Goal: Information Seeking & Learning: Learn about a topic

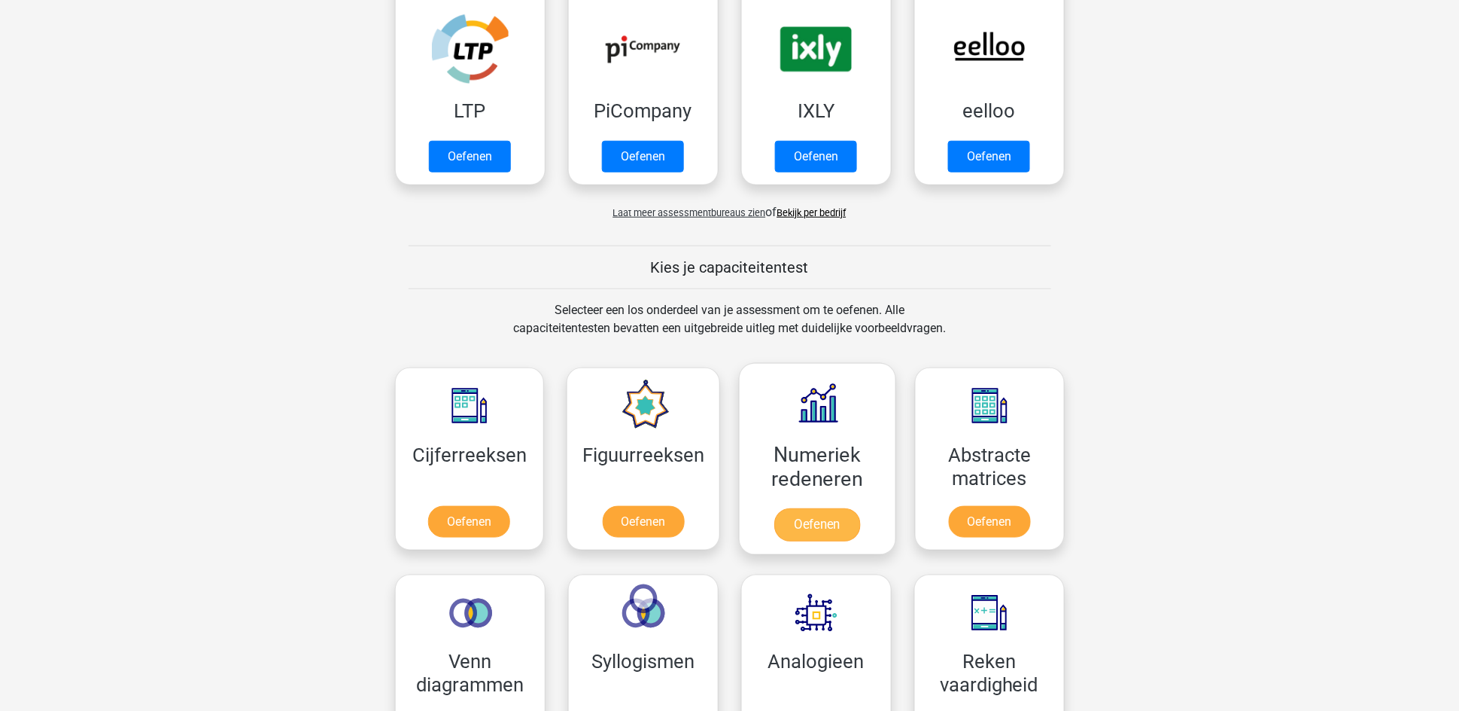
scroll to position [452, 0]
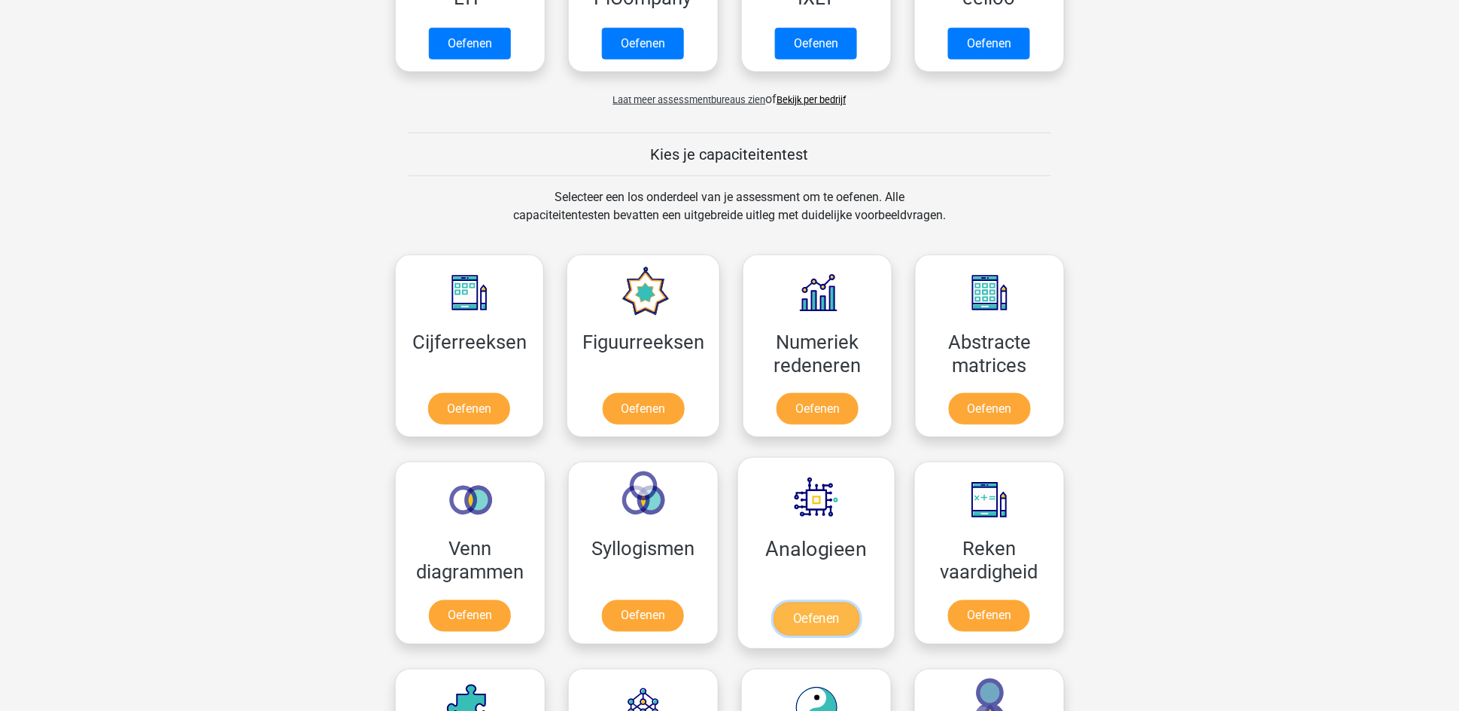
click at [815, 614] on link "Oefenen" at bounding box center [816, 618] width 86 height 33
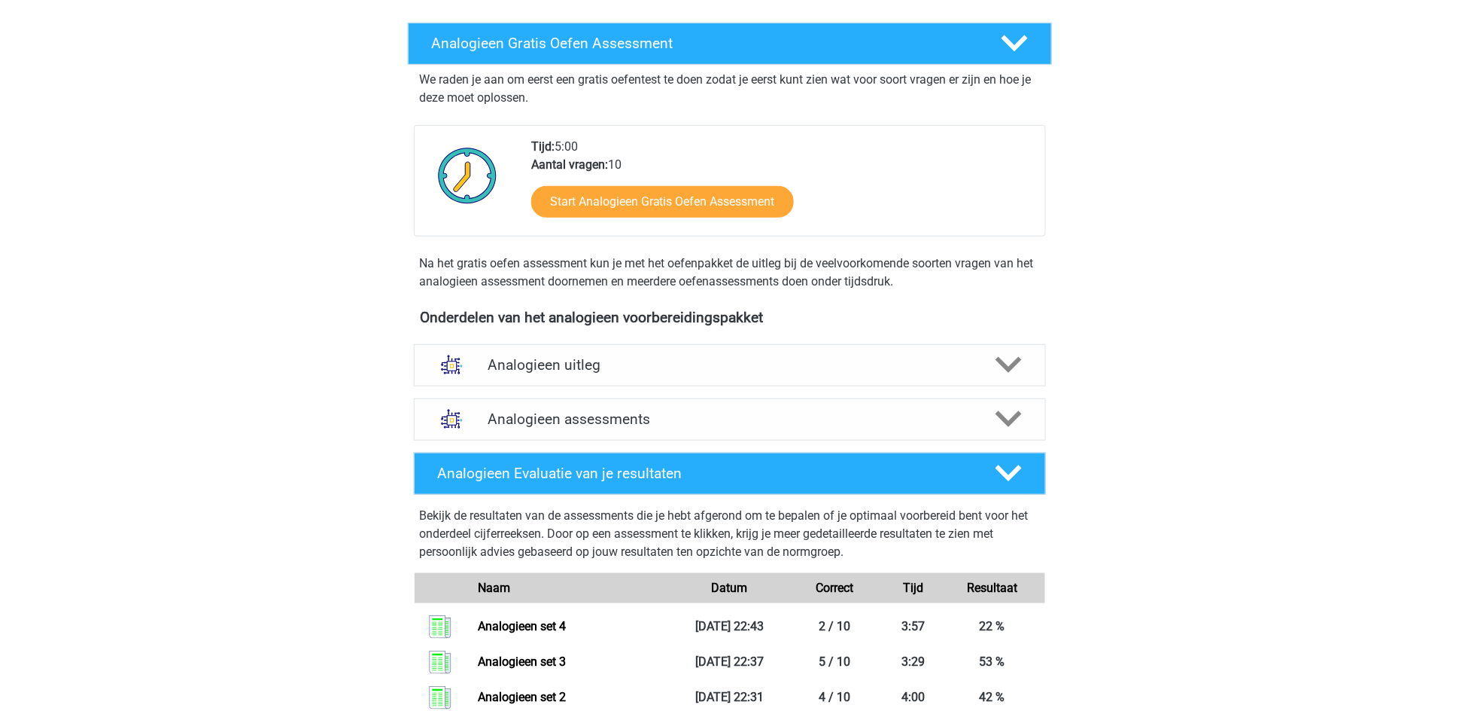
scroll to position [452, 0]
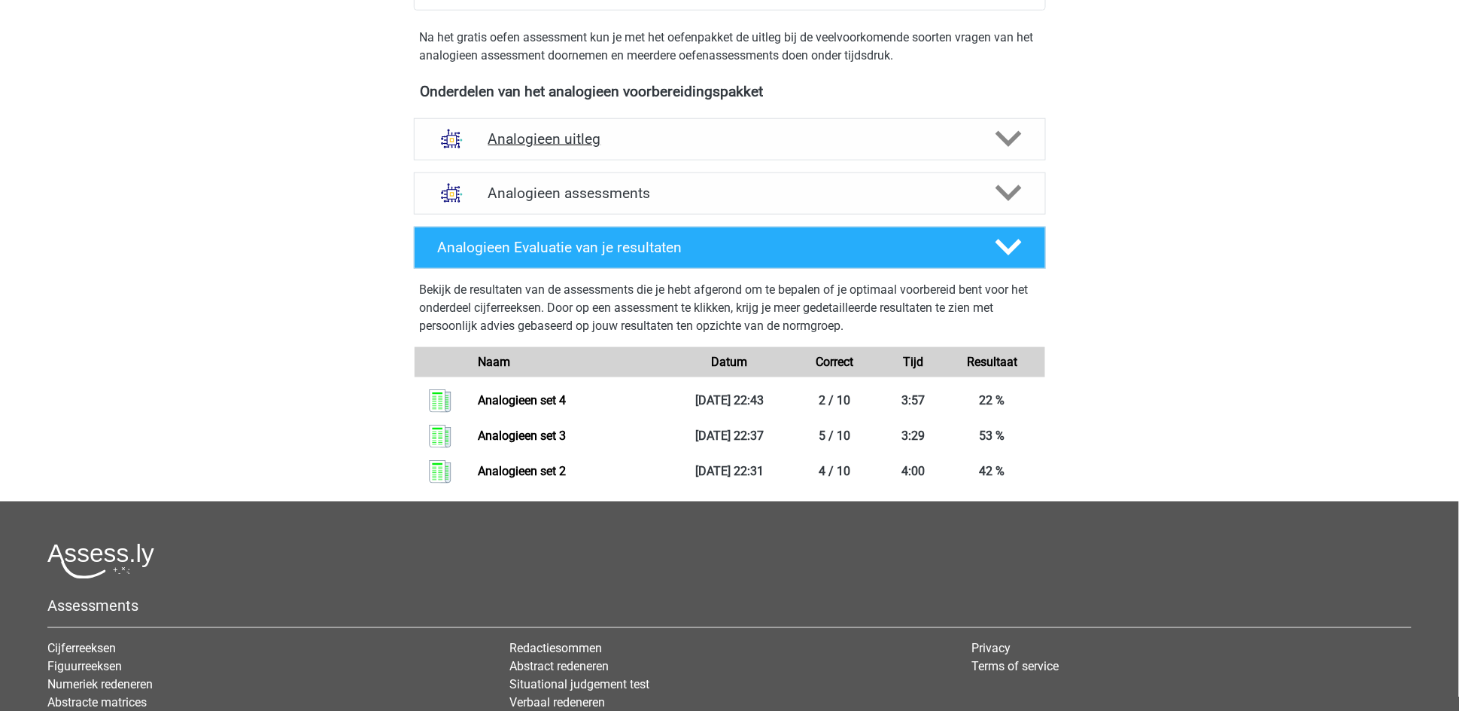
click at [1007, 137] on icon at bounding box center [1009, 139] width 26 height 26
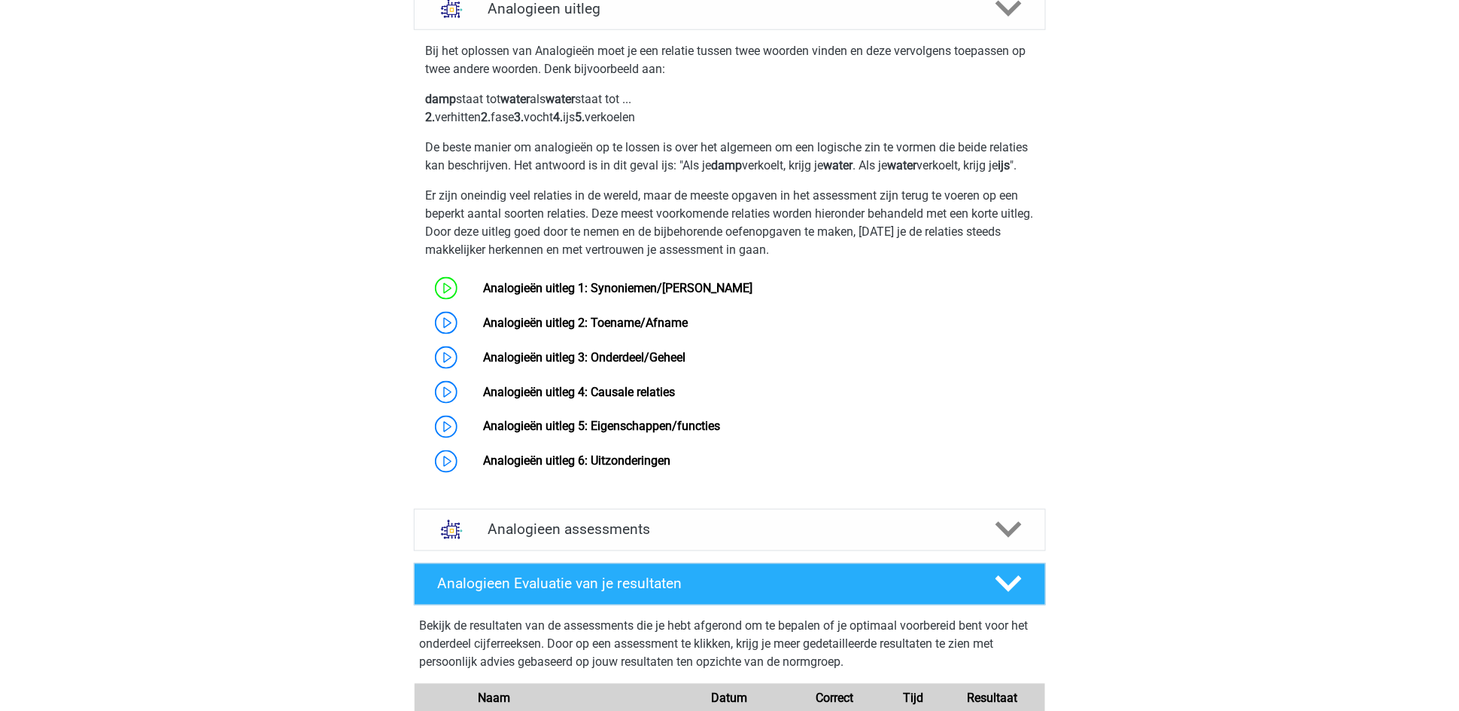
scroll to position [790, 0]
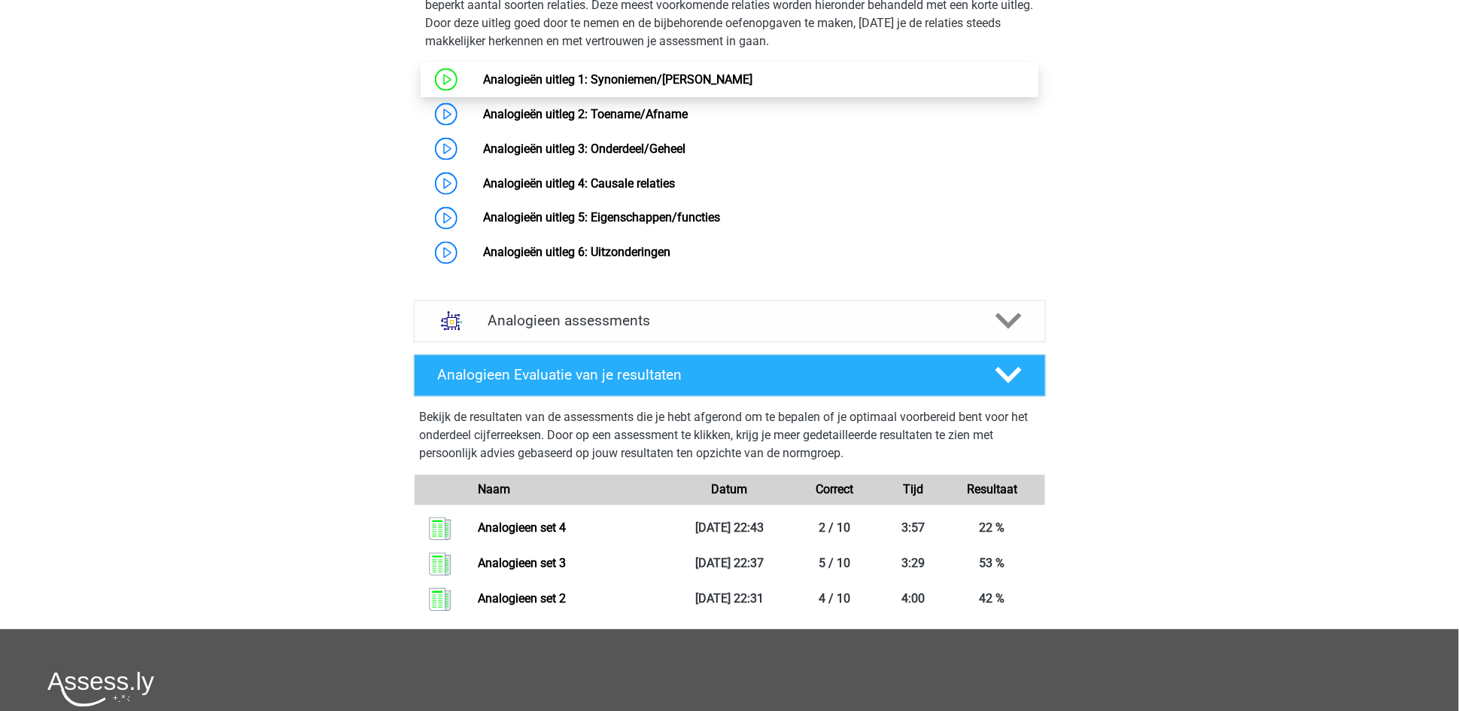
click at [483, 87] on link "Analogieën uitleg 1: Synoniemen/[PERSON_NAME]" at bounding box center [617, 79] width 269 height 14
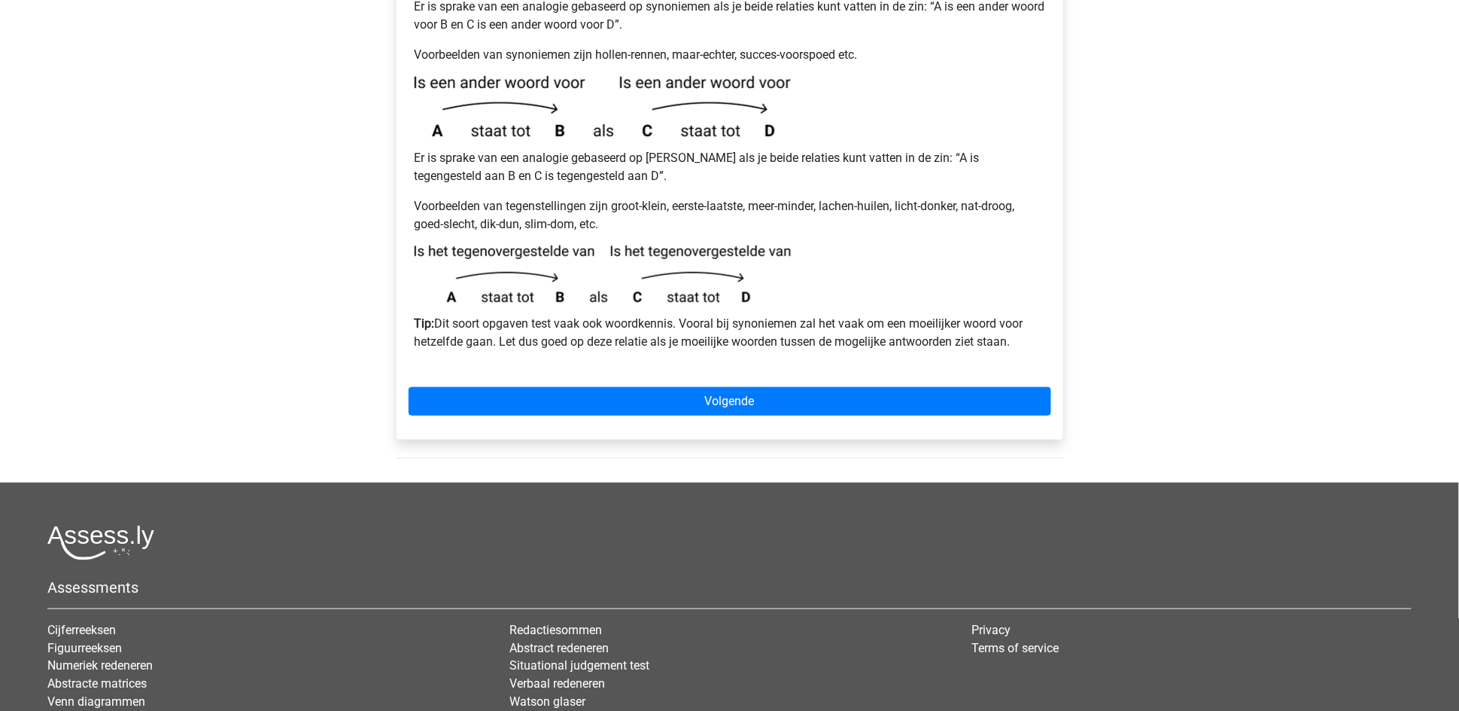
scroll to position [452, 0]
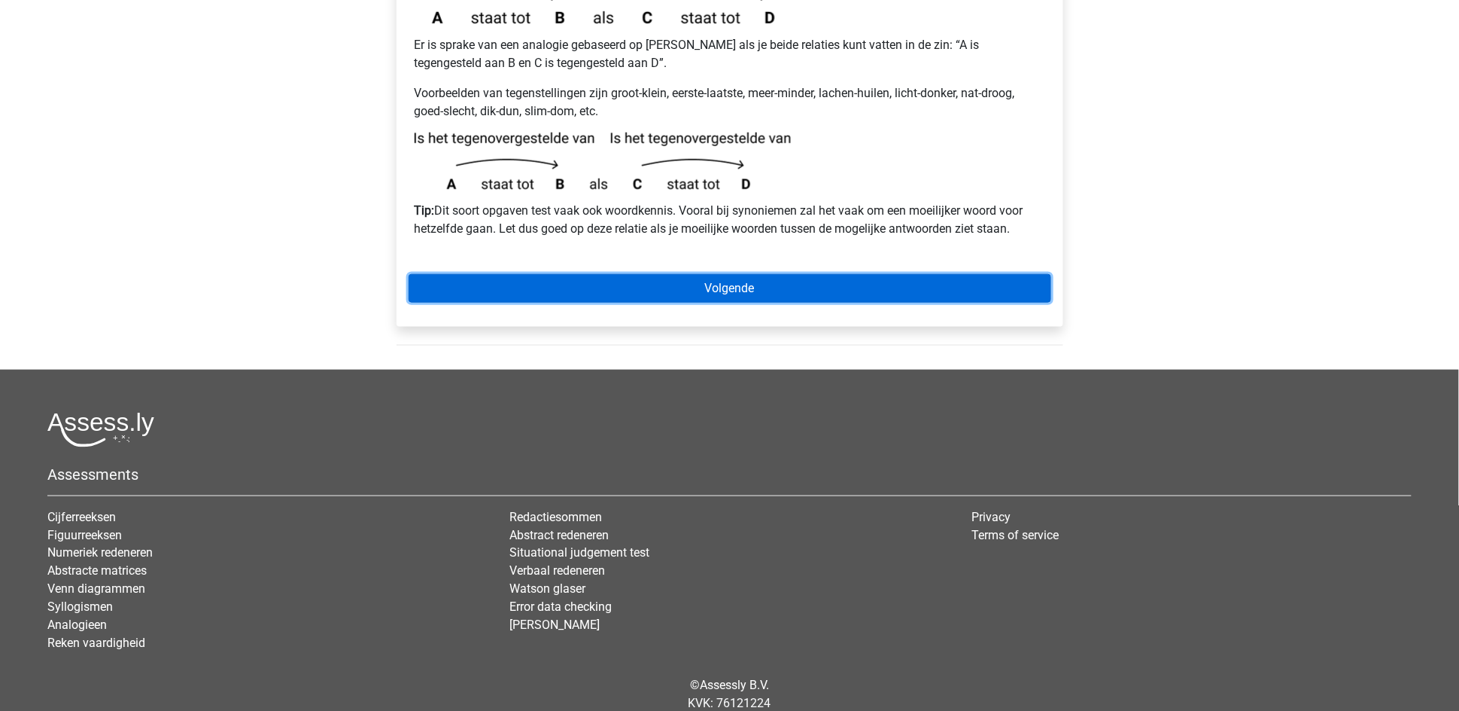
click at [766, 274] on link "Volgende" at bounding box center [730, 288] width 643 height 29
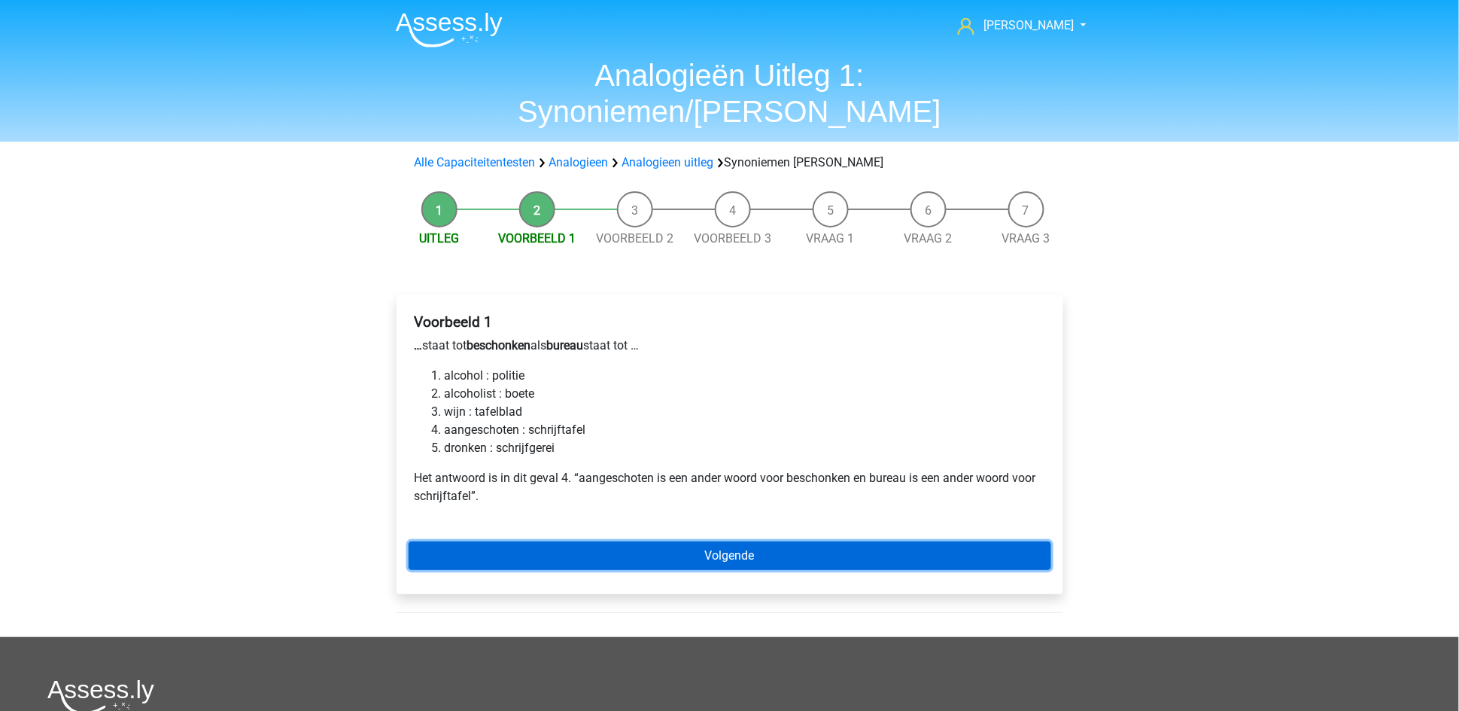
click at [683, 541] on link "Volgende" at bounding box center [730, 555] width 643 height 29
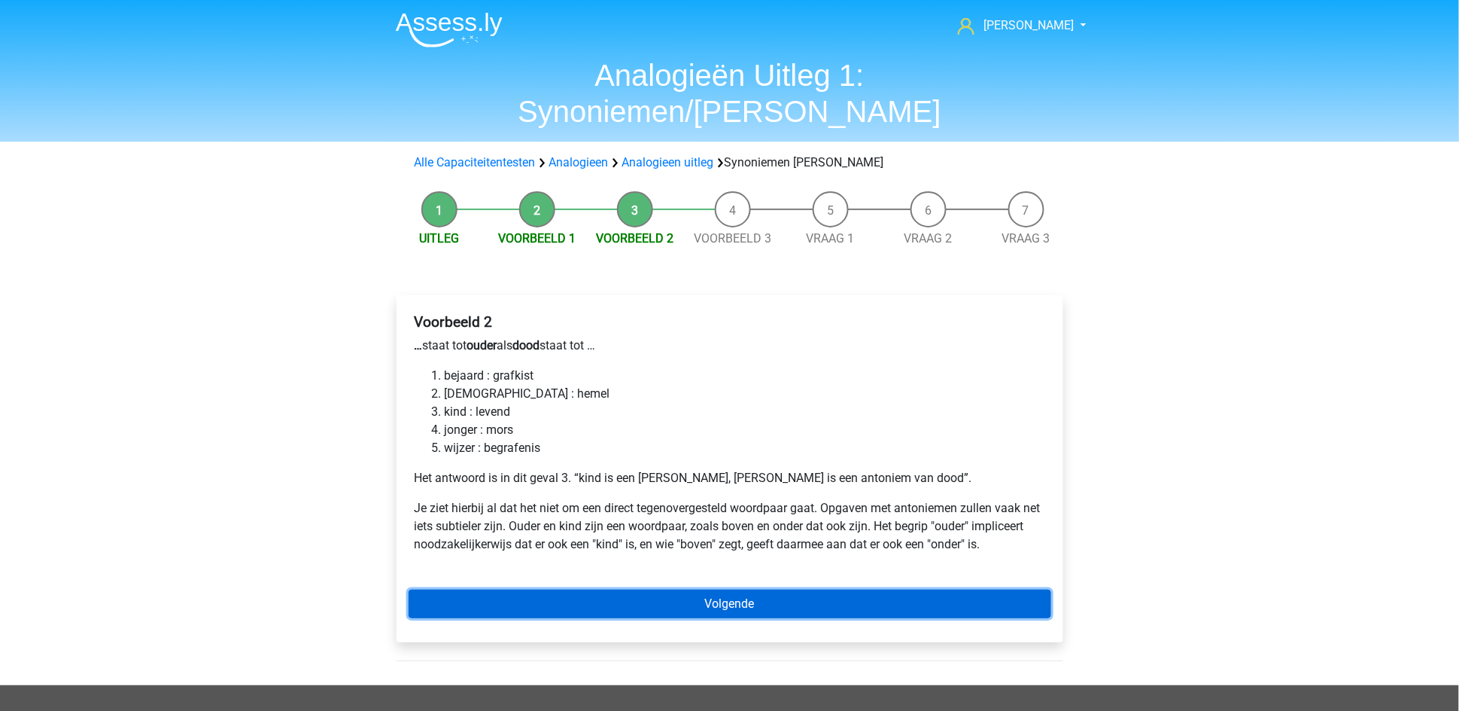
click at [792, 589] on link "Volgende" at bounding box center [730, 603] width 643 height 29
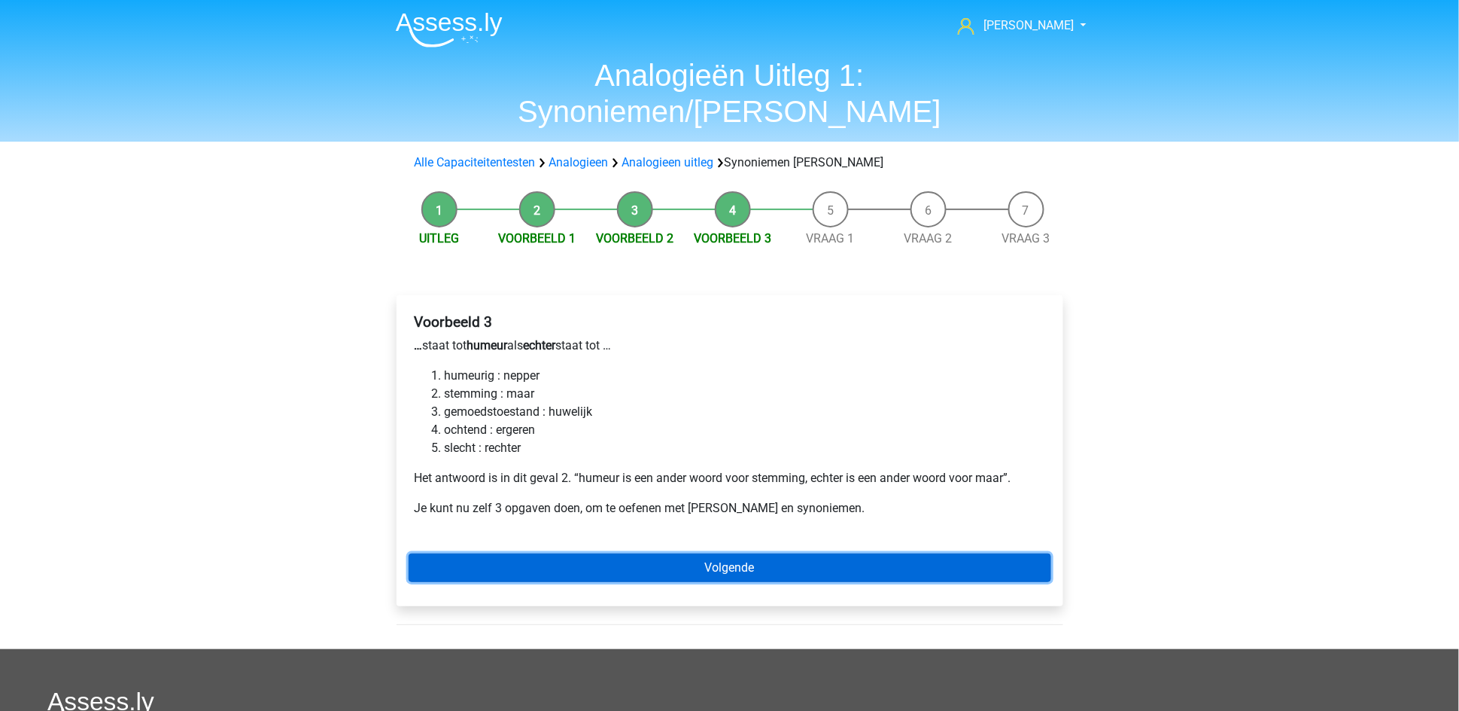
click at [694, 553] on link "Volgende" at bounding box center [730, 567] width 643 height 29
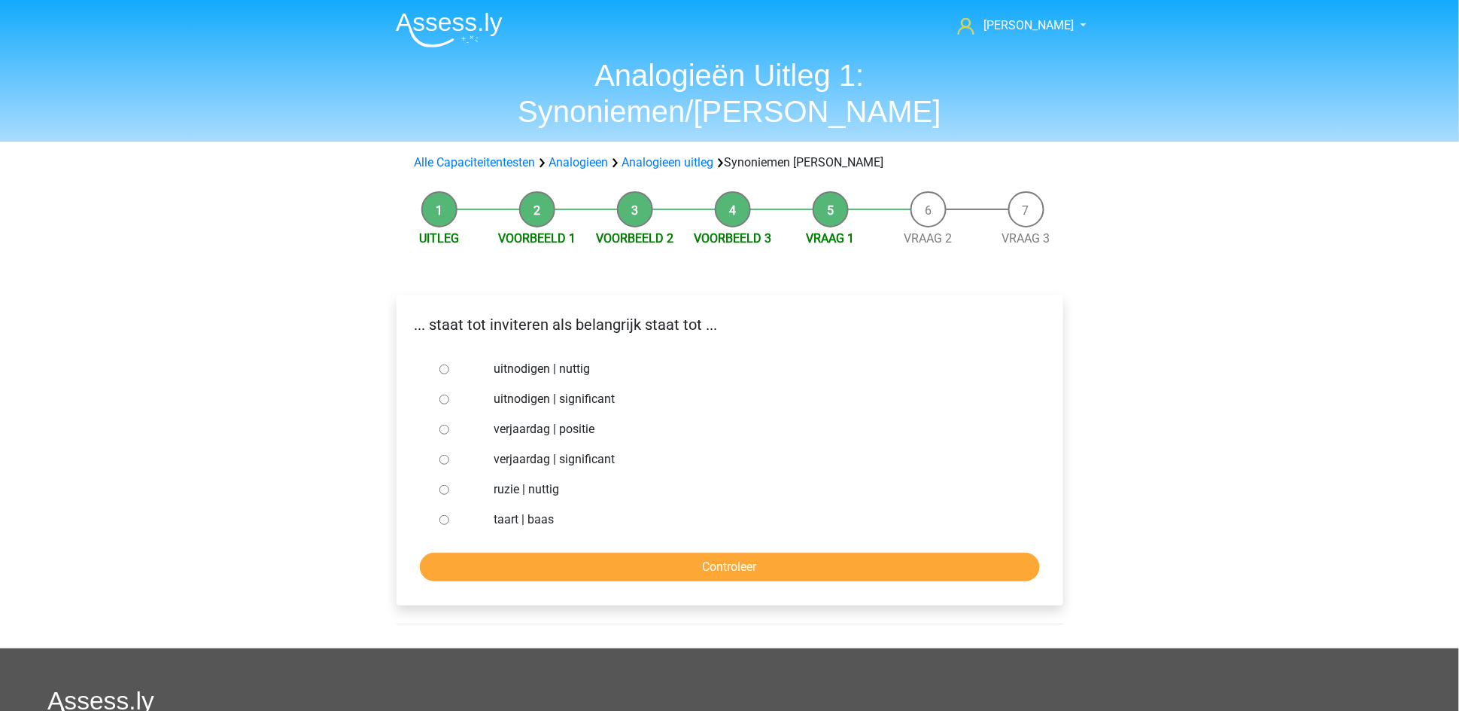
click at [447, 394] on input "uitnodigen | significant" at bounding box center [445, 399] width 10 height 10
radio input "true"
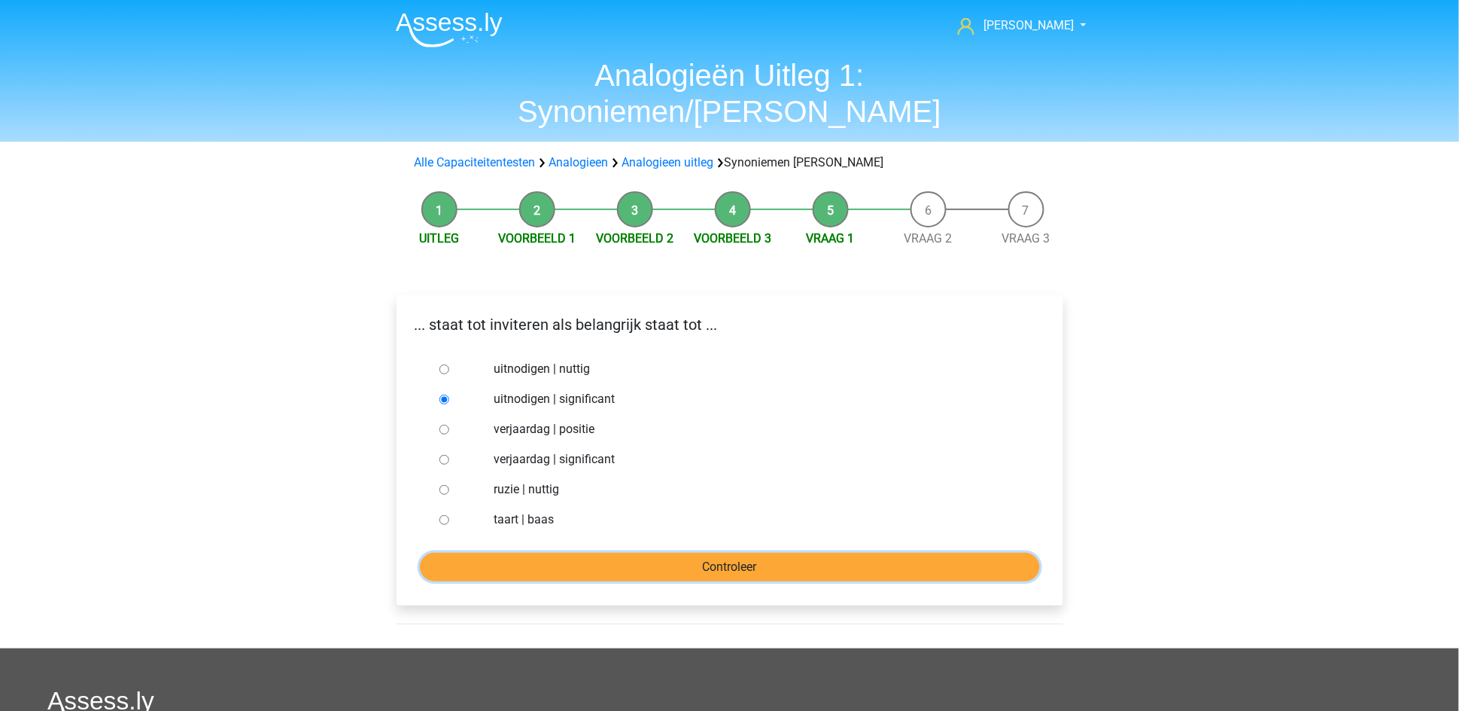
click at [683, 552] on input "Controleer" at bounding box center [730, 566] width 620 height 29
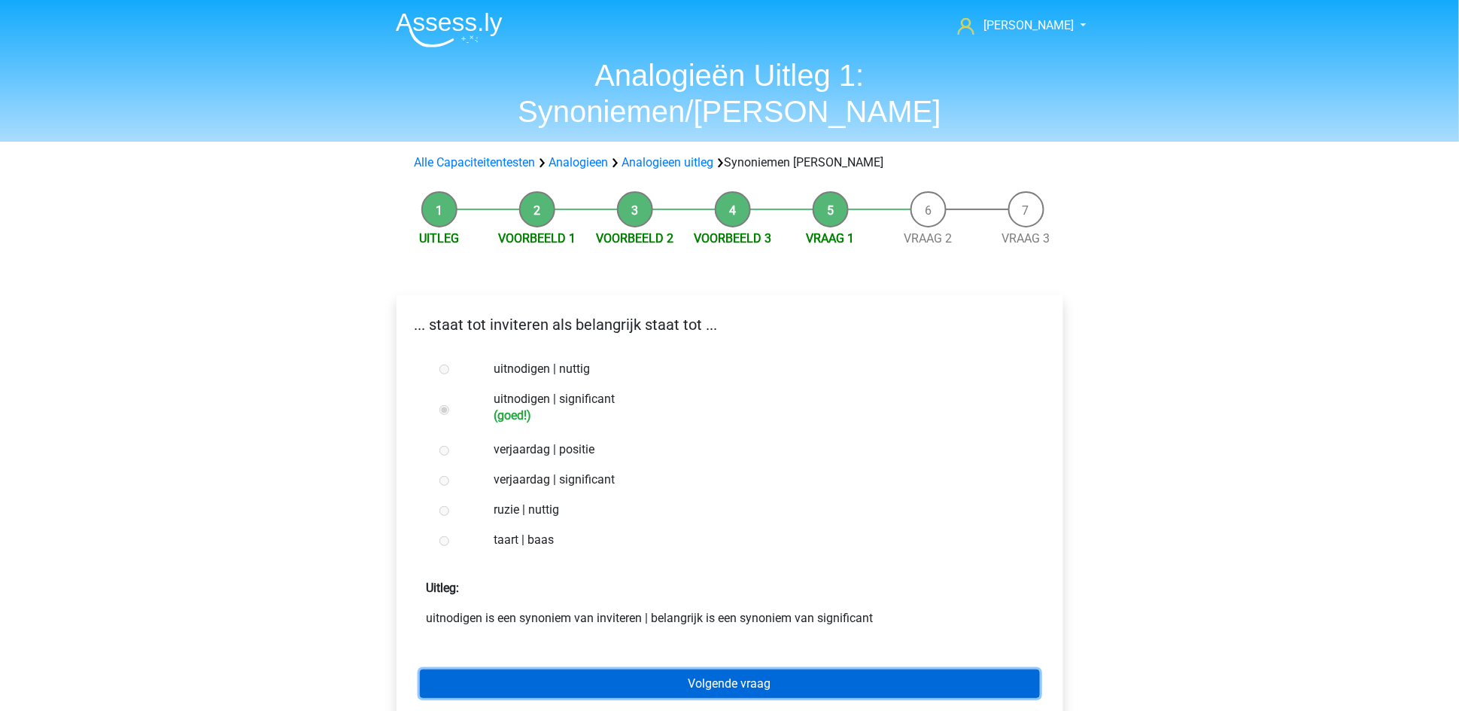
click at [700, 669] on link "Volgende vraag" at bounding box center [730, 683] width 620 height 29
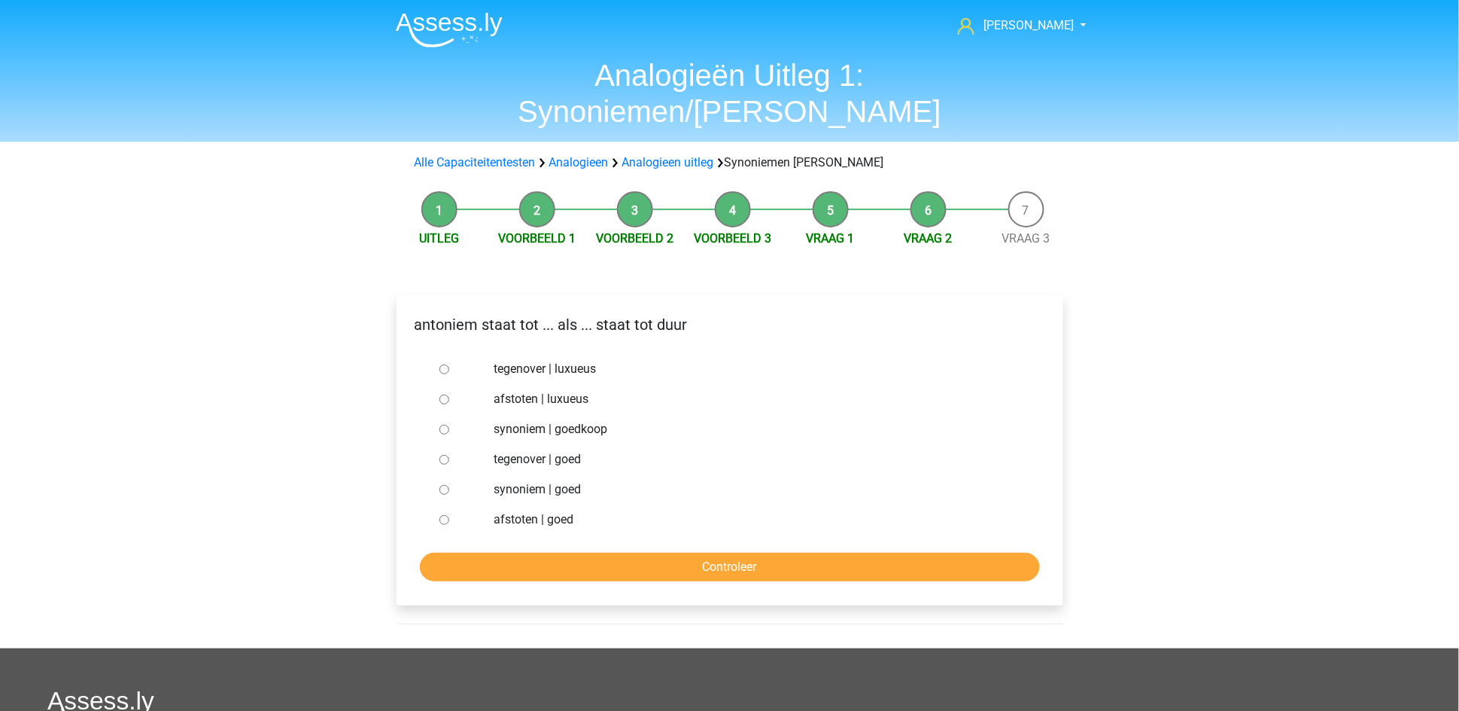
click at [440, 364] on input "tegenover | luxueus" at bounding box center [445, 369] width 10 height 10
radio input "true"
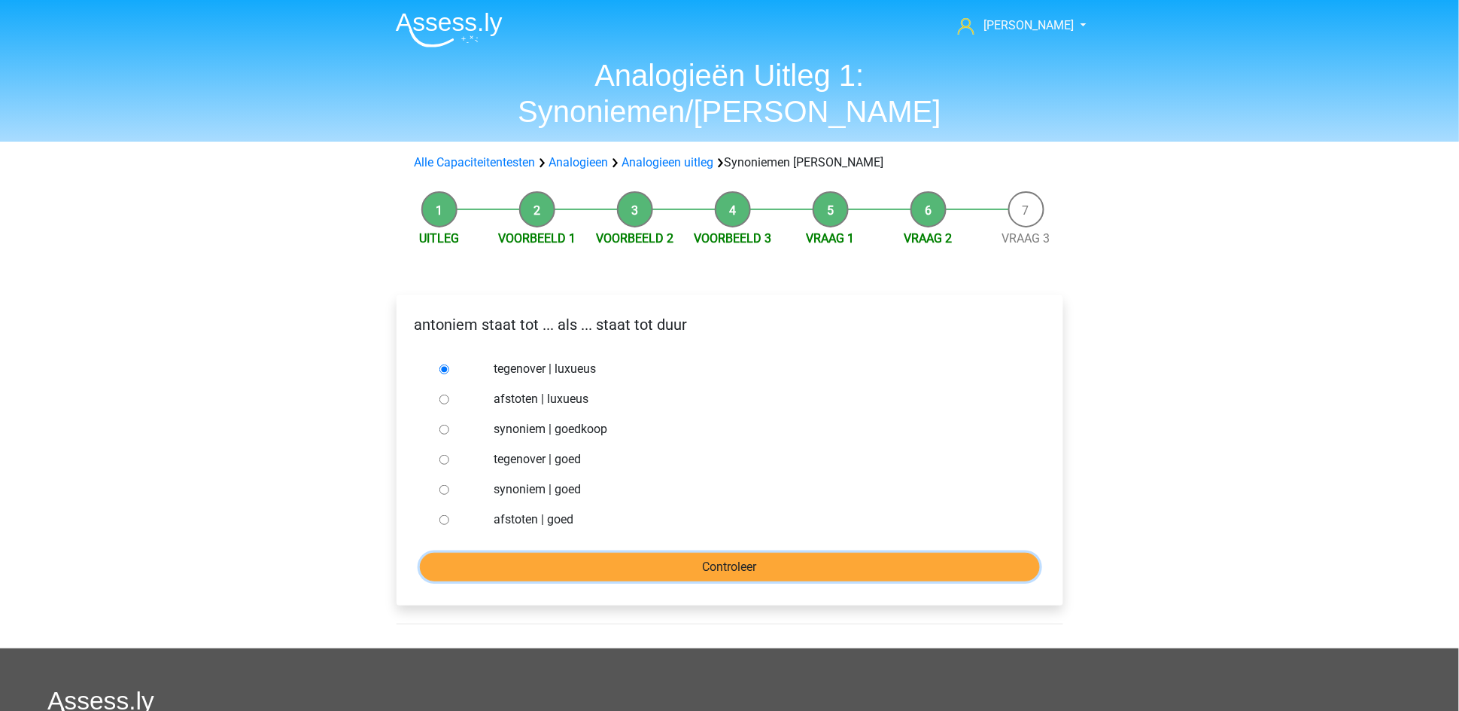
click at [570, 552] on input "Controleer" at bounding box center [730, 566] width 620 height 29
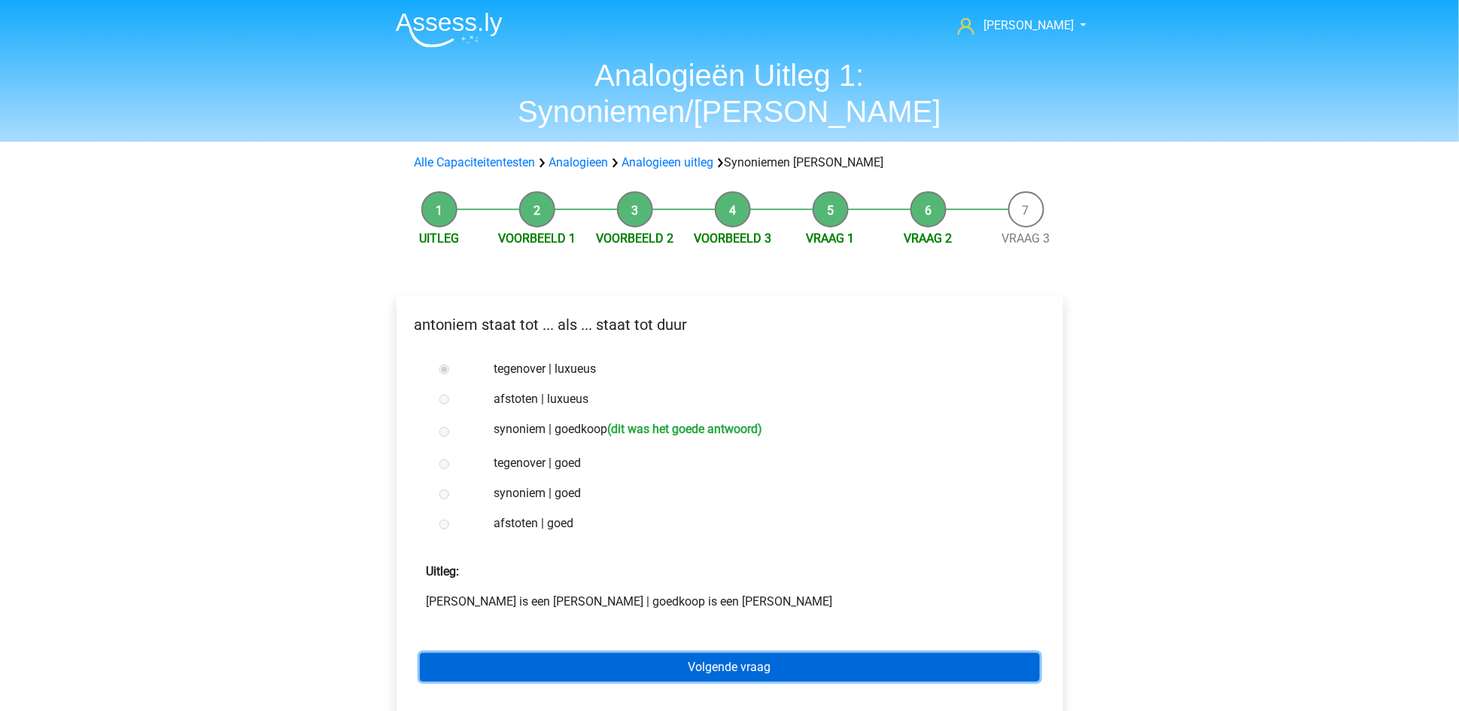
click at [708, 653] on link "Volgende vraag" at bounding box center [730, 667] width 620 height 29
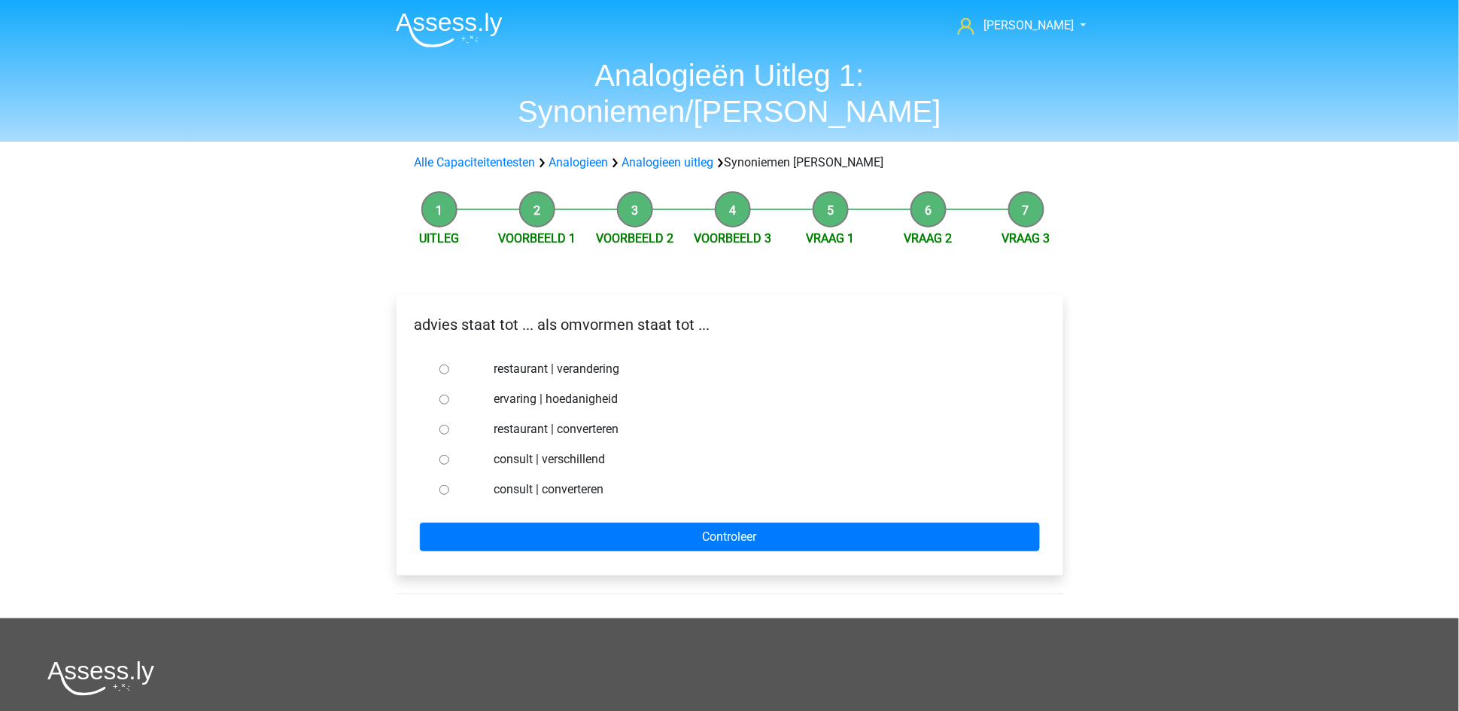
click at [444, 485] on input "consult | converteren" at bounding box center [445, 490] width 10 height 10
radio input "true"
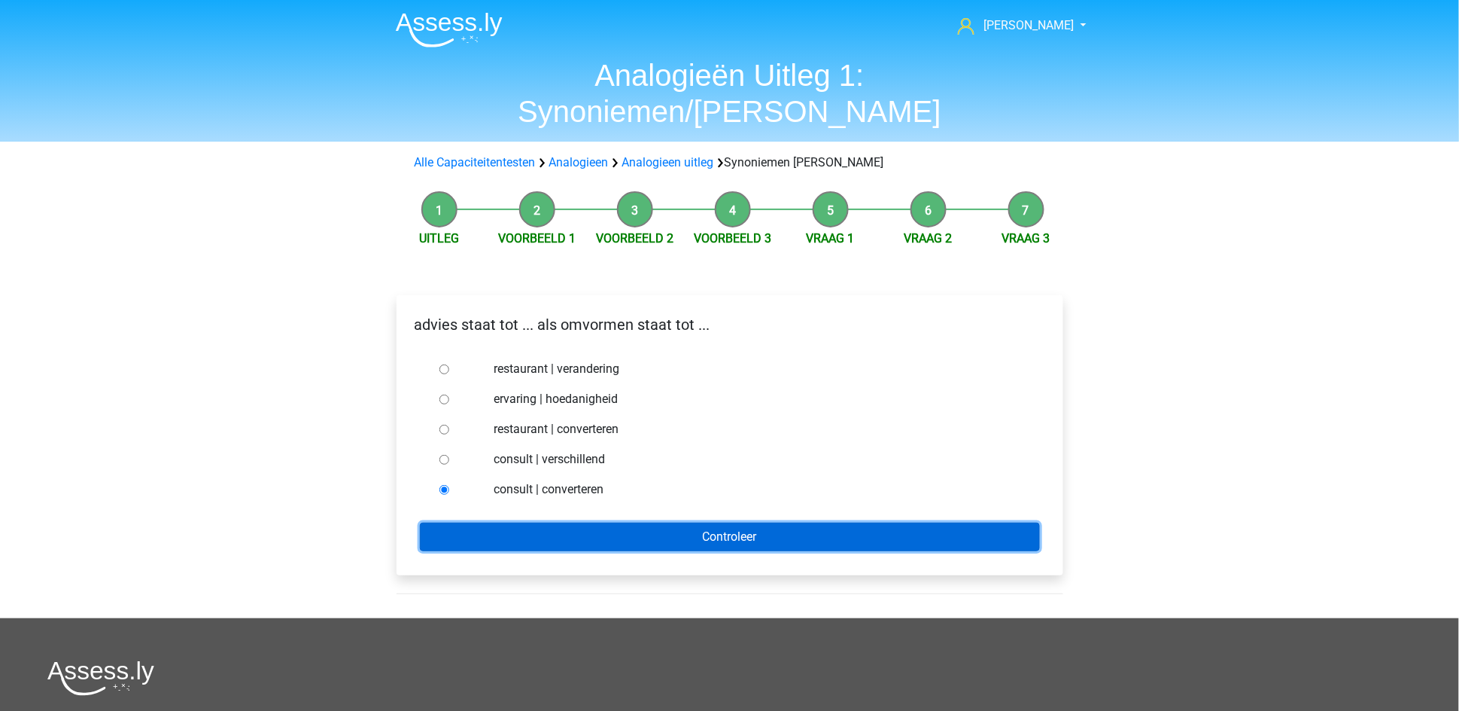
click at [738, 522] on input "Controleer" at bounding box center [730, 536] width 620 height 29
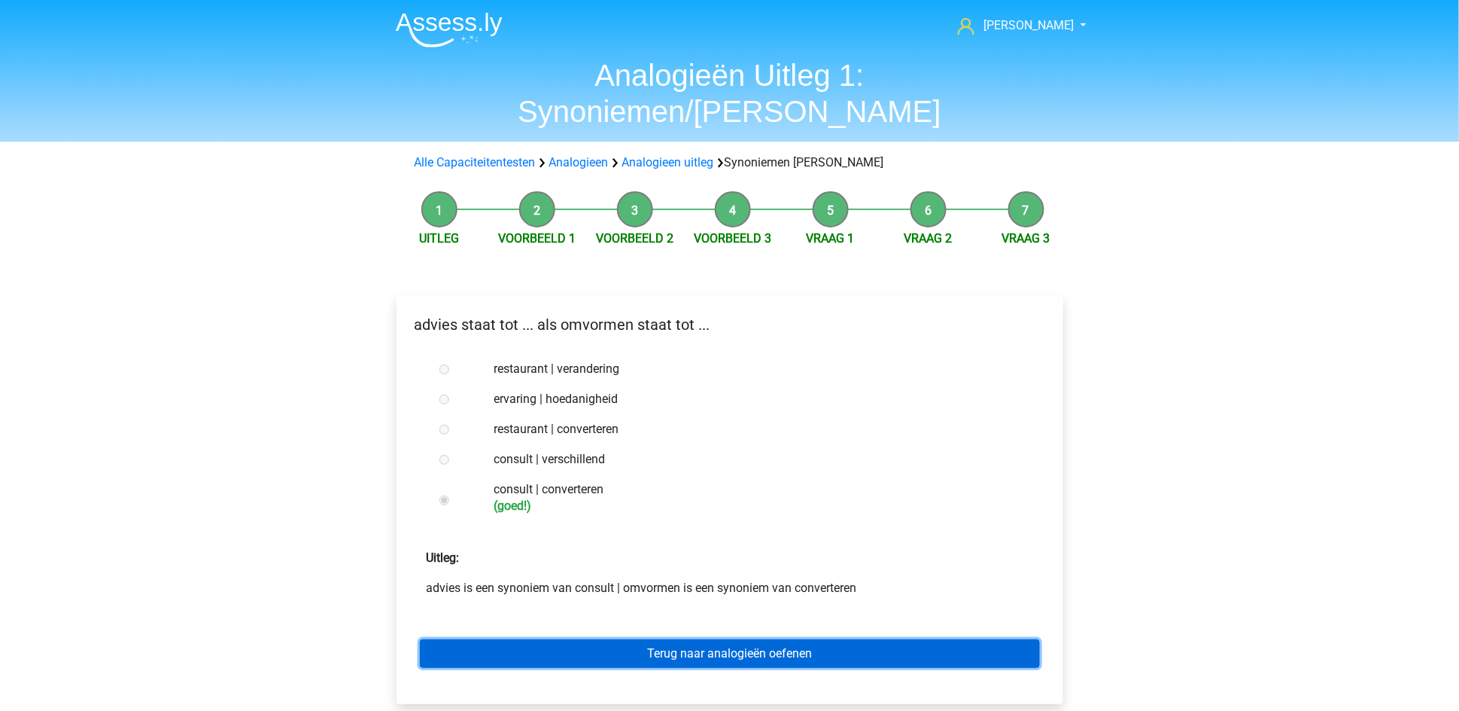
click at [688, 639] on link "Terug naar analogieën oefenen" at bounding box center [730, 653] width 620 height 29
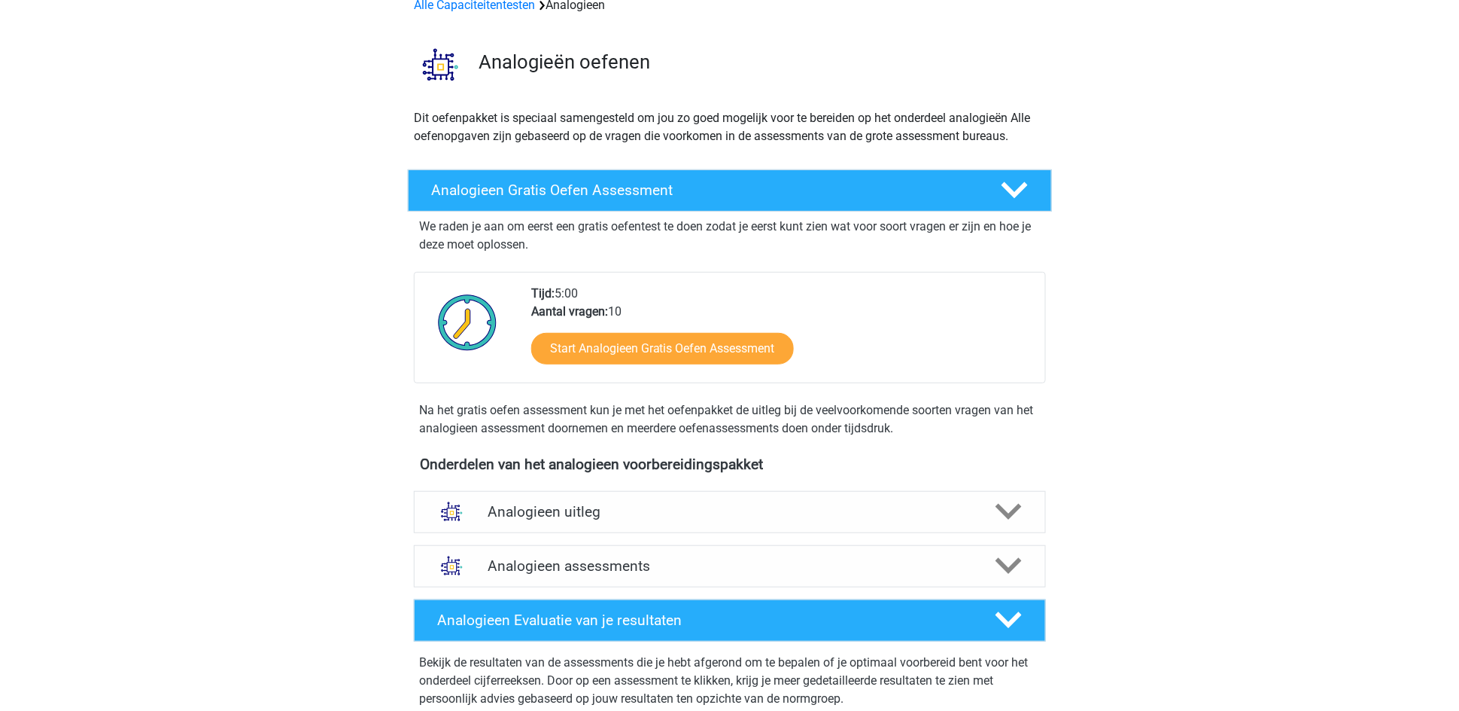
scroll to position [113, 0]
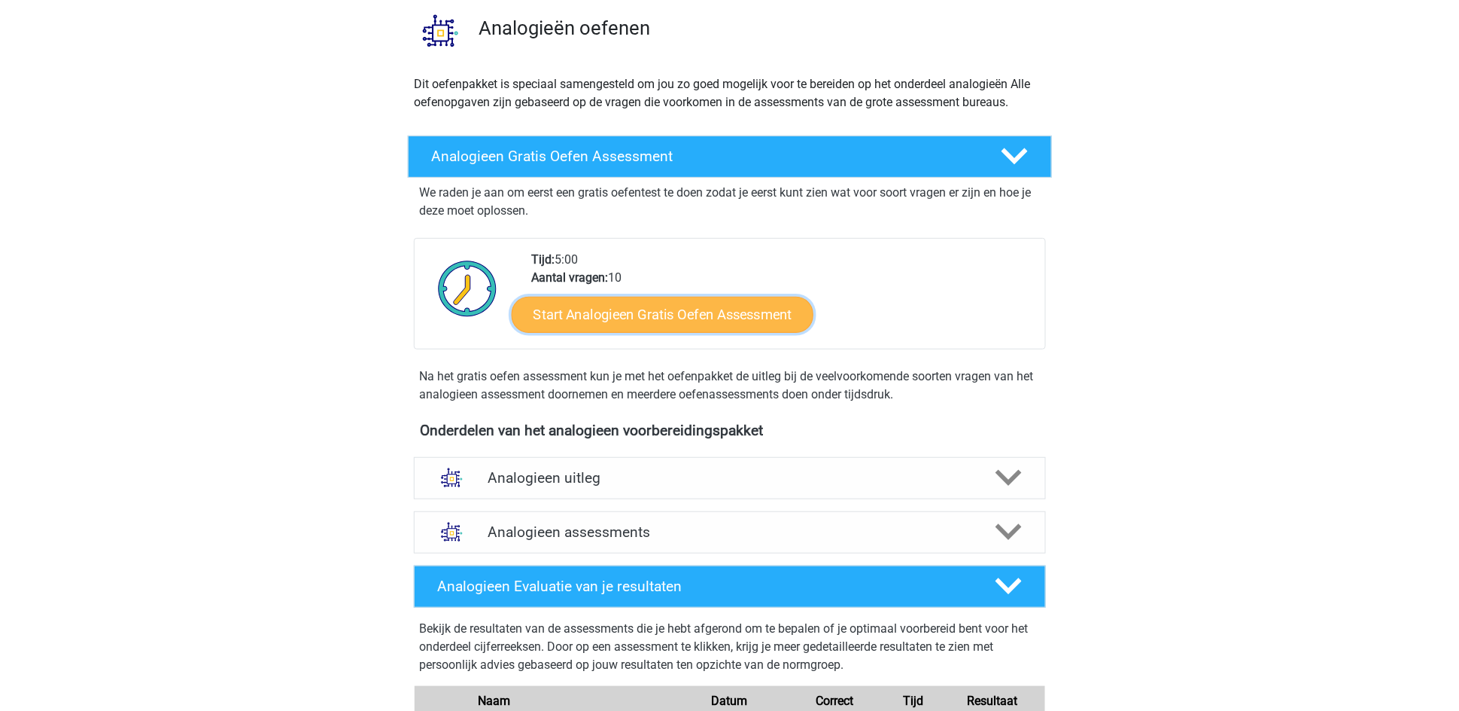
click at [650, 319] on link "Start Analogieen Gratis Oefen Assessment" at bounding box center [663, 314] width 302 height 36
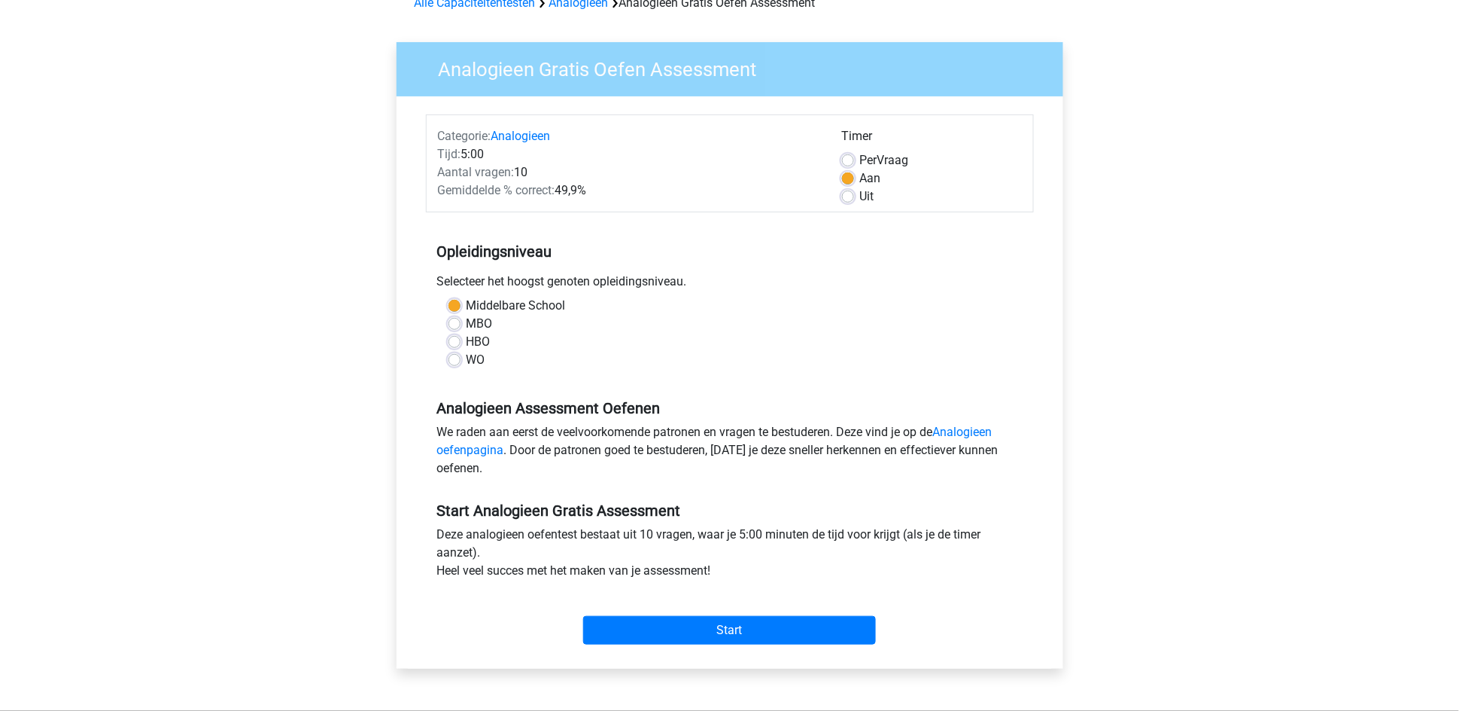
scroll to position [339, 0]
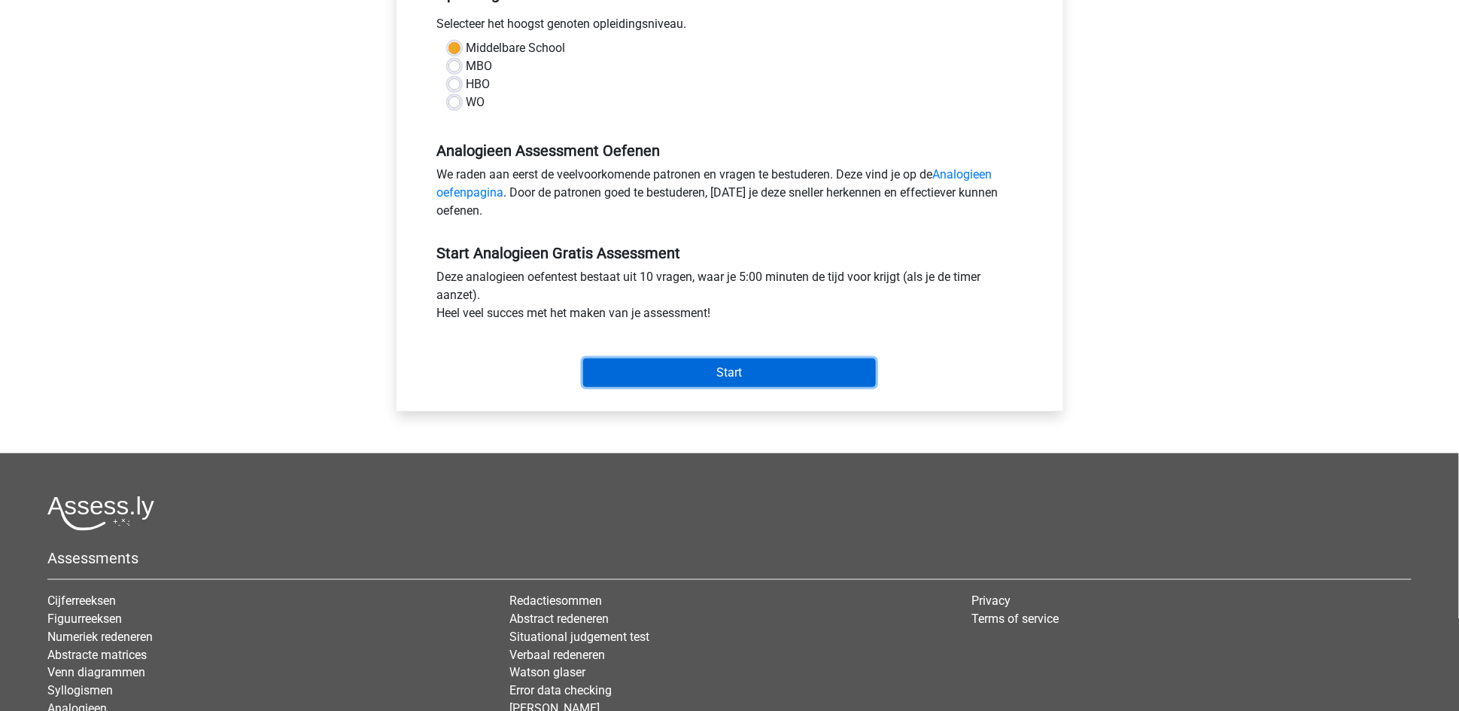
click at [635, 384] on input "Start" at bounding box center [729, 372] width 293 height 29
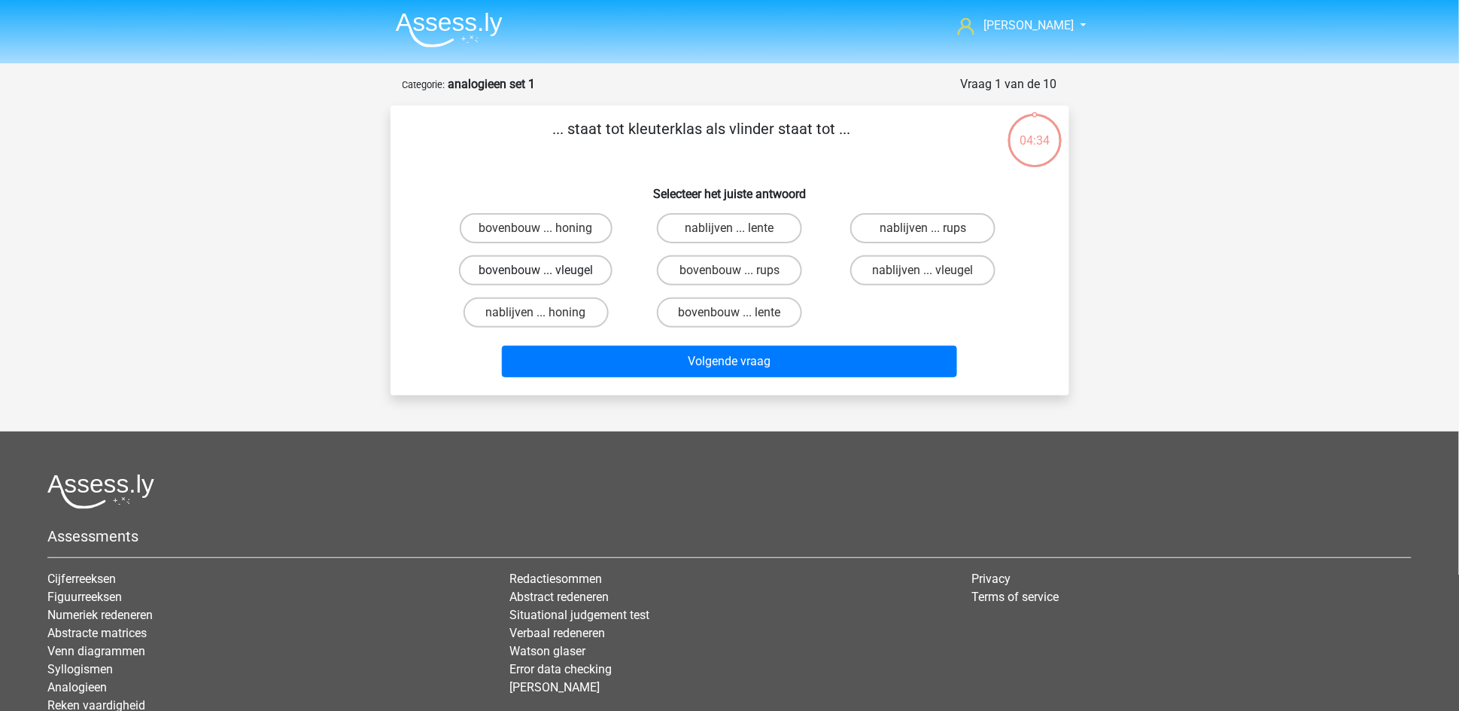
click at [571, 269] on label "bovenbouw ... vleugel" at bounding box center [536, 270] width 154 height 30
click at [546, 270] on input "bovenbouw ... vleugel" at bounding box center [541, 275] width 10 height 10
radio input "true"
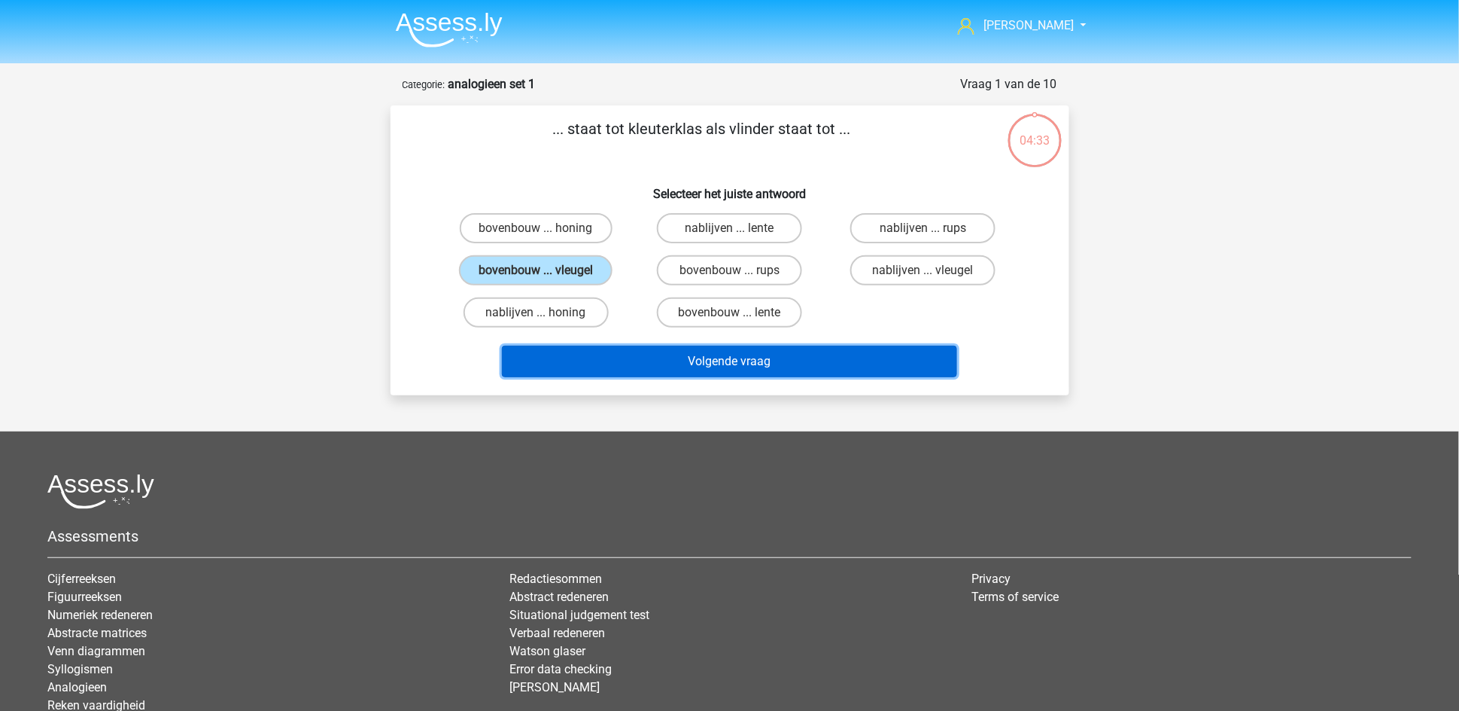
click at [686, 368] on button "Volgende vraag" at bounding box center [729, 361] width 455 height 32
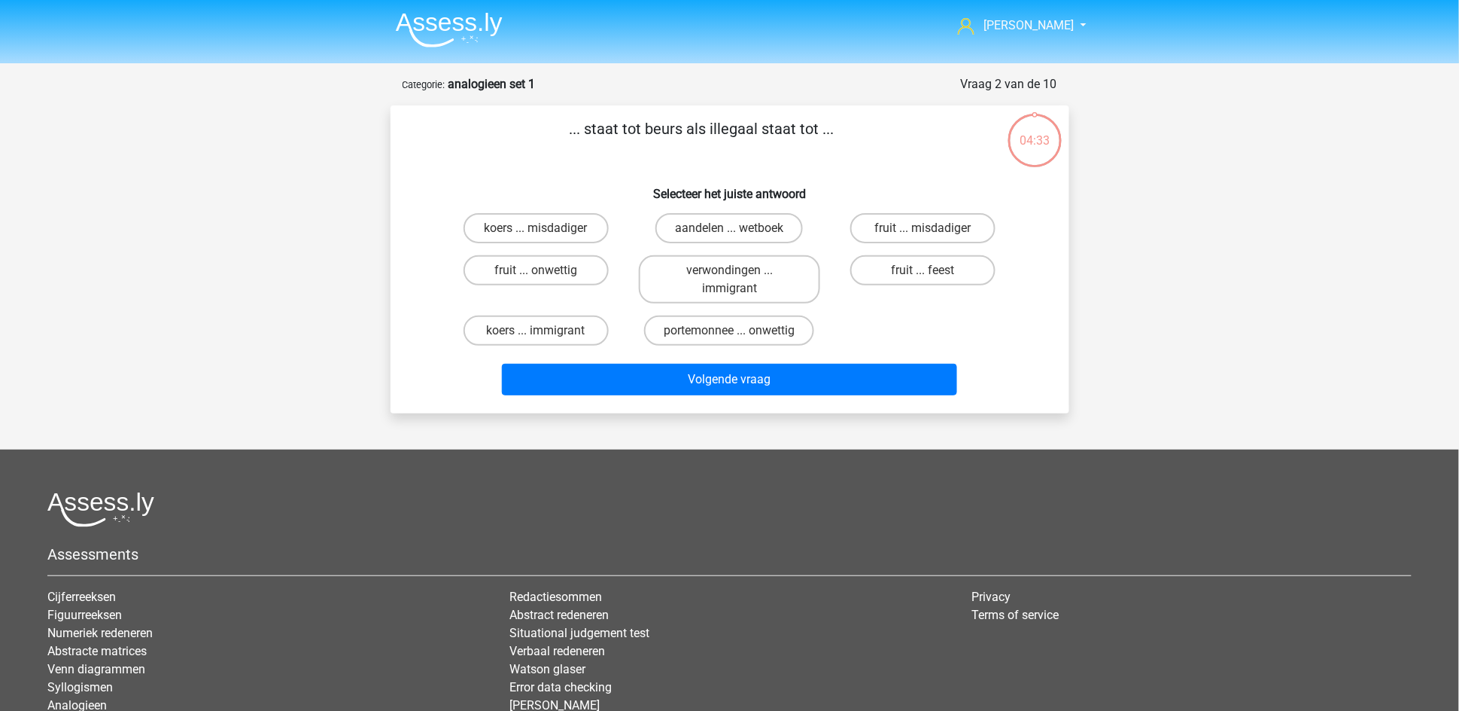
scroll to position [75, 0]
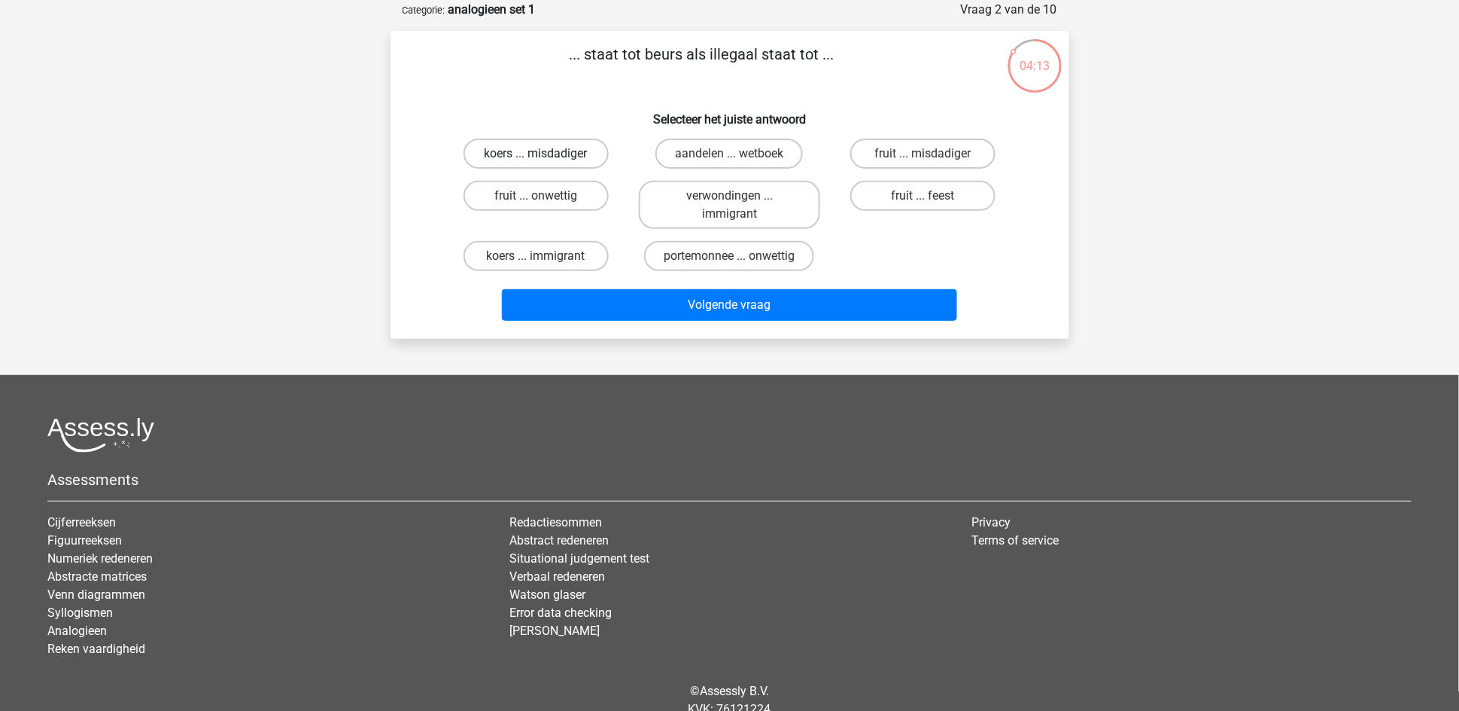
click at [567, 151] on label "koers ... misdadiger" at bounding box center [536, 153] width 145 height 30
click at [546, 154] on input "koers ... misdadiger" at bounding box center [541, 159] width 10 height 10
radio input "true"
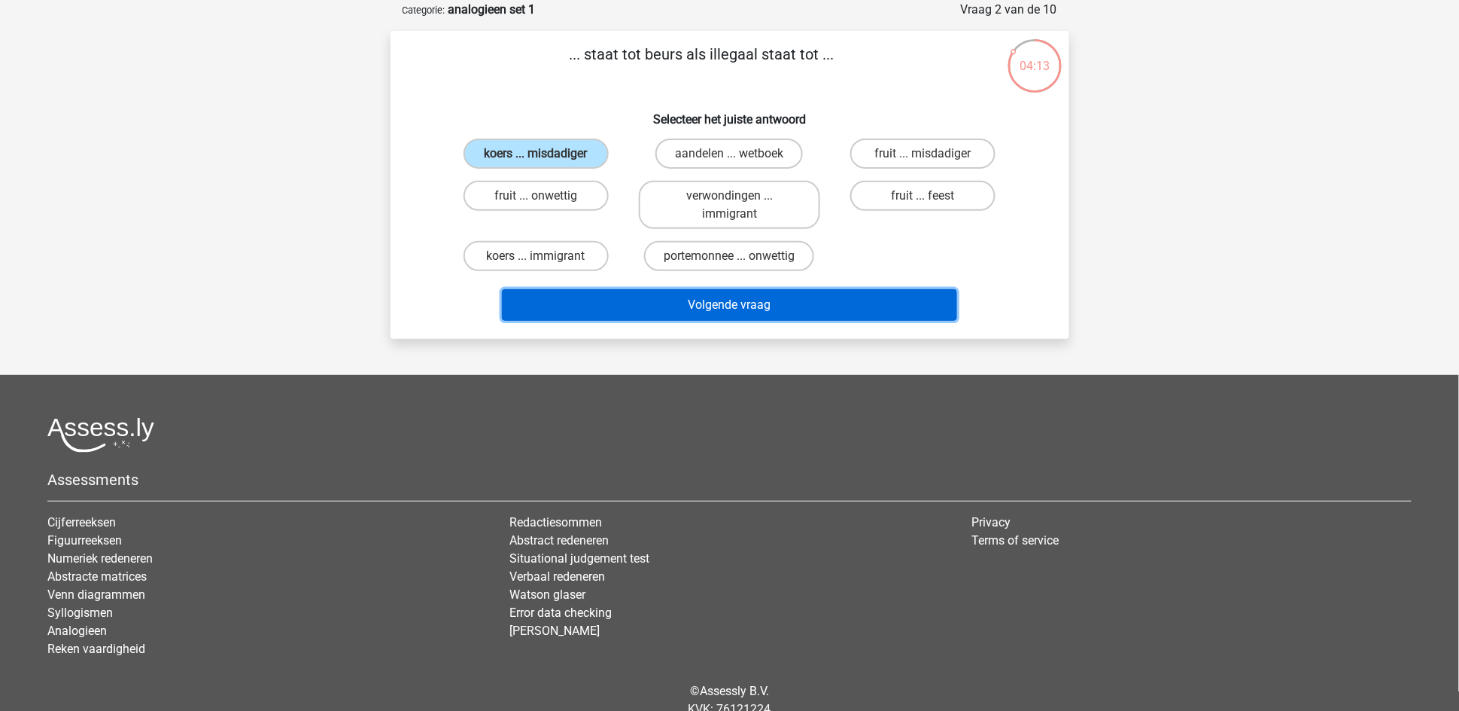
click at [650, 297] on button "Volgende vraag" at bounding box center [729, 305] width 455 height 32
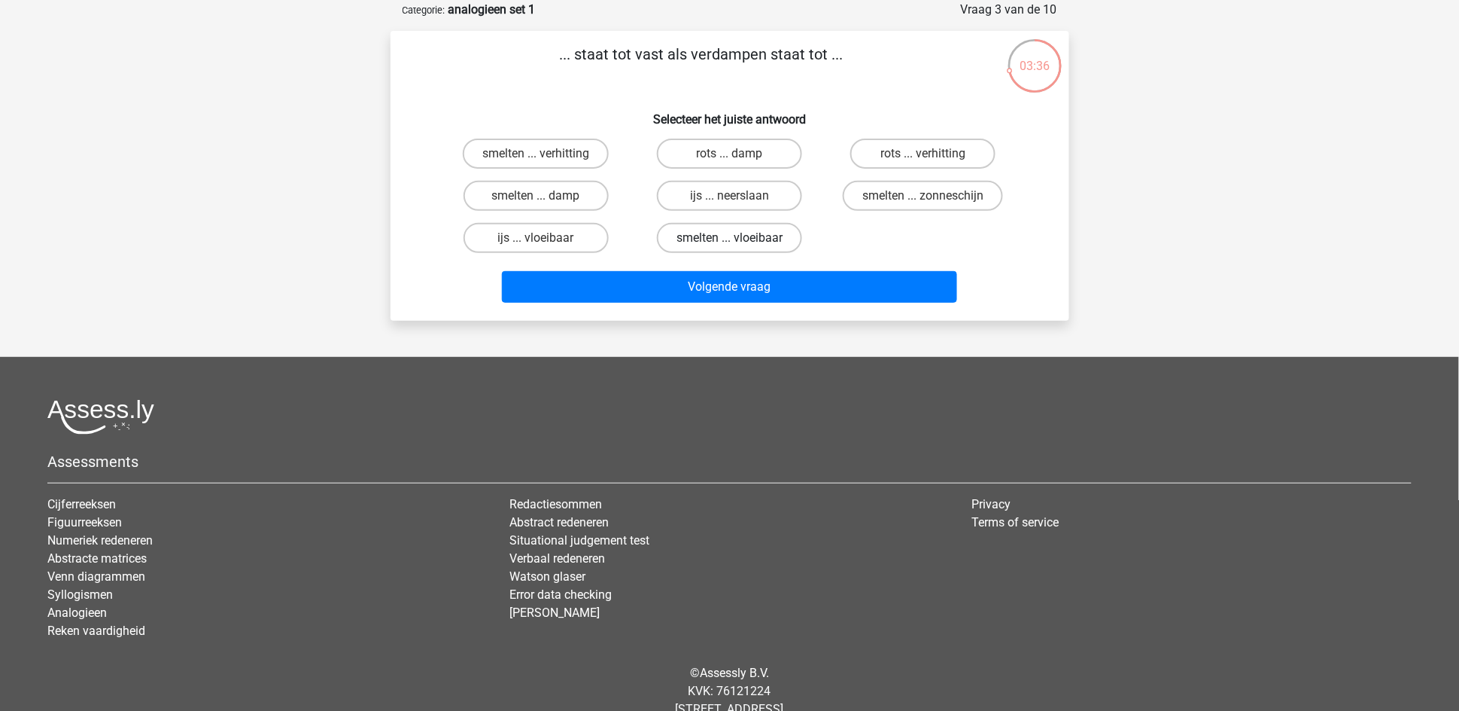
click at [698, 237] on label "smelten ... vloeibaar" at bounding box center [729, 238] width 145 height 30
click at [729, 238] on input "smelten ... vloeibaar" at bounding box center [734, 243] width 10 height 10
radio input "true"
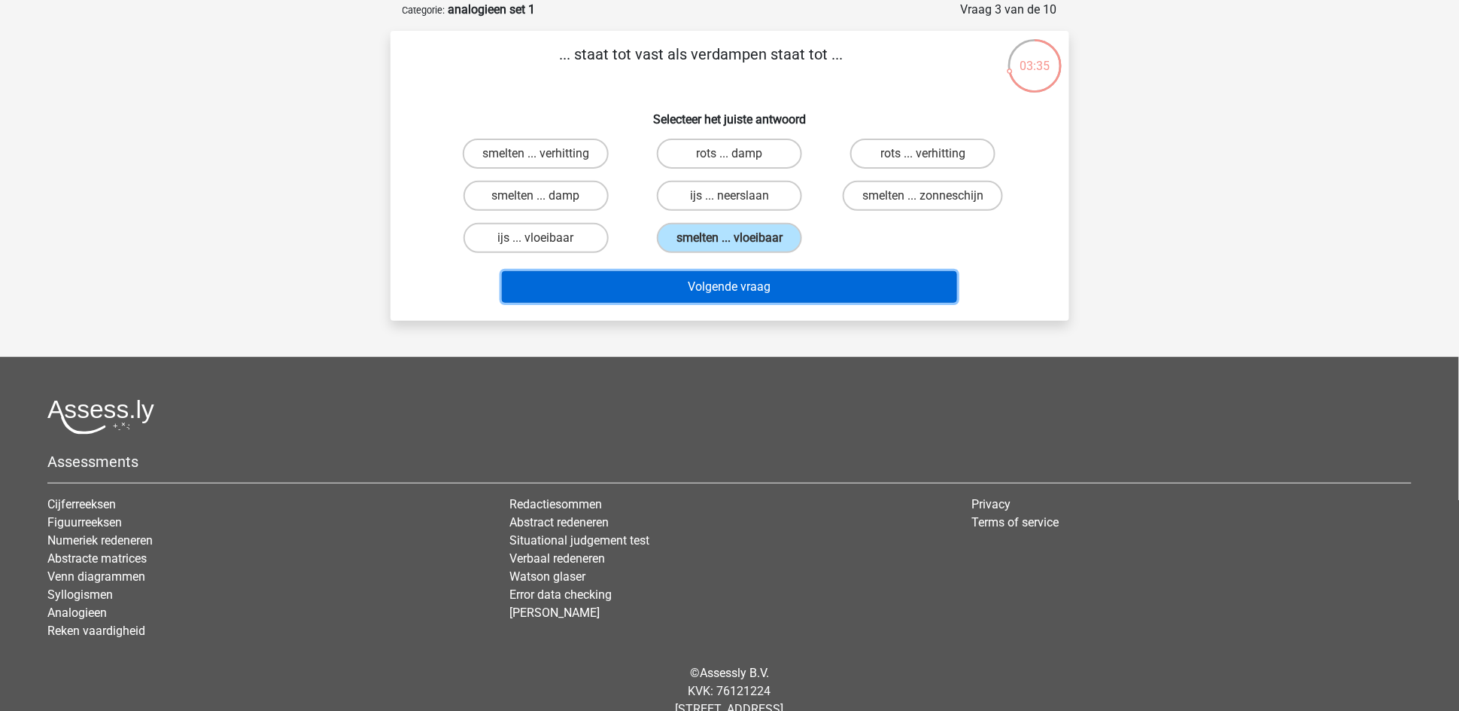
click at [695, 277] on button "Volgende vraag" at bounding box center [729, 287] width 455 height 32
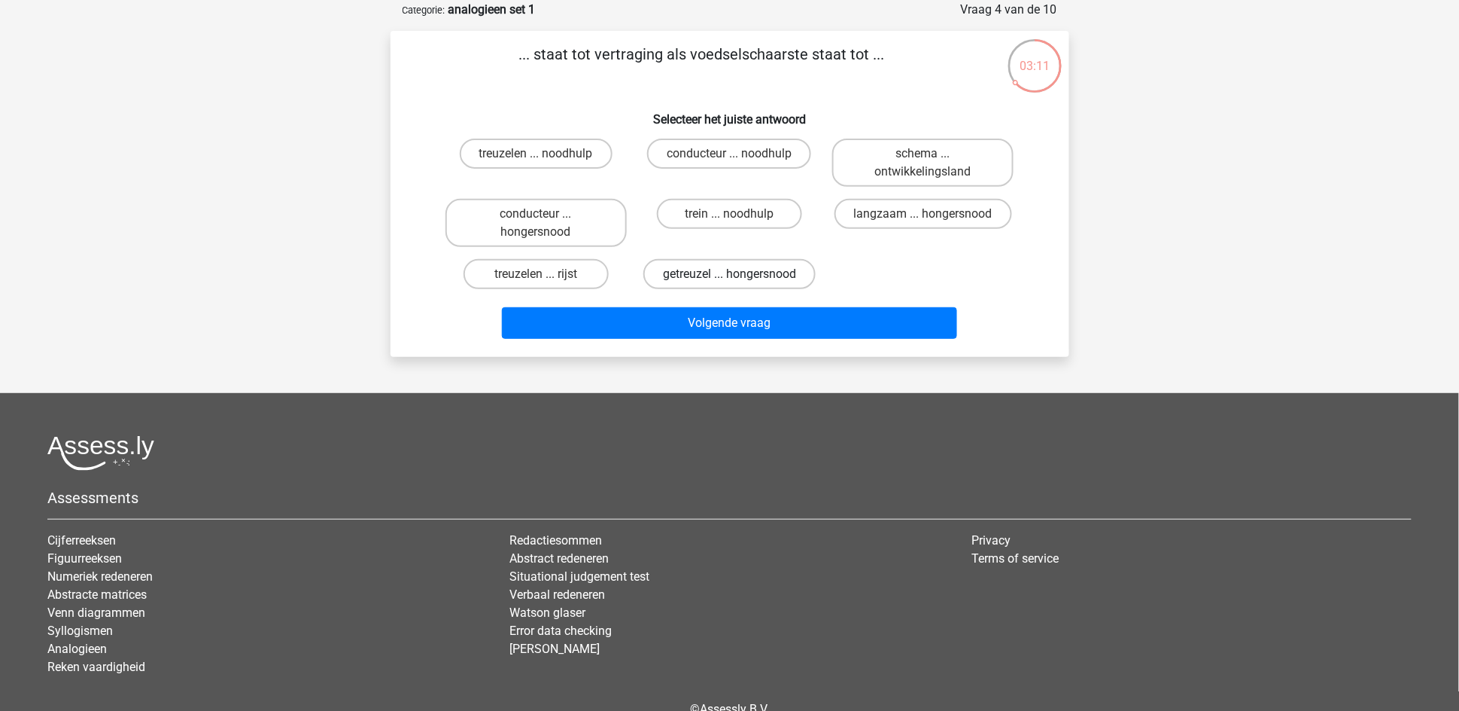
click at [725, 268] on label "getreuzel ... hongersnood" at bounding box center [730, 274] width 172 height 30
click at [729, 274] on input "getreuzel ... hongersnood" at bounding box center [734, 279] width 10 height 10
radio input "true"
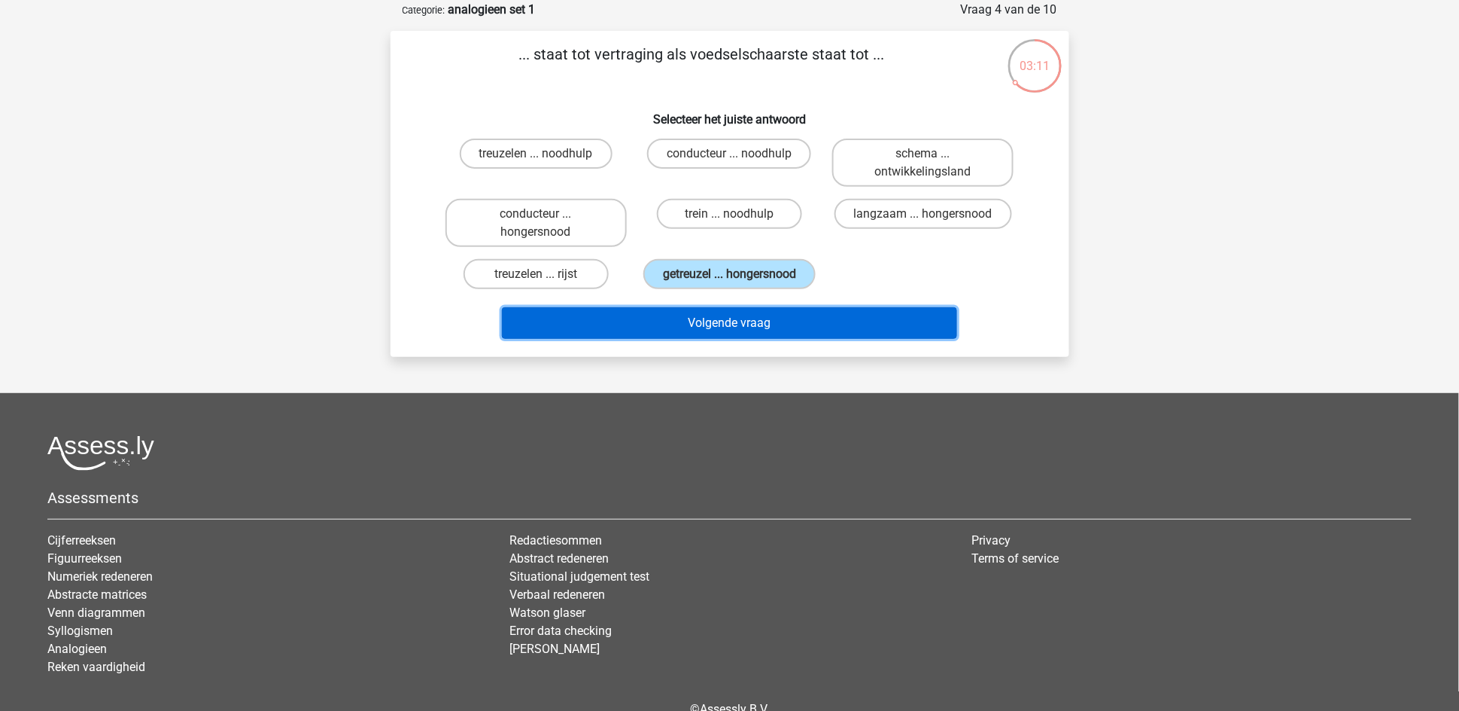
click at [726, 310] on button "Volgende vraag" at bounding box center [729, 323] width 455 height 32
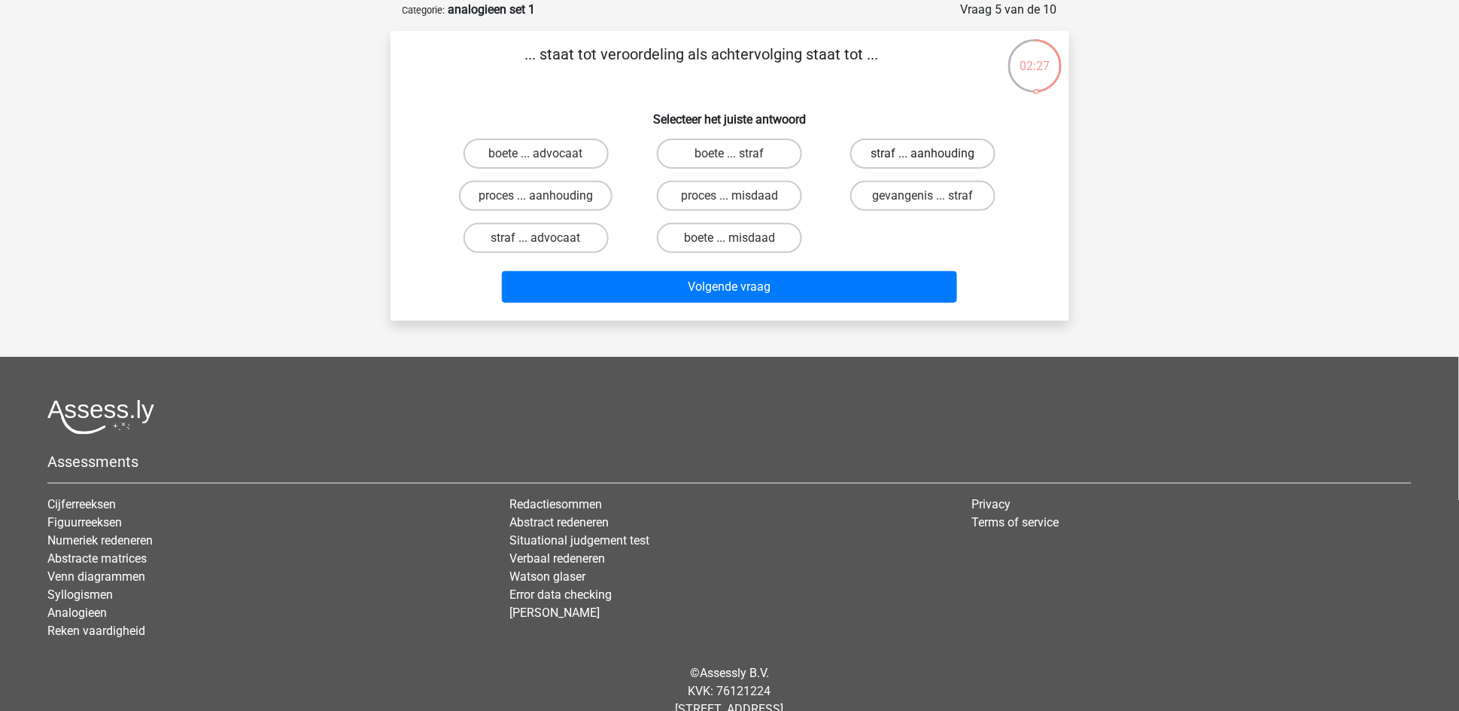
click at [919, 156] on label "straf ... aanhouding" at bounding box center [923, 153] width 145 height 30
click at [924, 156] on input "straf ... aanhouding" at bounding box center [929, 159] width 10 height 10
radio input "true"
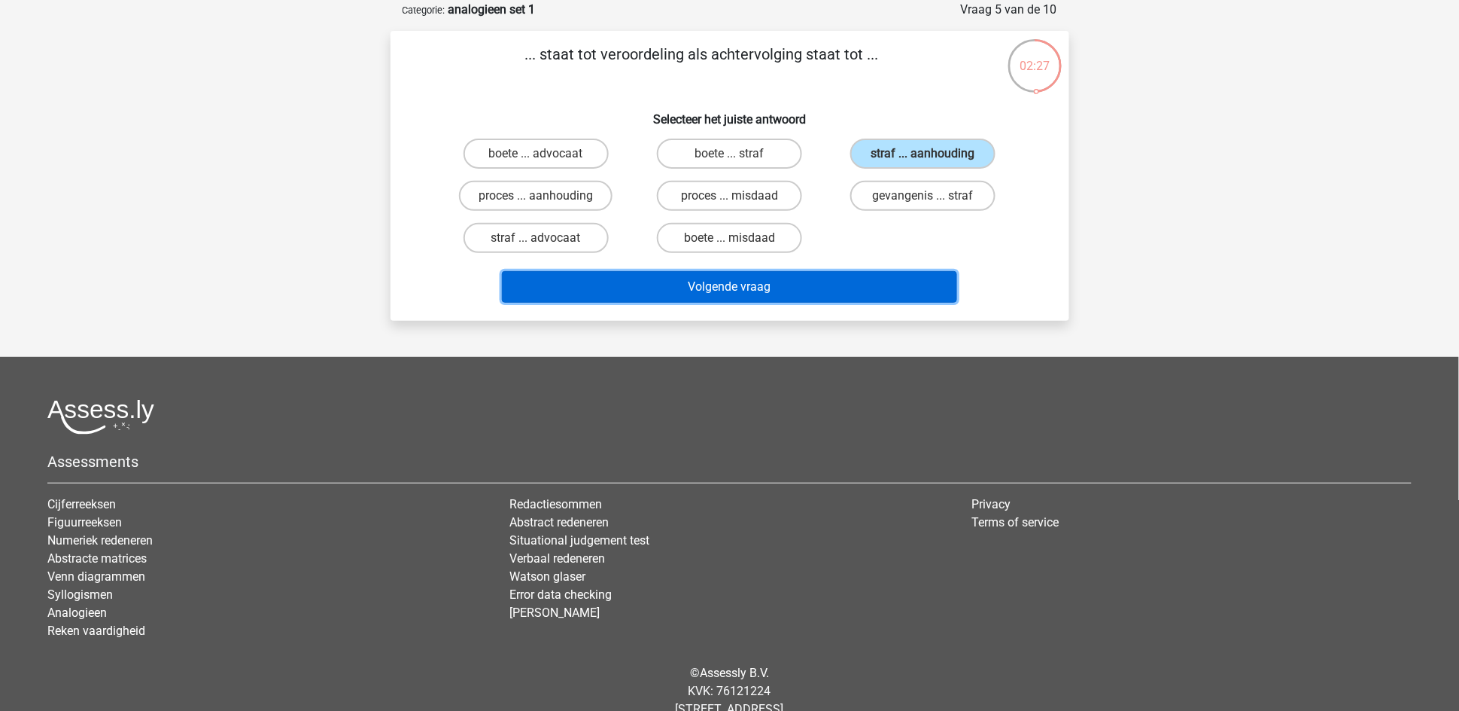
click at [831, 271] on button "Volgende vraag" at bounding box center [729, 287] width 455 height 32
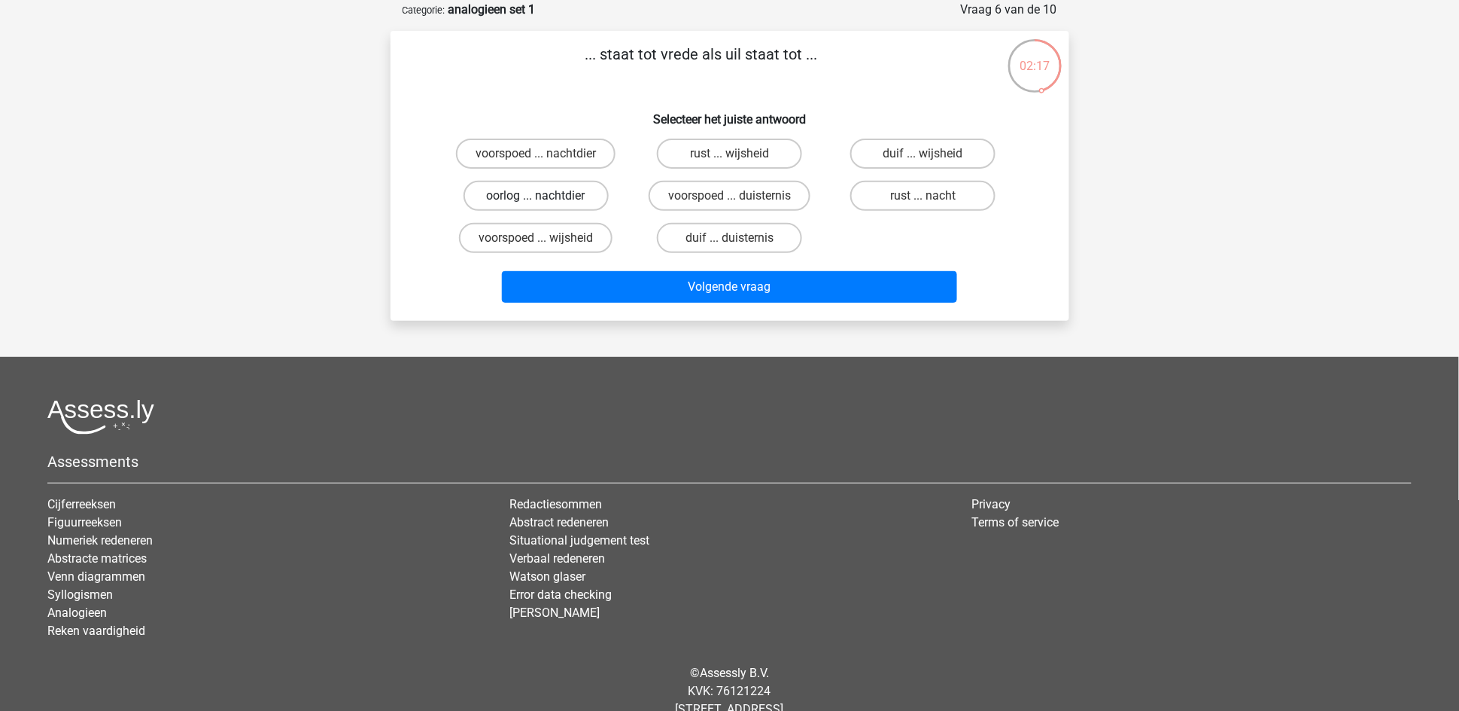
click at [580, 196] on label "oorlog ... nachtdier" at bounding box center [536, 196] width 145 height 30
click at [546, 196] on input "oorlog ... nachtdier" at bounding box center [541, 201] width 10 height 10
radio input "true"
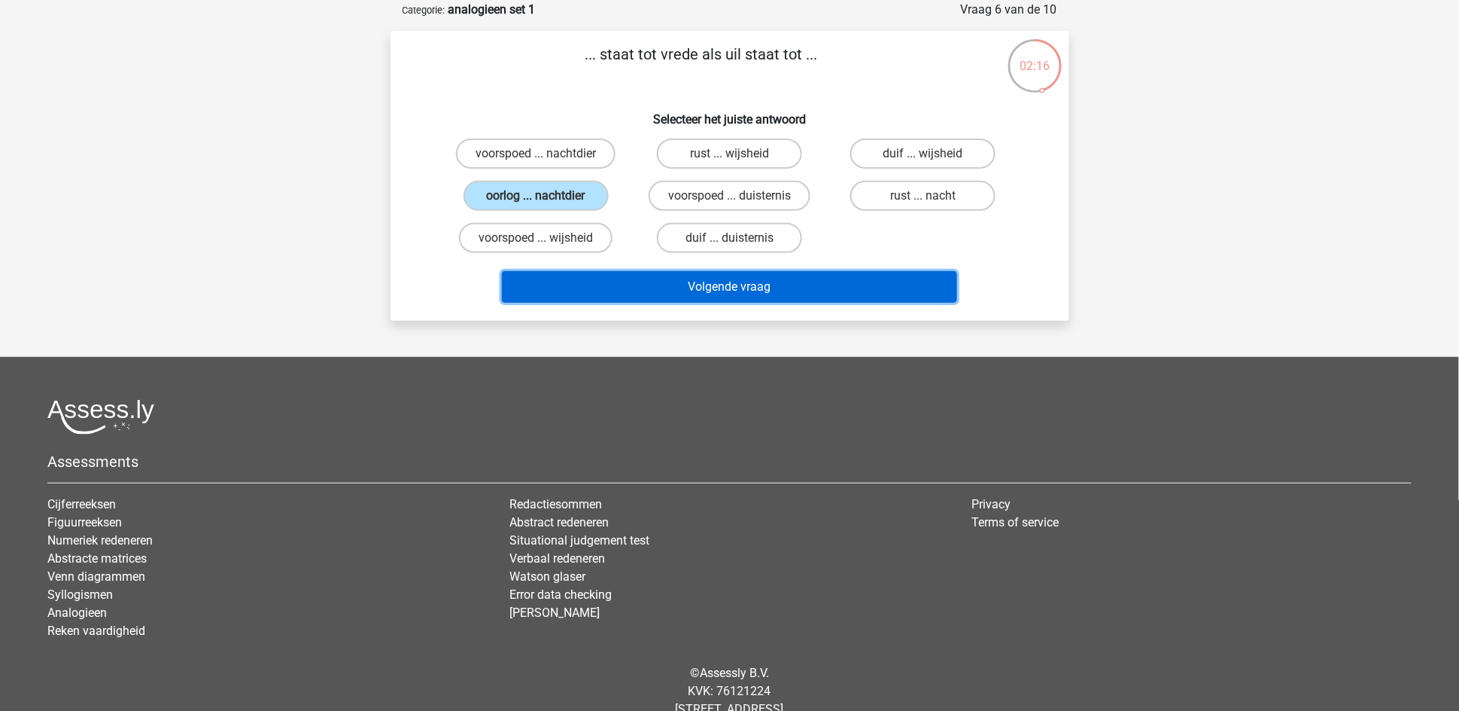
click at [662, 285] on button "Volgende vraag" at bounding box center [729, 287] width 455 height 32
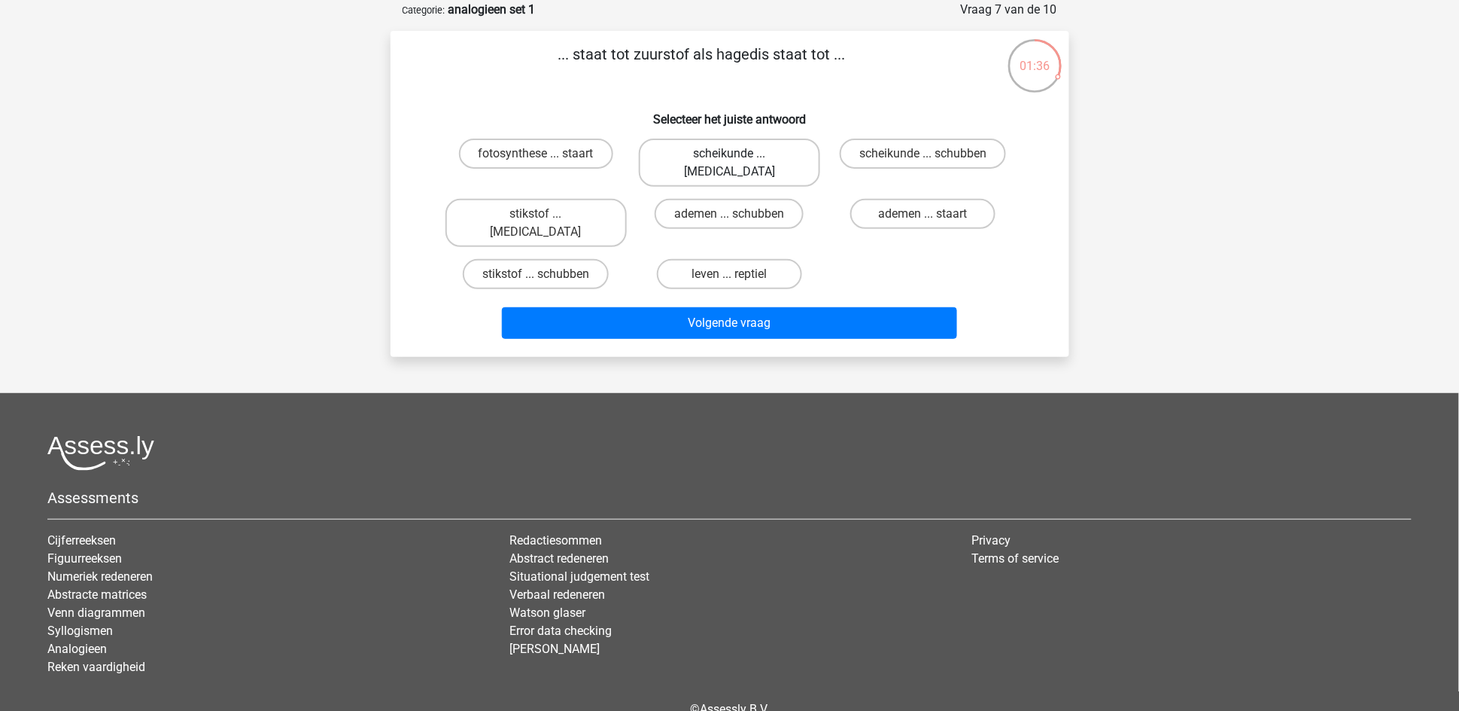
click at [691, 156] on label "scheikunde ... krokodil" at bounding box center [729, 162] width 181 height 48
click at [729, 156] on input "scheikunde ... krokodil" at bounding box center [734, 159] width 10 height 10
radio input "true"
click at [580, 259] on label "stikstof ... schubben" at bounding box center [536, 274] width 146 height 30
click at [546, 274] on input "stikstof ... schubben" at bounding box center [541, 279] width 10 height 10
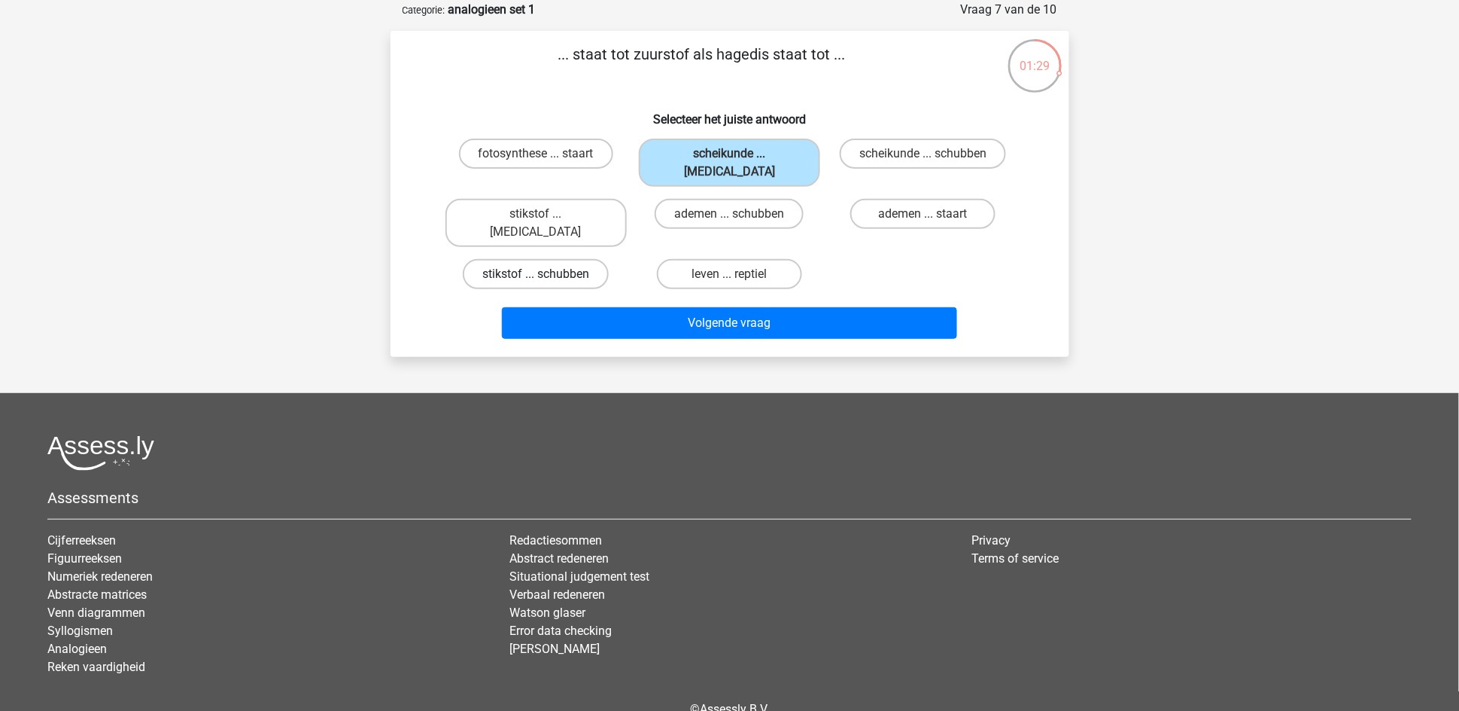
radio input "true"
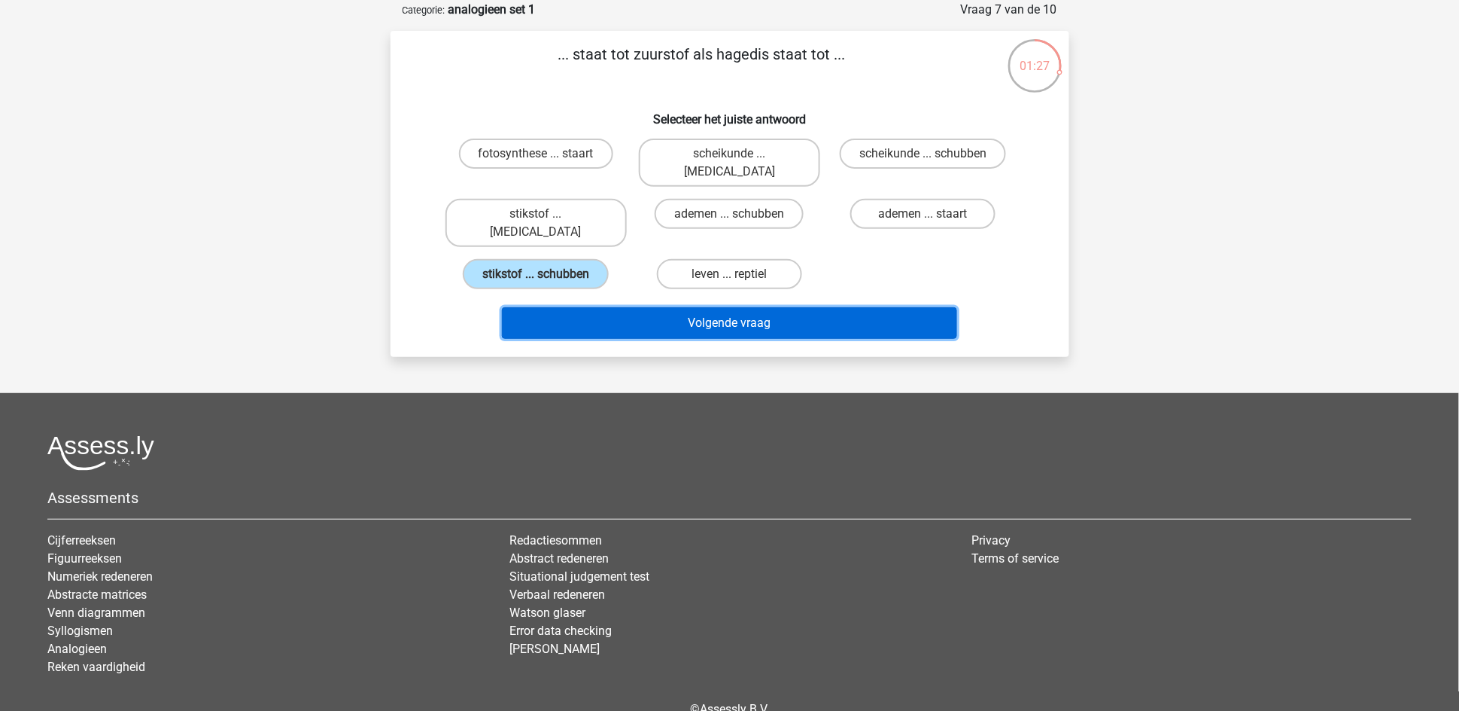
click at [720, 307] on button "Volgende vraag" at bounding box center [729, 323] width 455 height 32
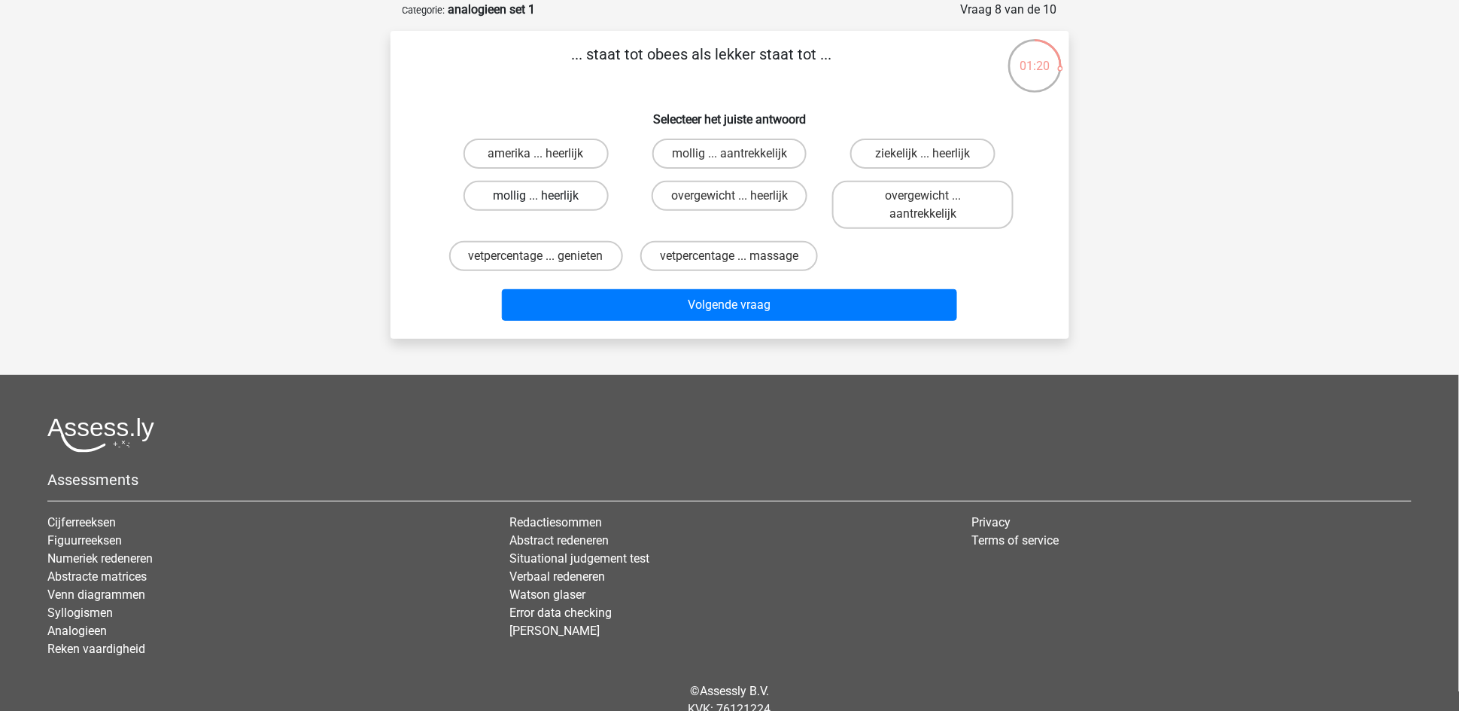
click at [527, 196] on label "mollig ... heerlijk" at bounding box center [536, 196] width 145 height 30
click at [536, 196] on input "mollig ... heerlijk" at bounding box center [541, 201] width 10 height 10
radio input "true"
click at [717, 197] on label "overgewicht ... heerlijk" at bounding box center [730, 196] width 156 height 30
click at [729, 197] on input "overgewicht ... heerlijk" at bounding box center [734, 201] width 10 height 10
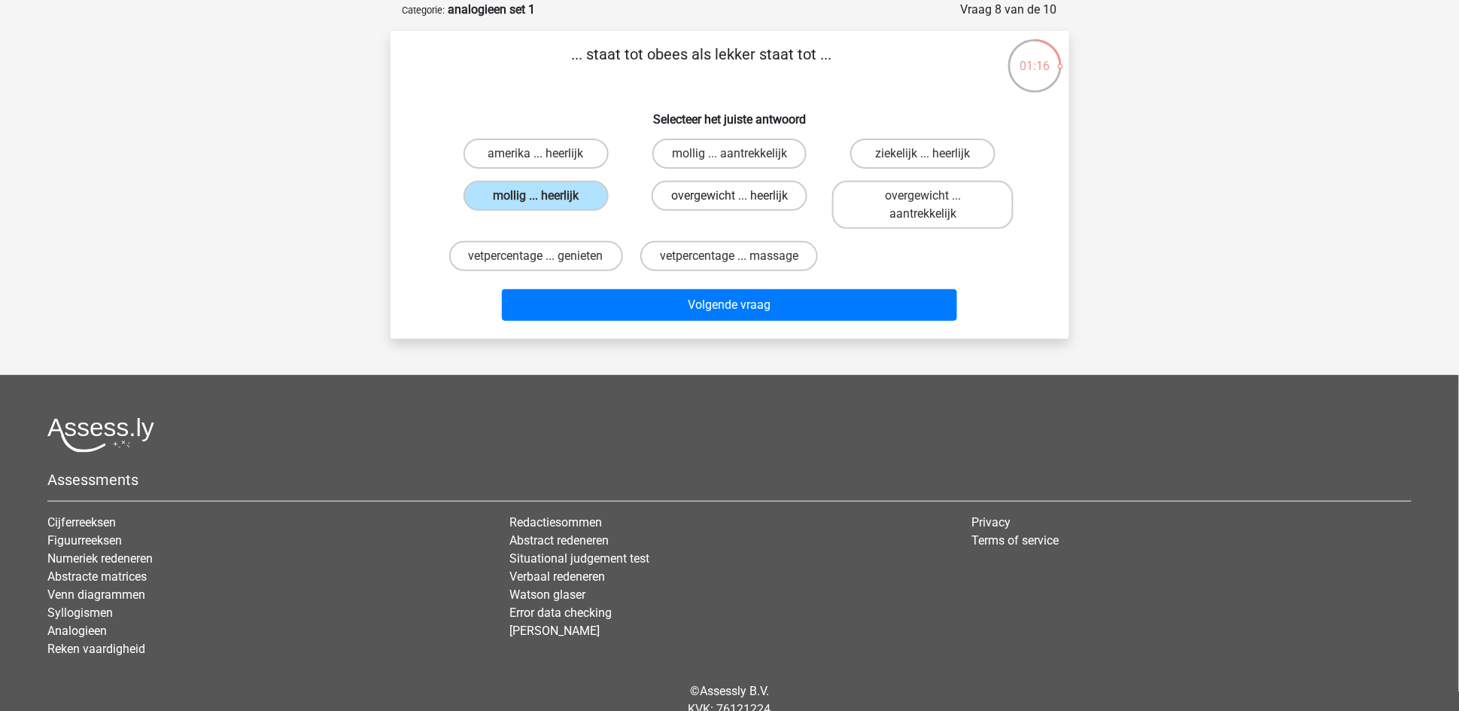
radio input "true"
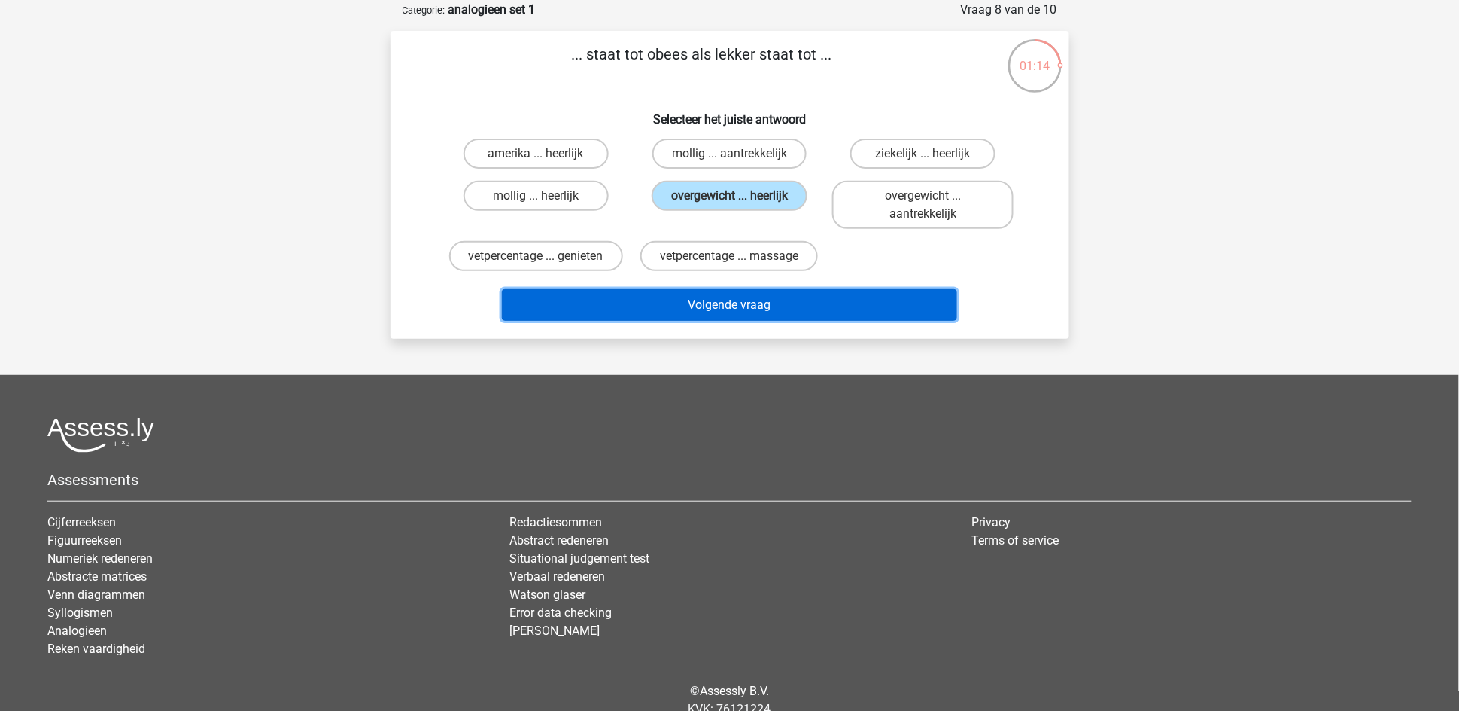
click at [717, 298] on button "Volgende vraag" at bounding box center [729, 305] width 455 height 32
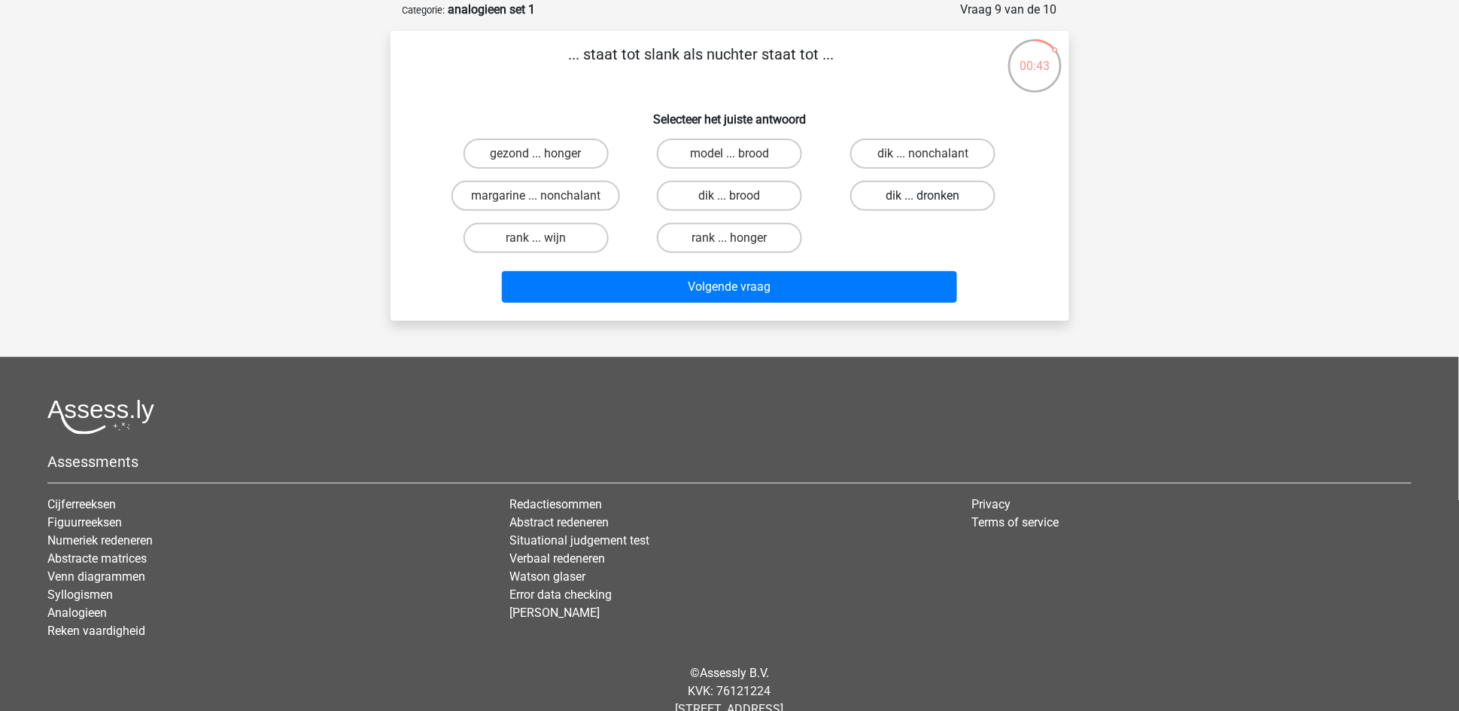
click at [897, 196] on label "dik ... dronken" at bounding box center [923, 196] width 145 height 30
click at [924, 196] on input "dik ... dronken" at bounding box center [929, 201] width 10 height 10
radio input "true"
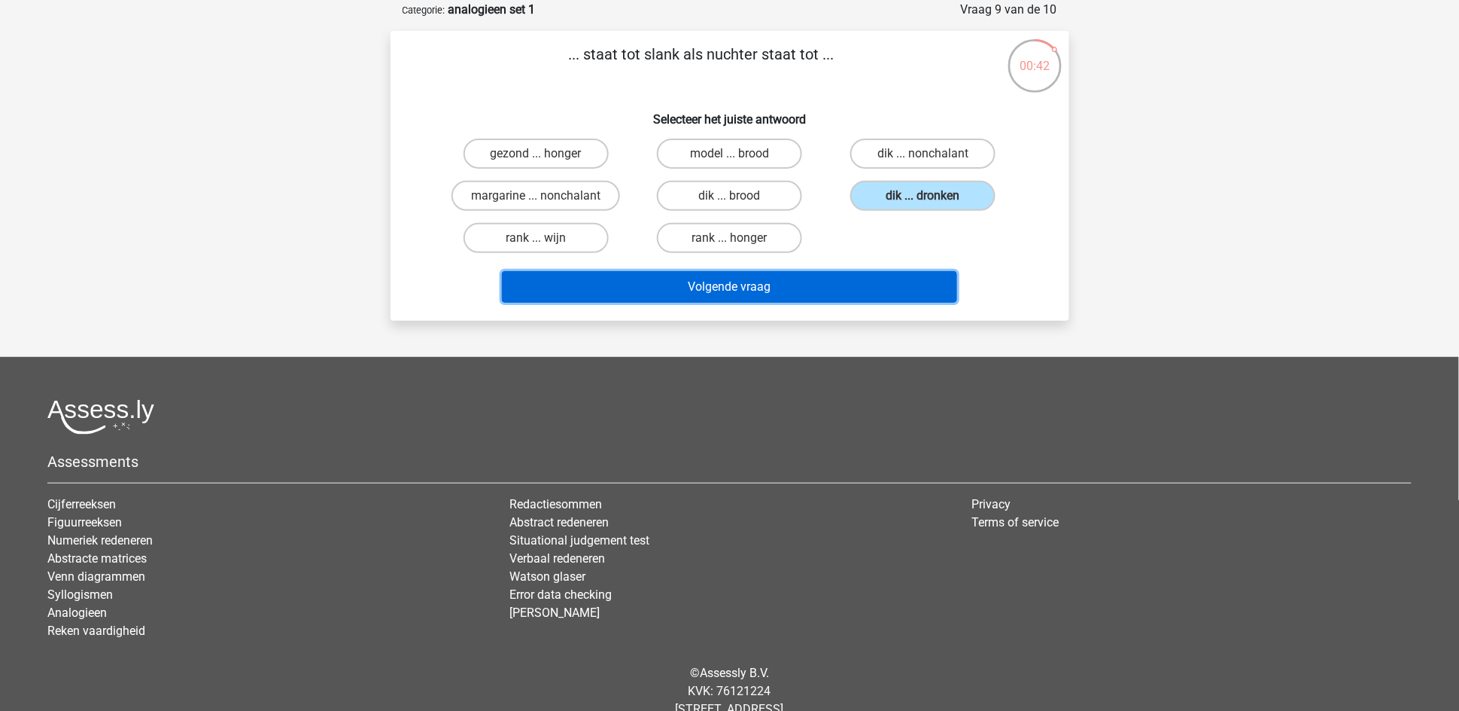
click at [860, 271] on button "Volgende vraag" at bounding box center [729, 287] width 455 height 32
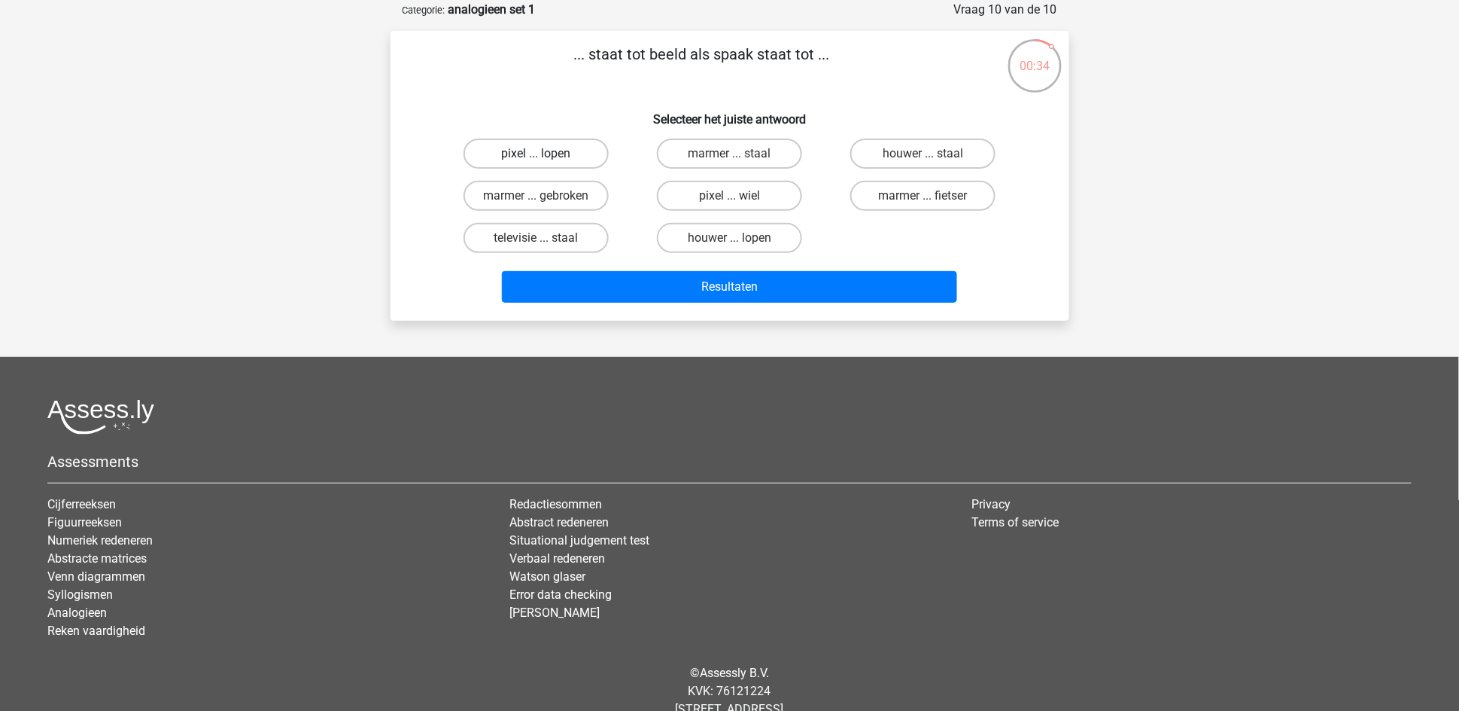
click at [552, 157] on label "pixel ... lopen" at bounding box center [536, 153] width 145 height 30
click at [546, 157] on input "pixel ... lopen" at bounding box center [541, 159] width 10 height 10
radio input "true"
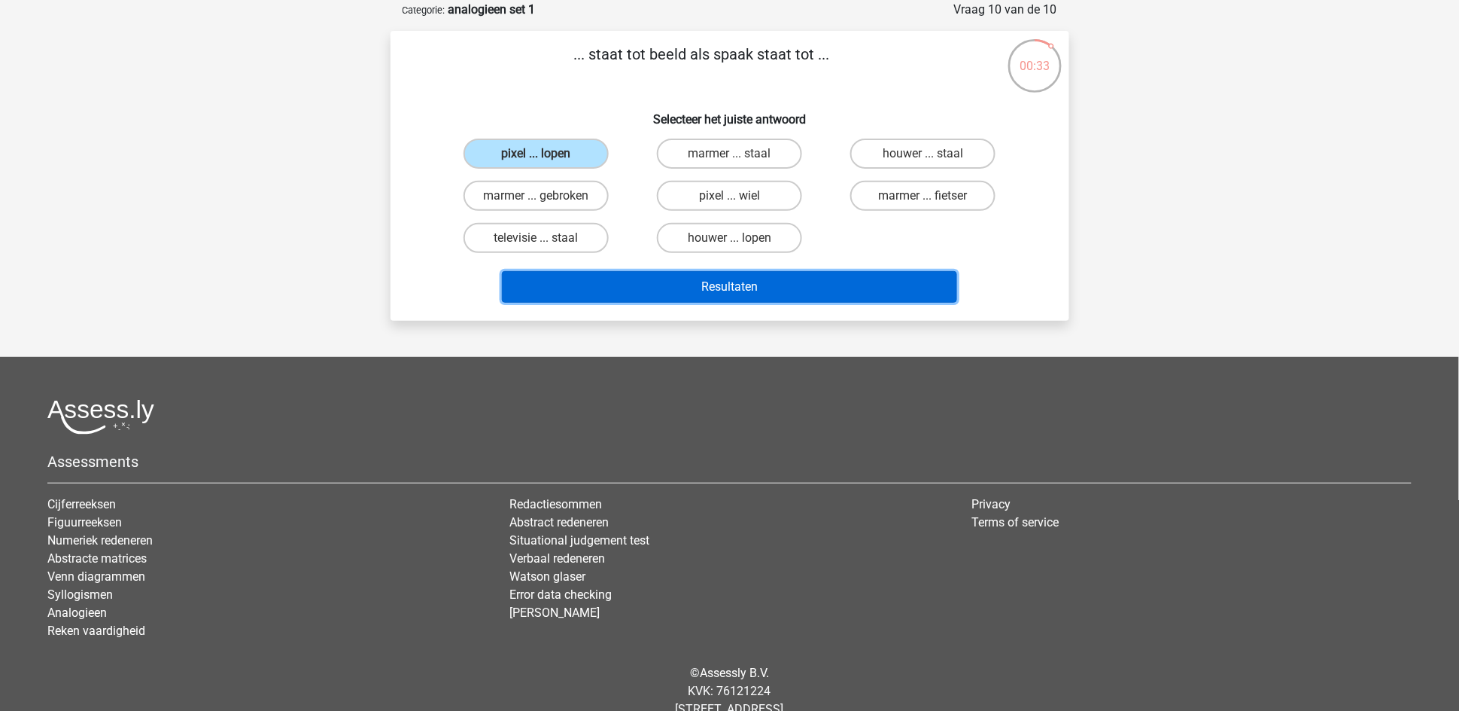
click at [626, 285] on button "Resultaten" at bounding box center [729, 287] width 455 height 32
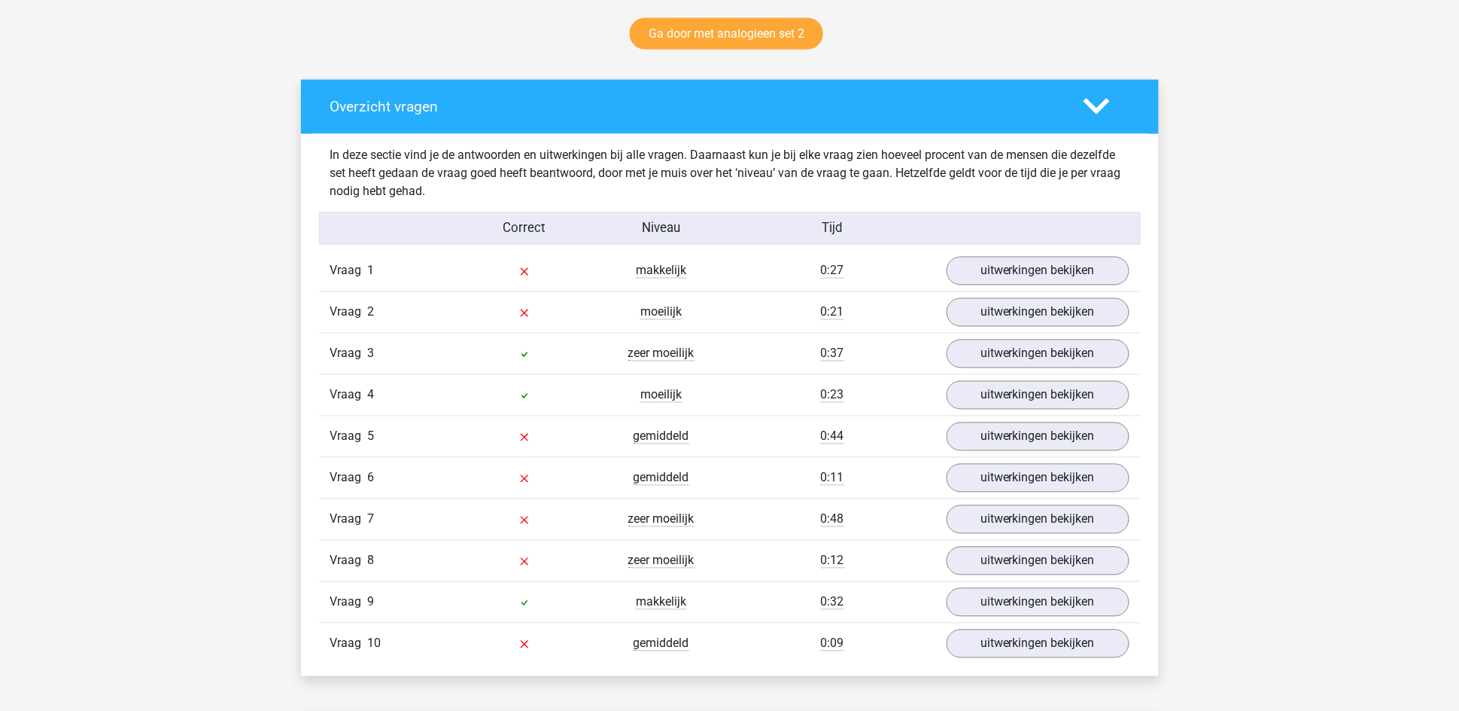
scroll to position [790, 0]
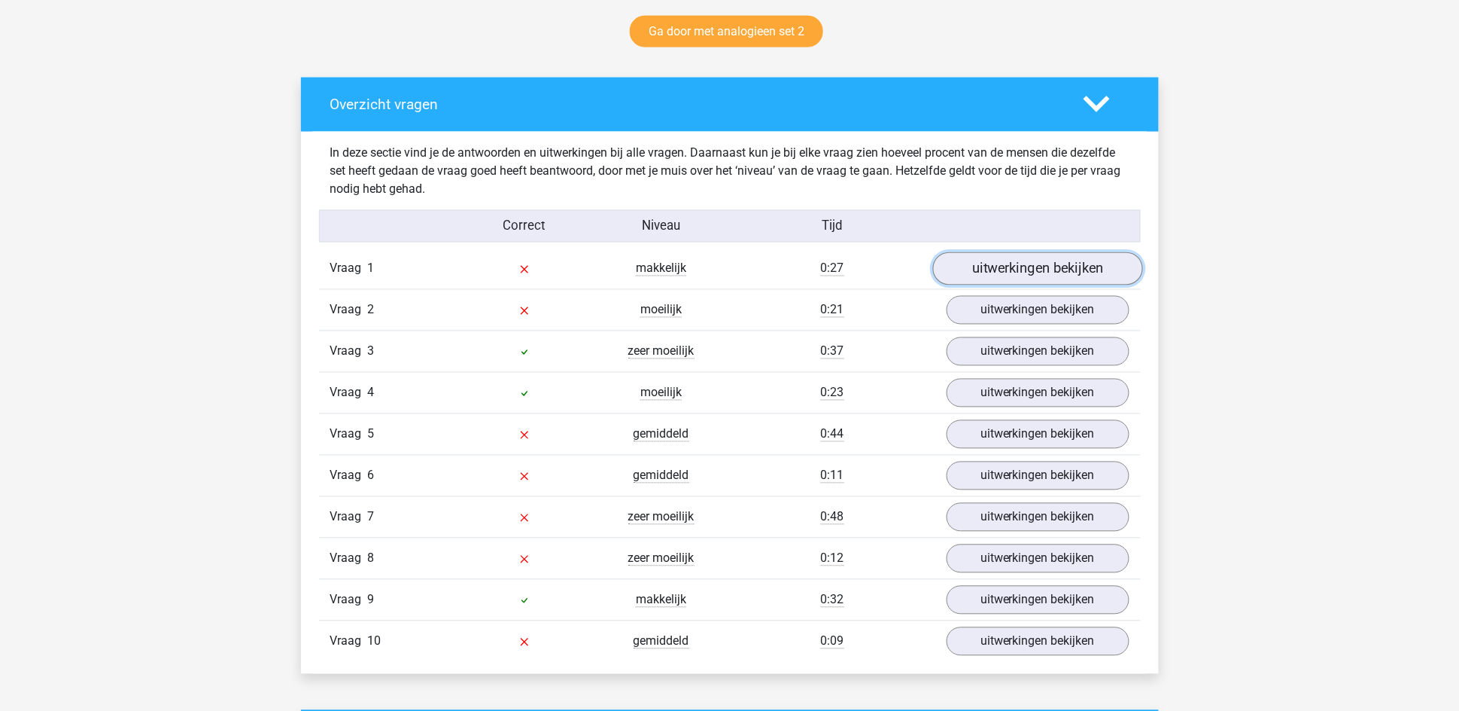
click at [1033, 272] on link "uitwerkingen bekijken" at bounding box center [1038, 268] width 210 height 33
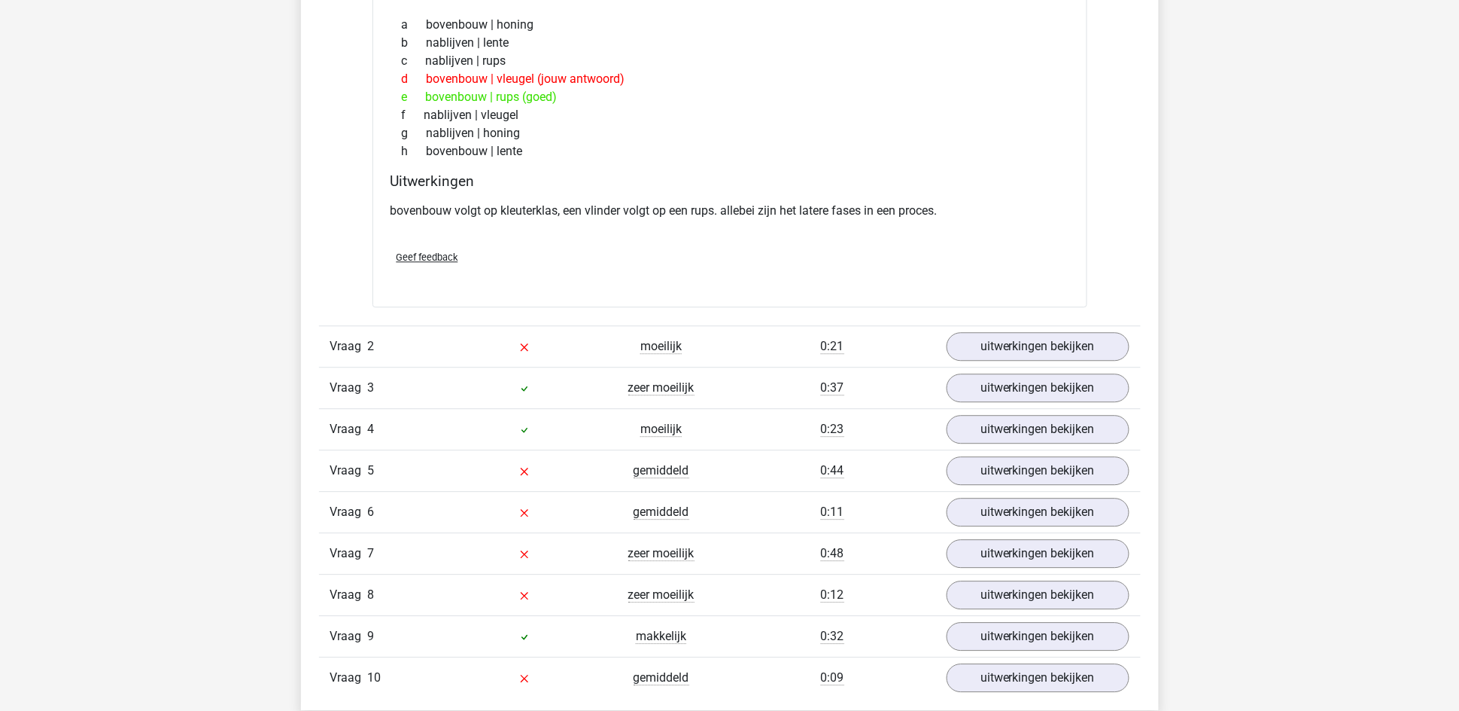
scroll to position [1242, 0]
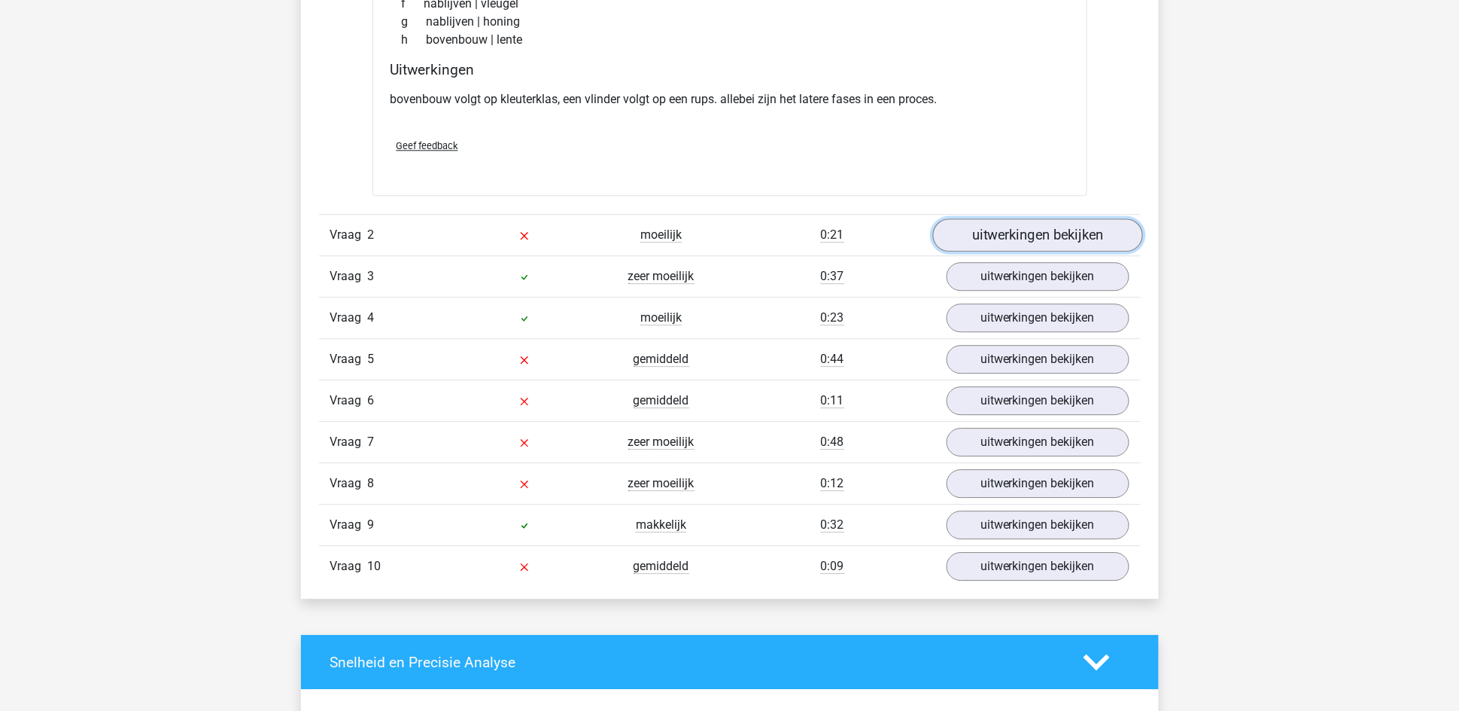
click at [990, 243] on link "uitwerkingen bekijken" at bounding box center [1038, 234] width 210 height 33
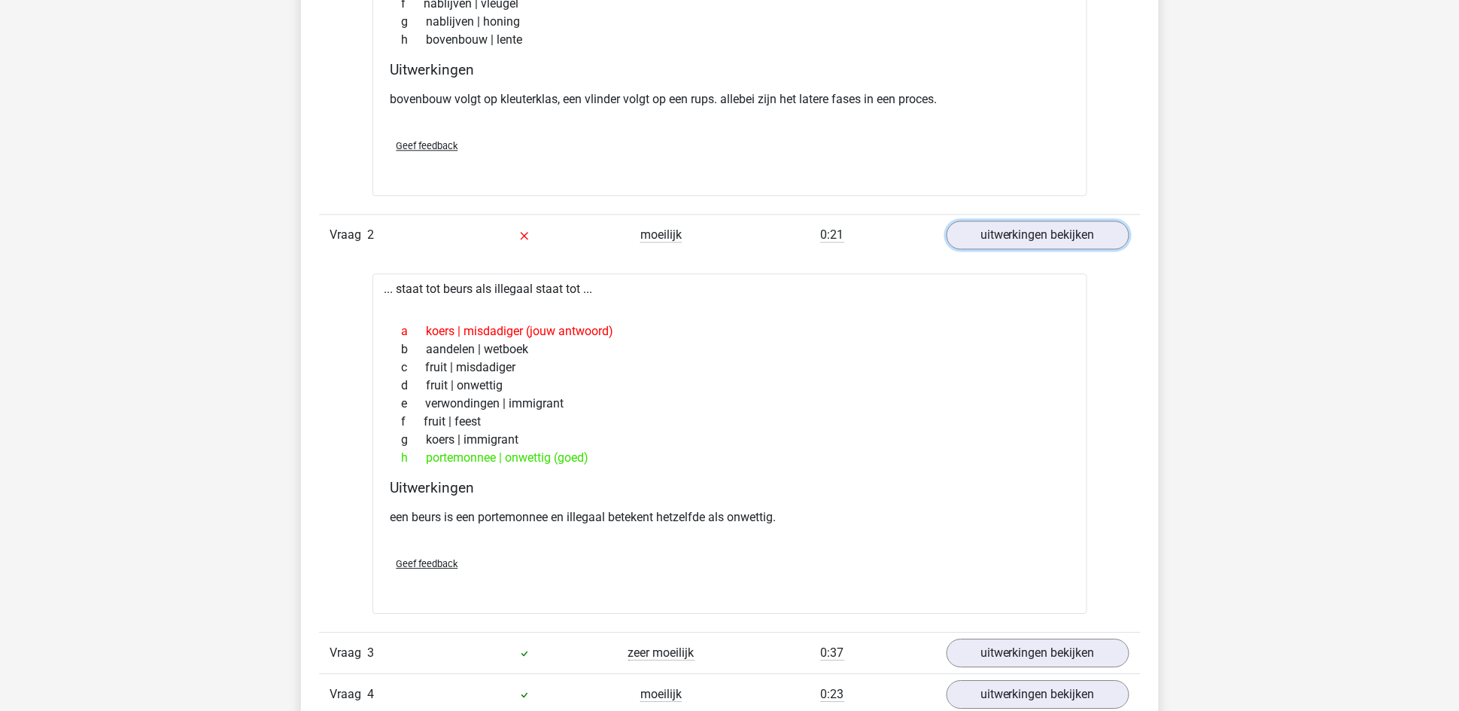
scroll to position [1355, 0]
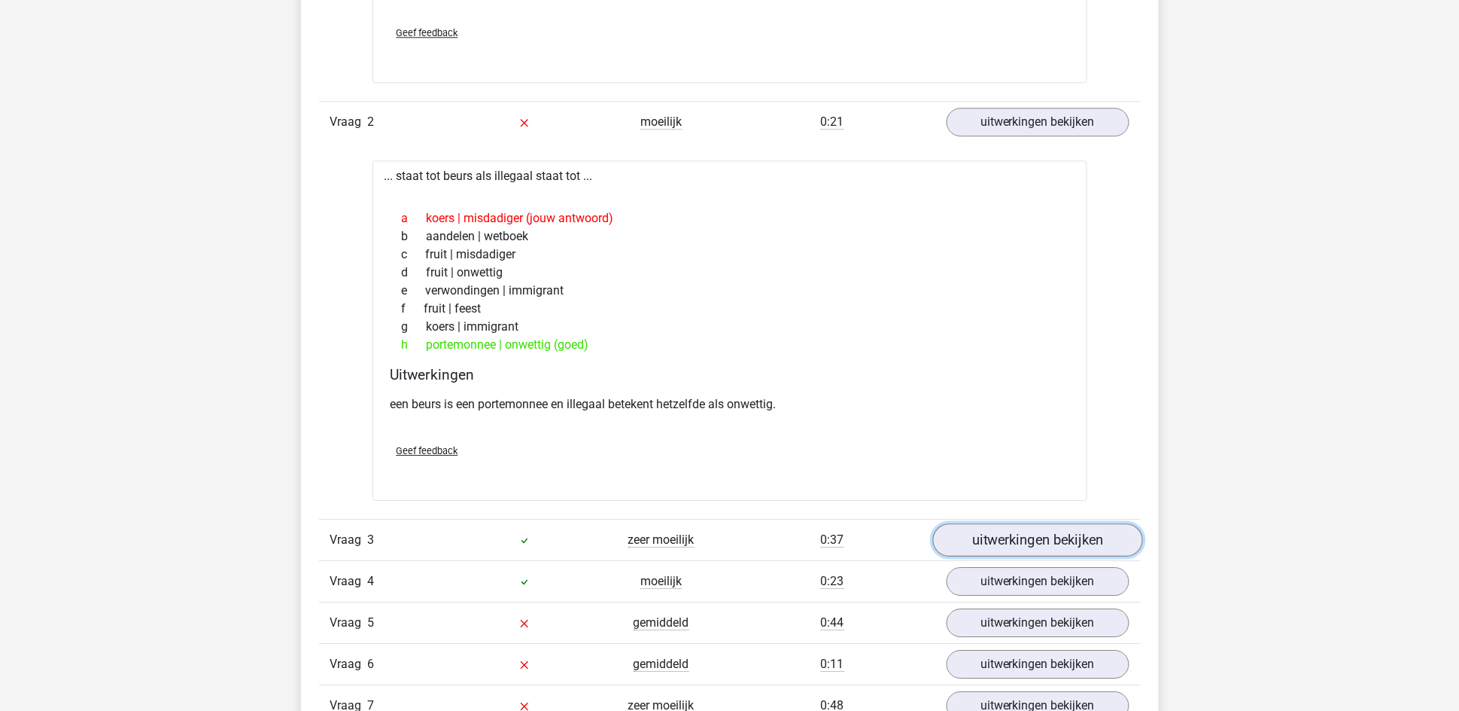
click at [998, 539] on link "uitwerkingen bekijken" at bounding box center [1038, 540] width 210 height 33
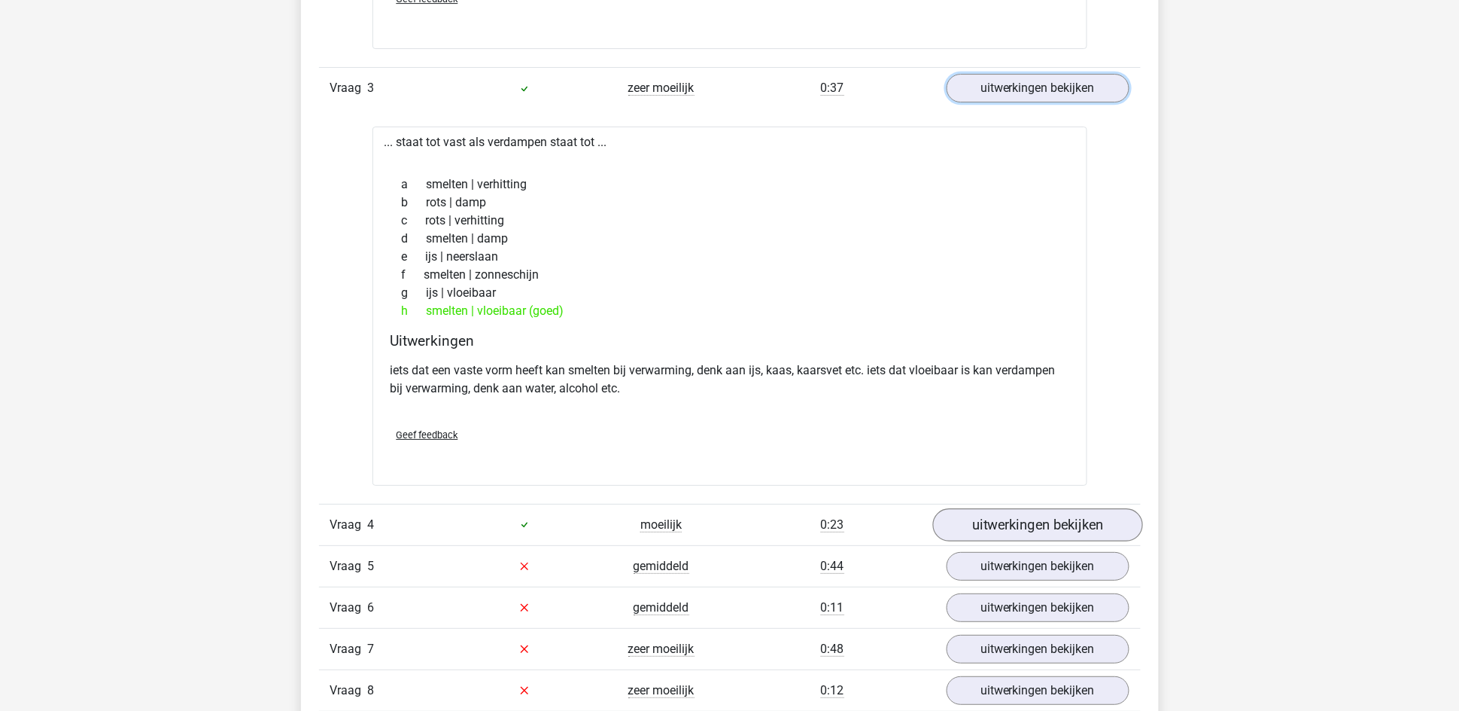
scroll to position [1919, 0]
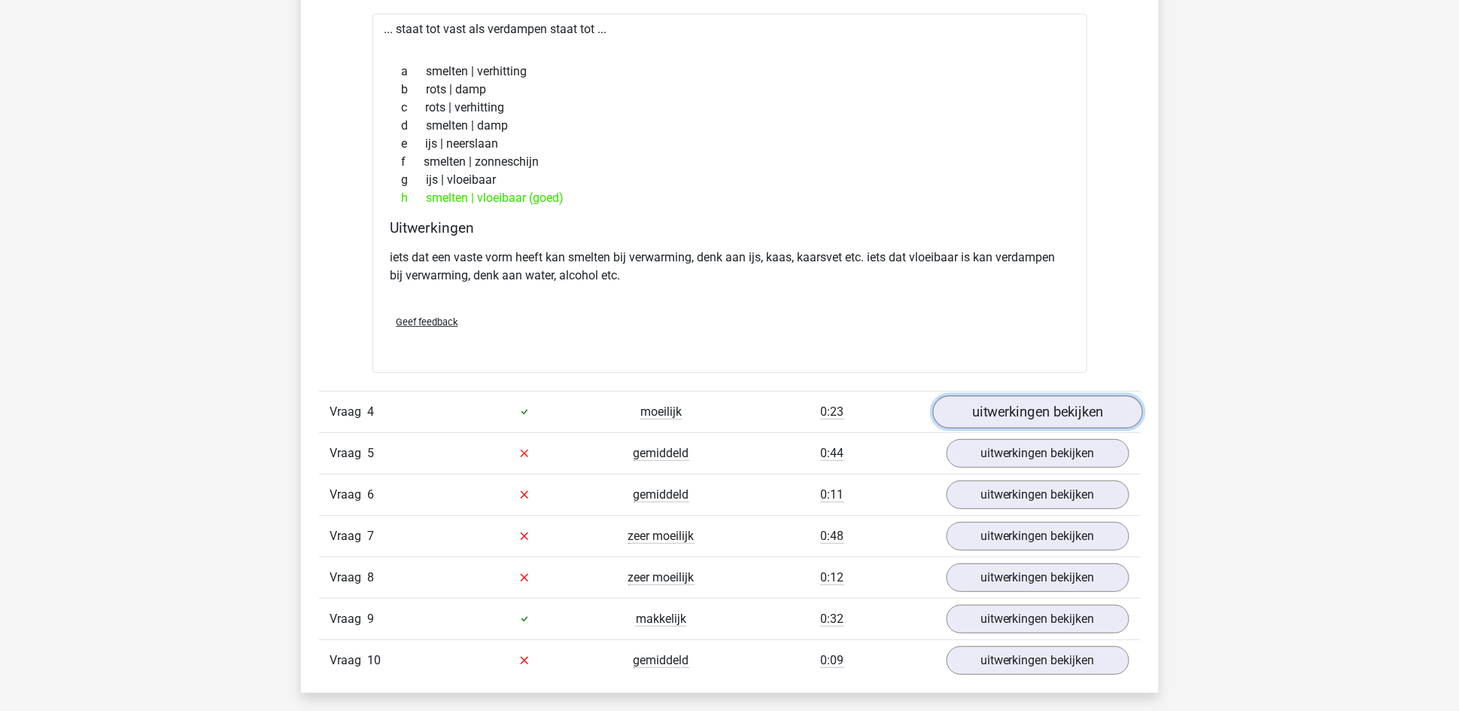
click at [991, 403] on link "uitwerkingen bekijken" at bounding box center [1038, 411] width 210 height 33
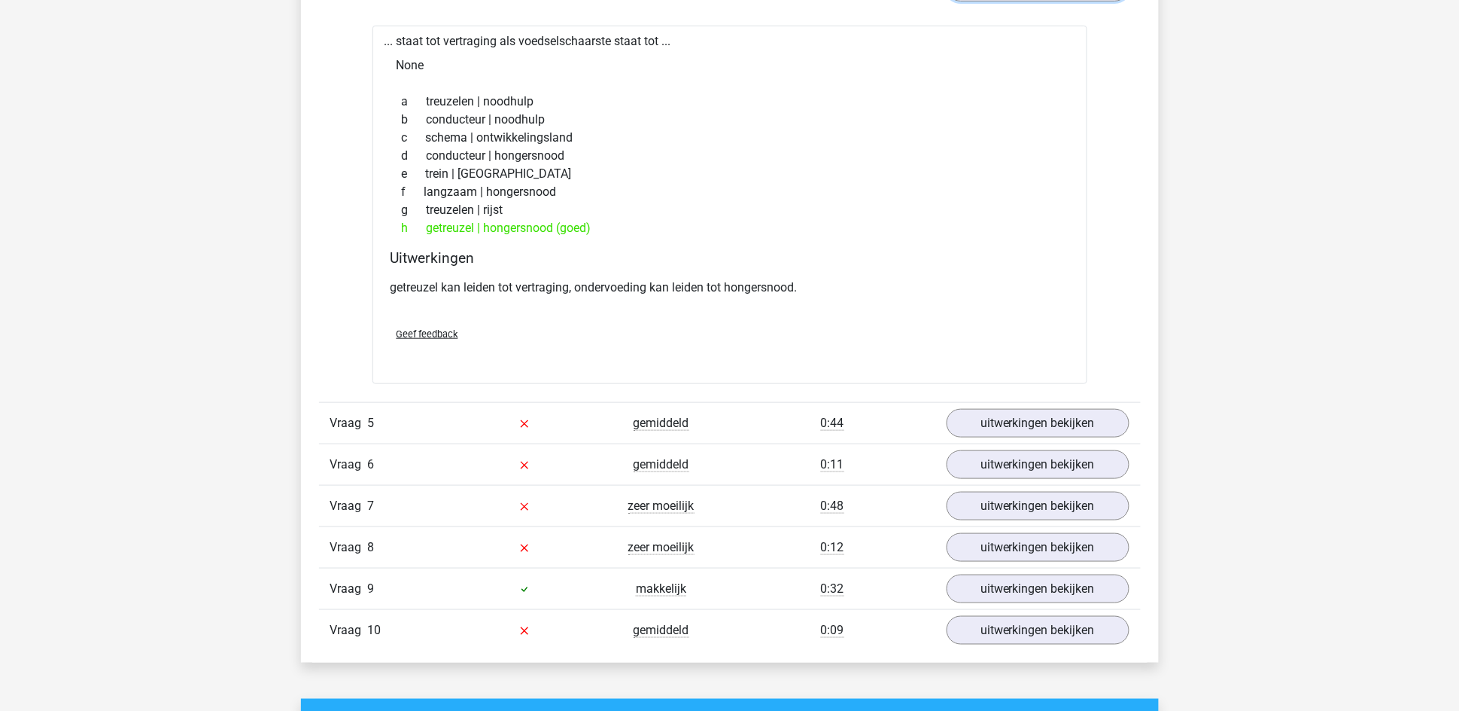
scroll to position [2484, 0]
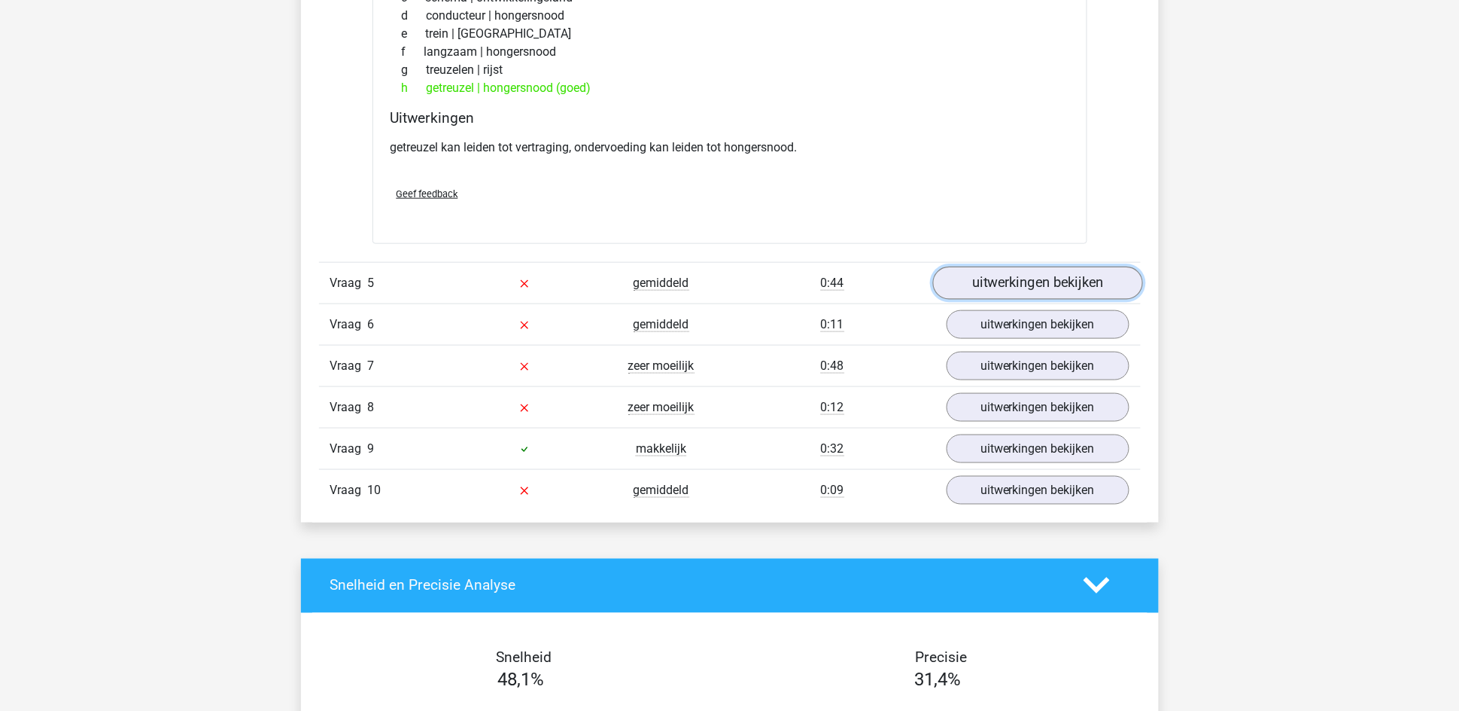
click at [973, 289] on link "uitwerkingen bekijken" at bounding box center [1038, 282] width 210 height 33
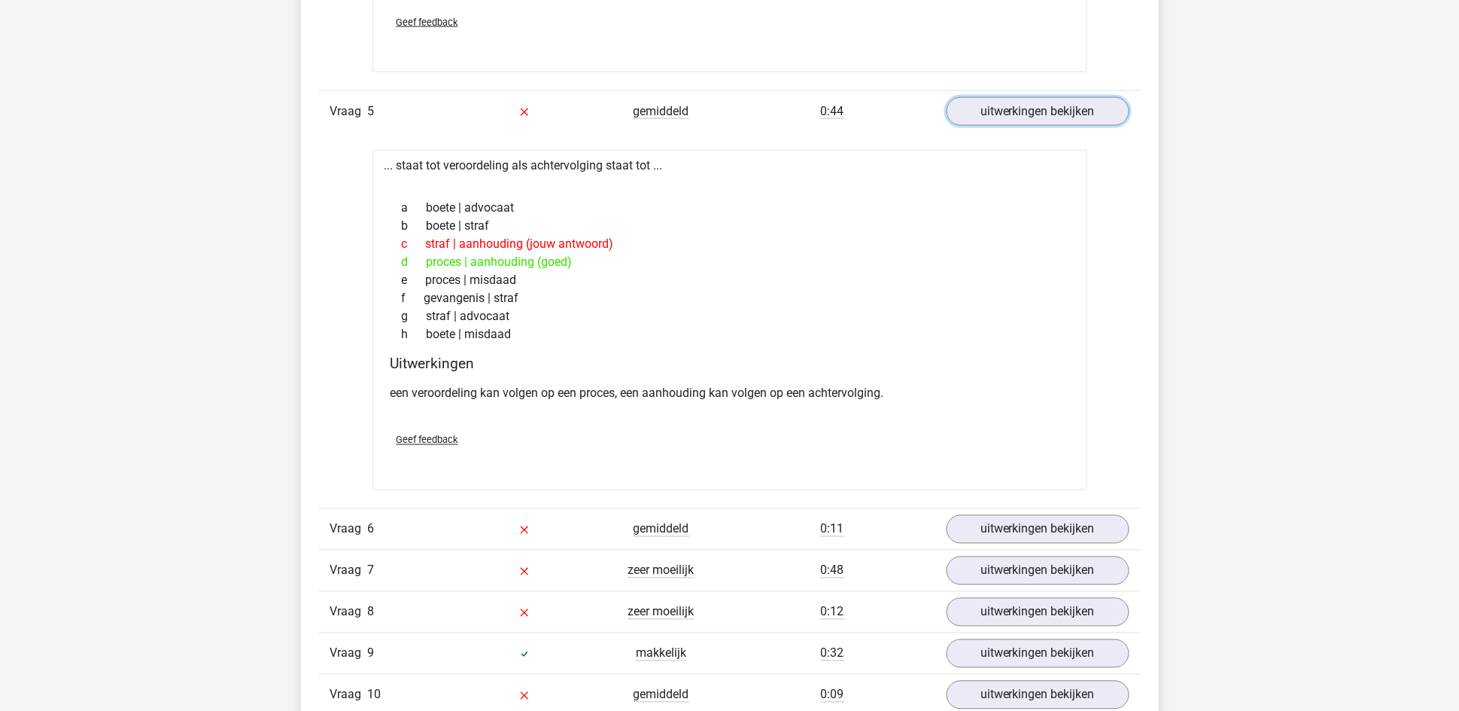
scroll to position [2710, 0]
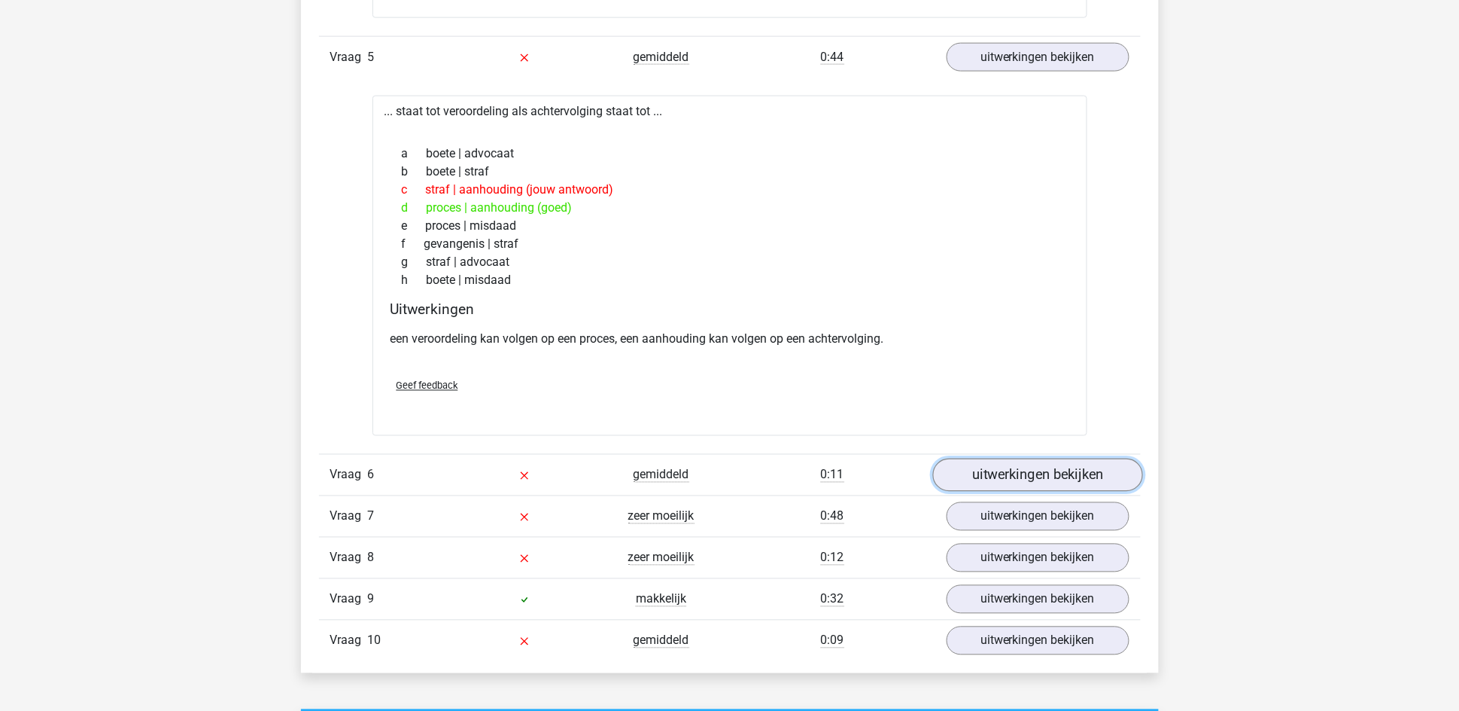
click at [977, 471] on link "uitwerkingen bekijken" at bounding box center [1038, 474] width 210 height 33
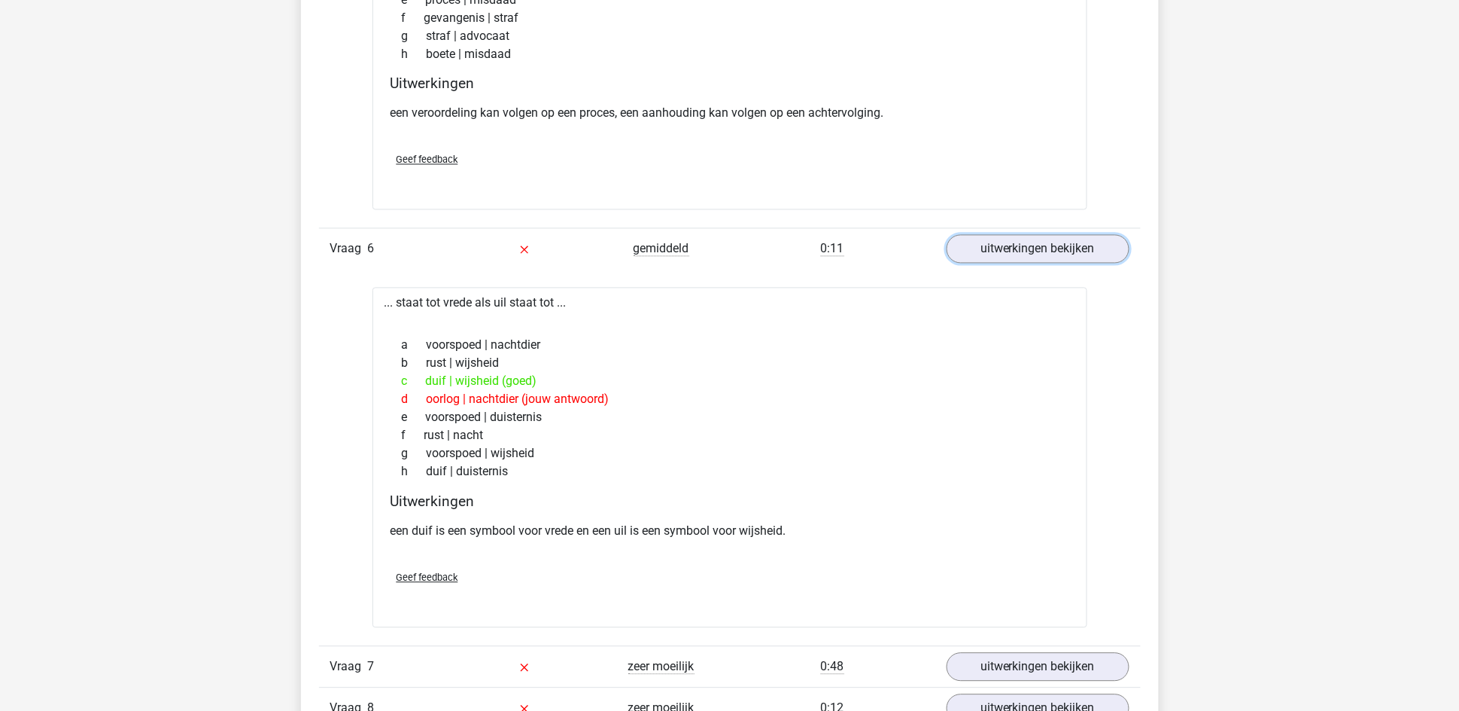
scroll to position [3048, 0]
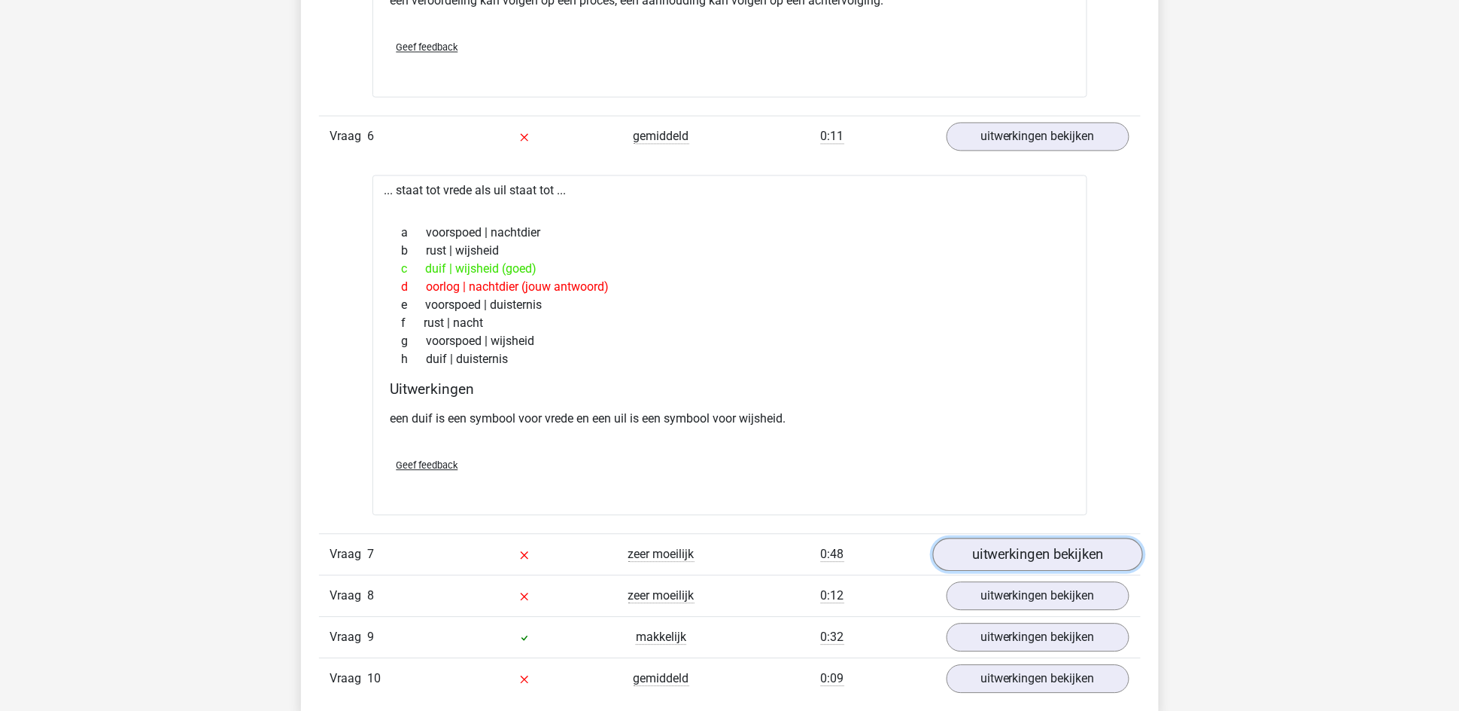
click at [1106, 554] on link "uitwerkingen bekijken" at bounding box center [1038, 553] width 210 height 33
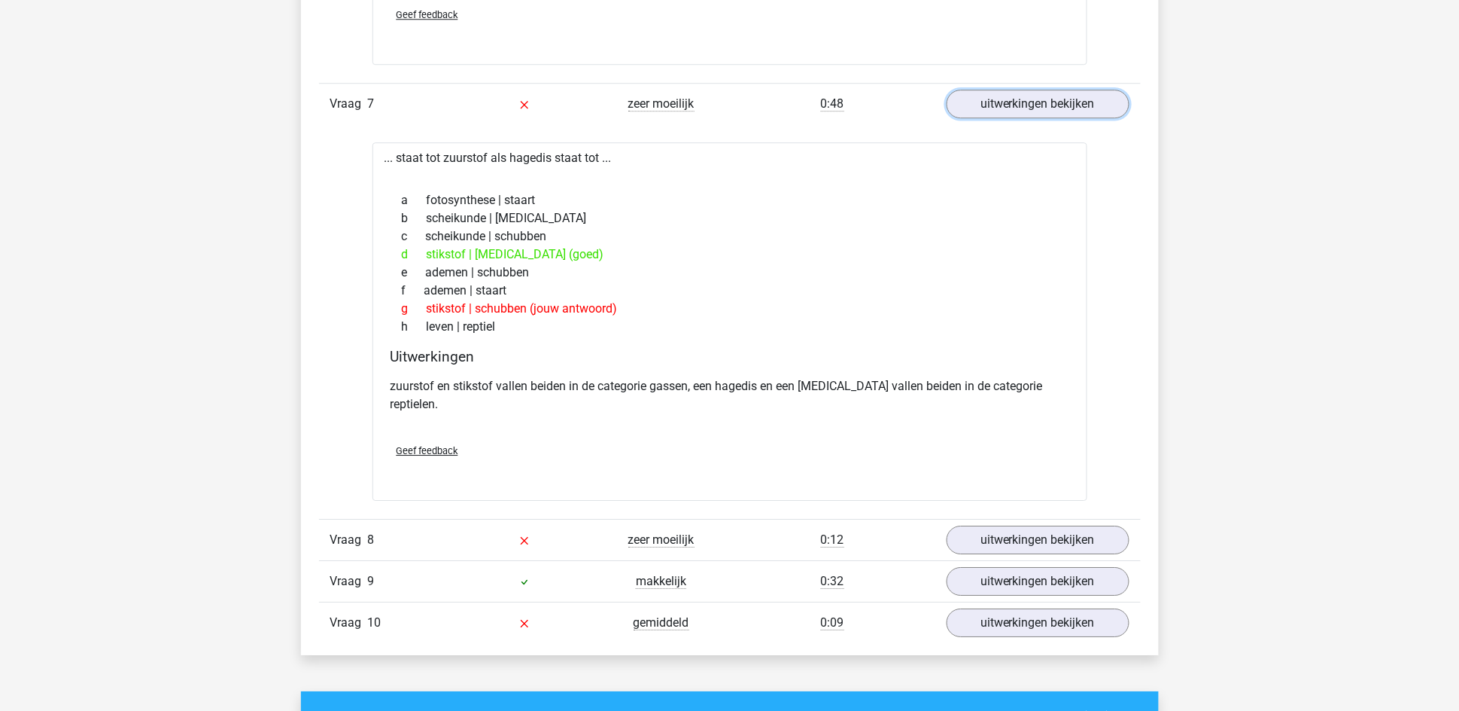
scroll to position [3500, 0]
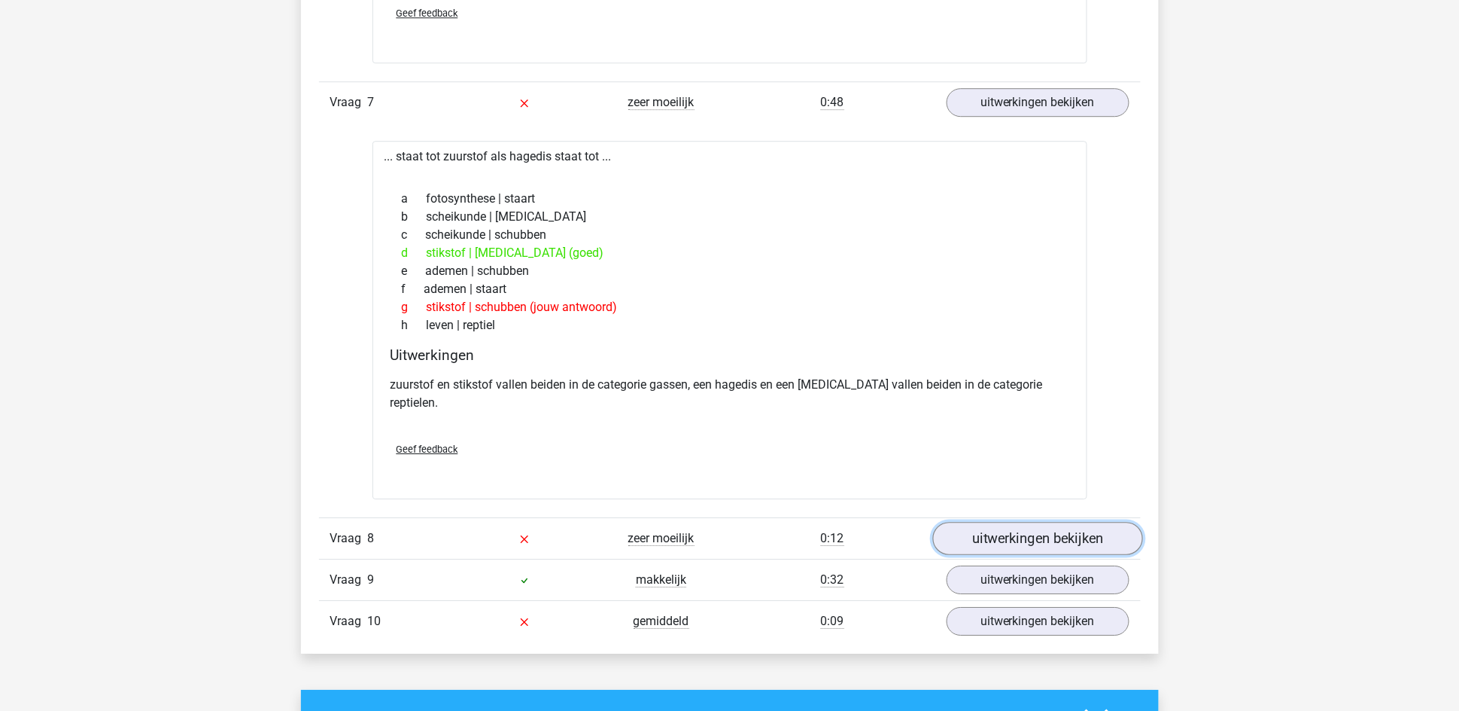
click at [1085, 526] on link "uitwerkingen bekijken" at bounding box center [1038, 538] width 210 height 33
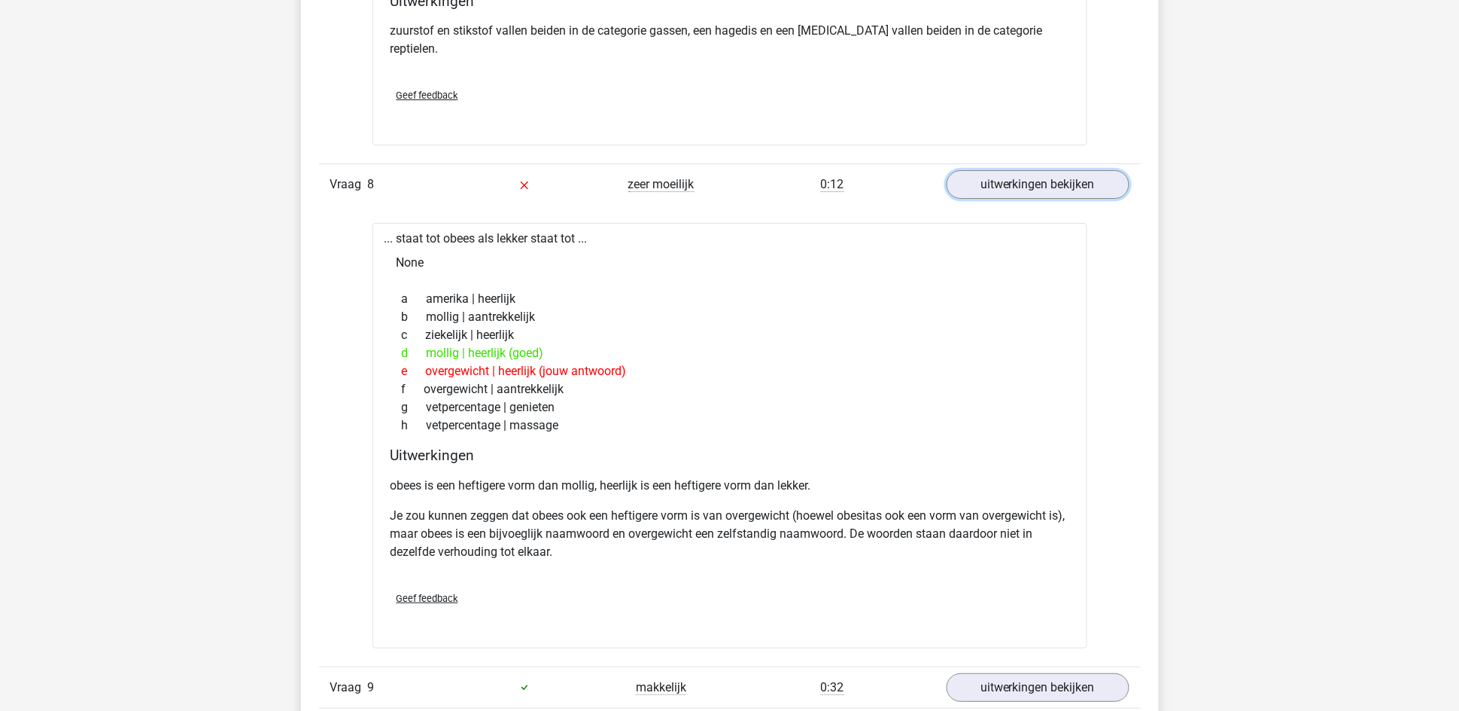
scroll to position [3952, 0]
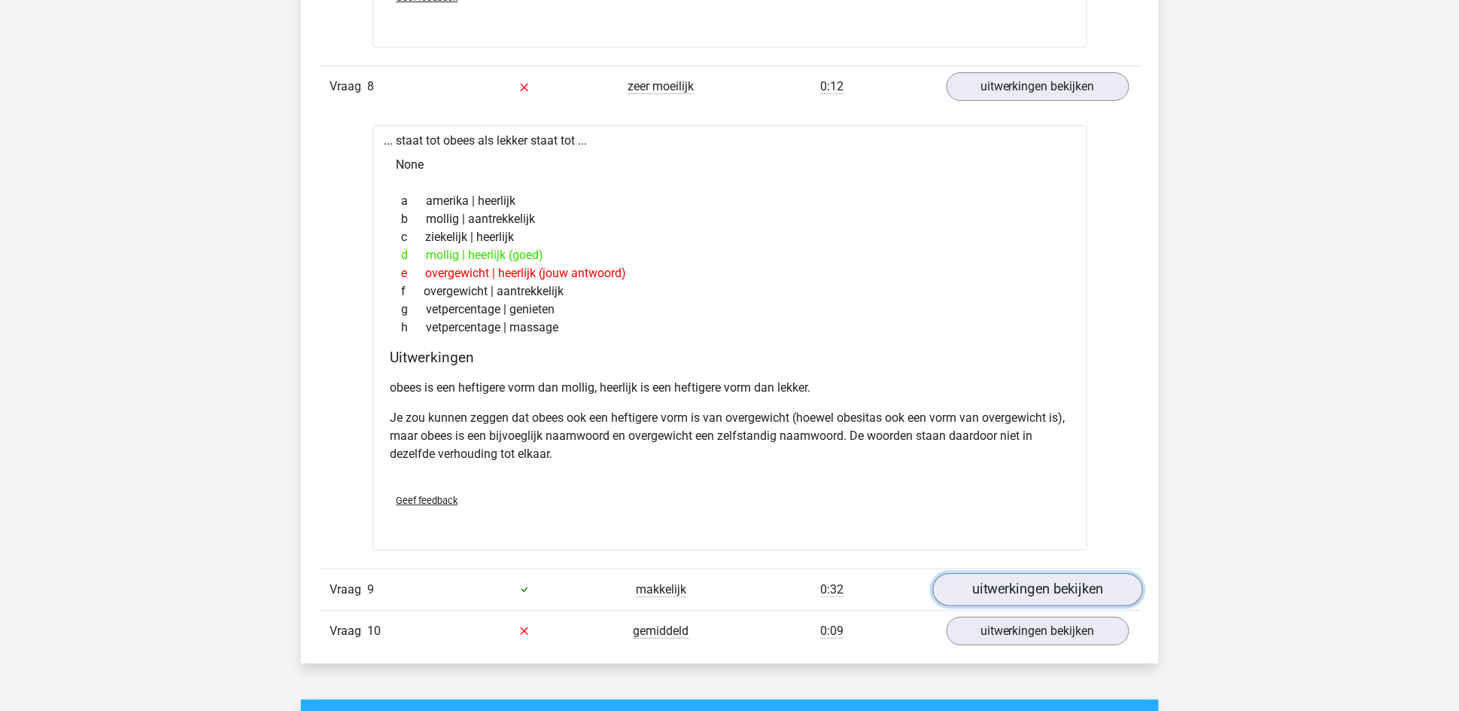
click at [1027, 573] on link "uitwerkingen bekijken" at bounding box center [1038, 589] width 210 height 33
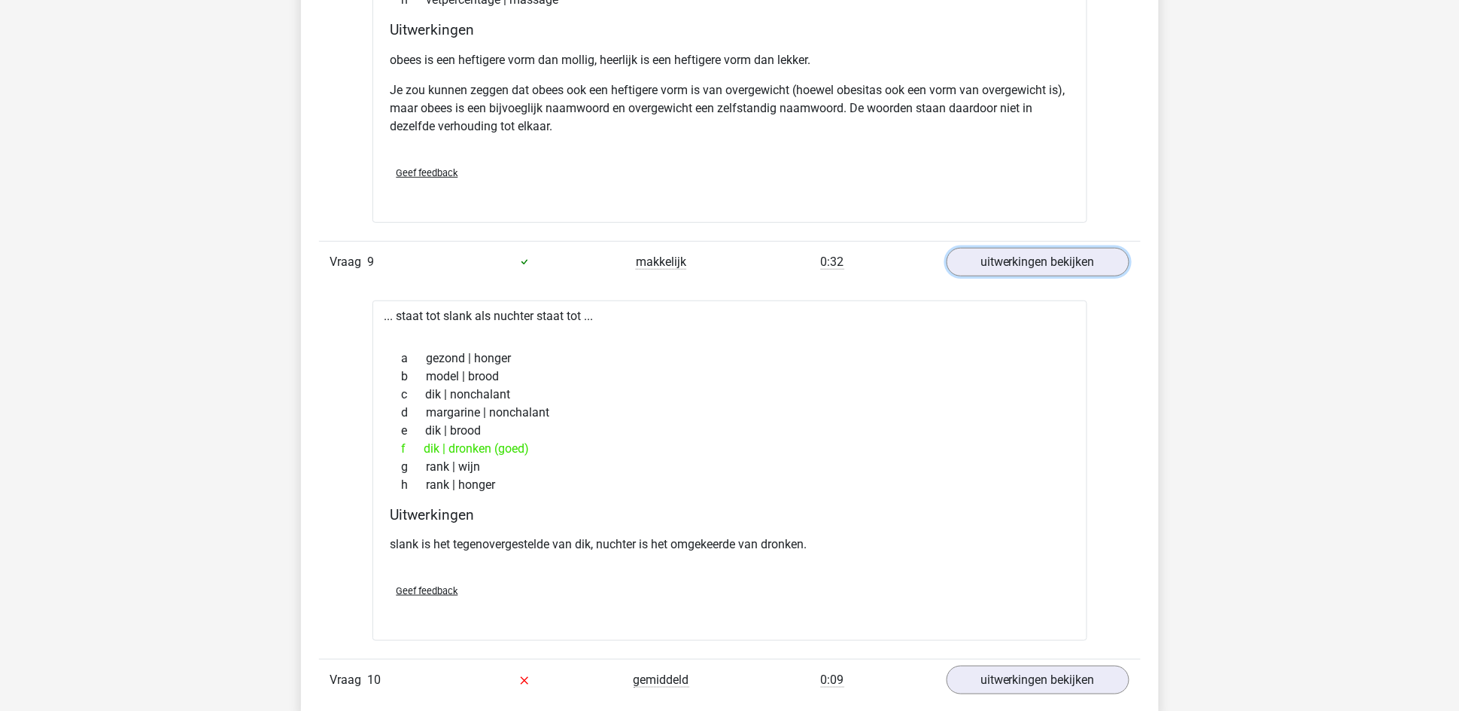
scroll to position [4290, 0]
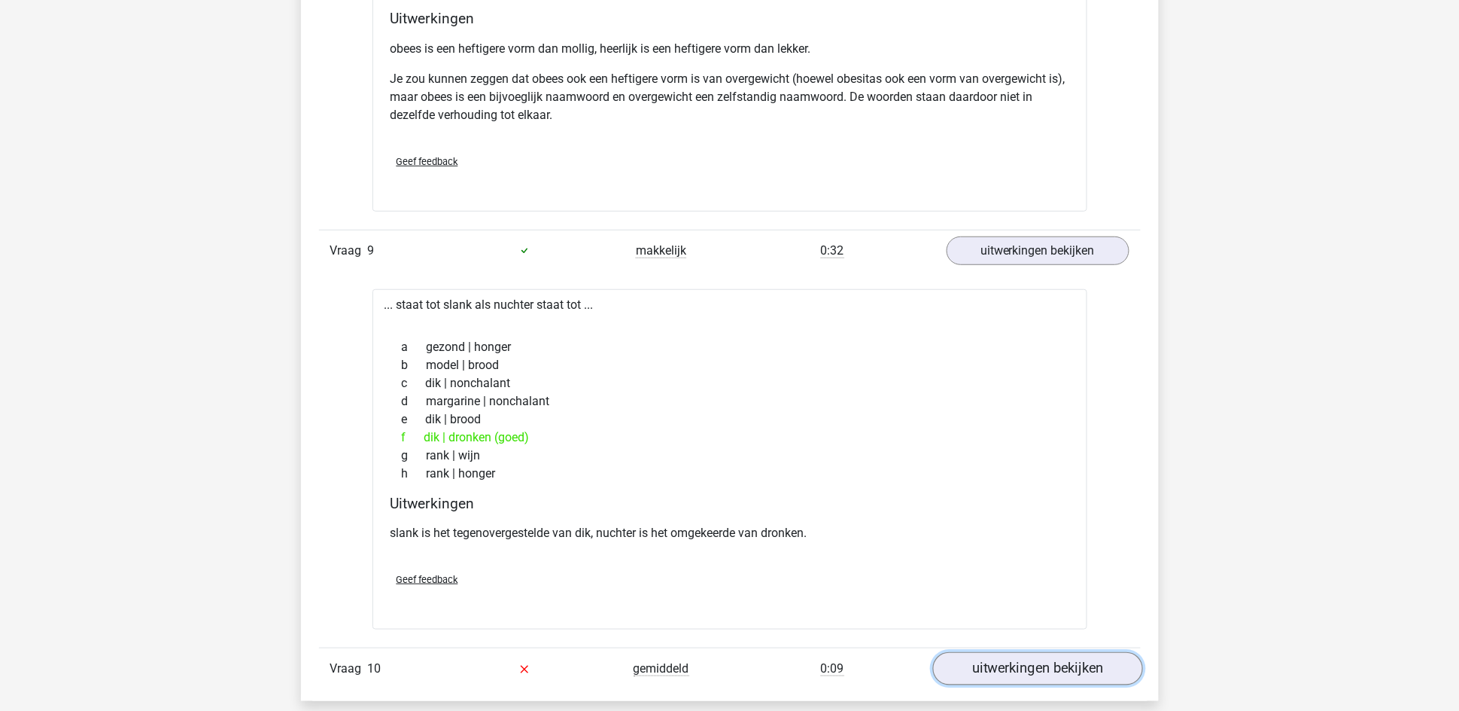
click at [1057, 652] on link "uitwerkingen bekijken" at bounding box center [1038, 668] width 210 height 33
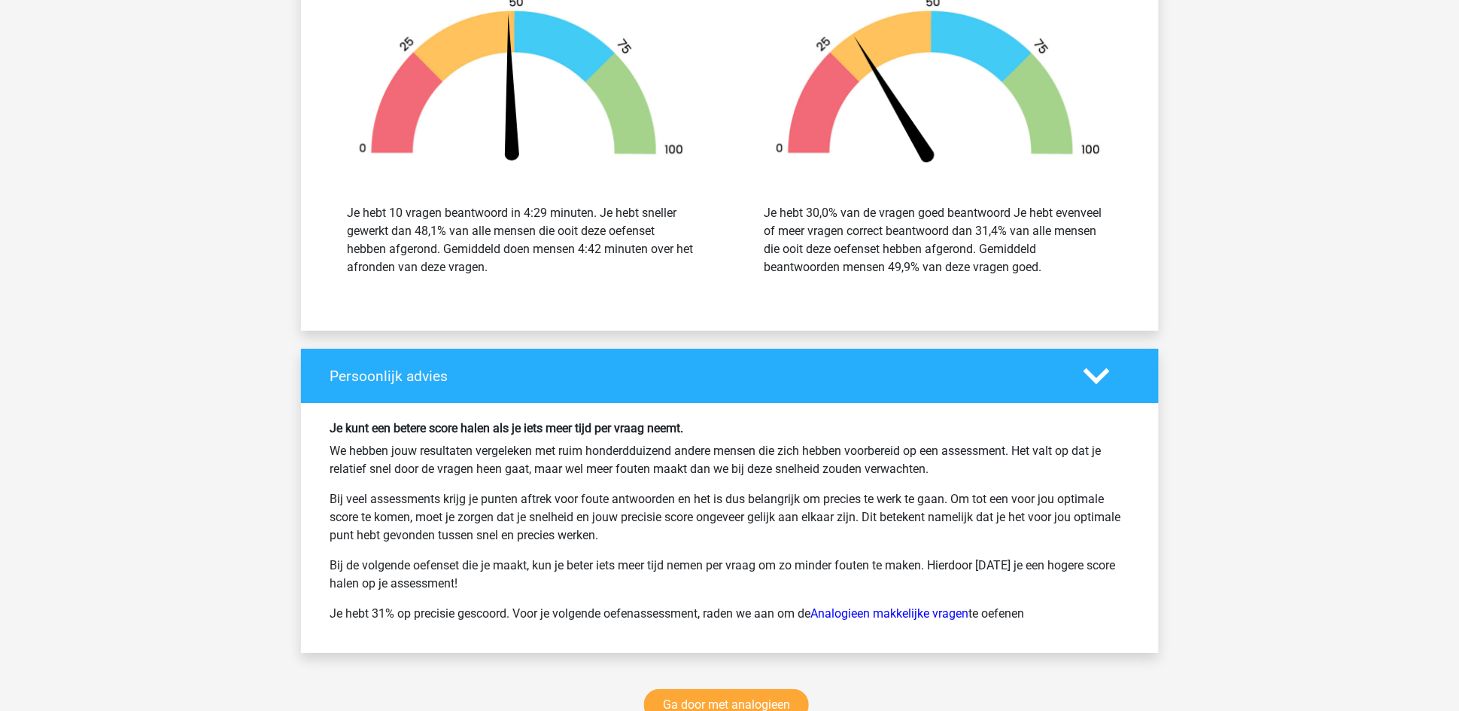
scroll to position [5758, 0]
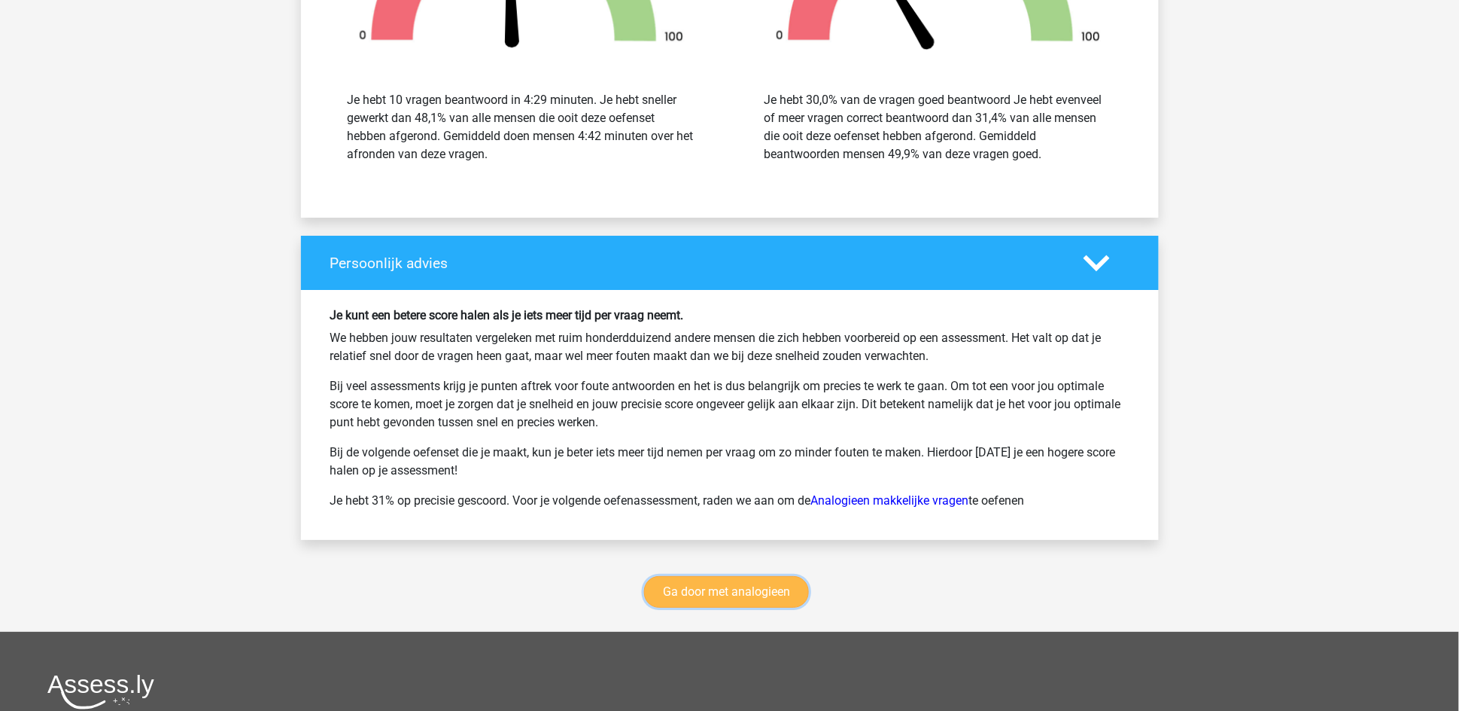
click at [708, 584] on link "Ga door met analogieen" at bounding box center [726, 592] width 165 height 32
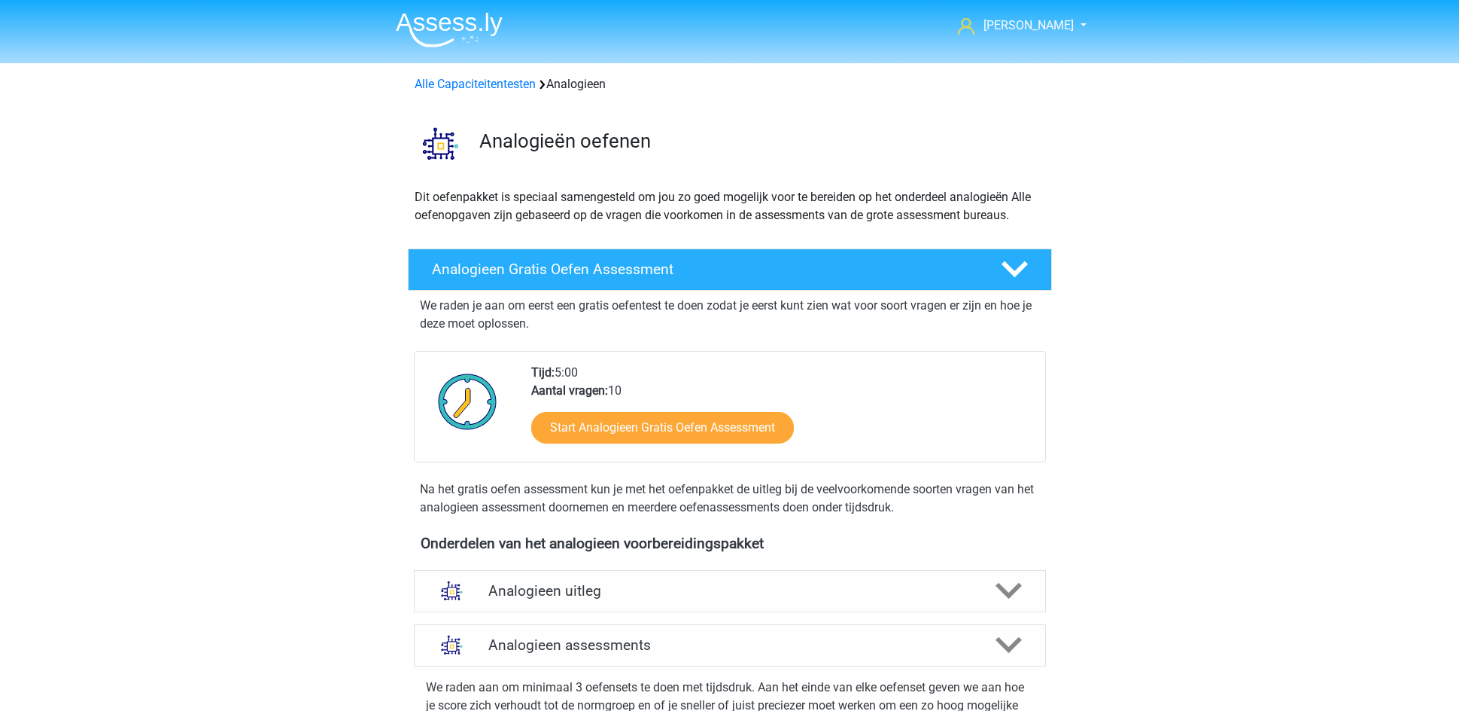
scroll to position [617, 0]
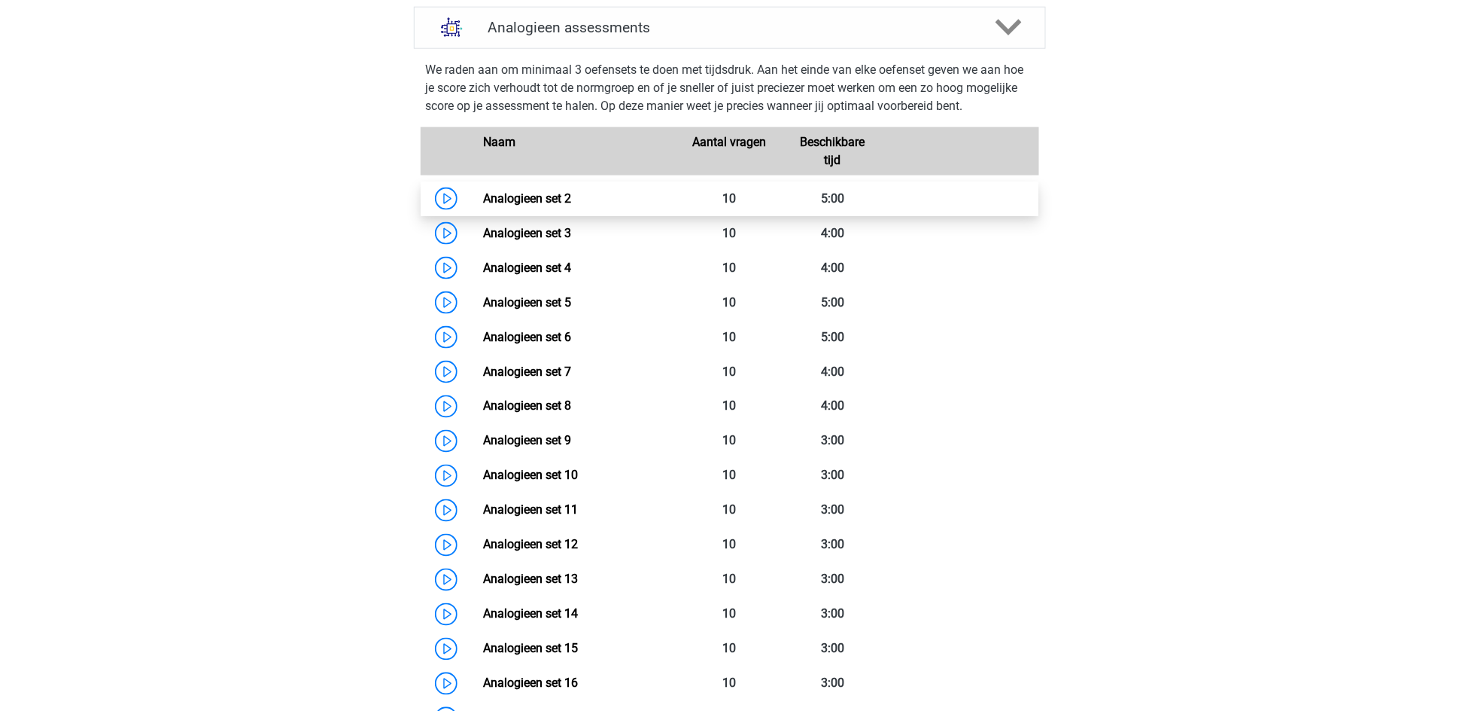
click at [483, 203] on link "Analogieen set 2" at bounding box center [527, 198] width 88 height 14
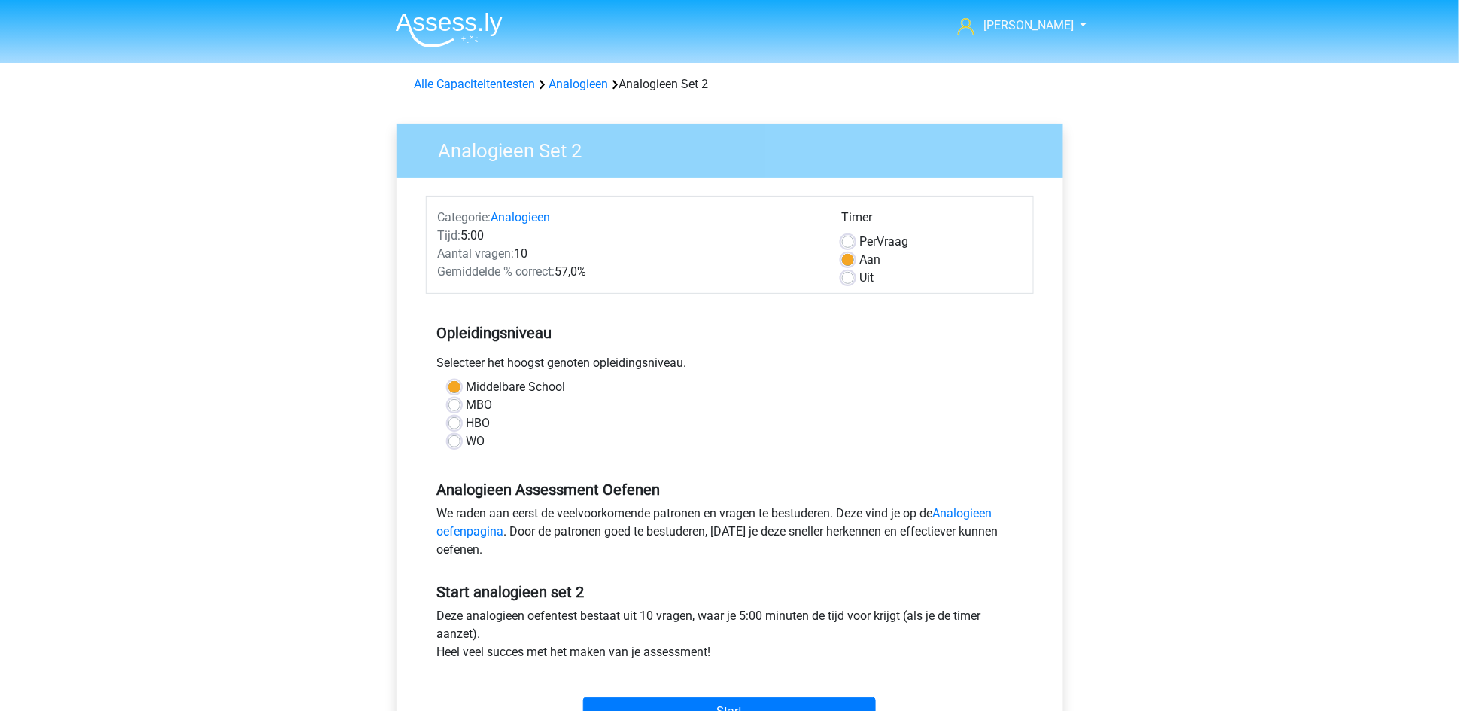
scroll to position [339, 0]
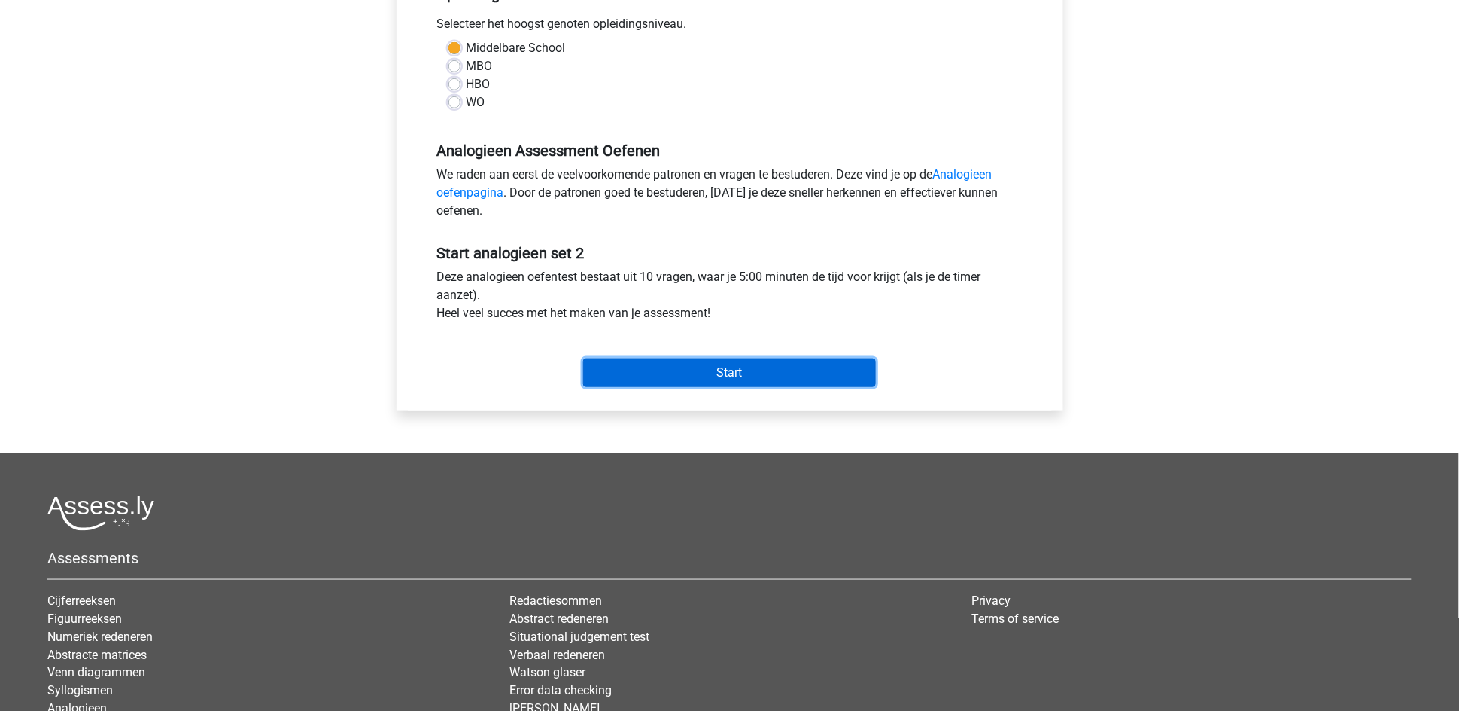
click at [705, 379] on input "Start" at bounding box center [729, 372] width 293 height 29
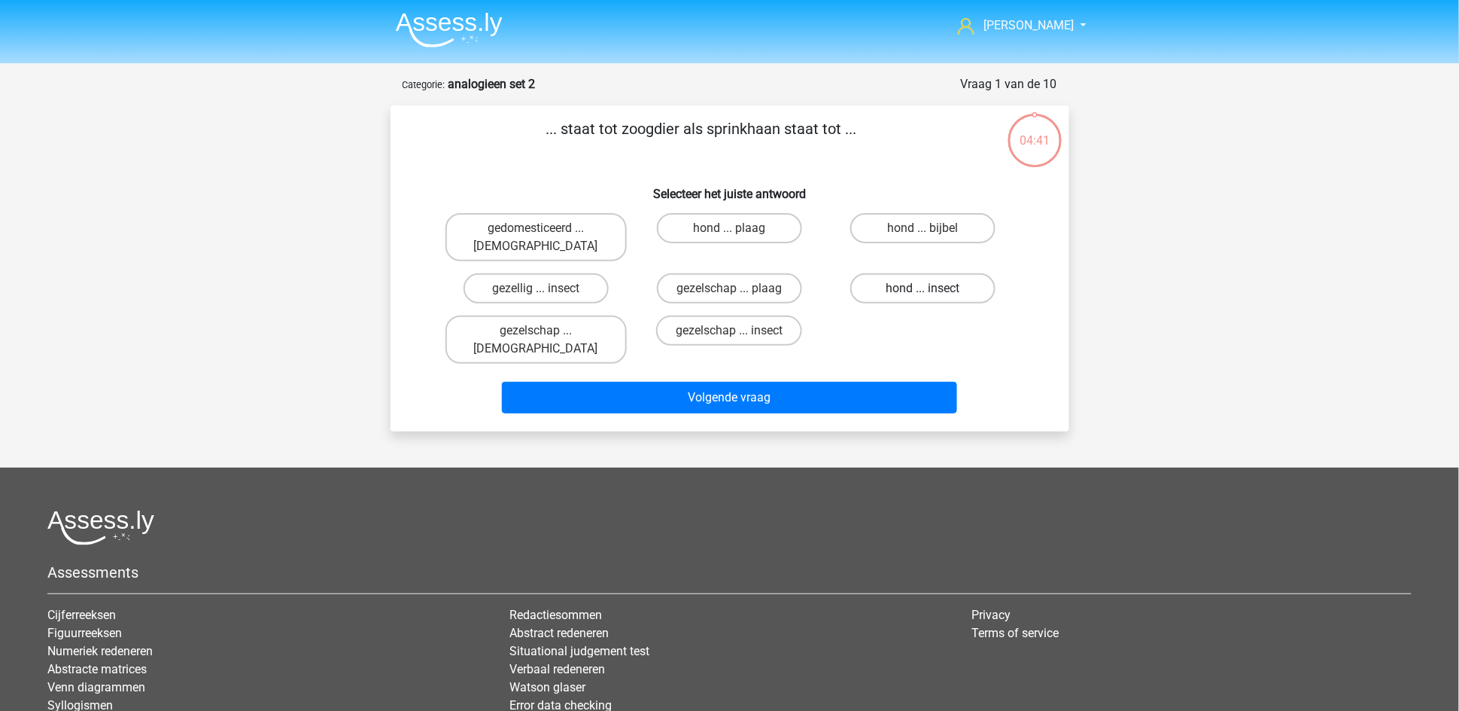
click at [899, 273] on label "hond ... insect" at bounding box center [923, 288] width 145 height 30
click at [924, 288] on input "hond ... insect" at bounding box center [929, 293] width 10 height 10
radio input "true"
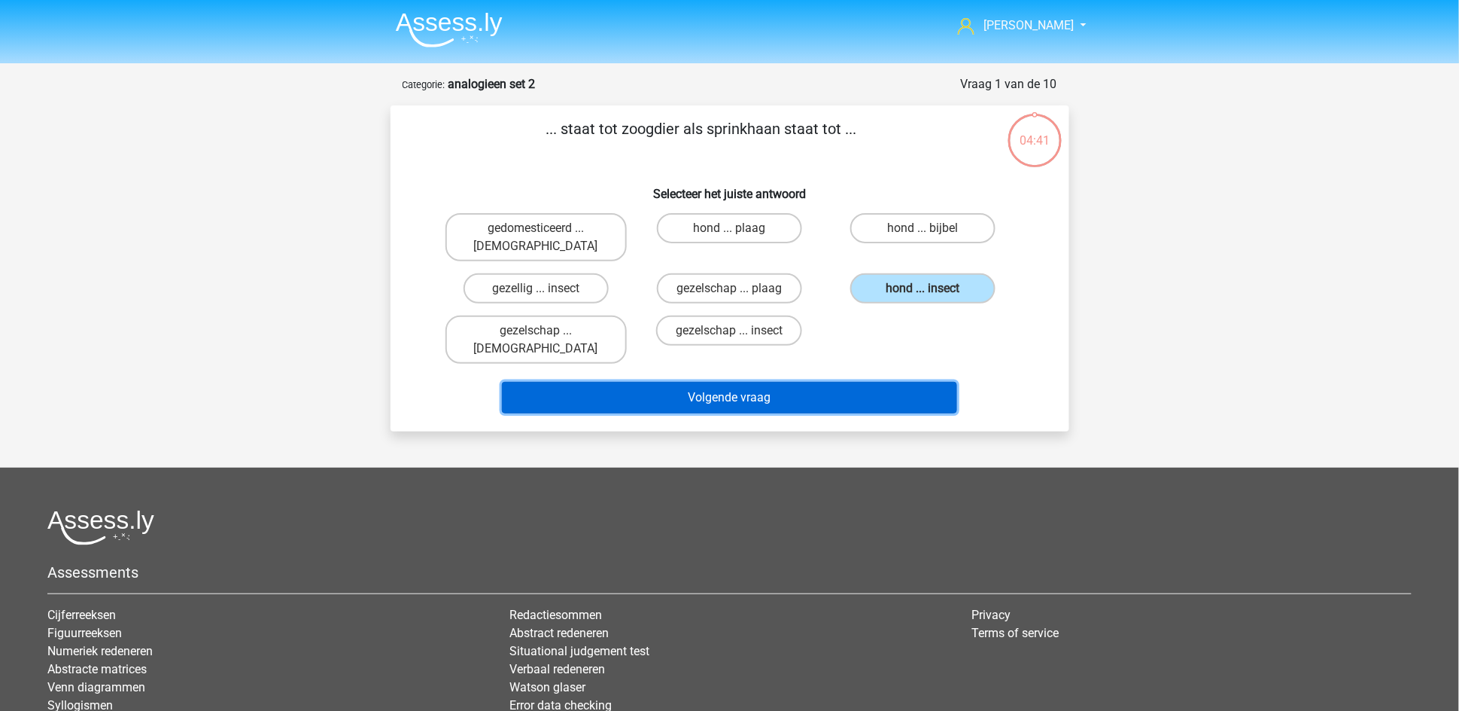
click at [840, 382] on button "Volgende vraag" at bounding box center [729, 398] width 455 height 32
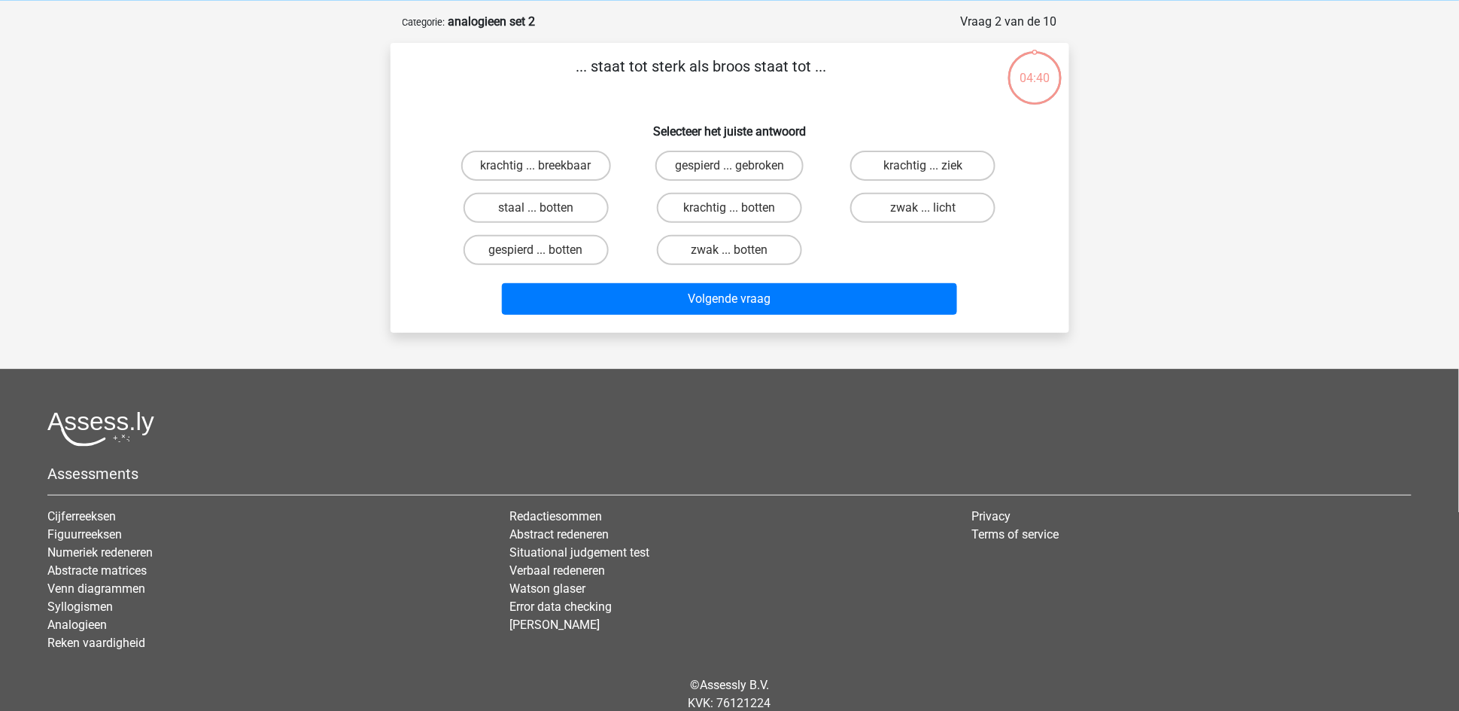
scroll to position [75, 0]
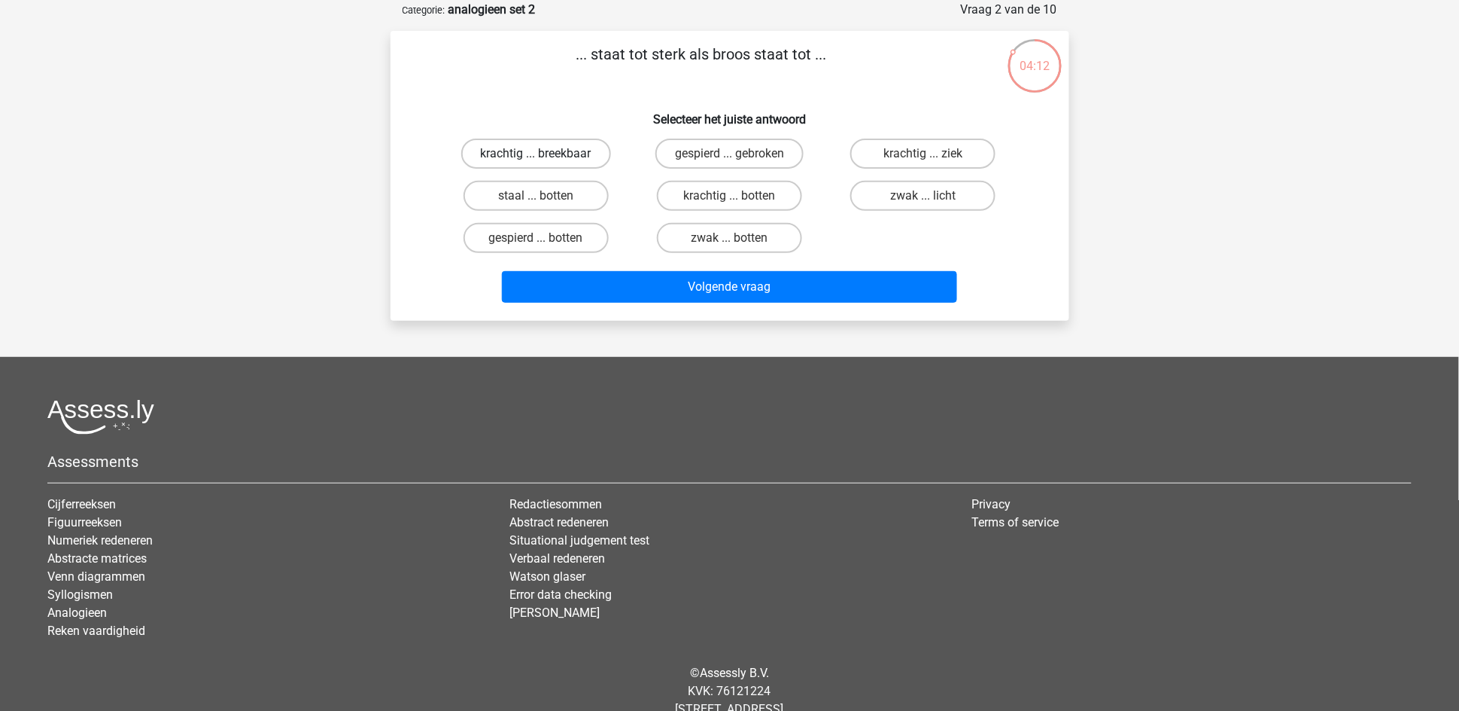
click at [558, 152] on label "krachtig ... breekbaar" at bounding box center [536, 153] width 150 height 30
click at [546, 154] on input "krachtig ... breekbaar" at bounding box center [541, 159] width 10 height 10
radio input "true"
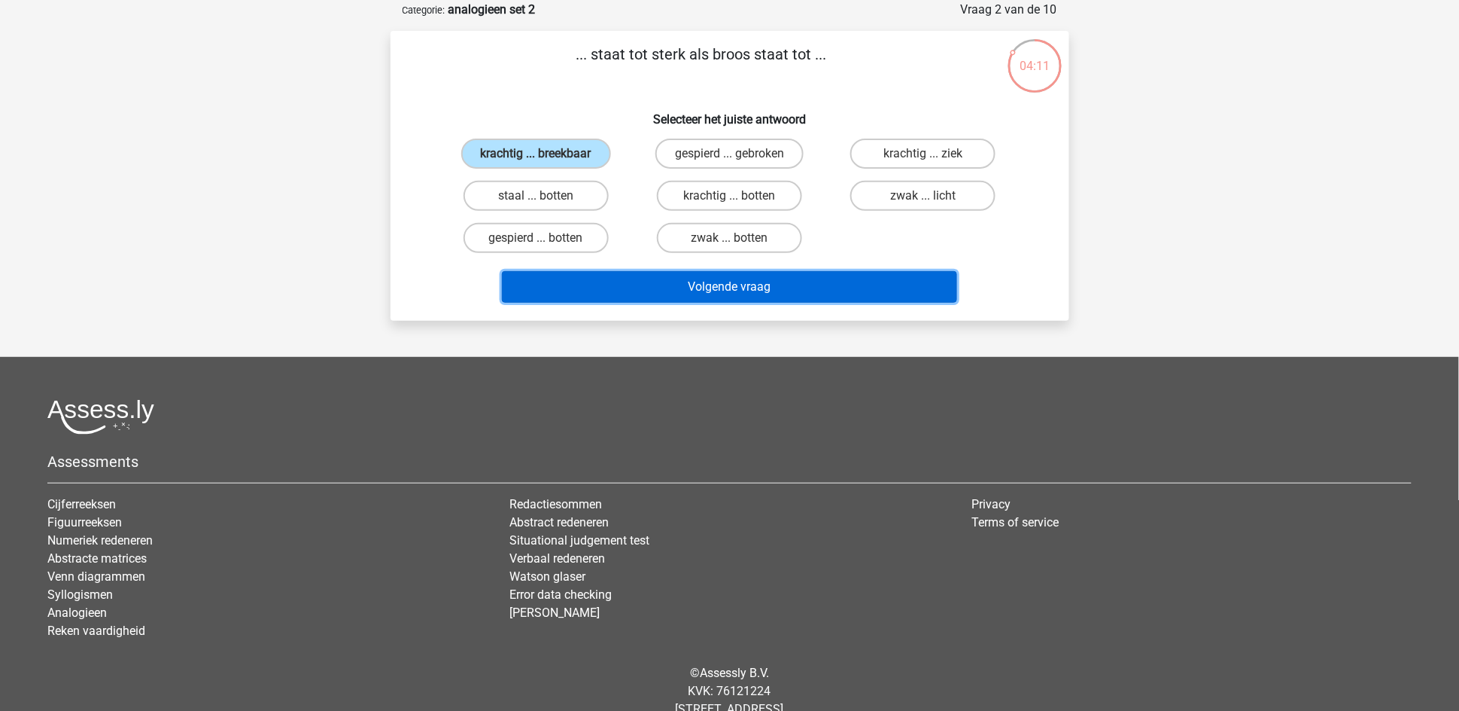
click at [628, 284] on button "Volgende vraag" at bounding box center [729, 287] width 455 height 32
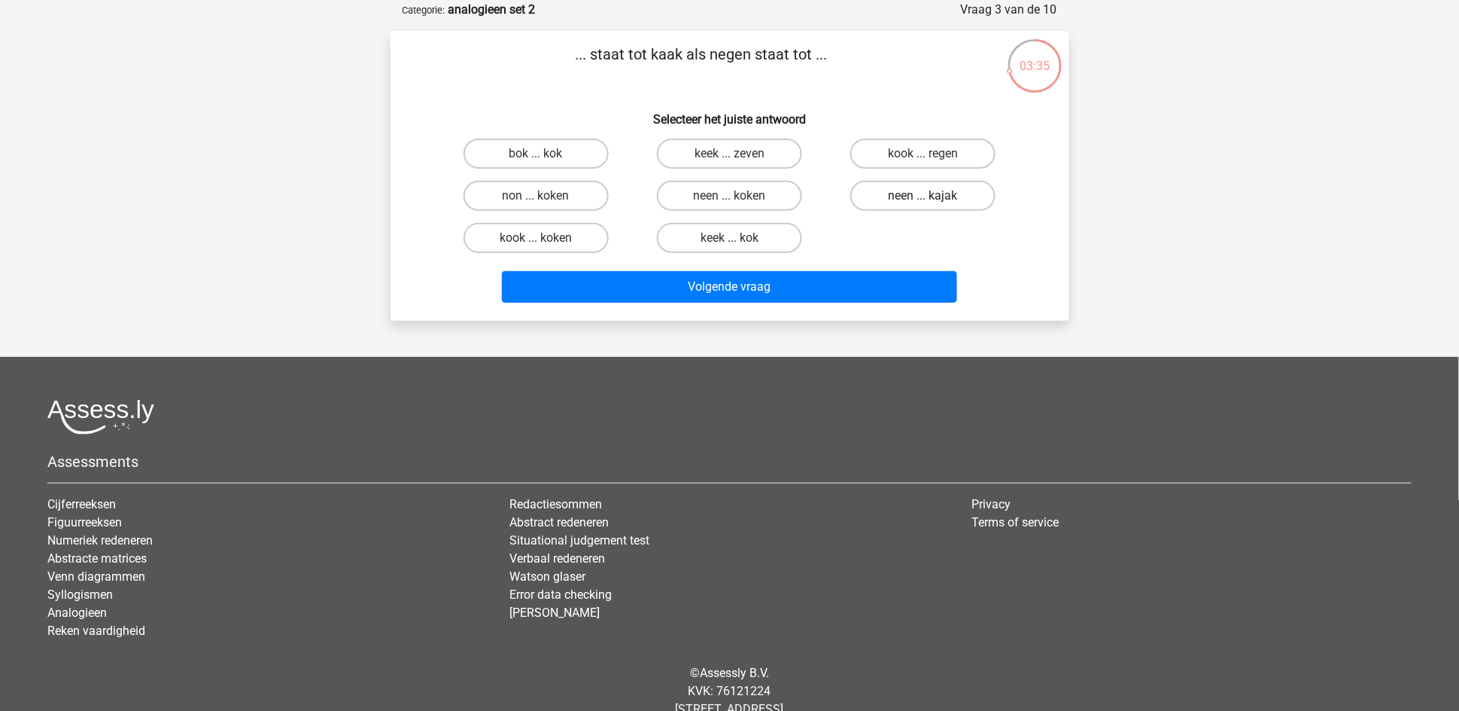
click at [895, 193] on label "neen ... kajak" at bounding box center [923, 196] width 145 height 30
click at [924, 196] on input "neen ... kajak" at bounding box center [929, 201] width 10 height 10
radio input "true"
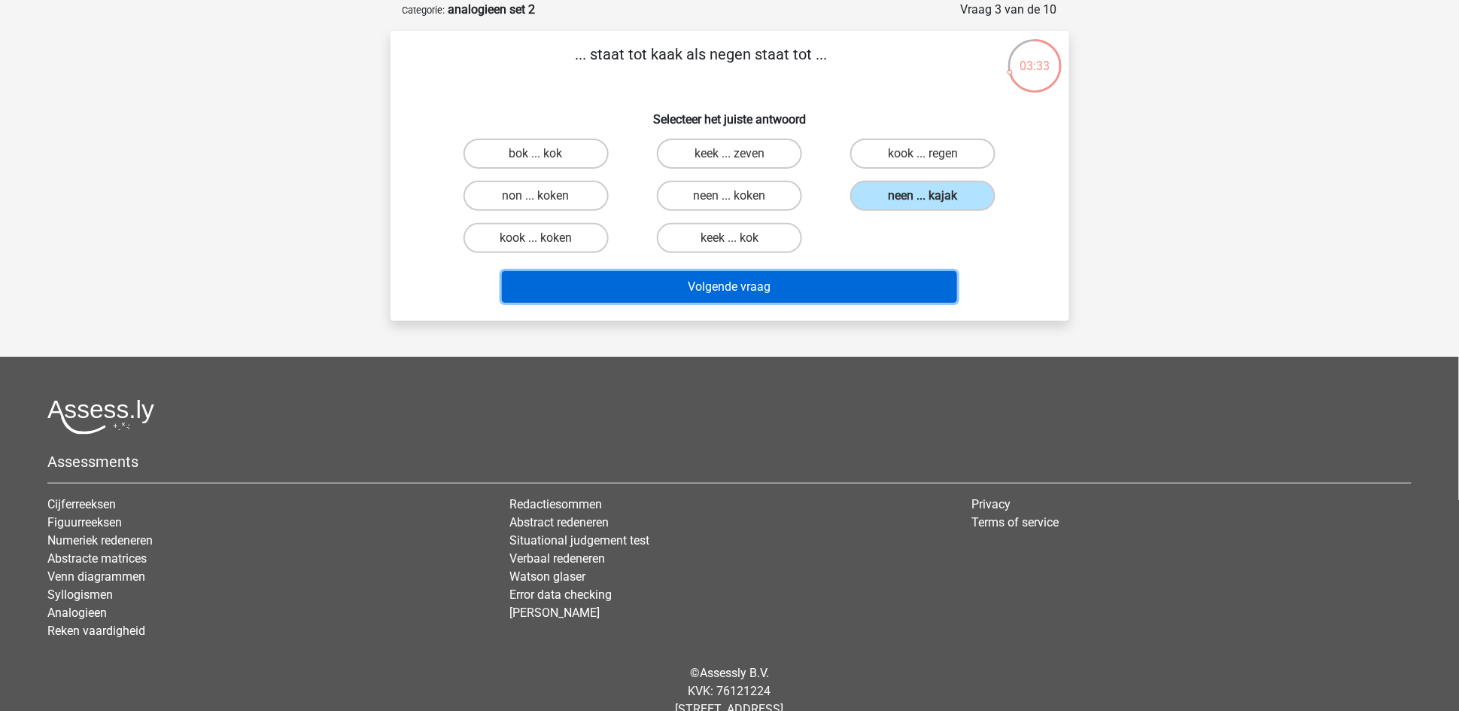
click at [834, 272] on button "Volgende vraag" at bounding box center [729, 287] width 455 height 32
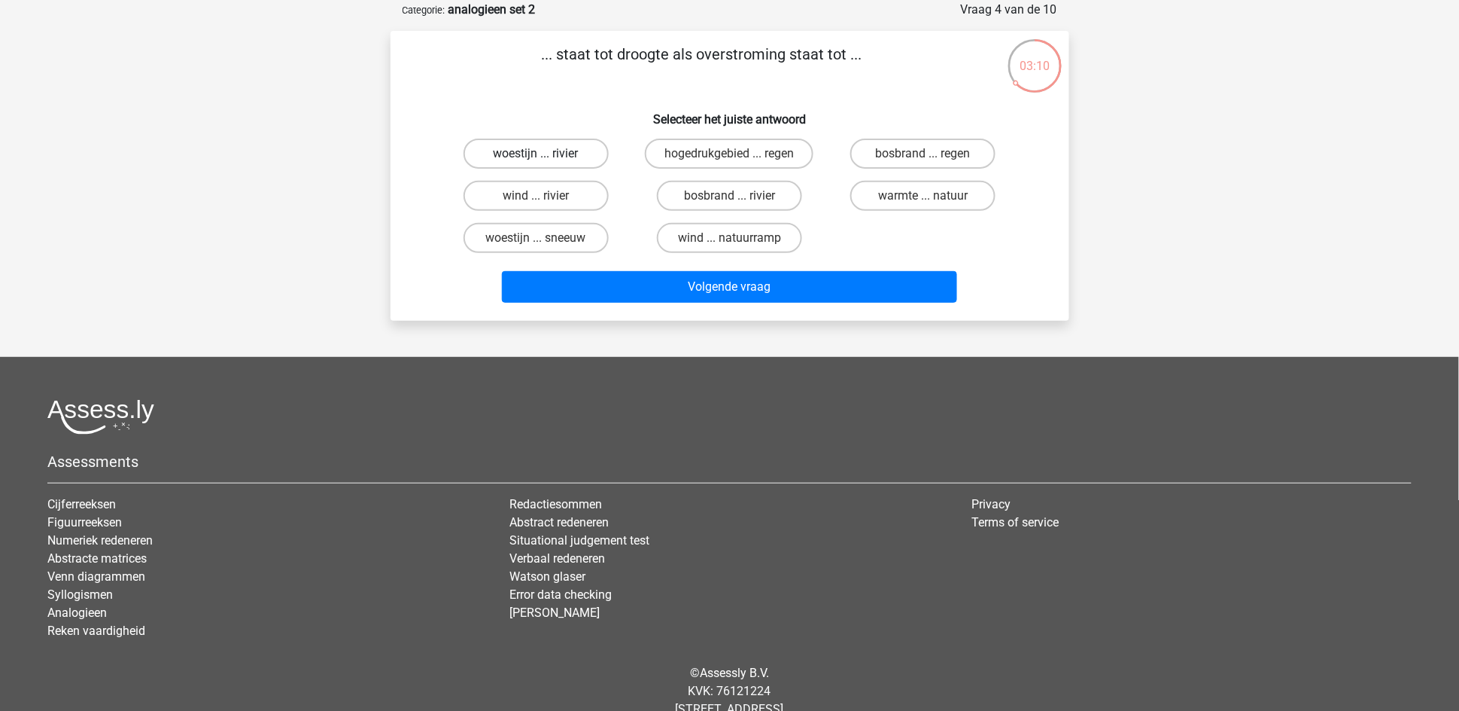
click at [565, 151] on label "woestijn ... rivier" at bounding box center [536, 153] width 145 height 30
click at [546, 154] on input "woestijn ... rivier" at bounding box center [541, 159] width 10 height 10
radio input "true"
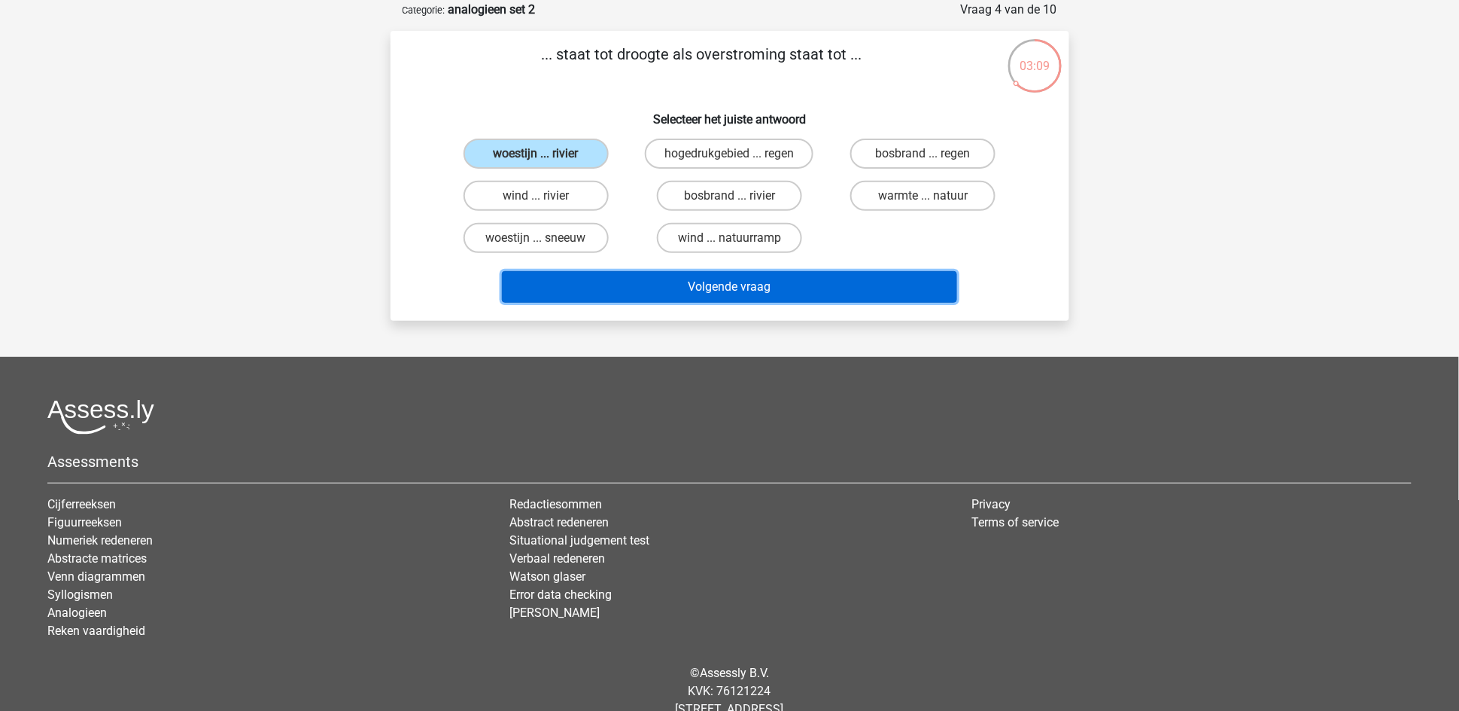
click at [662, 279] on button "Volgende vraag" at bounding box center [729, 287] width 455 height 32
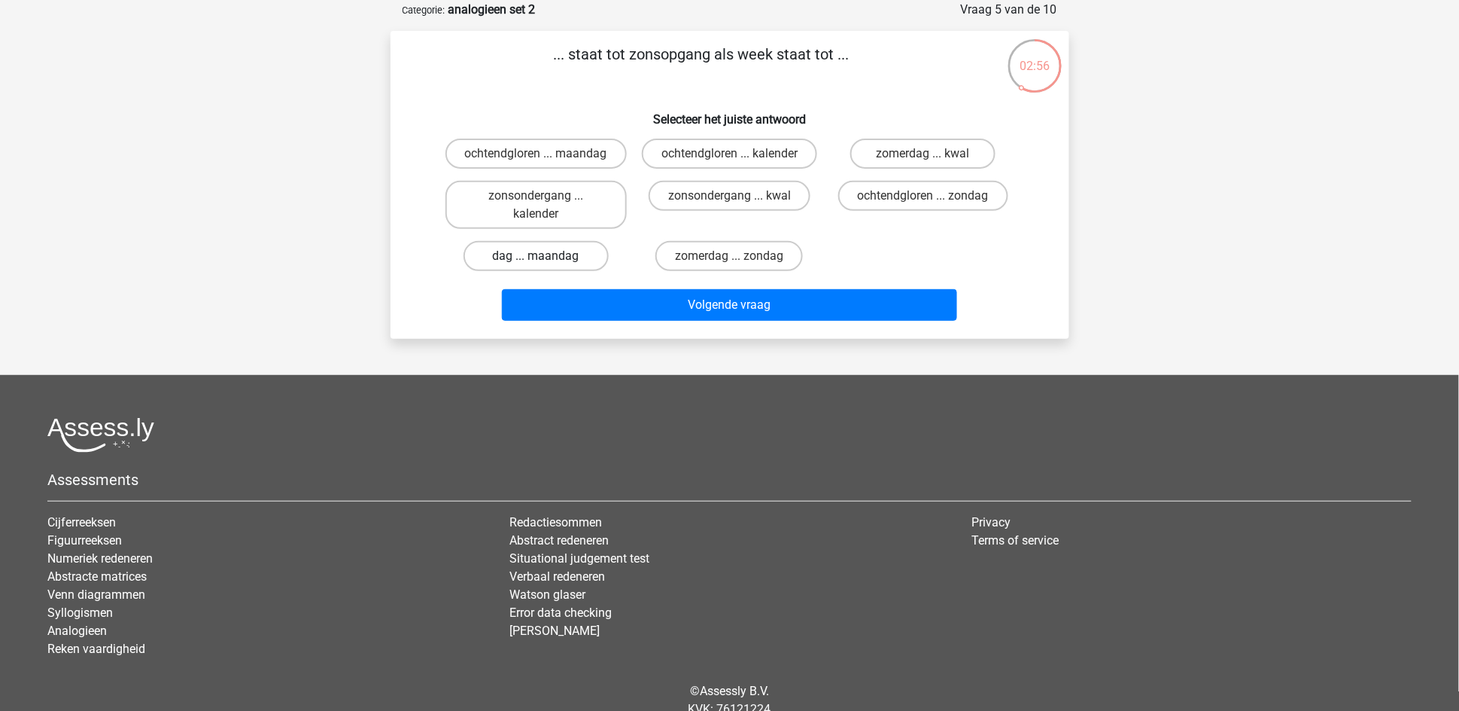
click at [548, 248] on label "dag ... maandag" at bounding box center [536, 256] width 145 height 30
click at [546, 256] on input "dag ... maandag" at bounding box center [541, 261] width 10 height 10
radio input "true"
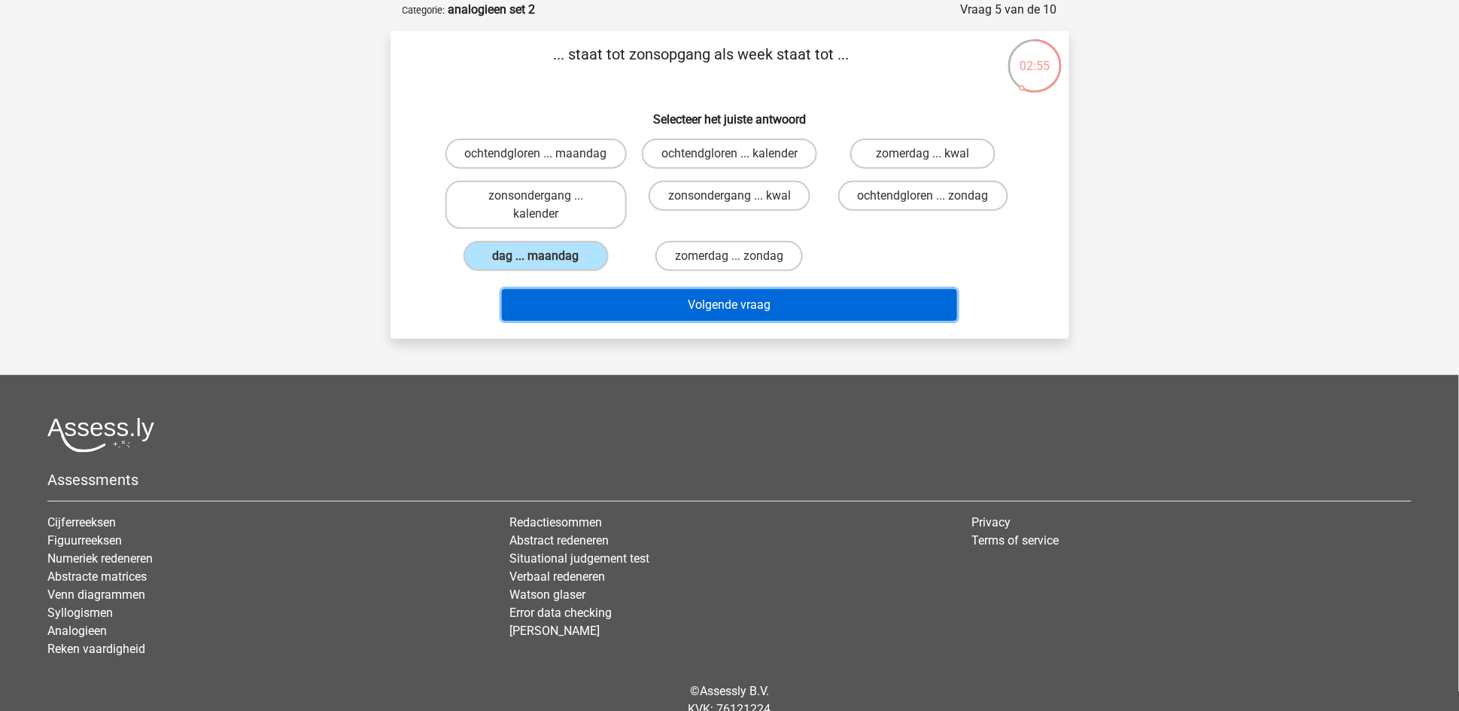
click at [708, 303] on button "Volgende vraag" at bounding box center [729, 305] width 455 height 32
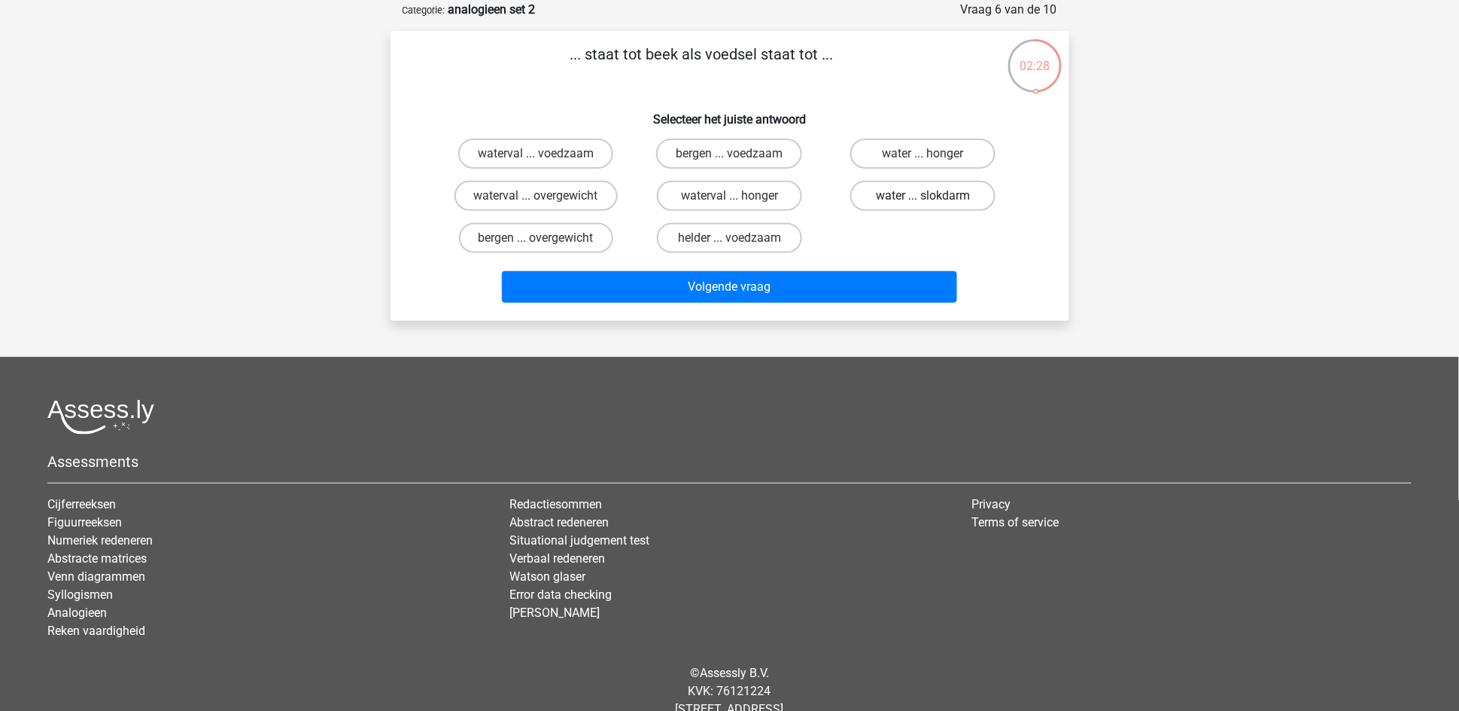
click at [891, 195] on label "water ... slokdarm" at bounding box center [923, 196] width 145 height 30
click at [924, 196] on input "water ... slokdarm" at bounding box center [929, 201] width 10 height 10
radio input "true"
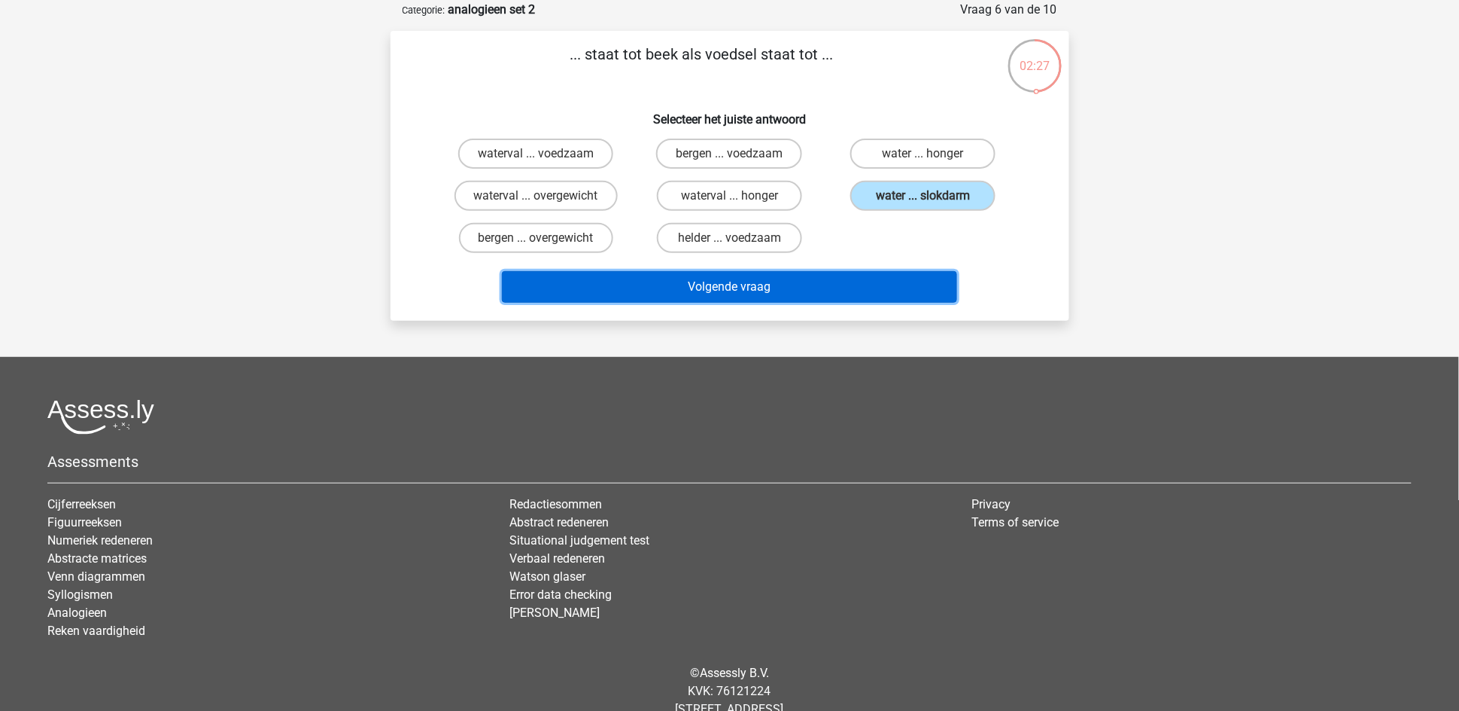
click at [851, 274] on button "Volgende vraag" at bounding box center [729, 287] width 455 height 32
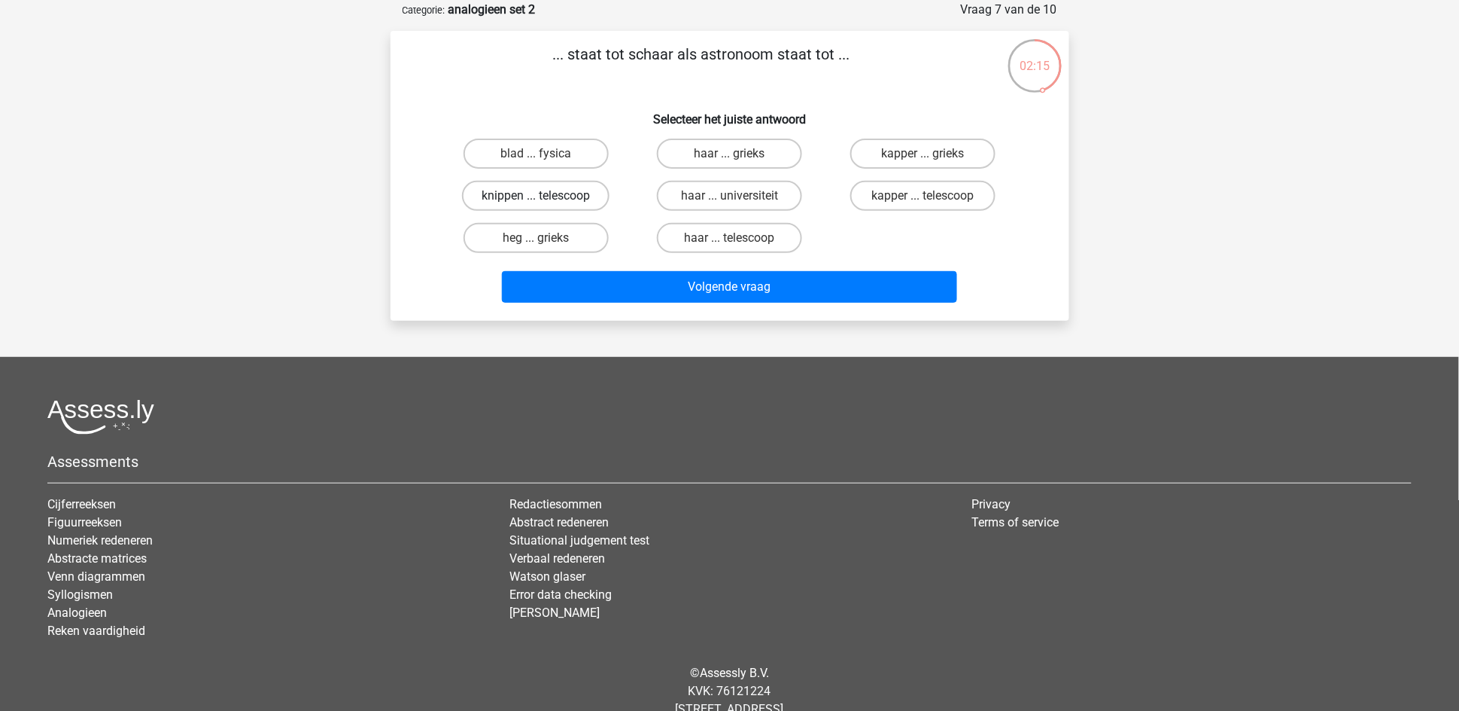
click at [523, 199] on label "knippen ... telescoop" at bounding box center [536, 196] width 148 height 30
click at [536, 199] on input "knippen ... telescoop" at bounding box center [541, 201] width 10 height 10
radio input "true"
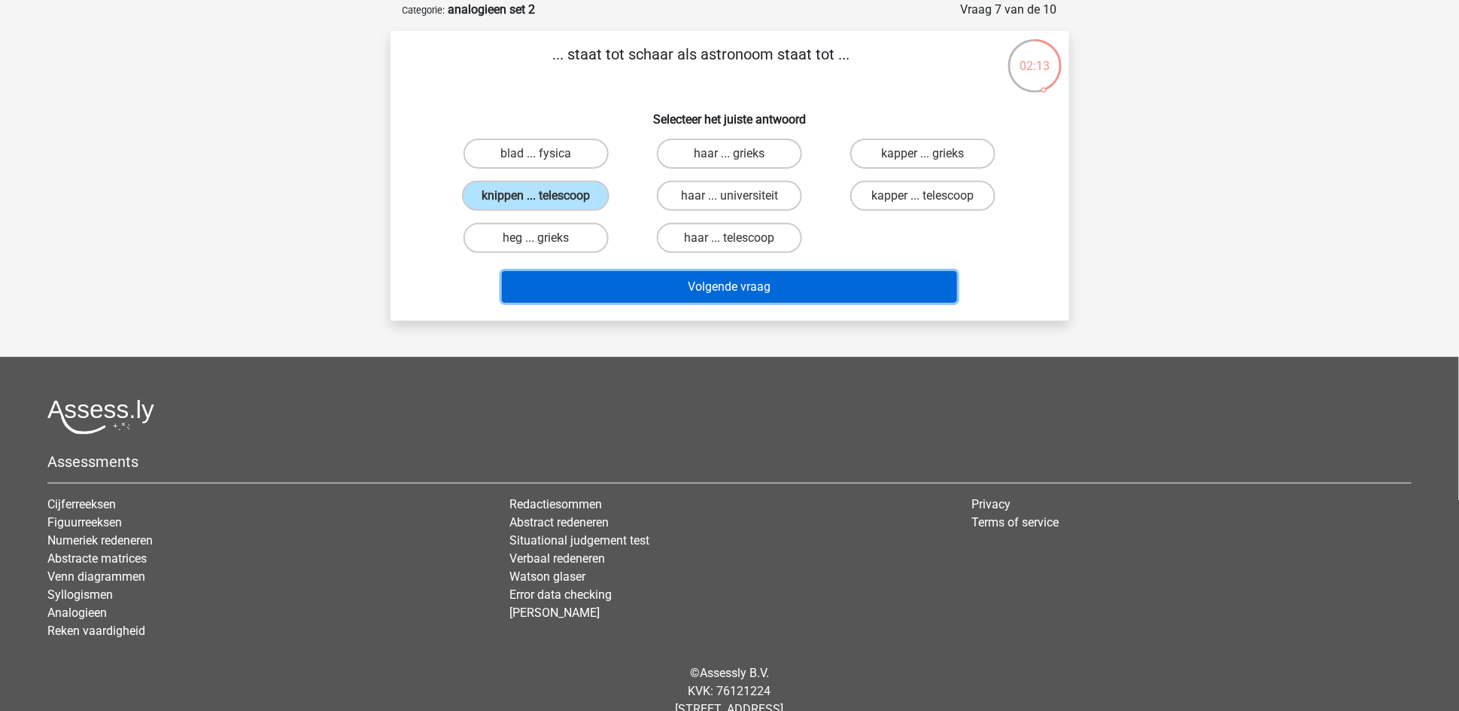
click at [636, 284] on button "Volgende vraag" at bounding box center [729, 287] width 455 height 32
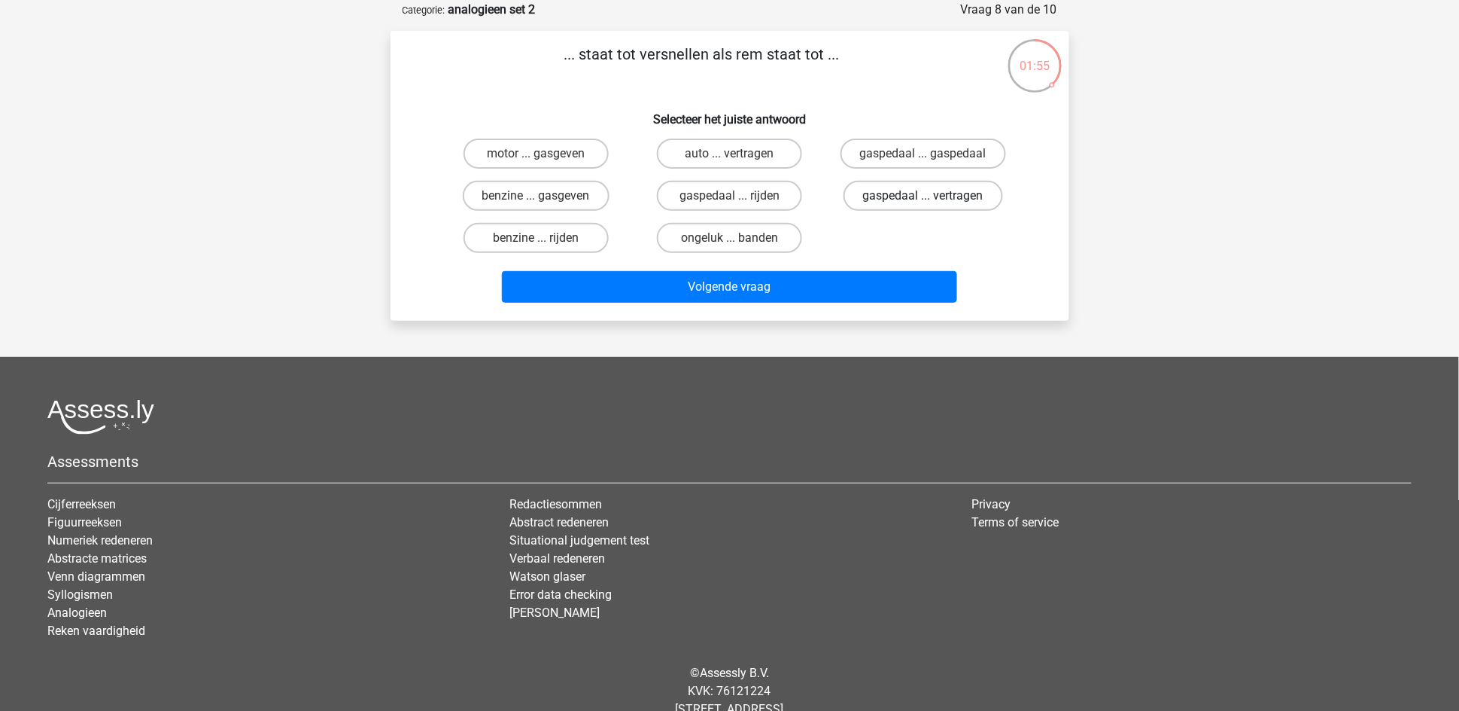
click at [900, 195] on label "gaspedaal ... vertragen" at bounding box center [924, 196] width 160 height 30
click at [924, 196] on input "gaspedaal ... vertragen" at bounding box center [929, 201] width 10 height 10
radio input "true"
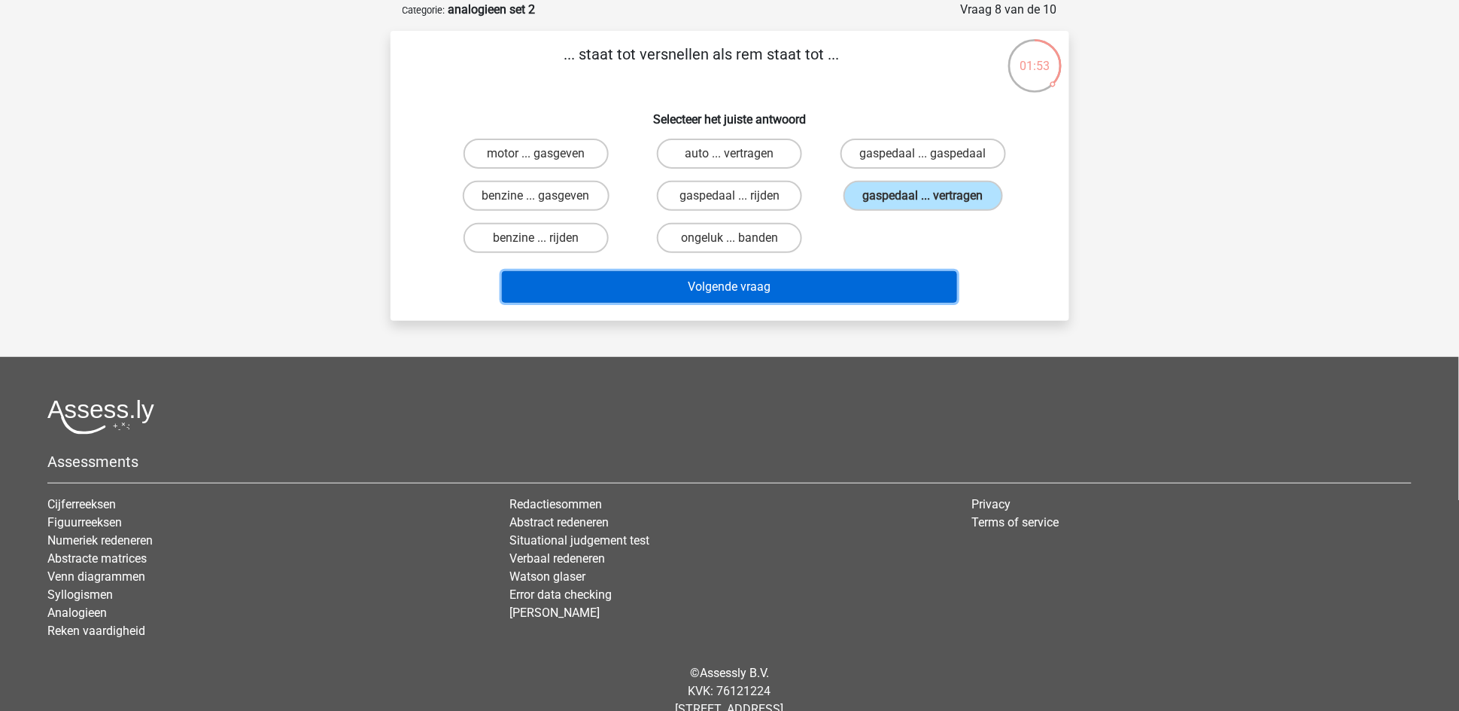
click at [887, 285] on button "Volgende vraag" at bounding box center [729, 287] width 455 height 32
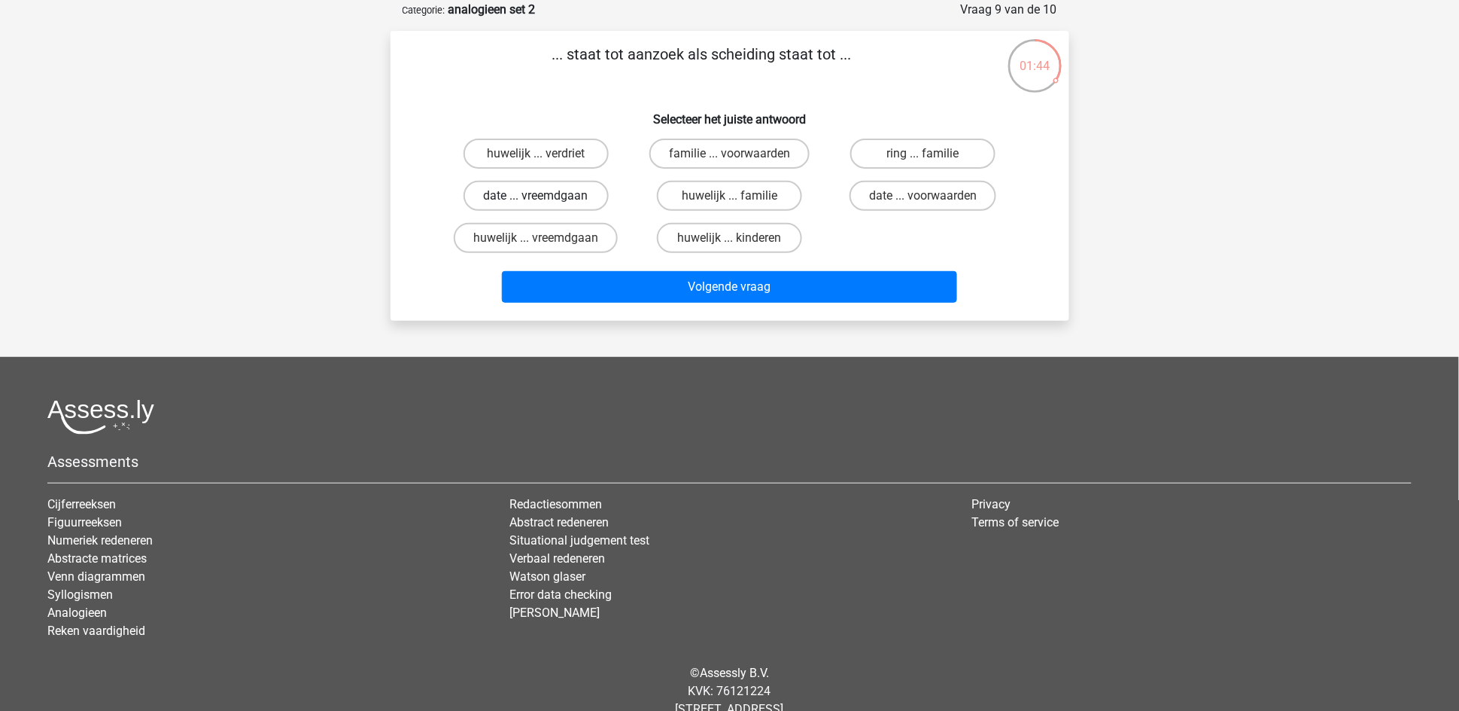
click at [506, 195] on label "date ... vreemdgaan" at bounding box center [536, 196] width 145 height 30
click at [536, 196] on input "date ... vreemdgaan" at bounding box center [541, 201] width 10 height 10
radio input "true"
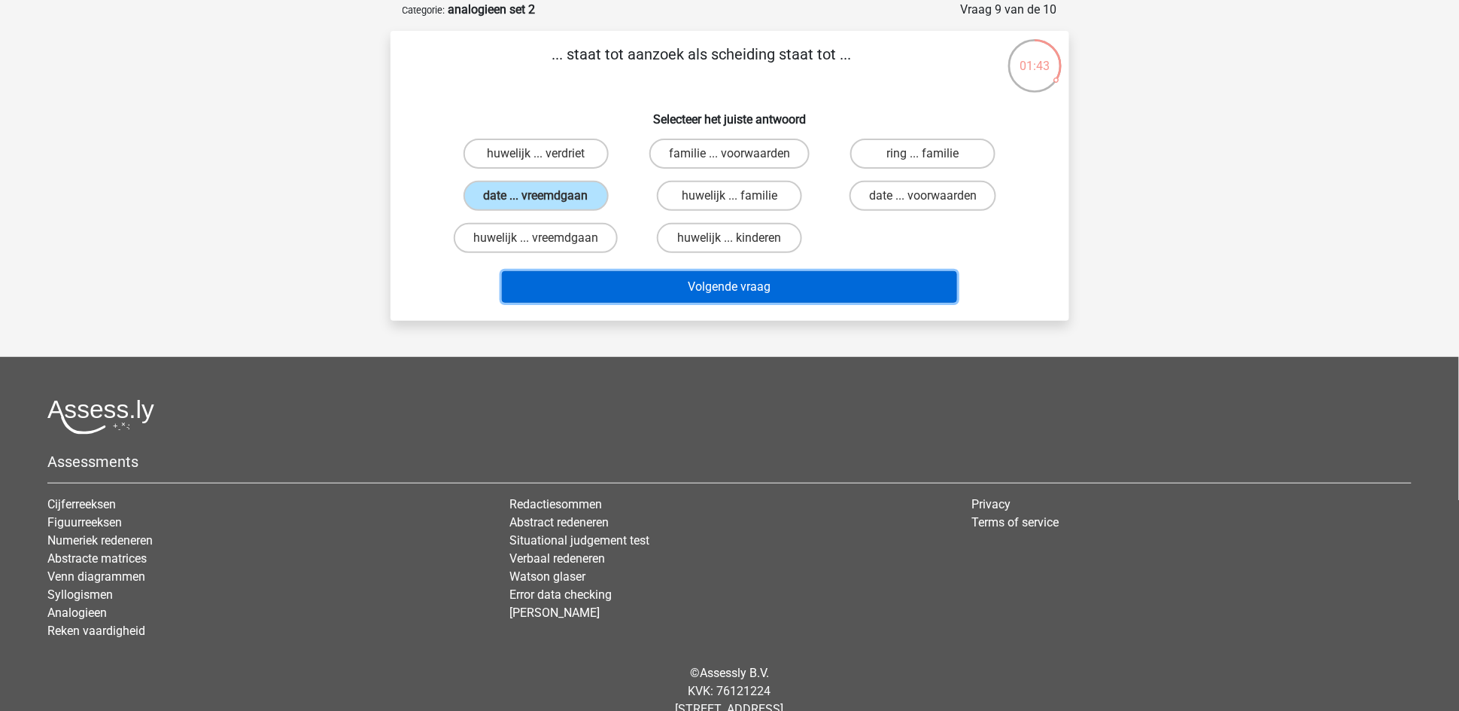
click at [686, 292] on button "Volgende vraag" at bounding box center [729, 287] width 455 height 32
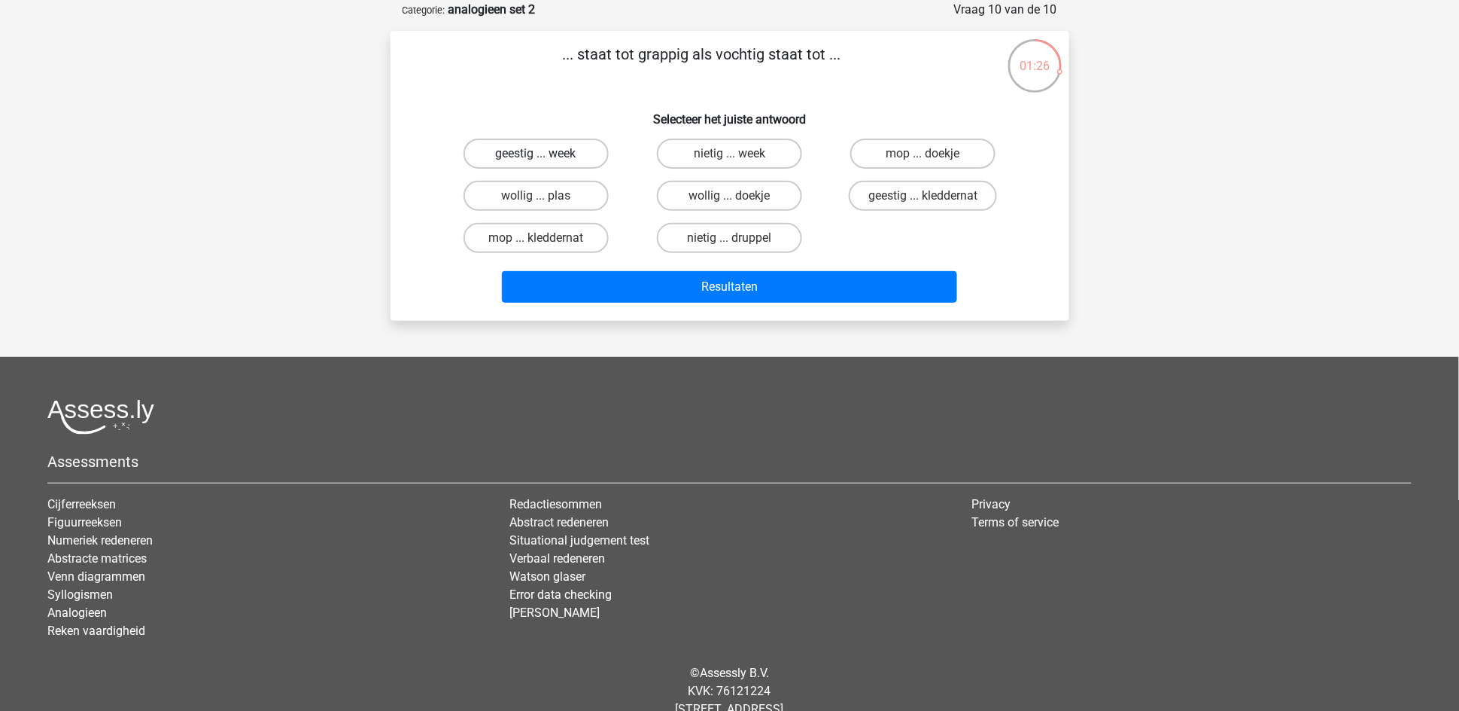
drag, startPoint x: 584, startPoint y: 156, endPoint x: 577, endPoint y: 157, distance: 7.6
click at [583, 156] on label "geestig ... week" at bounding box center [536, 153] width 145 height 30
click at [546, 156] on input "geestig ... week" at bounding box center [541, 159] width 10 height 10
radio input "true"
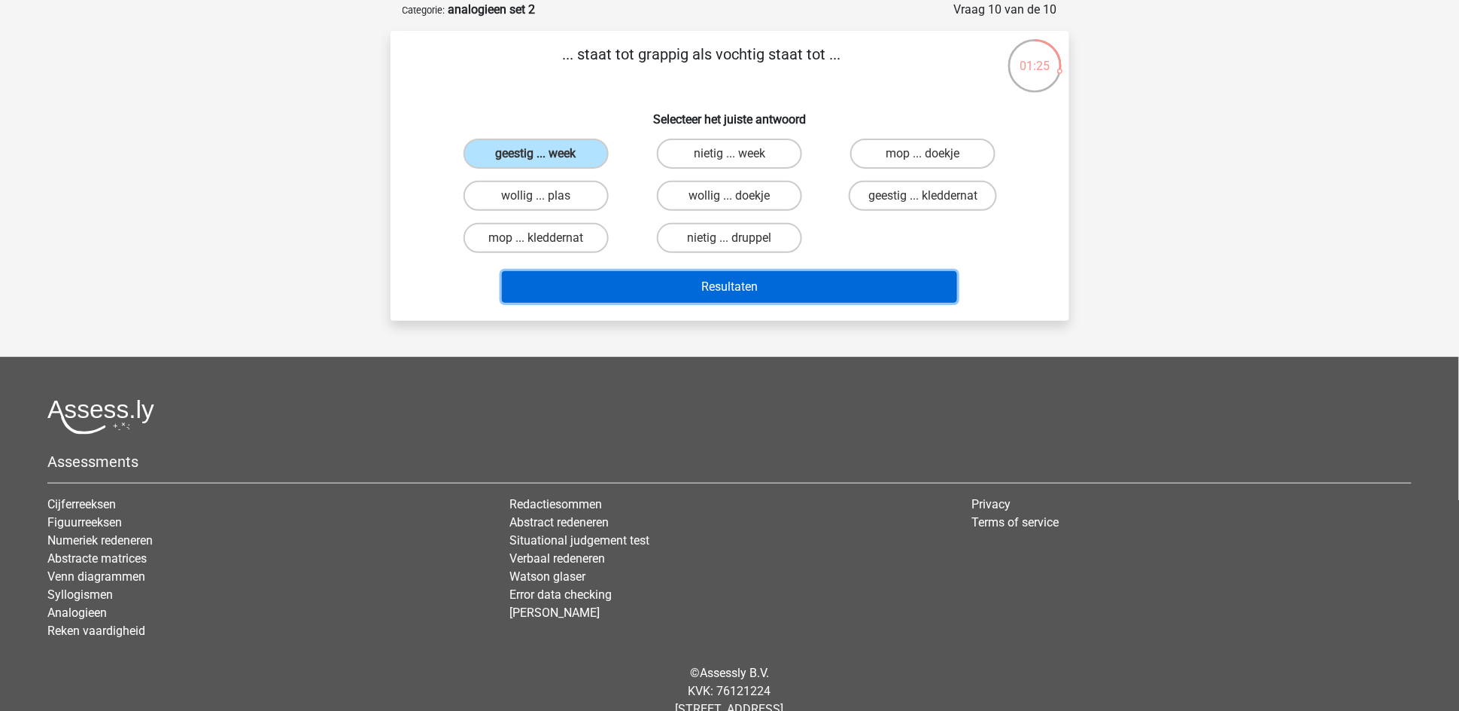
click at [677, 272] on button "Resultaten" at bounding box center [729, 287] width 455 height 32
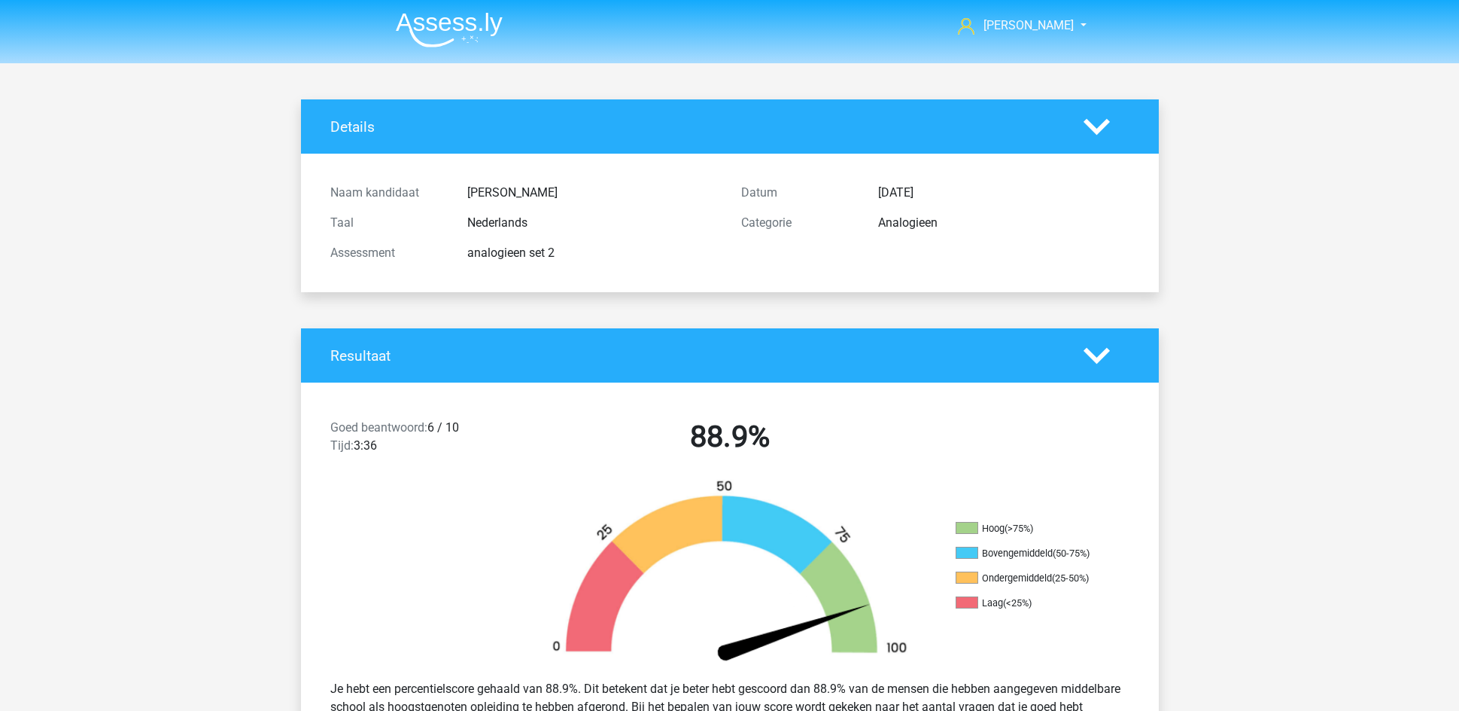
scroll to position [903, 0]
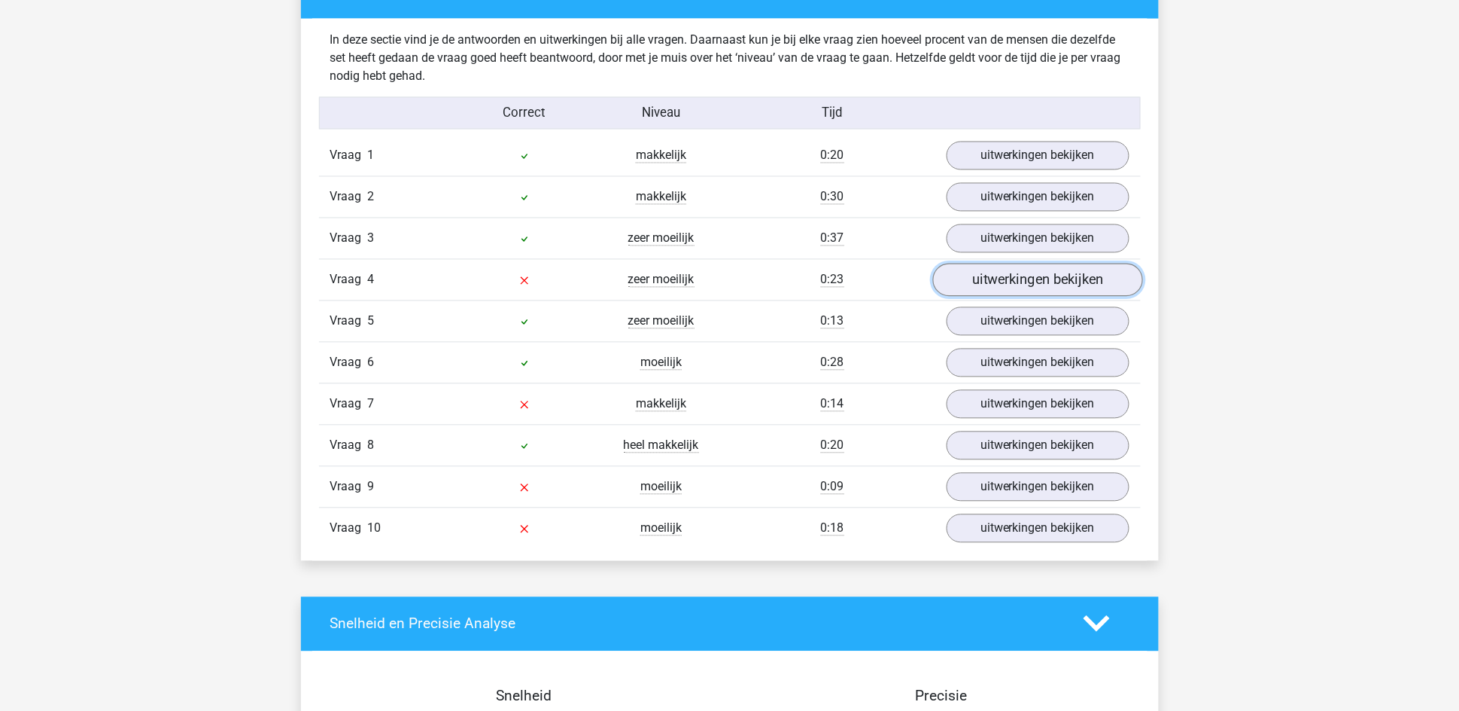
click at [1012, 278] on link "uitwerkingen bekijken" at bounding box center [1038, 279] width 210 height 33
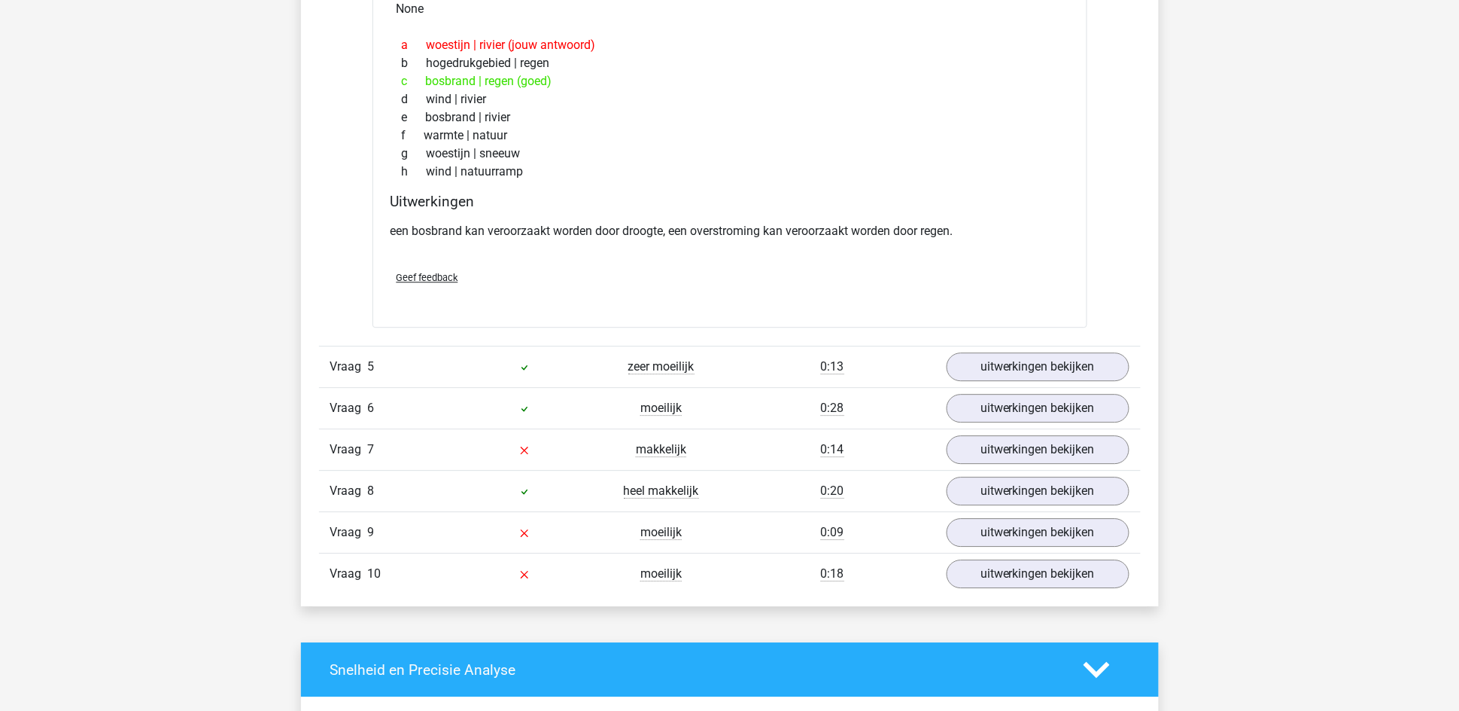
scroll to position [1242, 0]
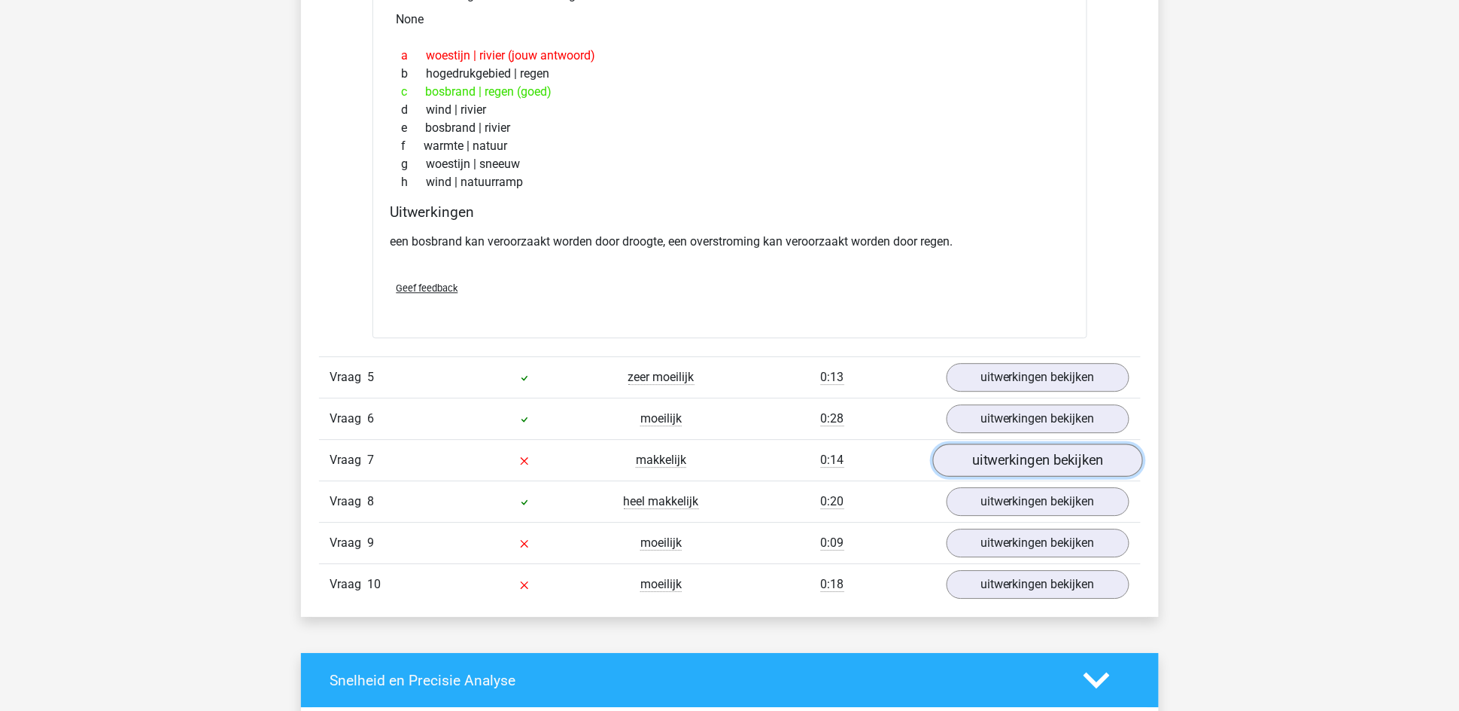
click at [1032, 456] on link "uitwerkingen bekijken" at bounding box center [1038, 459] width 210 height 33
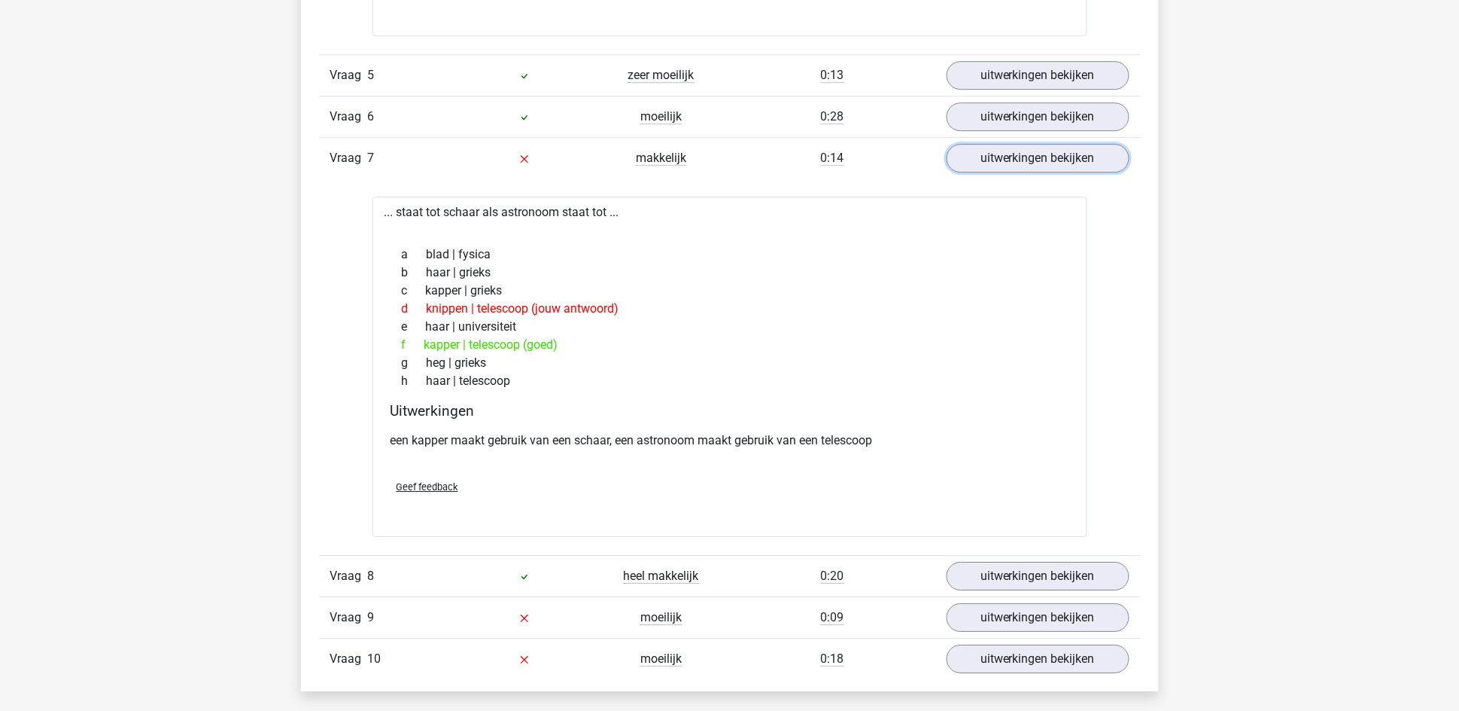
scroll to position [1581, 0]
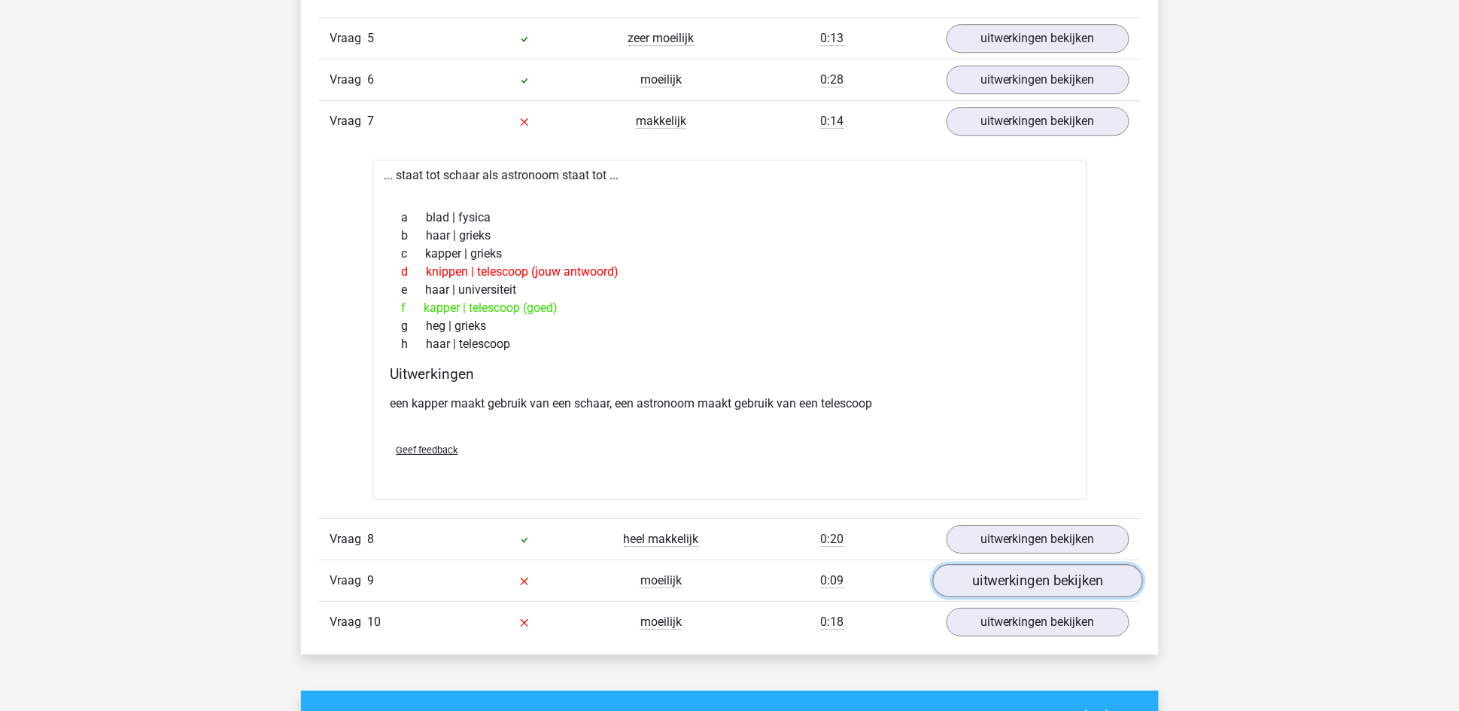
click at [1031, 574] on link "uitwerkingen bekijken" at bounding box center [1038, 581] width 210 height 33
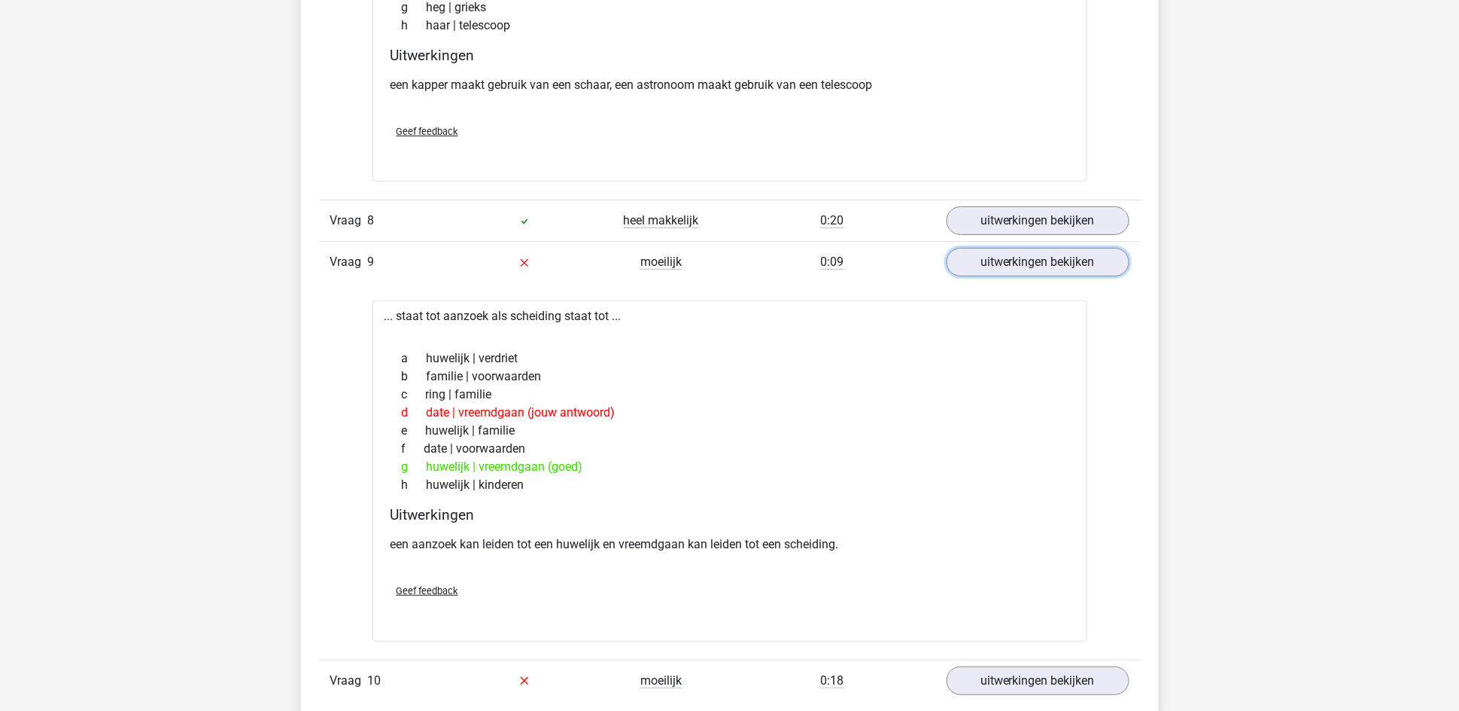
scroll to position [1919, 0]
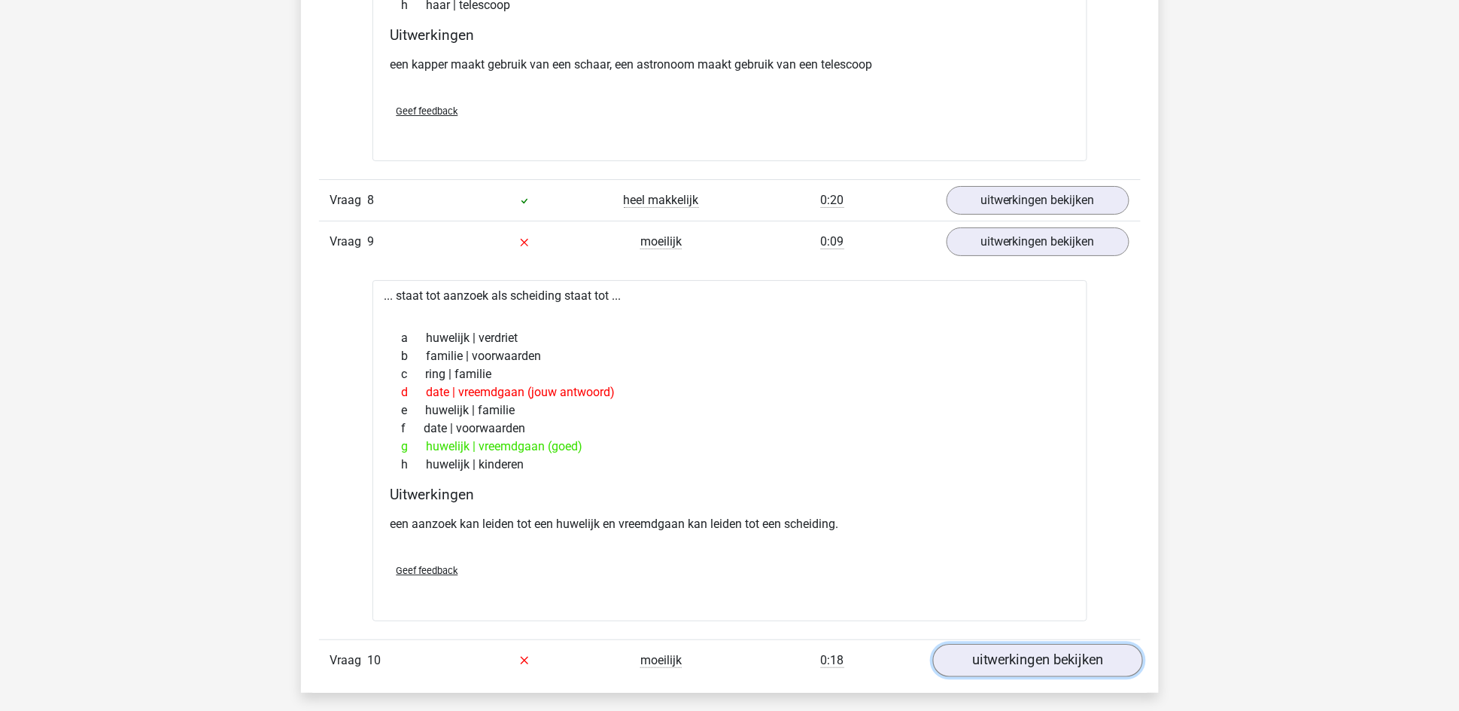
click at [1017, 668] on link "uitwerkingen bekijken" at bounding box center [1038, 660] width 210 height 33
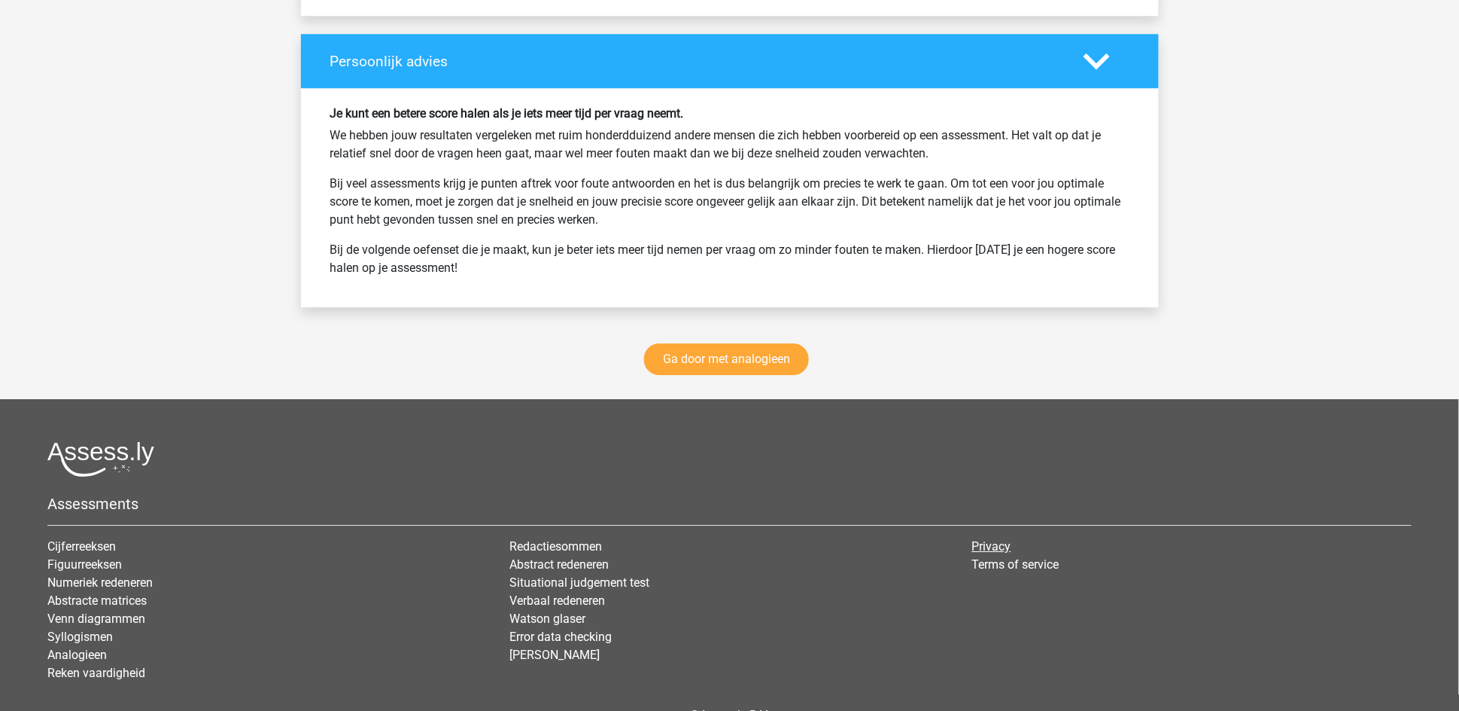
scroll to position [3600, 0]
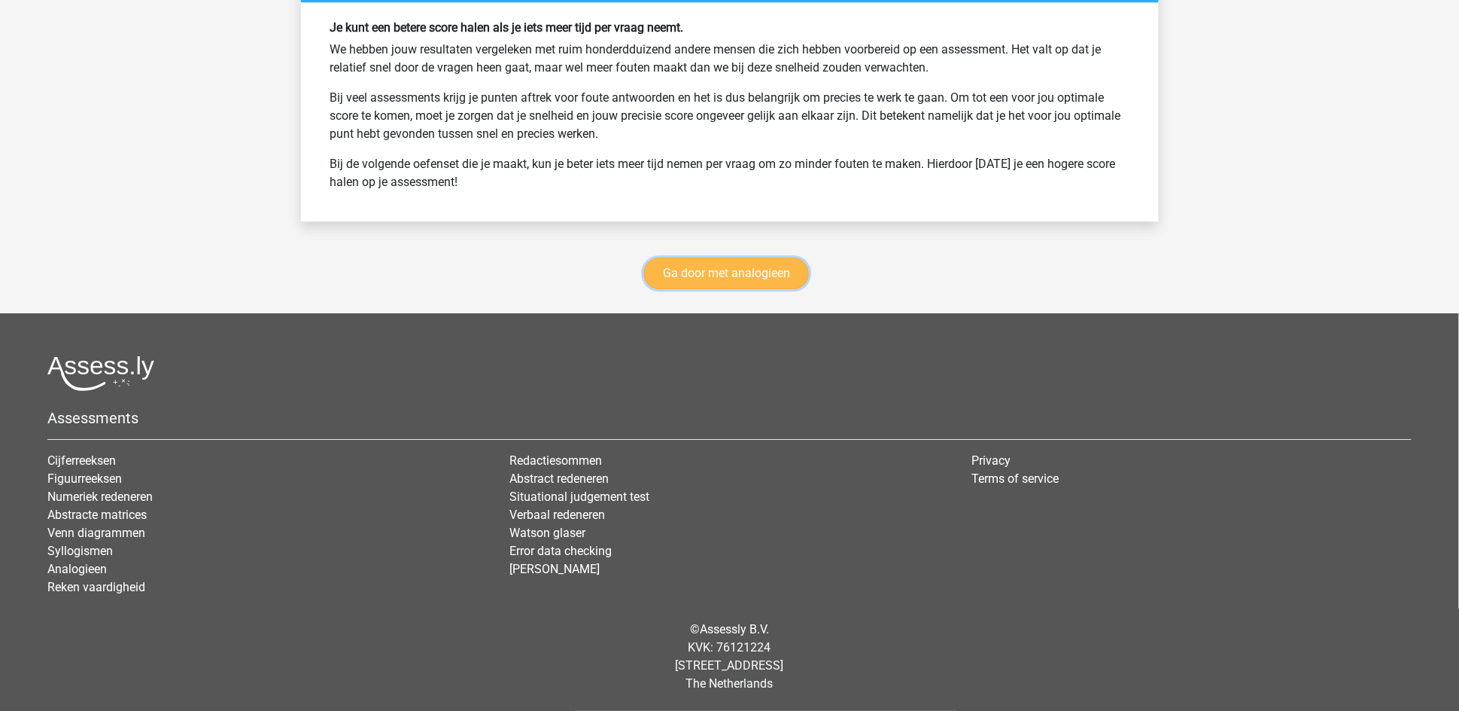
click at [732, 280] on link "Ga door met analogieen" at bounding box center [726, 273] width 165 height 32
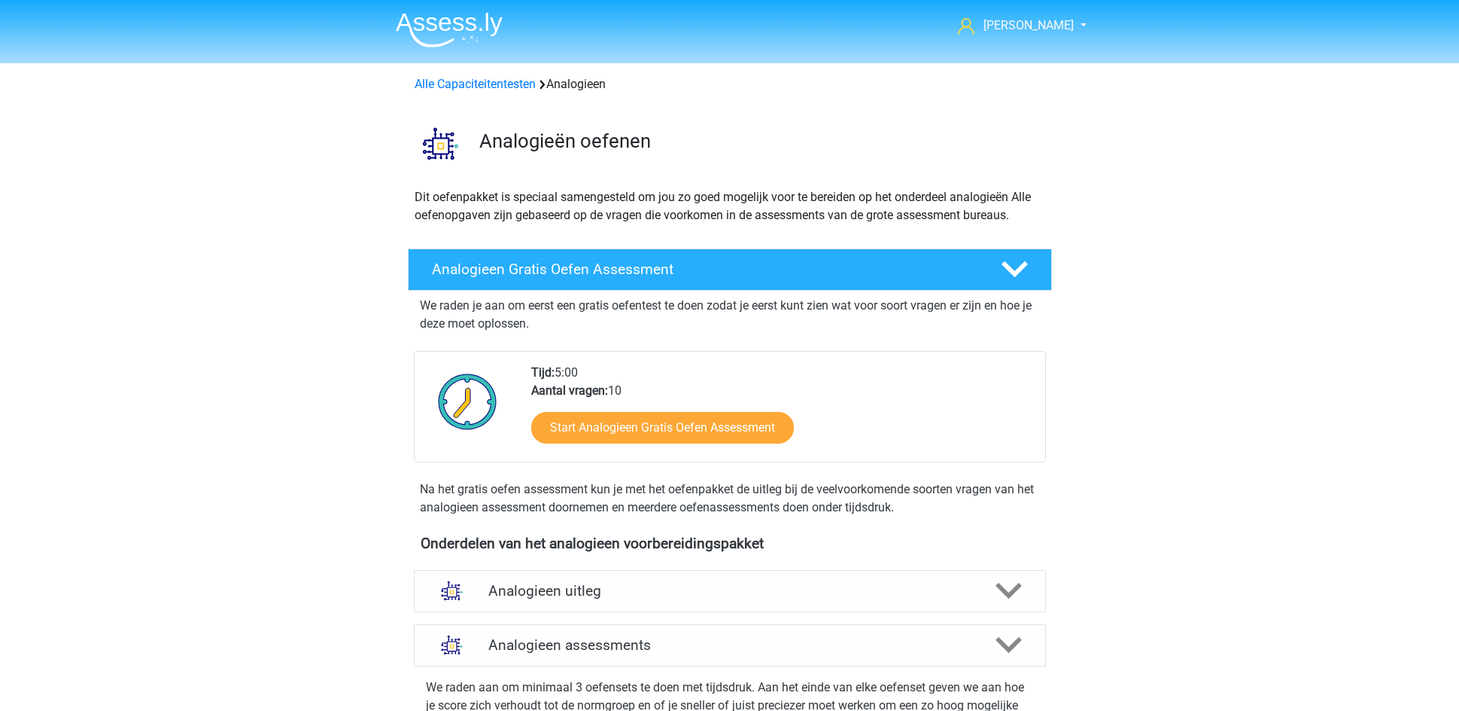
scroll to position [617, 0]
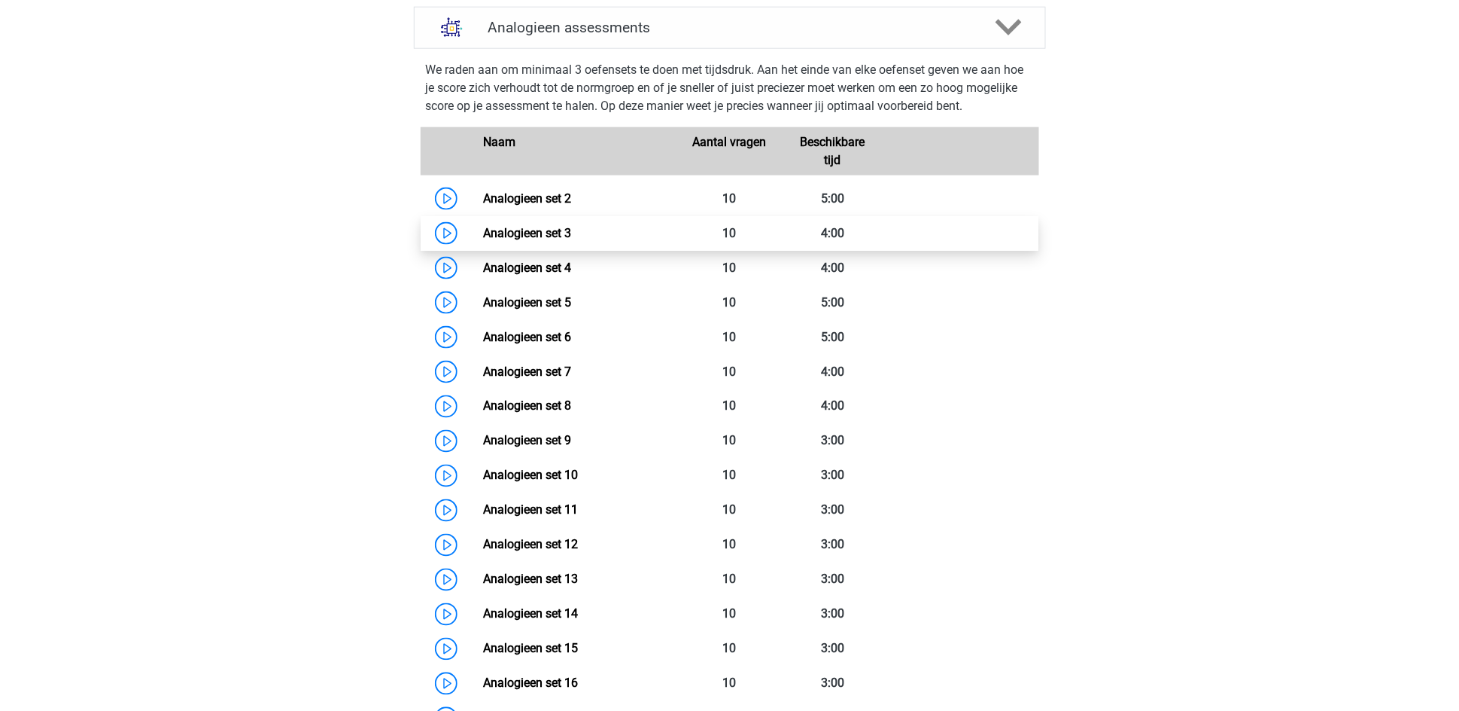
click at [483, 232] on link "Analogieen set 3" at bounding box center [527, 233] width 88 height 14
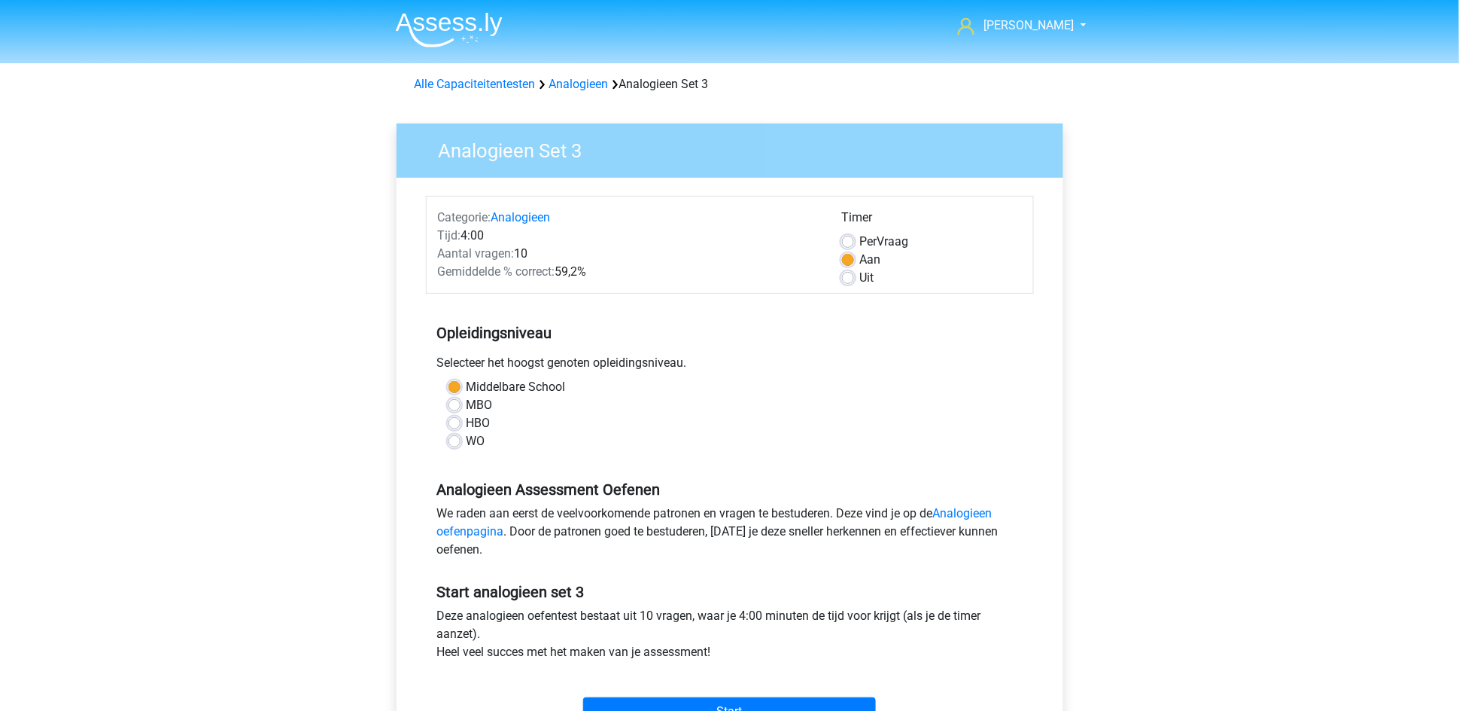
scroll to position [226, 0]
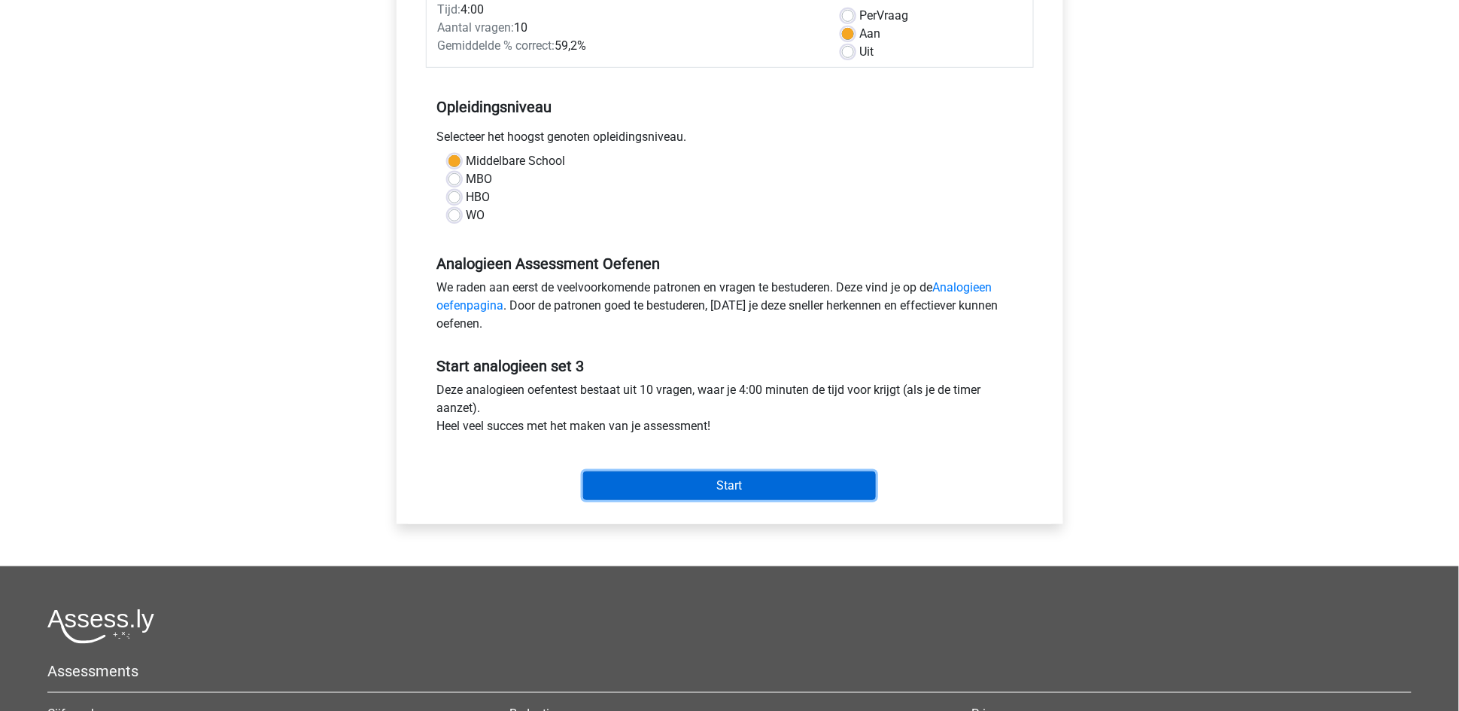
click at [628, 488] on input "Start" at bounding box center [729, 485] width 293 height 29
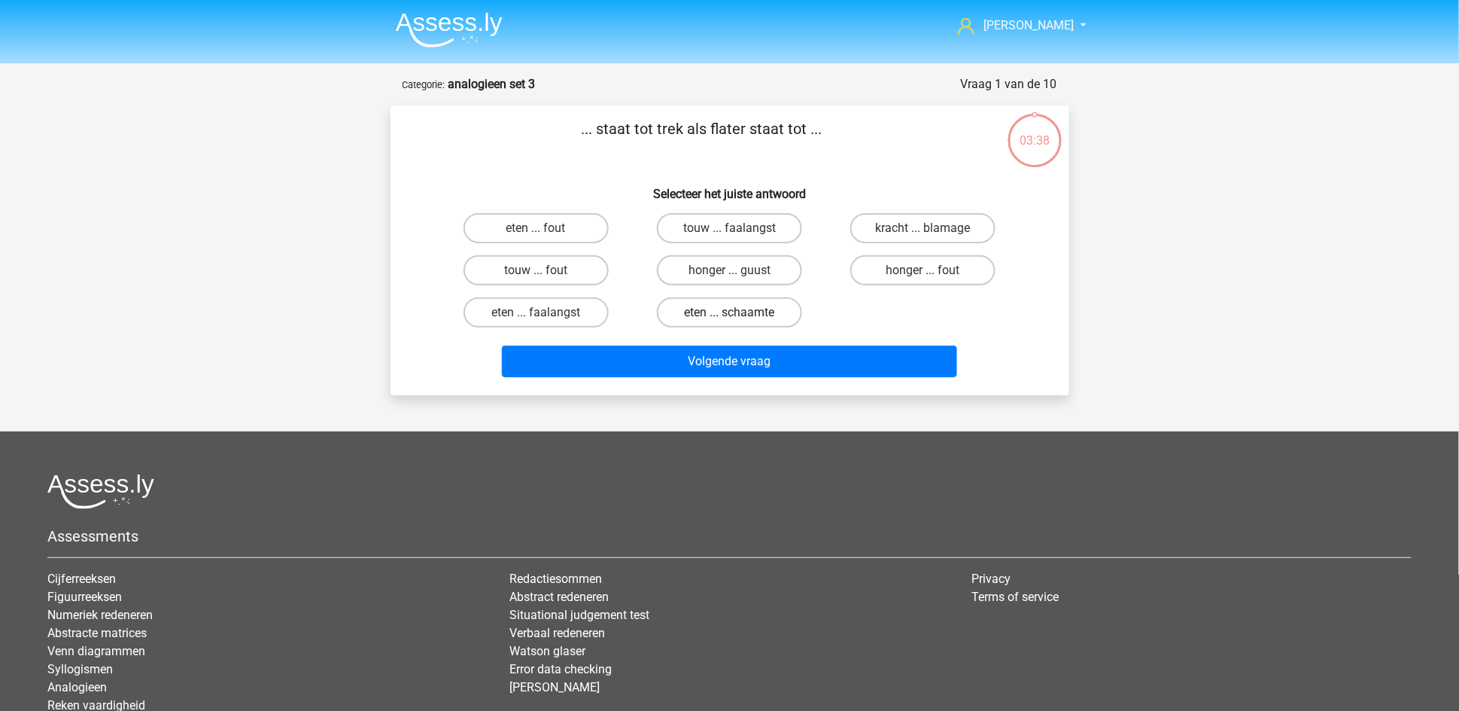
click at [707, 306] on label "eten ... schaamte" at bounding box center [729, 312] width 145 height 30
click at [729, 312] on input "eten ... schaamte" at bounding box center [734, 317] width 10 height 10
radio input "true"
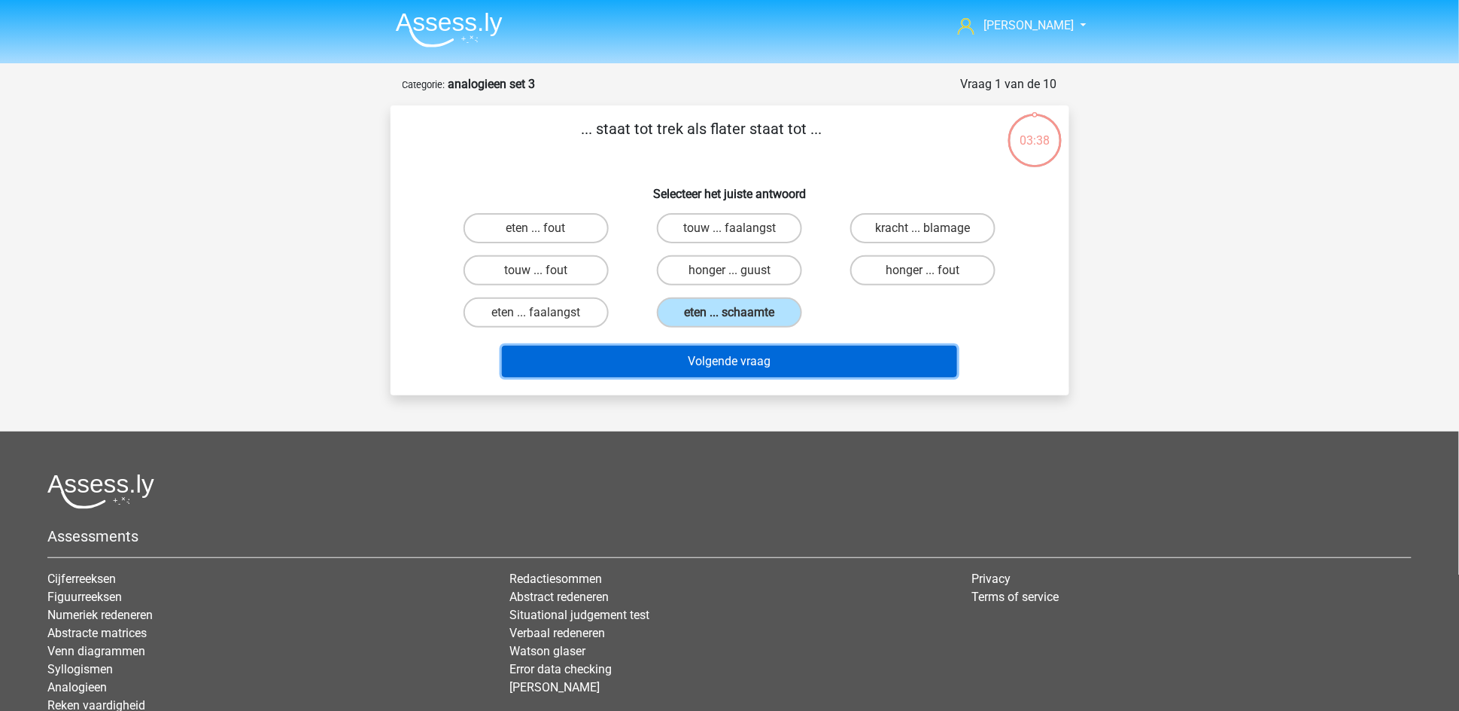
click at [716, 369] on button "Volgende vraag" at bounding box center [729, 361] width 455 height 32
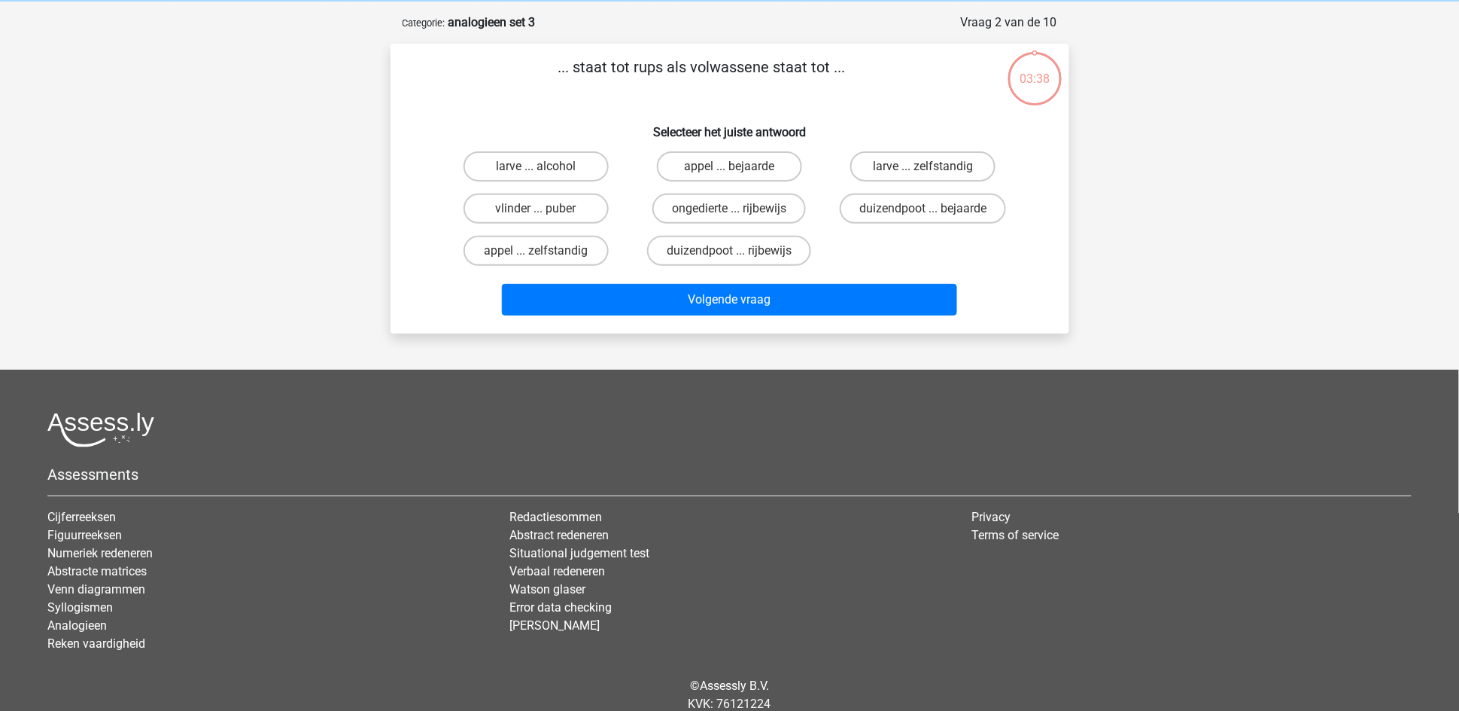
scroll to position [75, 0]
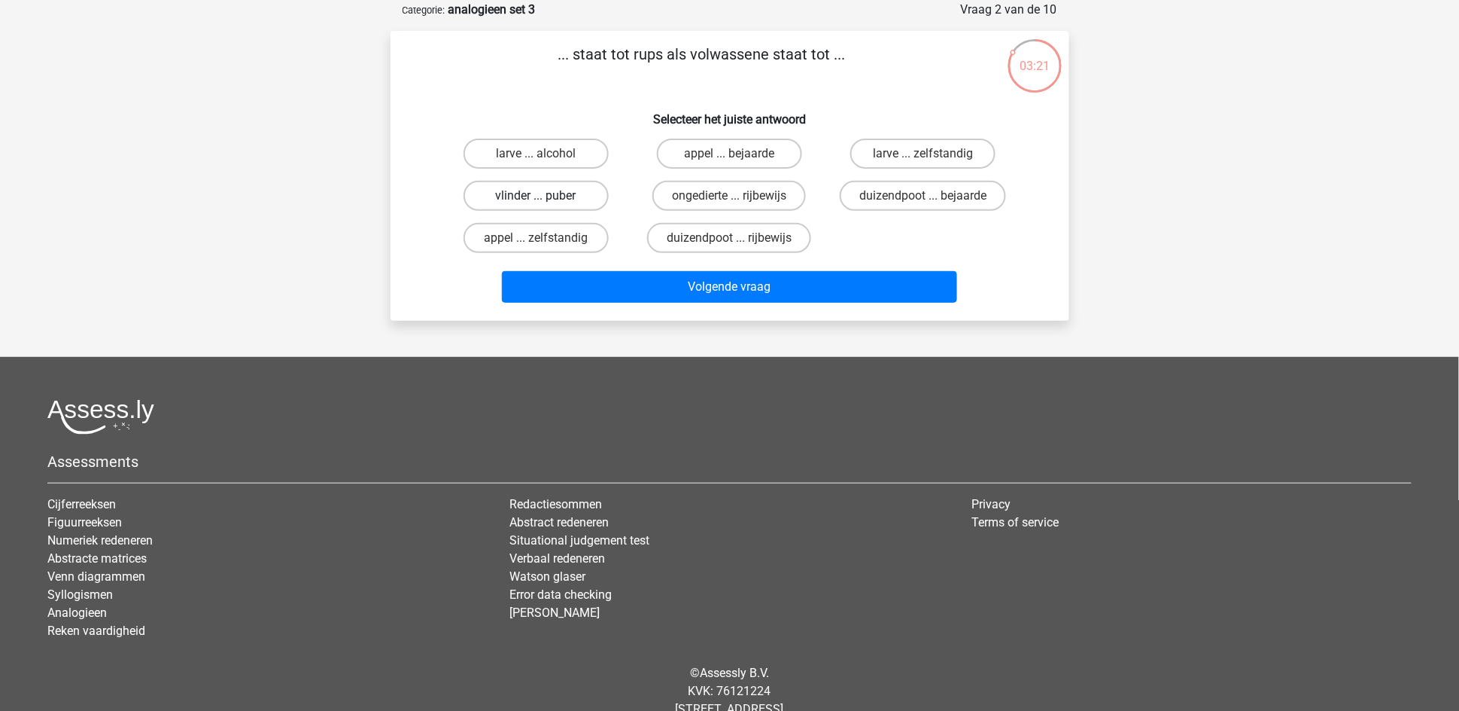
click at [558, 194] on label "vlinder ... puber" at bounding box center [536, 196] width 145 height 30
click at [546, 196] on input "vlinder ... puber" at bounding box center [541, 201] width 10 height 10
radio input "true"
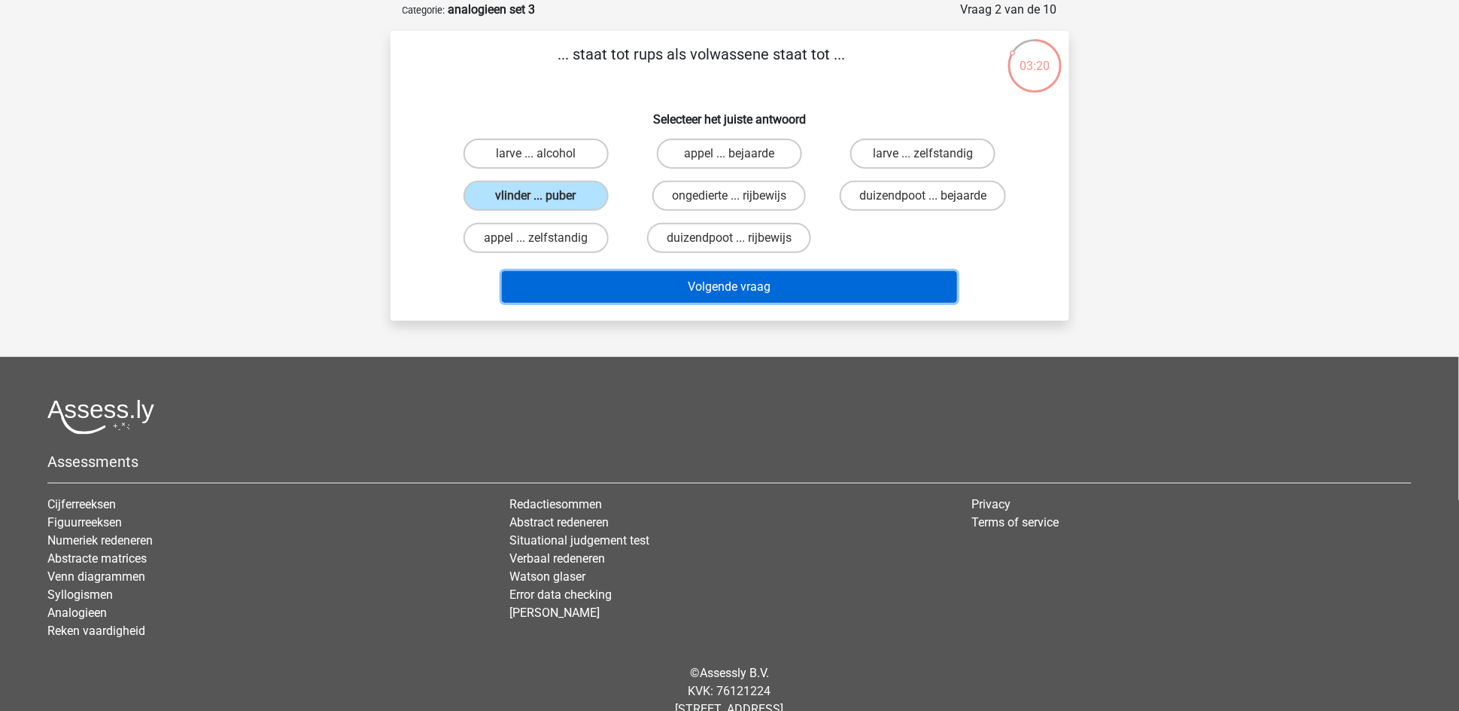
click at [669, 286] on button "Volgende vraag" at bounding box center [729, 287] width 455 height 32
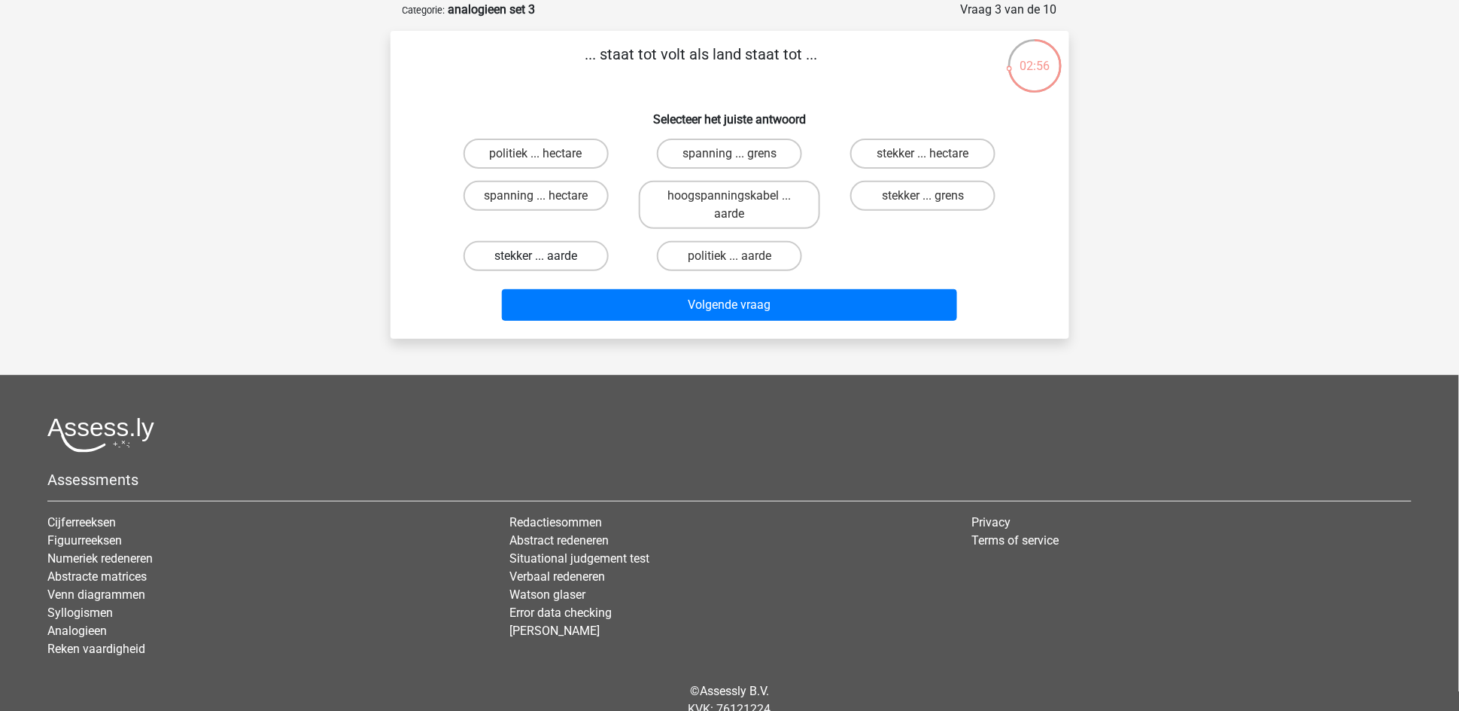
click at [568, 249] on label "stekker ... aarde" at bounding box center [536, 256] width 145 height 30
click at [546, 256] on input "stekker ... aarde" at bounding box center [541, 261] width 10 height 10
radio input "true"
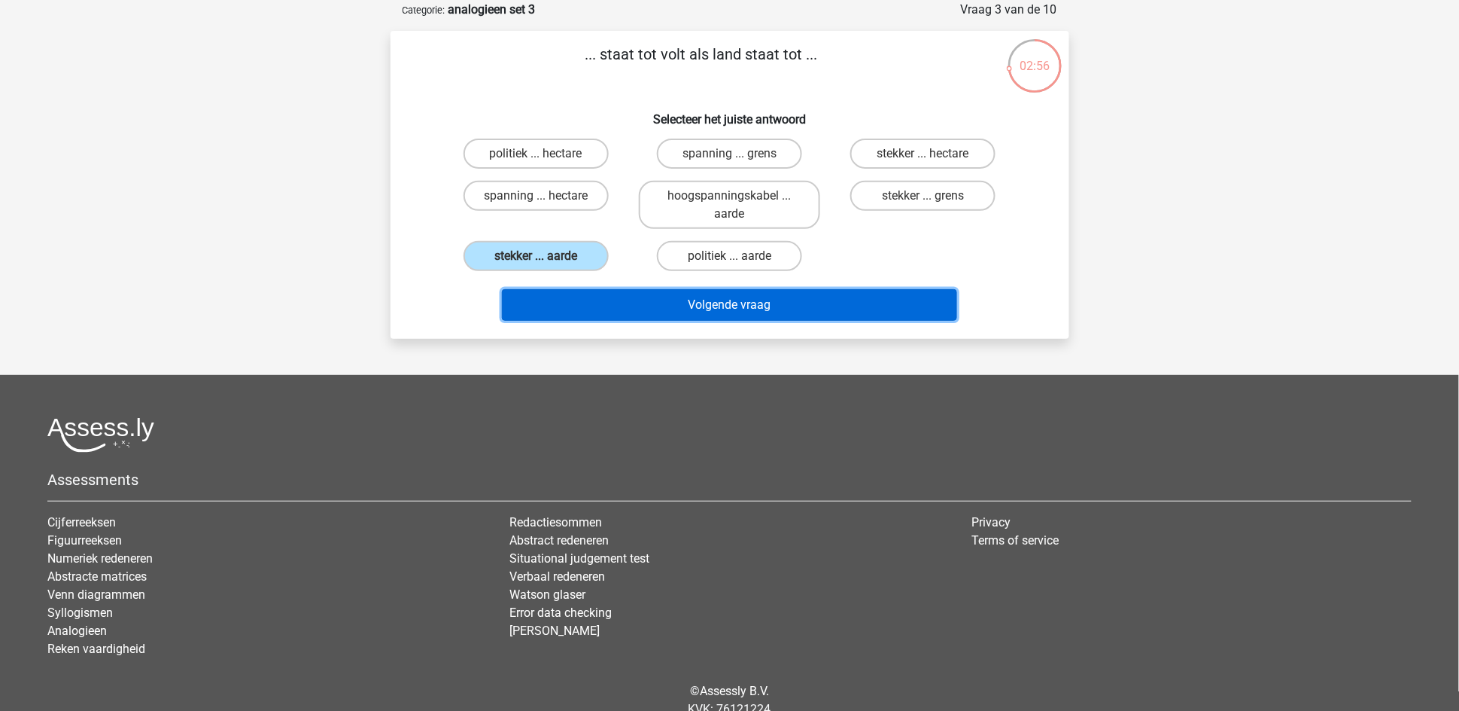
click at [601, 306] on button "Volgende vraag" at bounding box center [729, 305] width 455 height 32
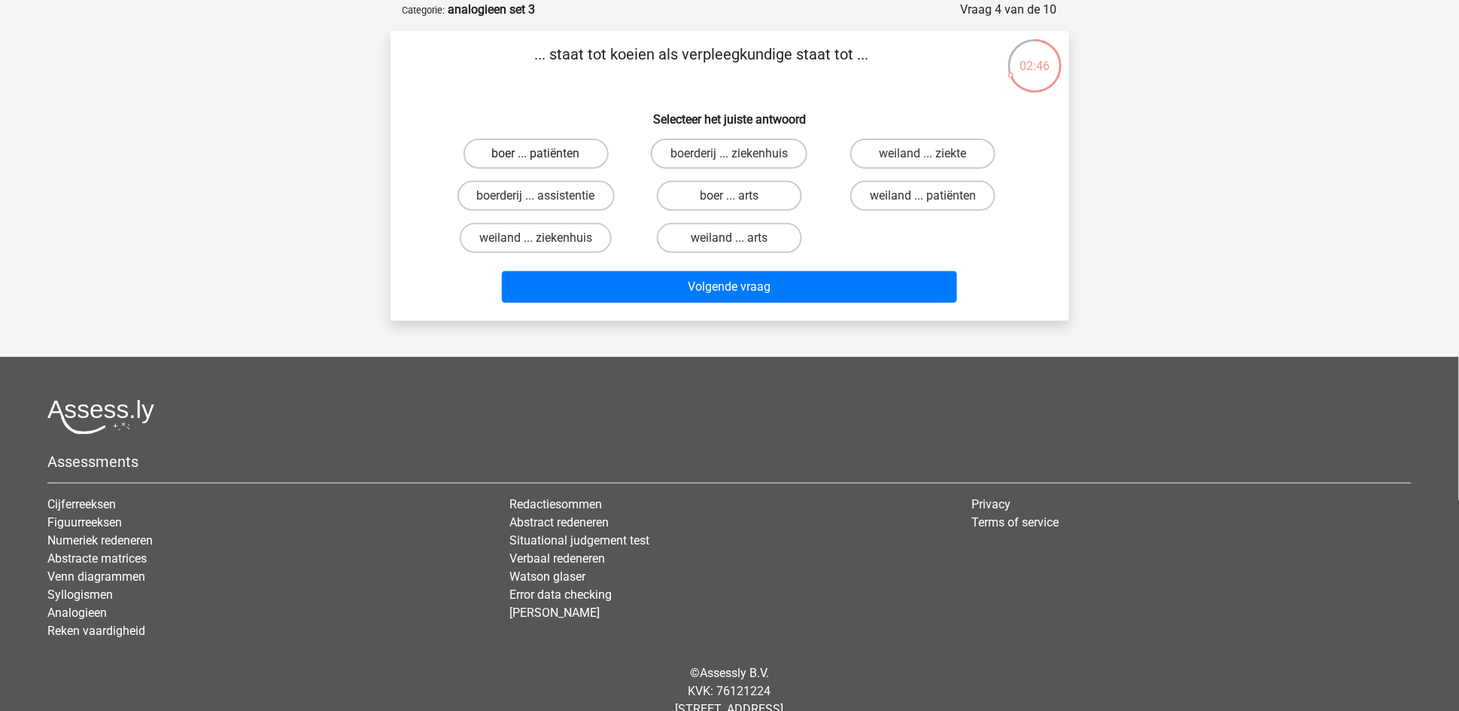
click at [571, 147] on label "boer ... patiënten" at bounding box center [536, 153] width 145 height 30
click at [546, 154] on input "boer ... patiënten" at bounding box center [541, 159] width 10 height 10
radio input "true"
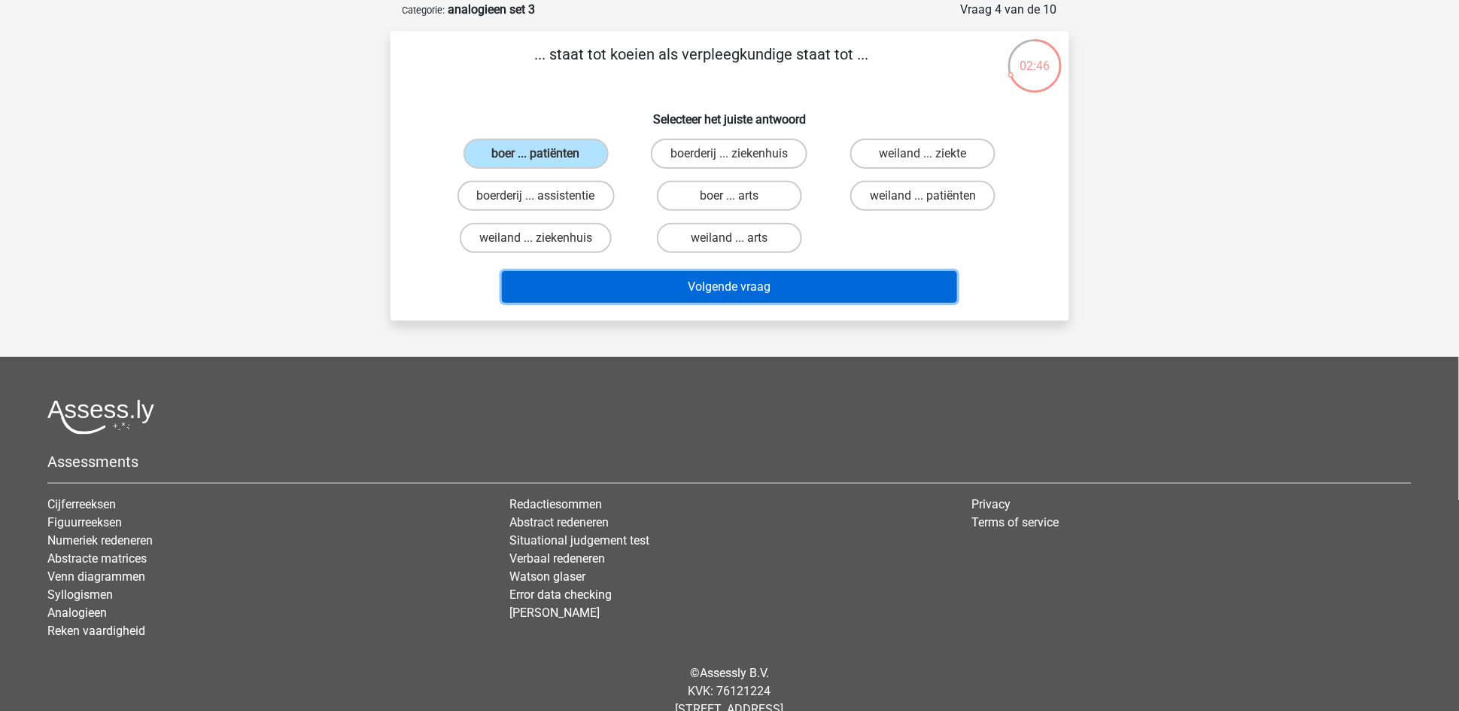
click at [763, 275] on button "Volgende vraag" at bounding box center [729, 287] width 455 height 32
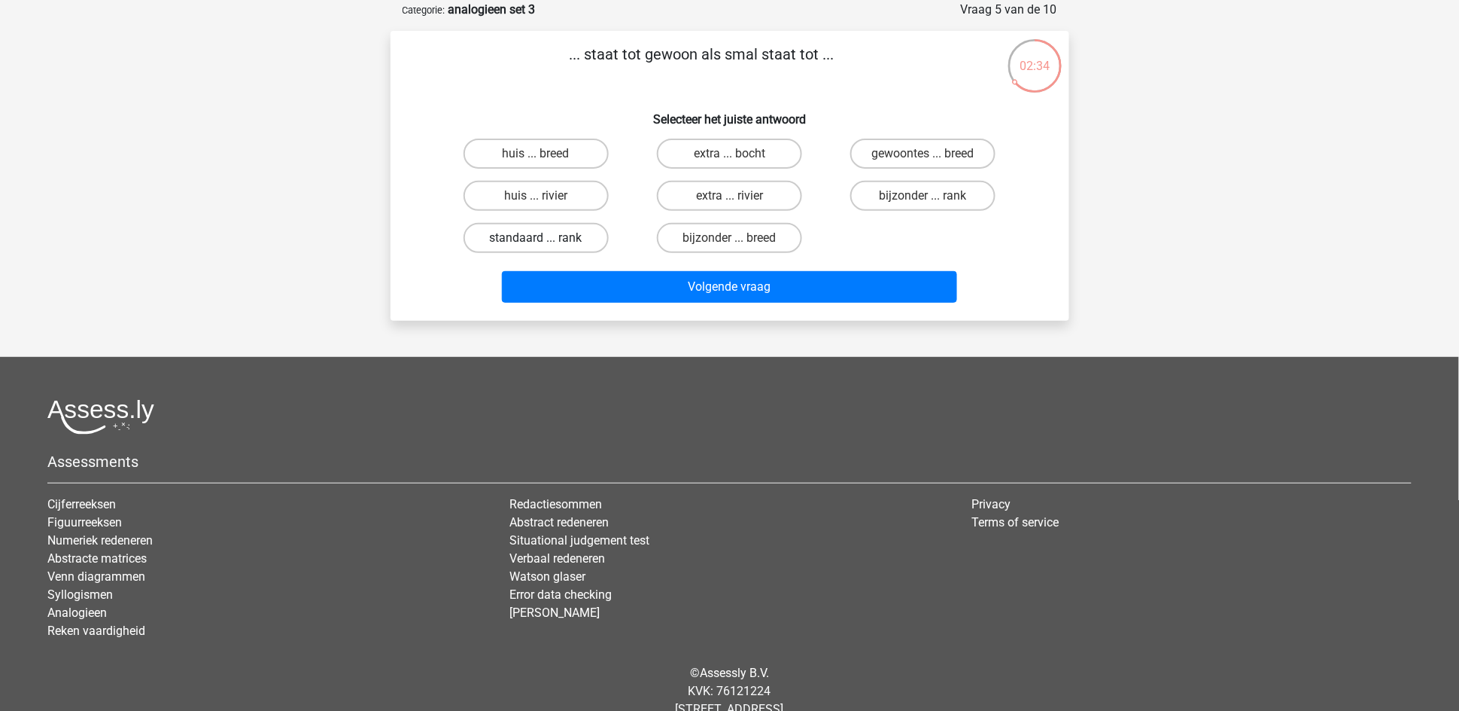
click at [566, 233] on label "standaard ... rank" at bounding box center [536, 238] width 145 height 30
click at [546, 238] on input "standaard ... rank" at bounding box center [541, 243] width 10 height 10
radio input "true"
click at [748, 233] on label "bijzonder ... breed" at bounding box center [729, 238] width 145 height 30
click at [739, 238] on input "bijzonder ... breed" at bounding box center [734, 243] width 10 height 10
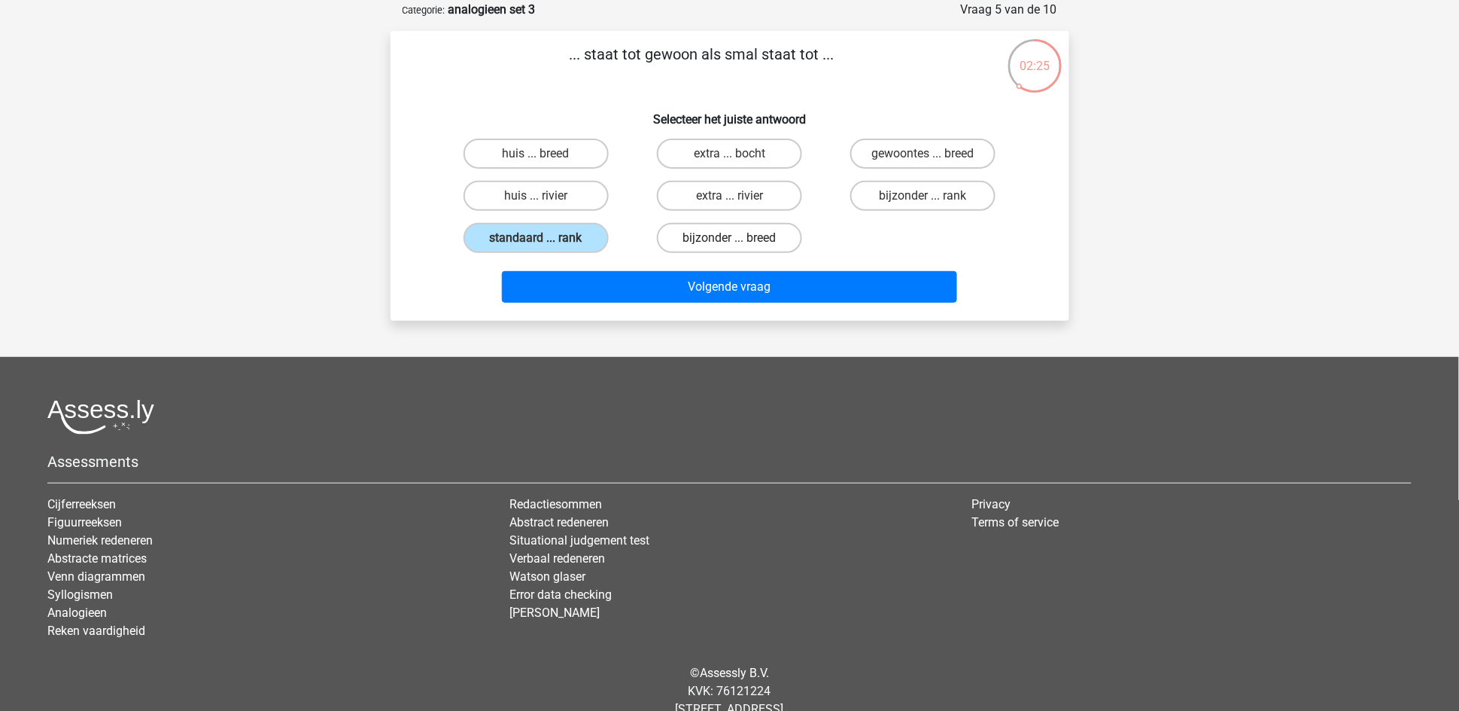
radio input "true"
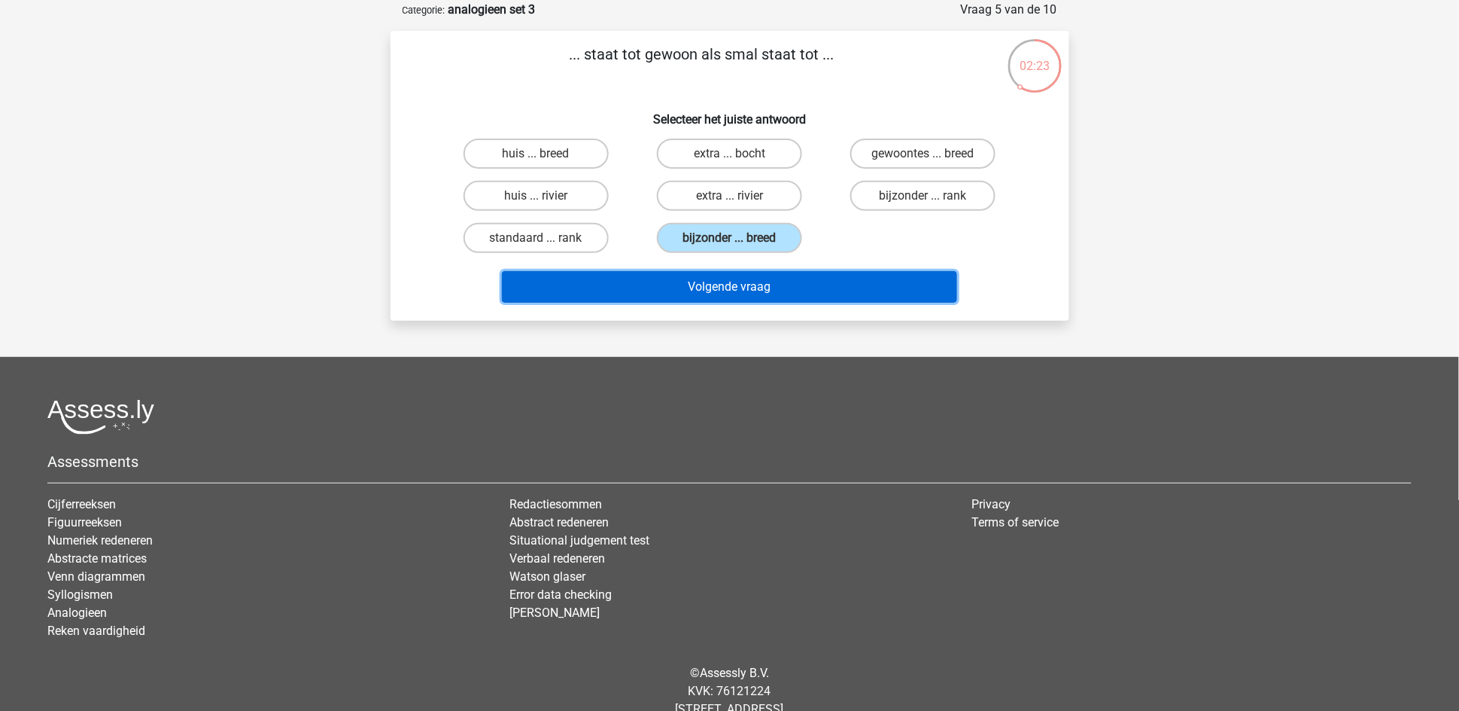
click at [729, 278] on button "Volgende vraag" at bounding box center [729, 287] width 455 height 32
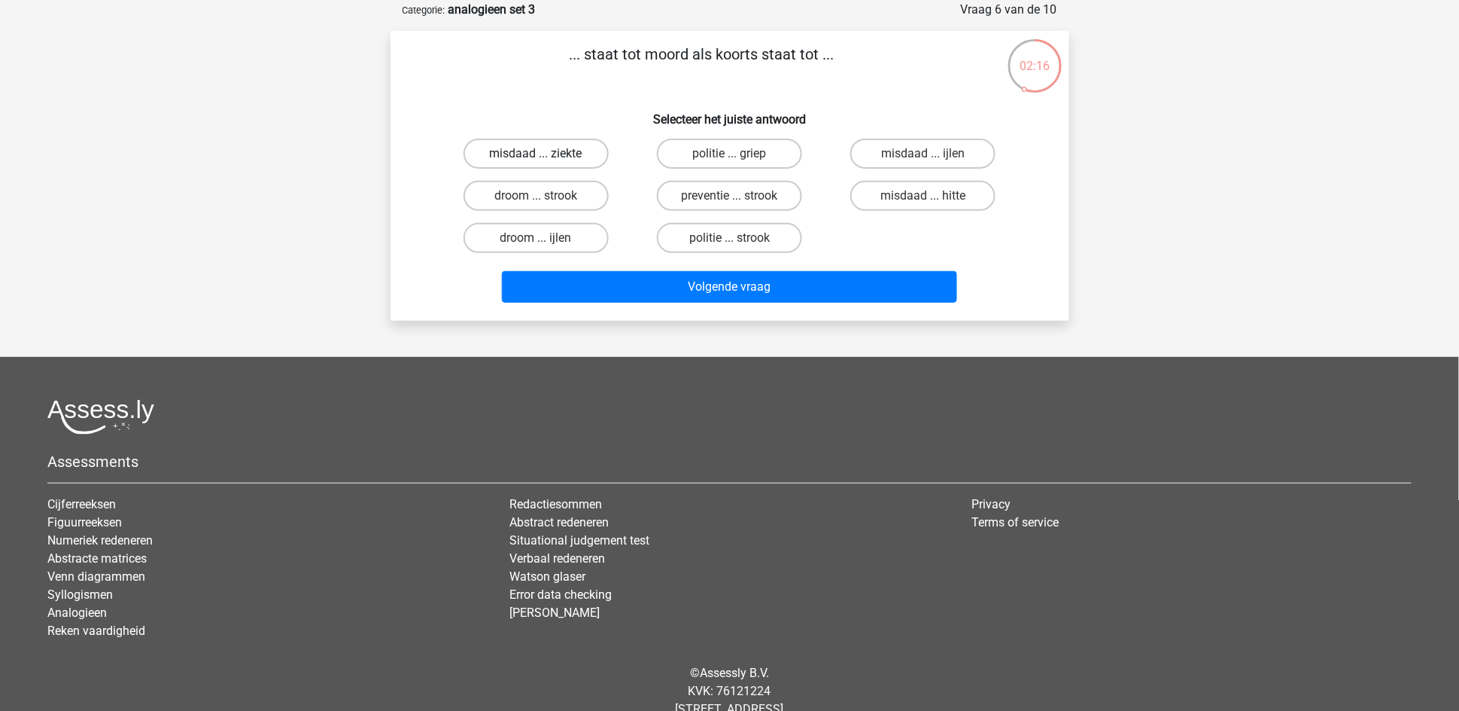
click at [526, 151] on label "misdaad ... ziekte" at bounding box center [536, 153] width 145 height 30
click at [536, 154] on input "misdaad ... ziekte" at bounding box center [541, 159] width 10 height 10
radio input "true"
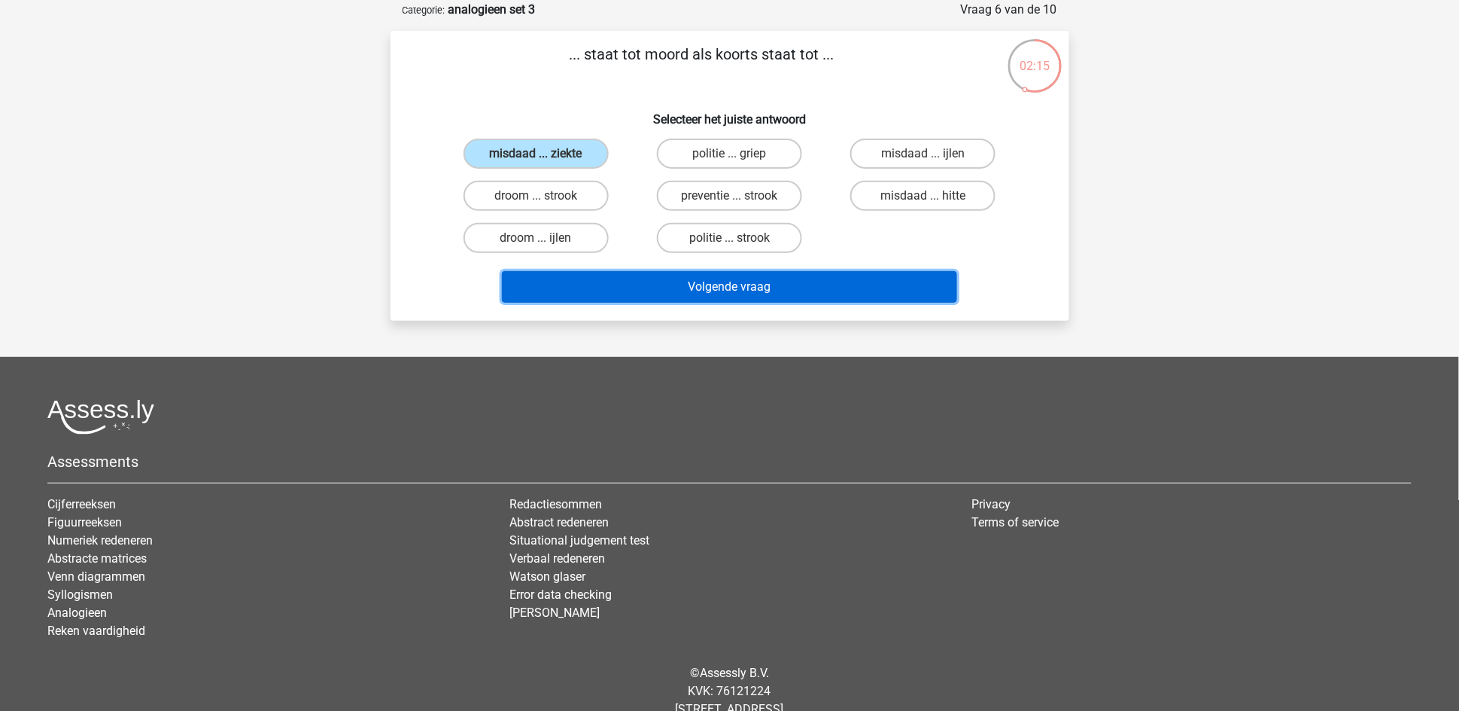
click at [625, 275] on button "Volgende vraag" at bounding box center [729, 287] width 455 height 32
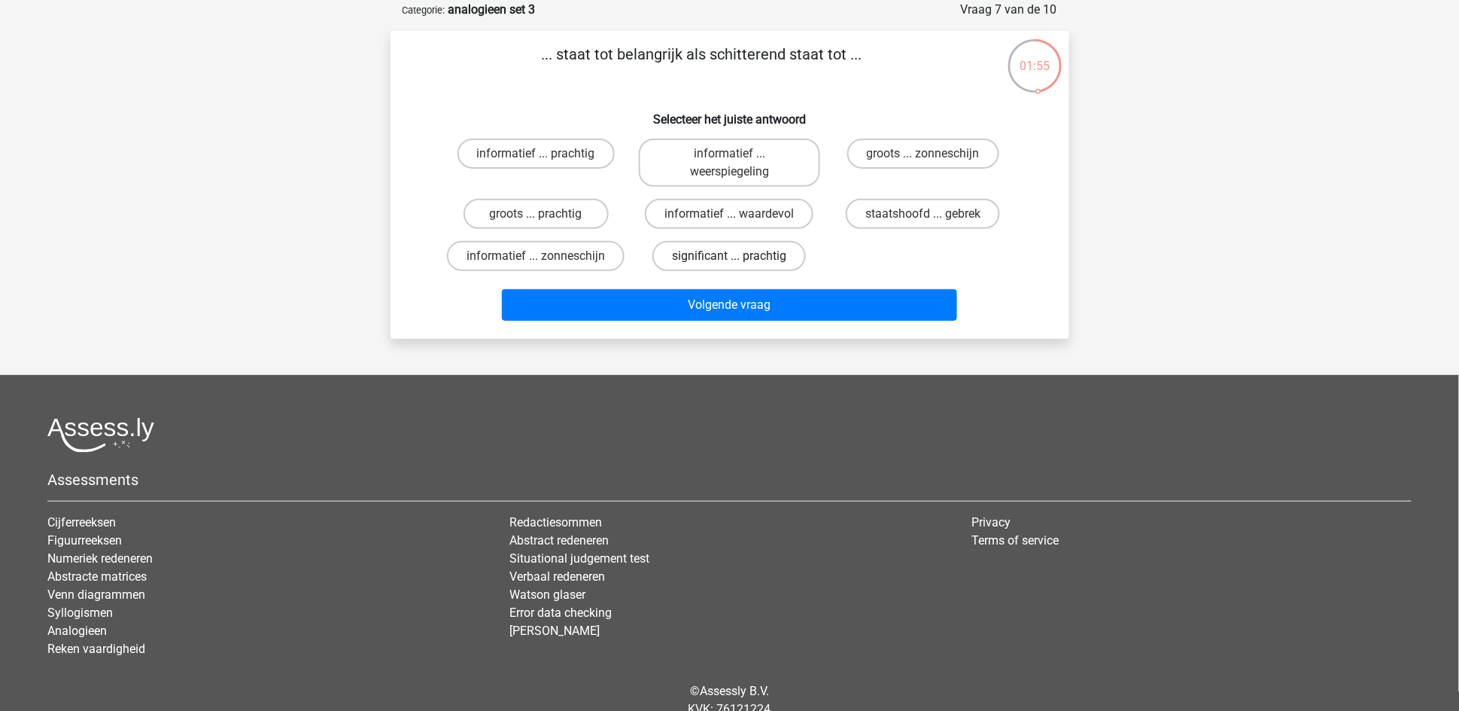
click at [714, 253] on label "significant ... prachtig" at bounding box center [730, 256] width 154 height 30
click at [729, 256] on input "significant ... prachtig" at bounding box center [734, 261] width 10 height 10
radio input "true"
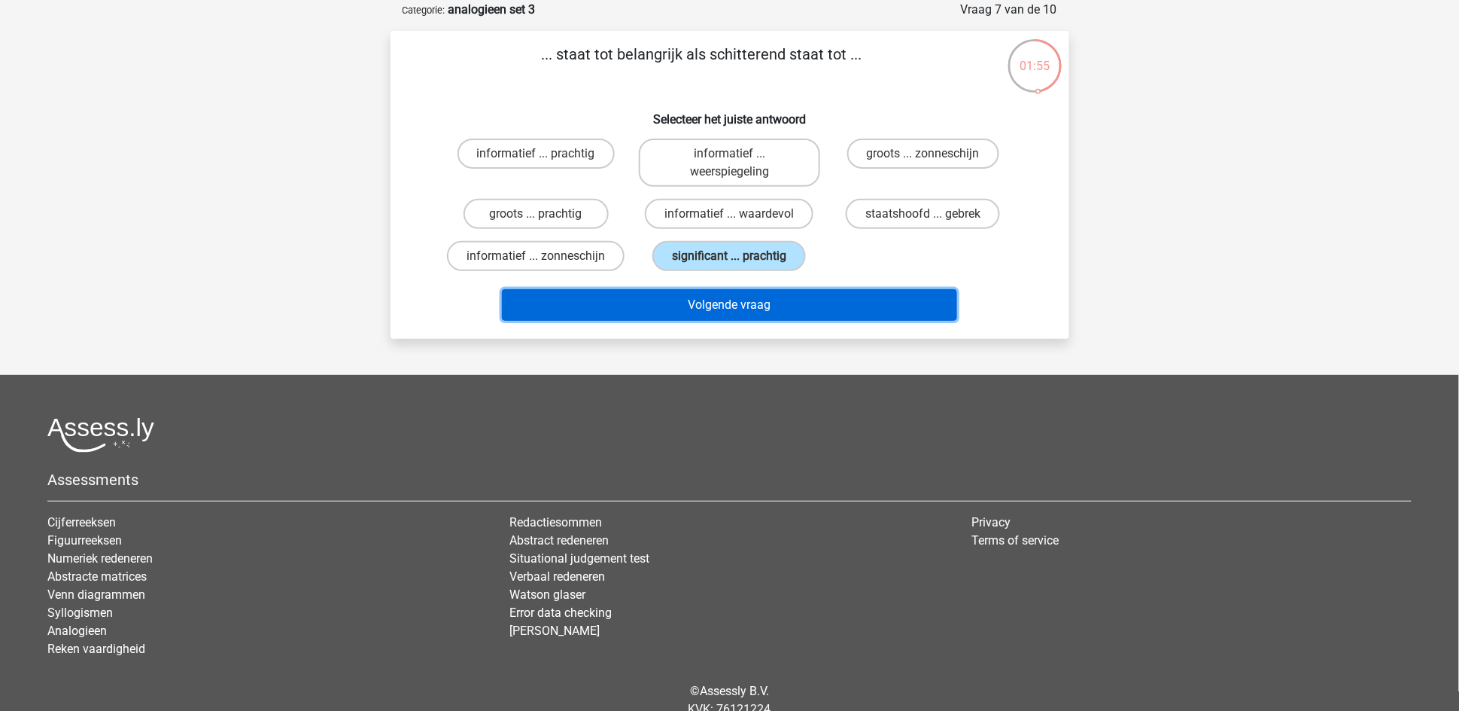
click at [717, 303] on button "Volgende vraag" at bounding box center [729, 305] width 455 height 32
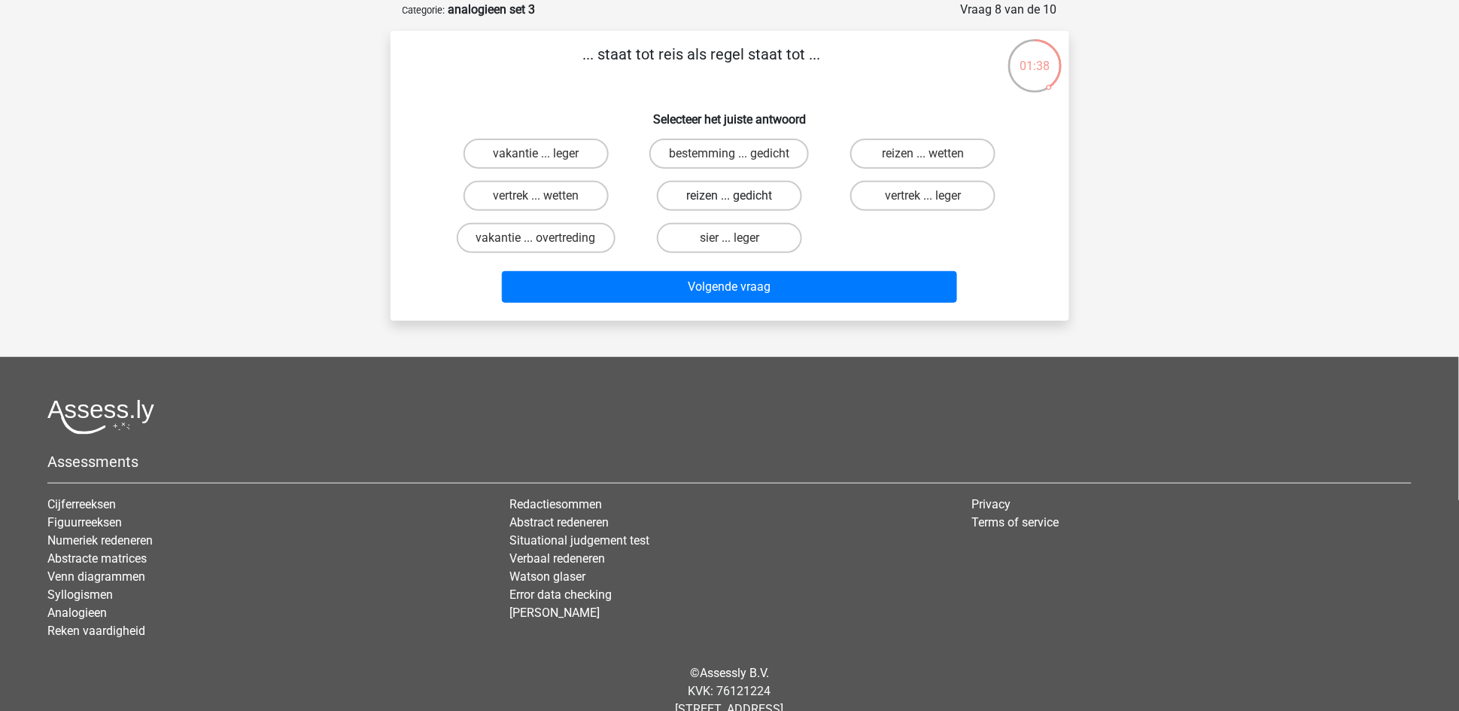
click at [725, 190] on label "reizen ... gedicht" at bounding box center [729, 196] width 145 height 30
click at [729, 196] on input "reizen ... gedicht" at bounding box center [734, 201] width 10 height 10
radio input "true"
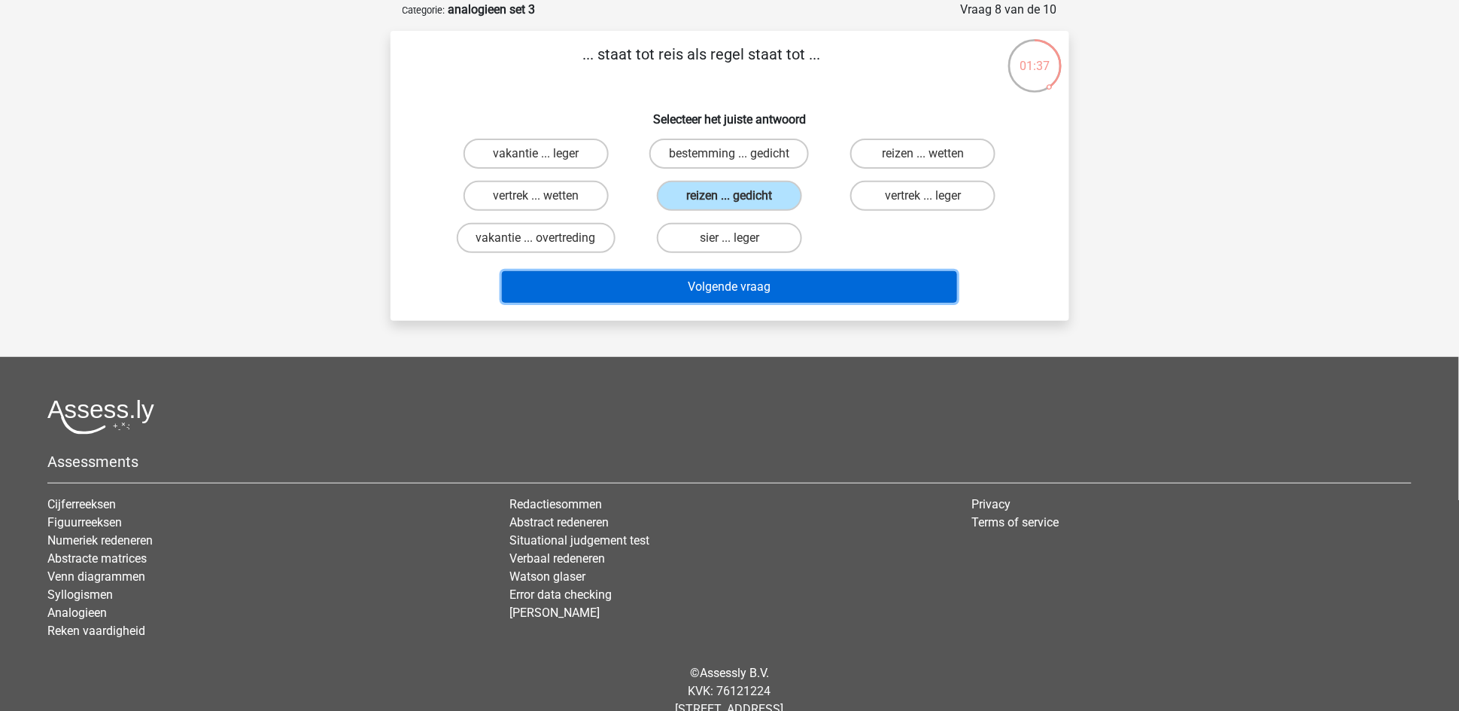
click at [713, 279] on button "Volgende vraag" at bounding box center [729, 287] width 455 height 32
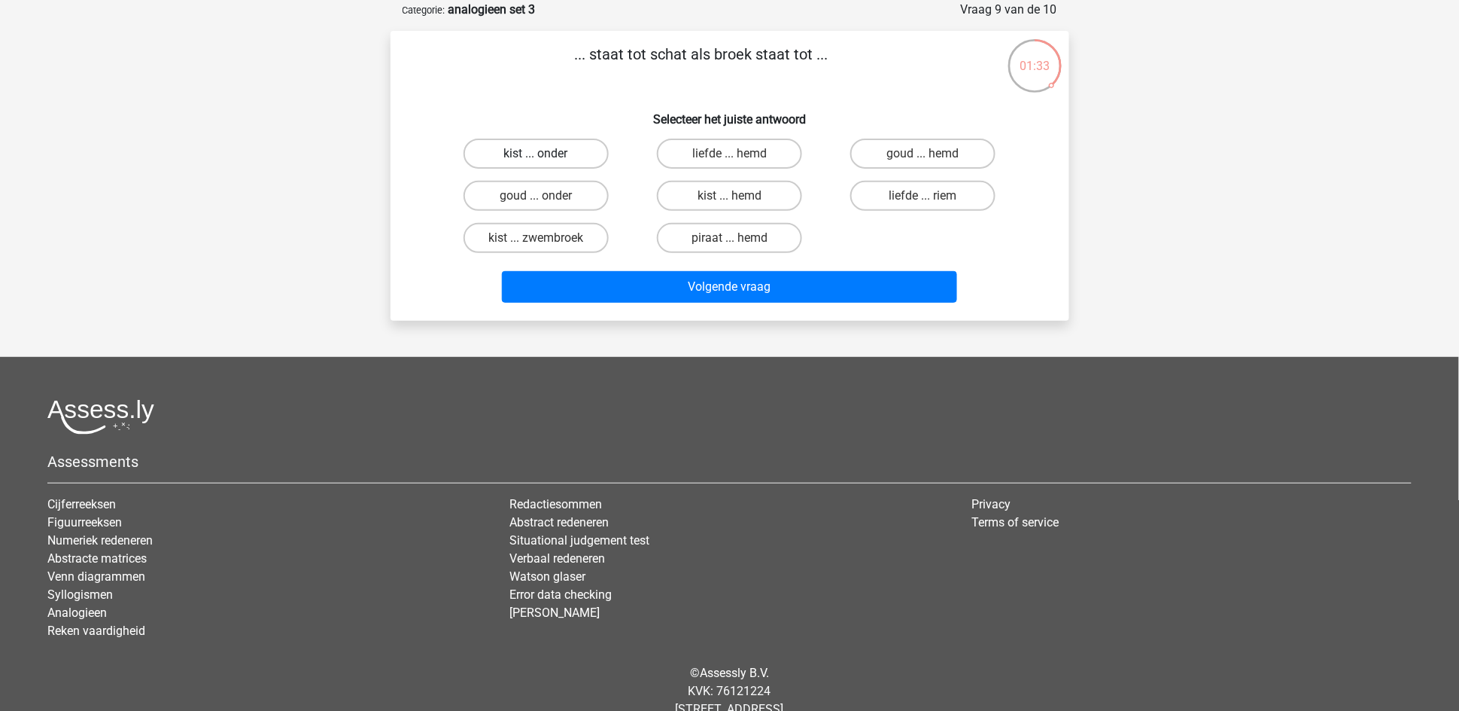
click at [552, 155] on label "kist ... onder" at bounding box center [536, 153] width 145 height 30
click at [546, 155] on input "kist ... onder" at bounding box center [541, 159] width 10 height 10
radio input "true"
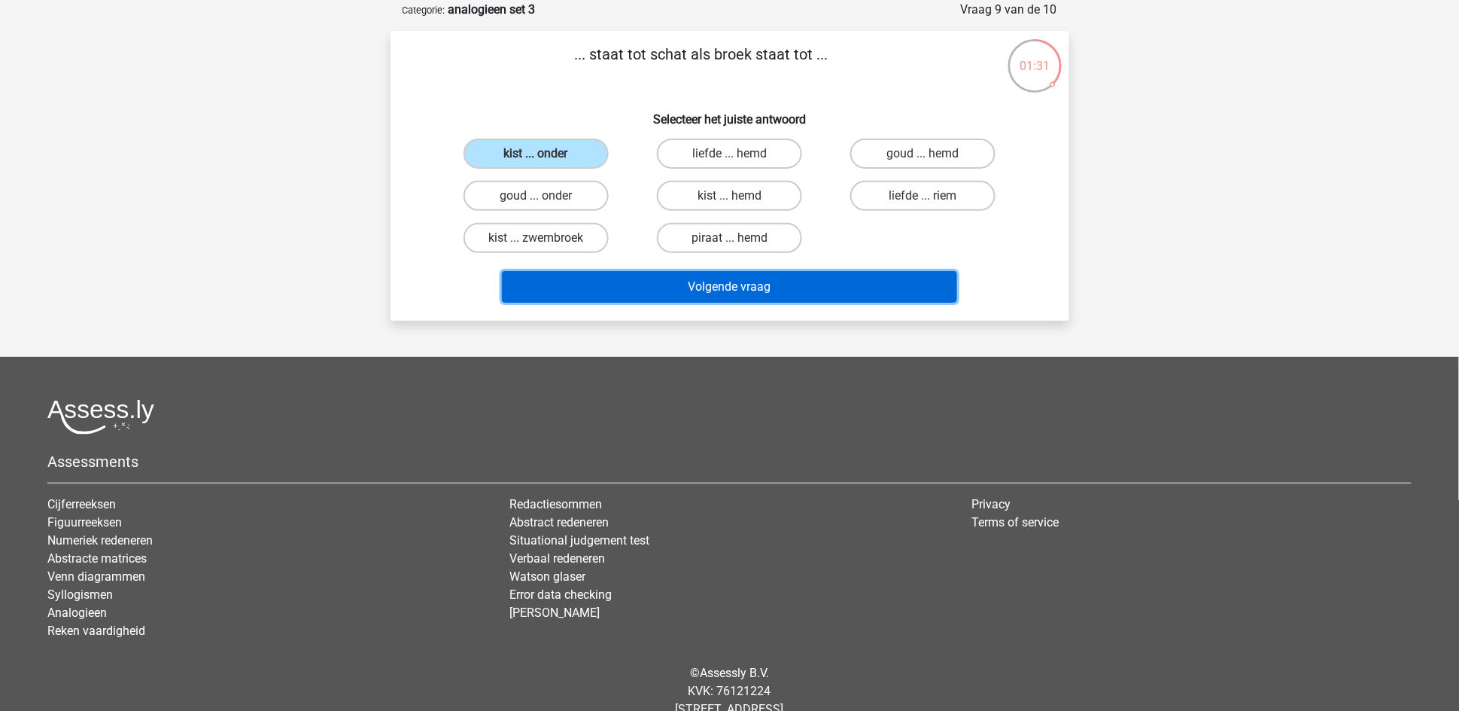
click at [714, 286] on button "Volgende vraag" at bounding box center [729, 287] width 455 height 32
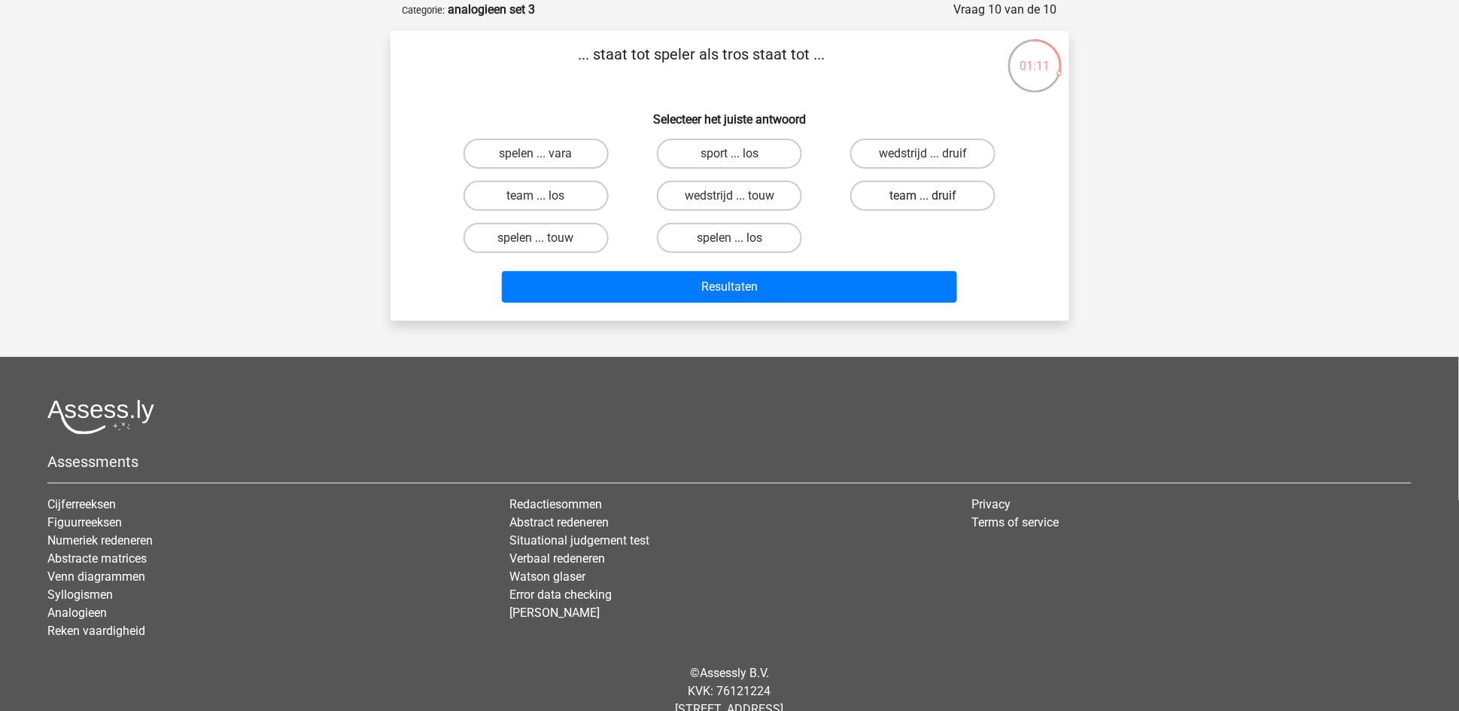
click at [896, 188] on label "team ... druif" at bounding box center [923, 196] width 145 height 30
click at [924, 196] on input "team ... druif" at bounding box center [929, 201] width 10 height 10
radio input "true"
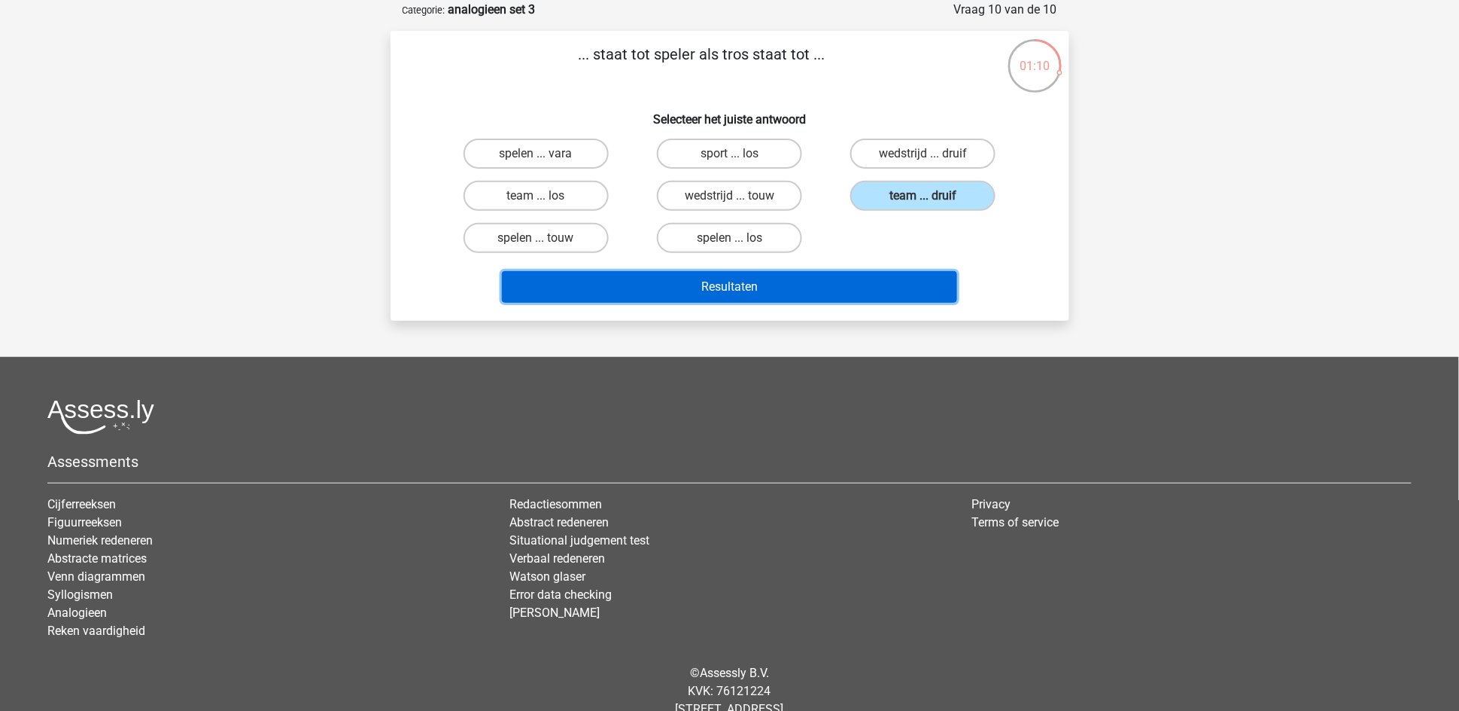
drag, startPoint x: 854, startPoint y: 282, endPoint x: 851, endPoint y: 273, distance: 9.5
click at [854, 281] on button "Resultaten" at bounding box center [729, 287] width 455 height 32
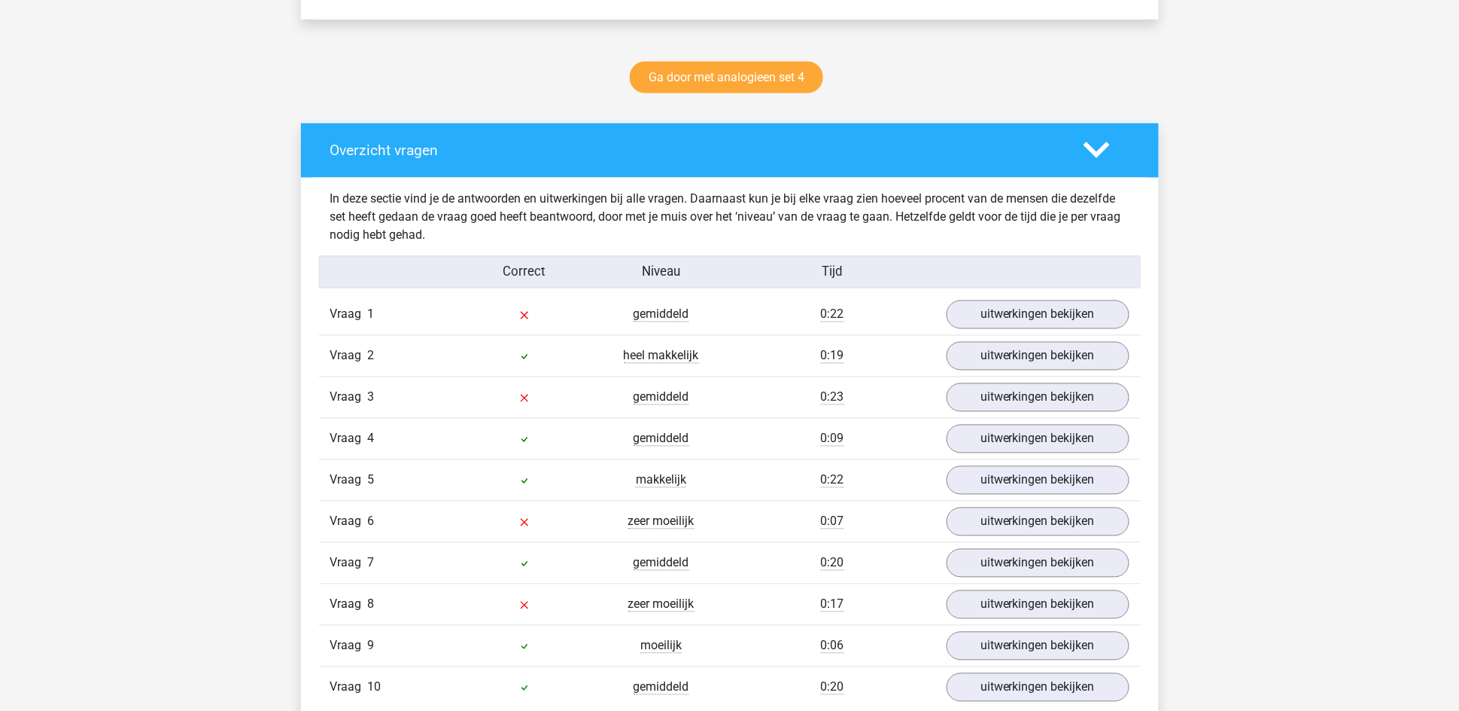
scroll to position [790, 0]
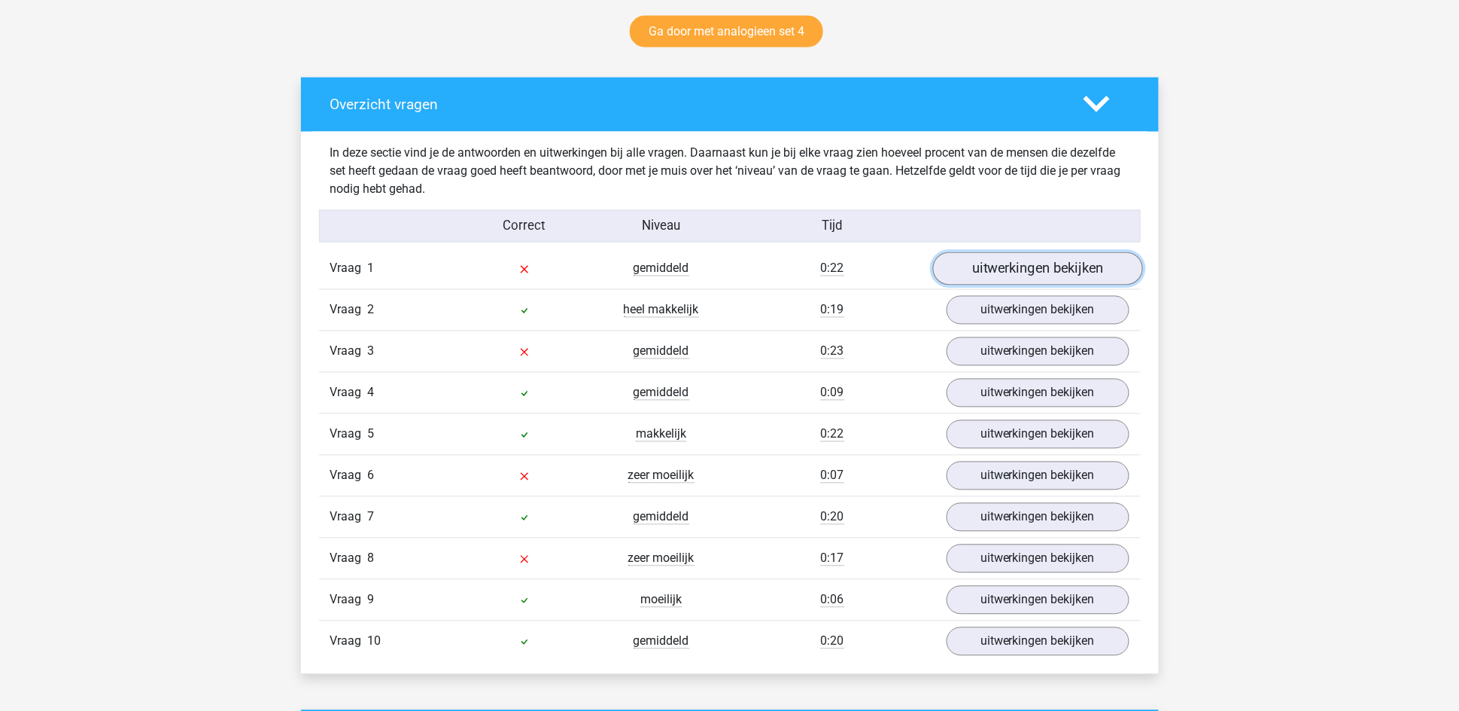
click at [1029, 269] on link "uitwerkingen bekijken" at bounding box center [1038, 268] width 210 height 33
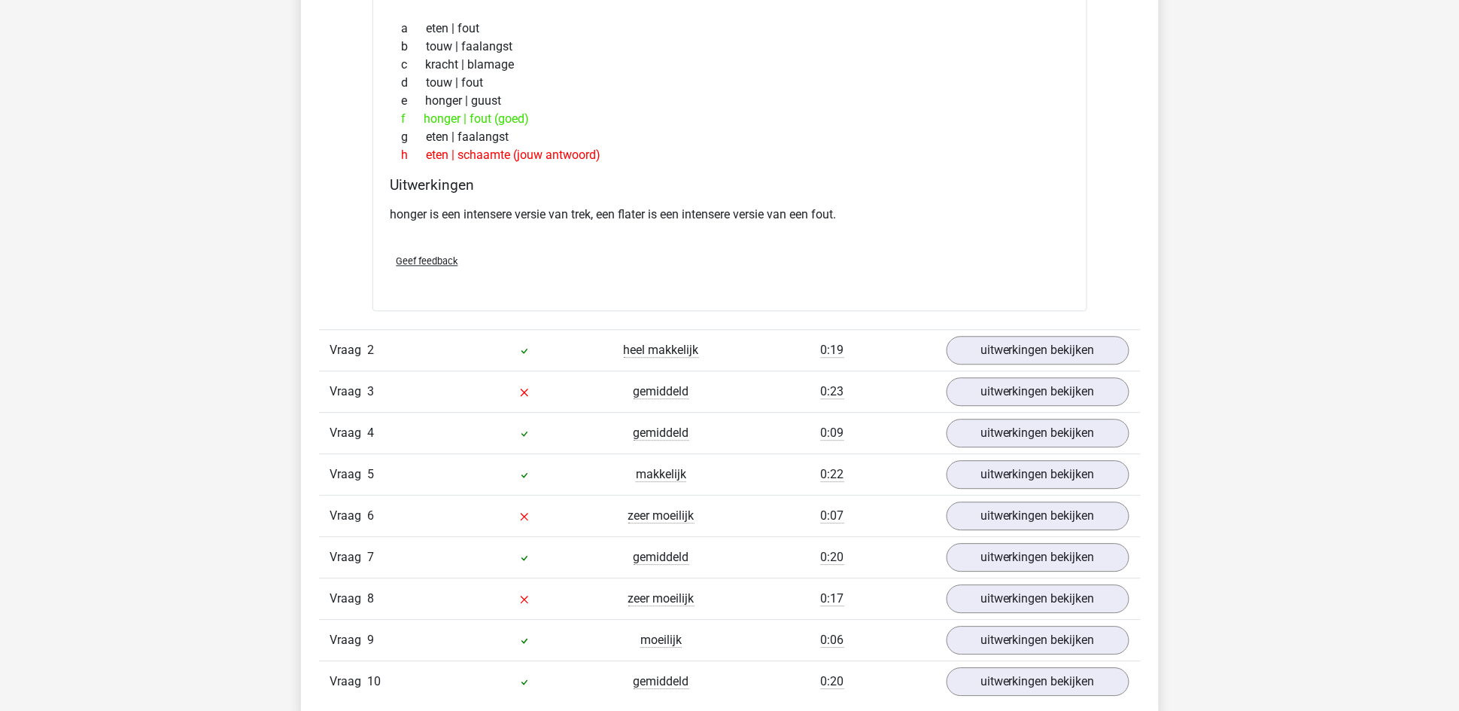
scroll to position [1129, 0]
click at [1028, 385] on link "uitwerkingen bekijken" at bounding box center [1038, 389] width 210 height 33
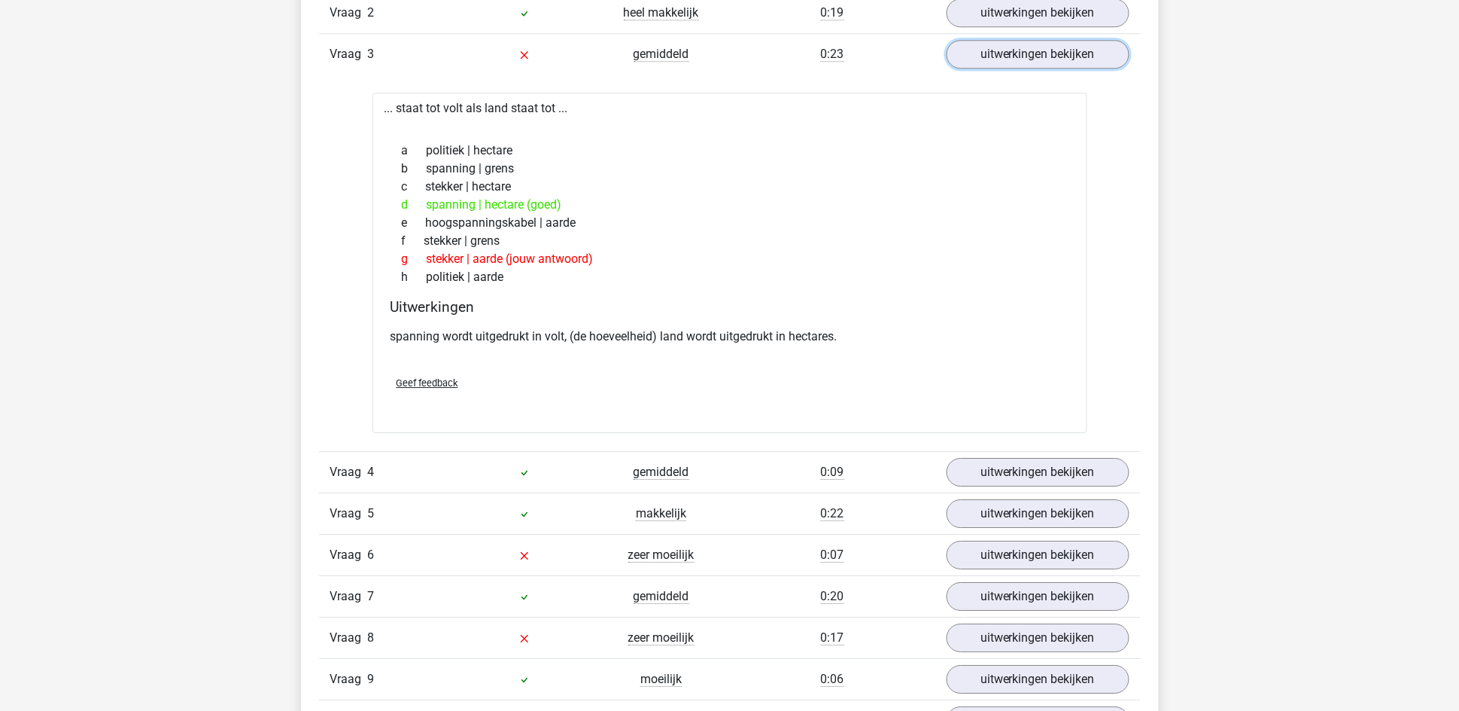
scroll to position [1468, 0]
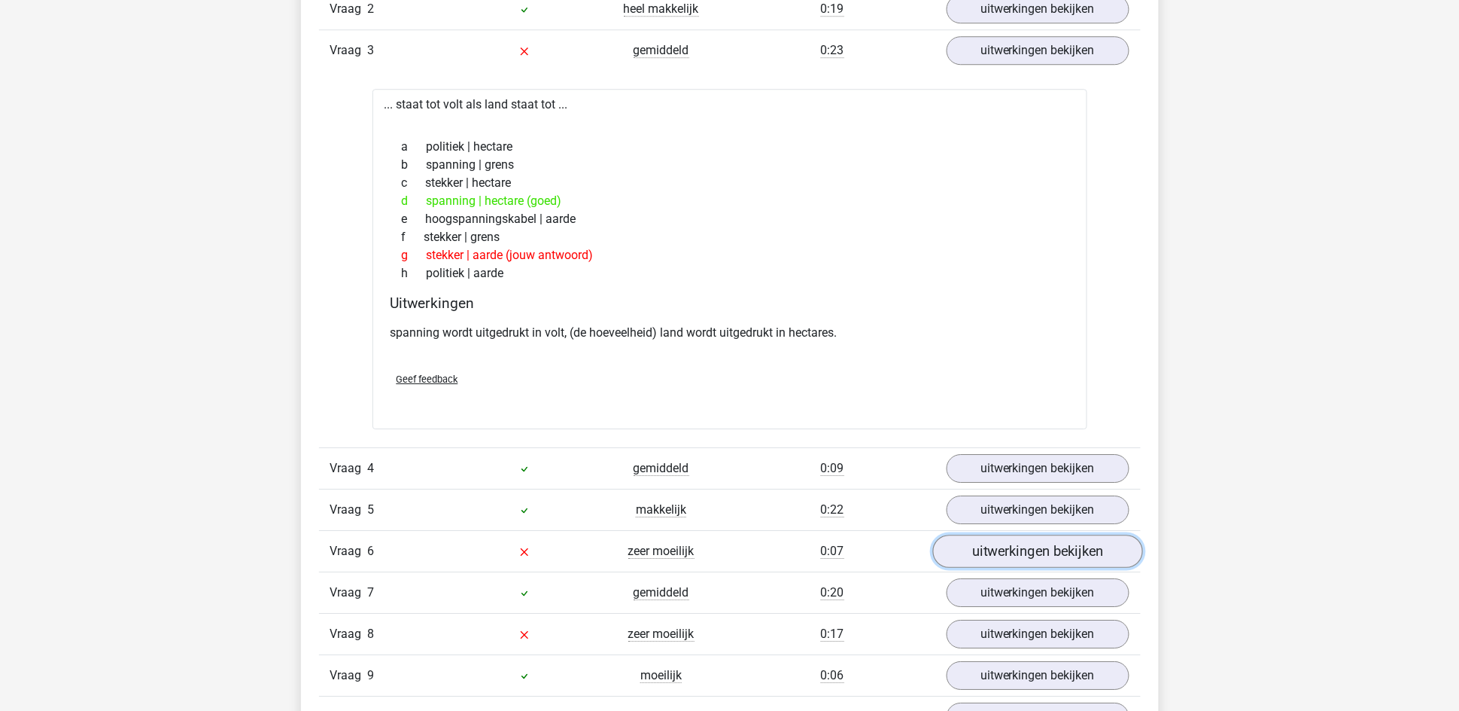
click at [1006, 556] on link "uitwerkingen bekijken" at bounding box center [1038, 551] width 210 height 33
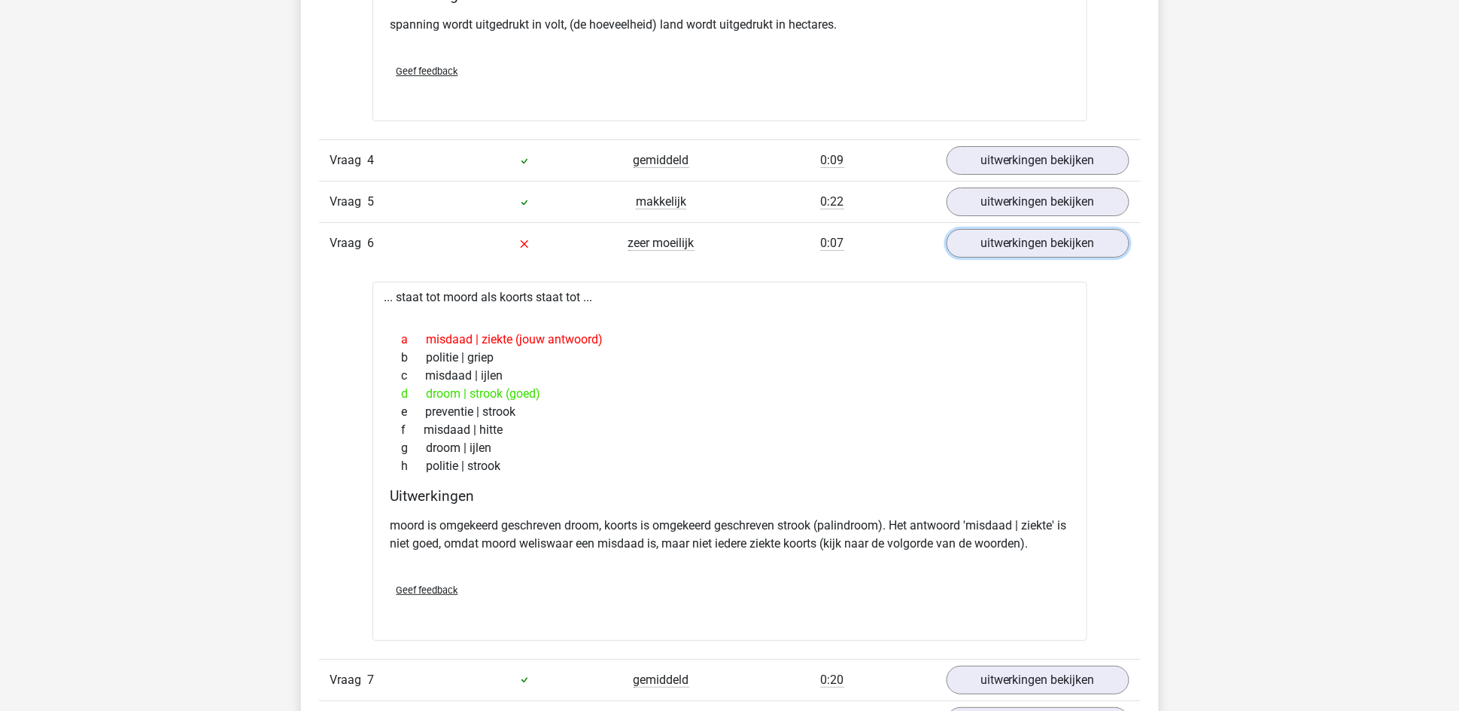
scroll to position [1919, 0]
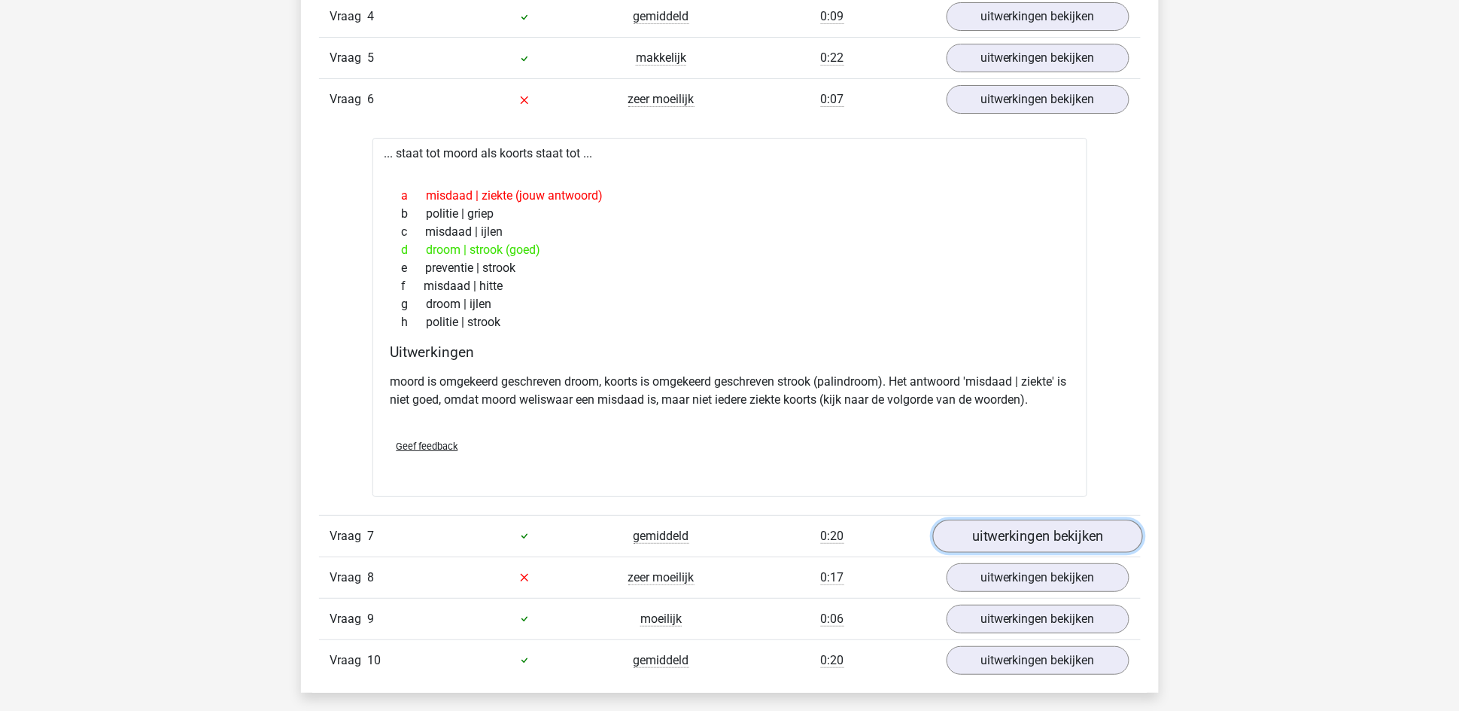
click at [1013, 545] on link "uitwerkingen bekijken" at bounding box center [1038, 535] width 210 height 33
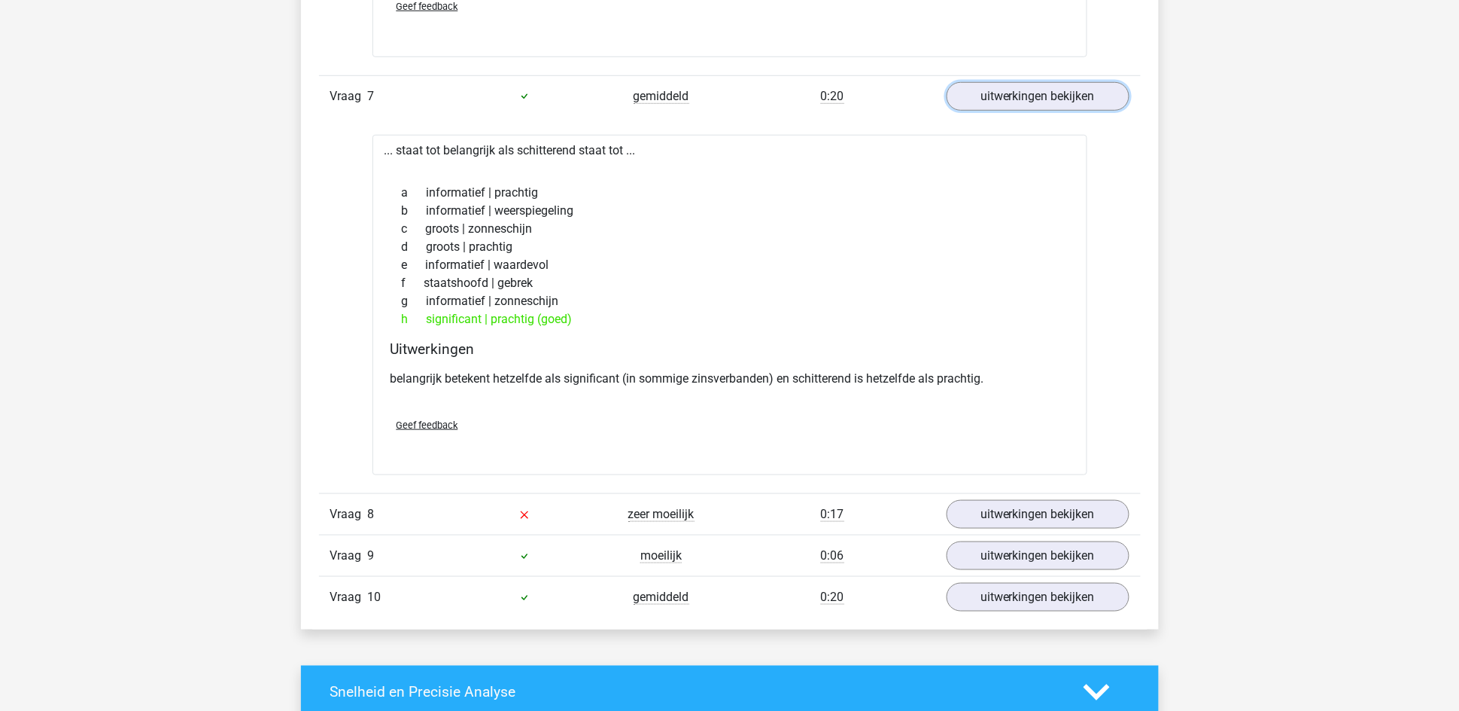
scroll to position [2484, 0]
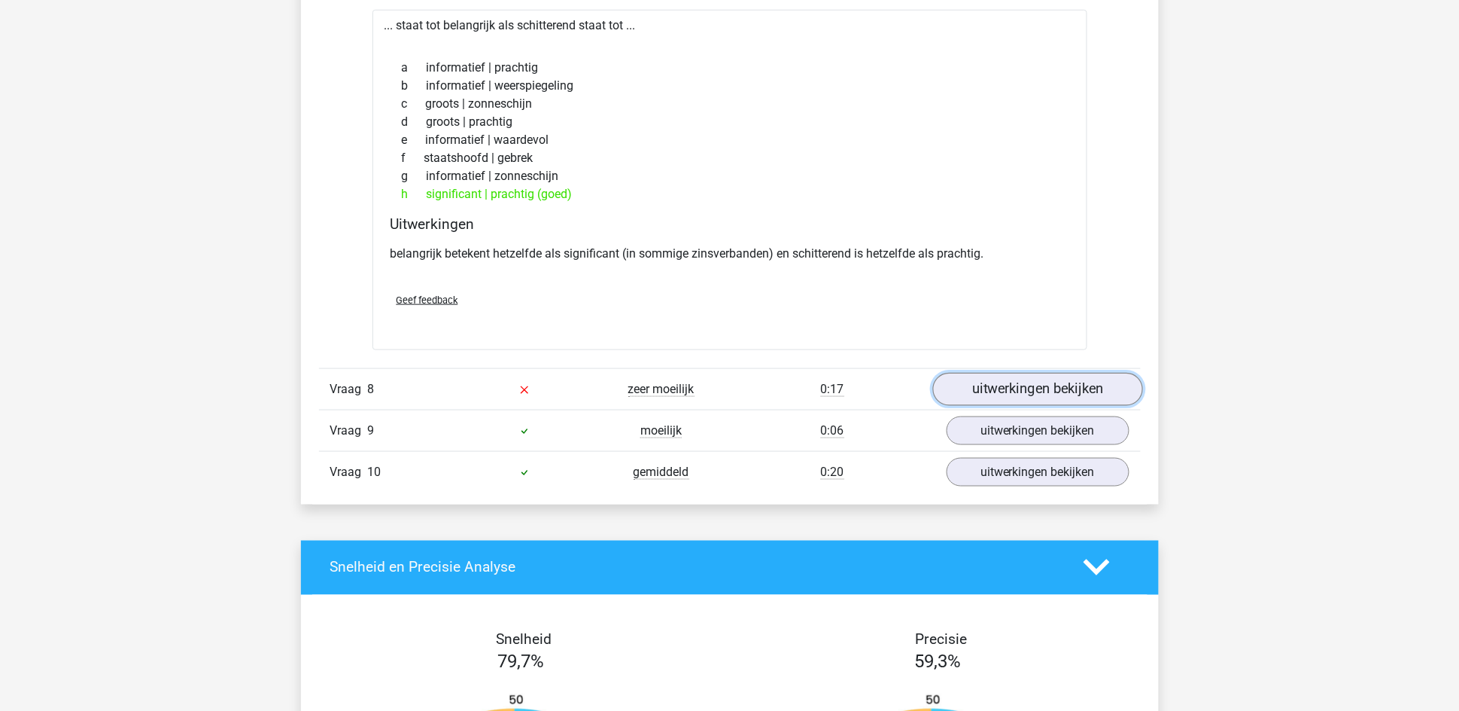
click at [1021, 394] on link "uitwerkingen bekijken" at bounding box center [1038, 389] width 210 height 33
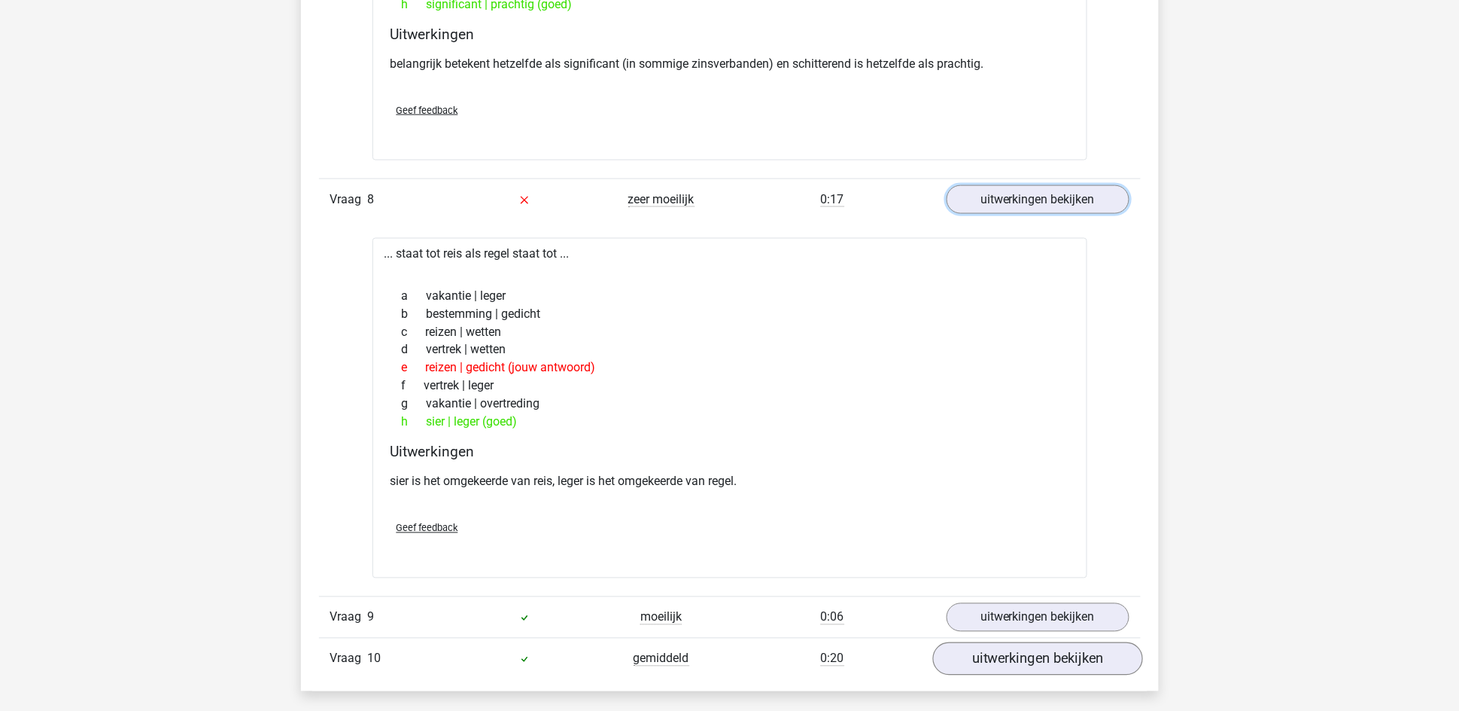
scroll to position [2710, 0]
